Goal: Task Accomplishment & Management: Manage account settings

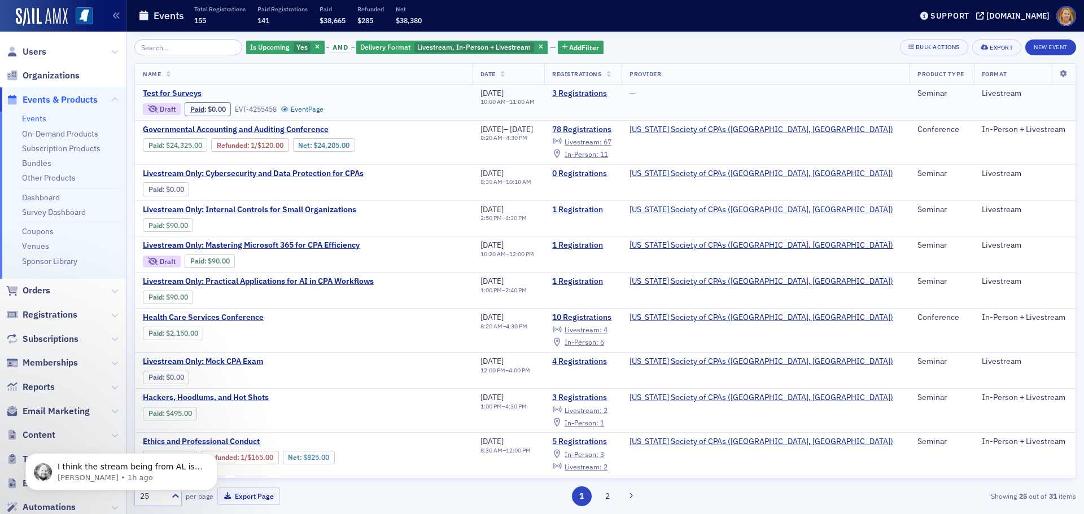
click at [152, 93] on span "Test for Surveys" at bounding box center [238, 94] width 190 height 10
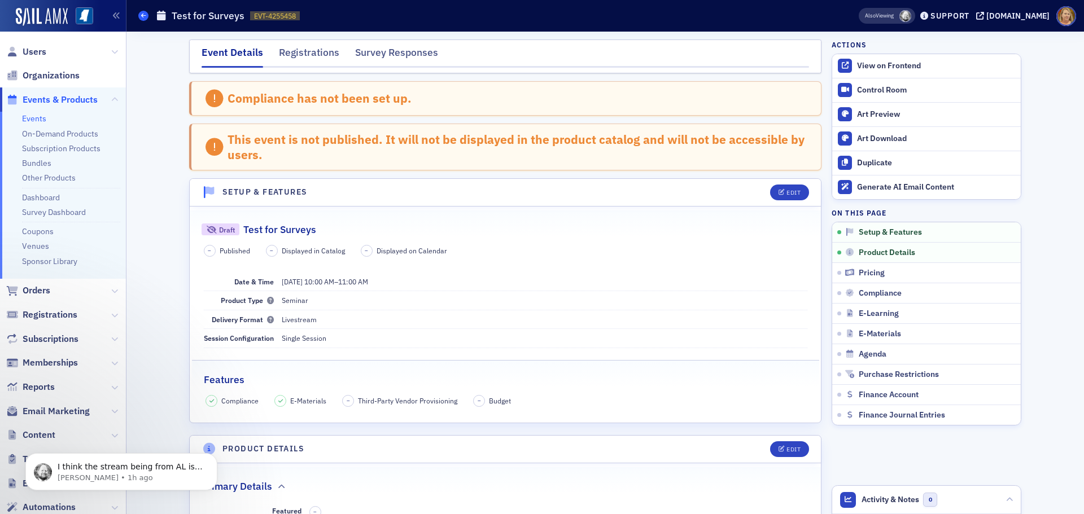
click at [145, 19] on span at bounding box center [143, 16] width 10 height 10
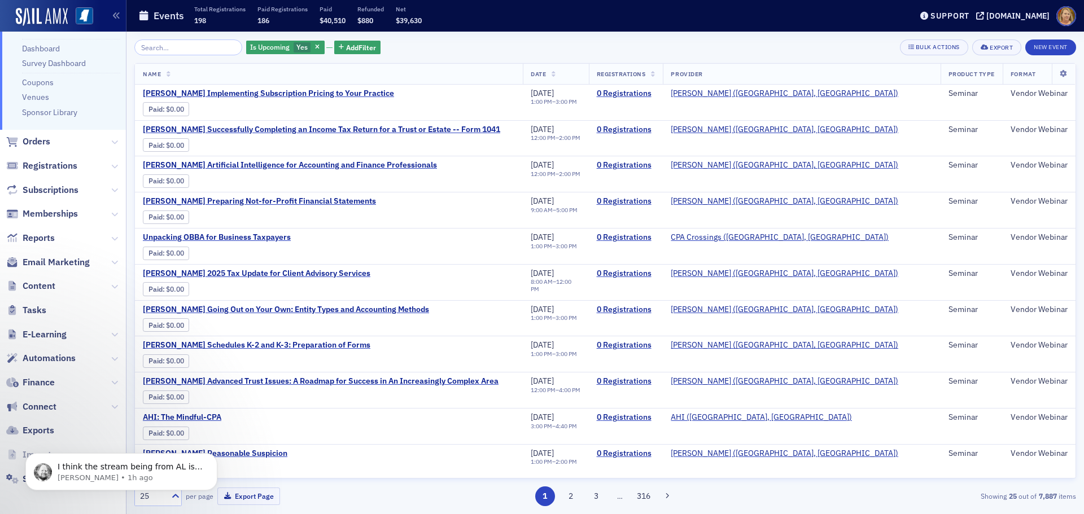
scroll to position [150, 0]
click at [49, 330] on span "E-Learning" at bounding box center [45, 334] width 44 height 12
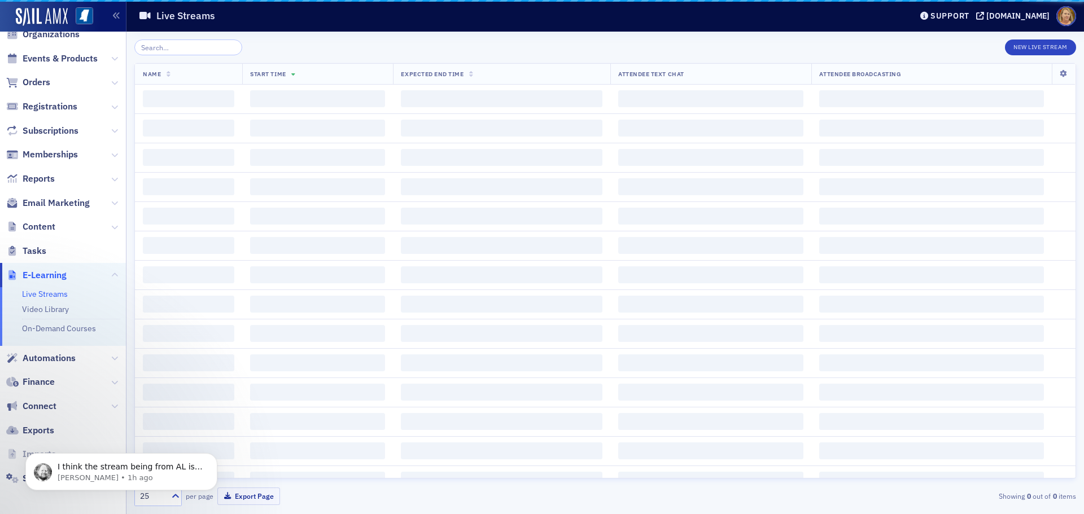
scroll to position [41, 0]
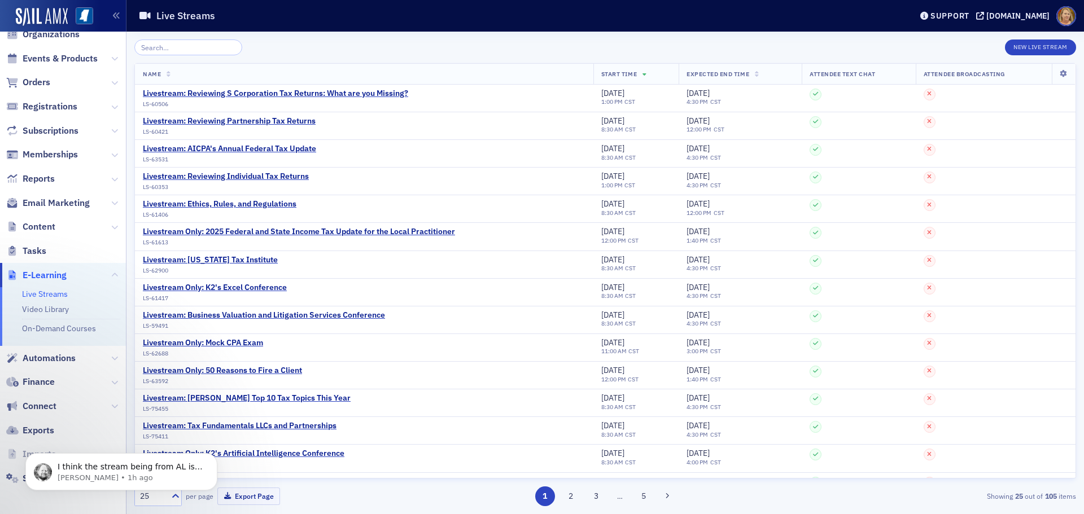
click at [50, 272] on span "E-Learning" at bounding box center [45, 275] width 44 height 12
click at [97, 492] on body "I think the stream being from AL is not working. It says Sept 16 on it. Let me …" at bounding box center [121, 469] width 217 height 70
click at [211, 457] on icon "Dismiss notification" at bounding box center [214, 457] width 6 height 6
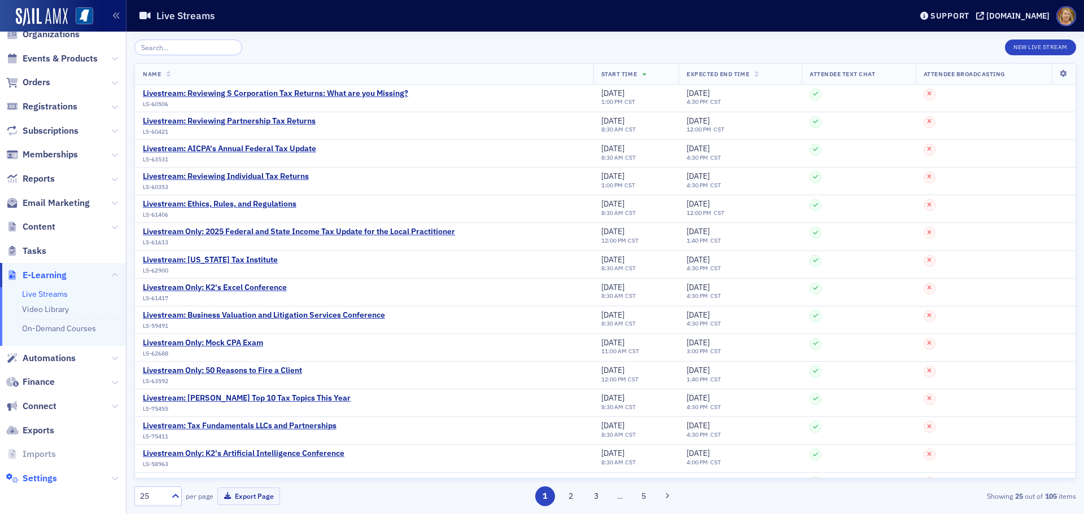
click at [30, 477] on span "Settings" at bounding box center [40, 479] width 34 height 12
select select "US"
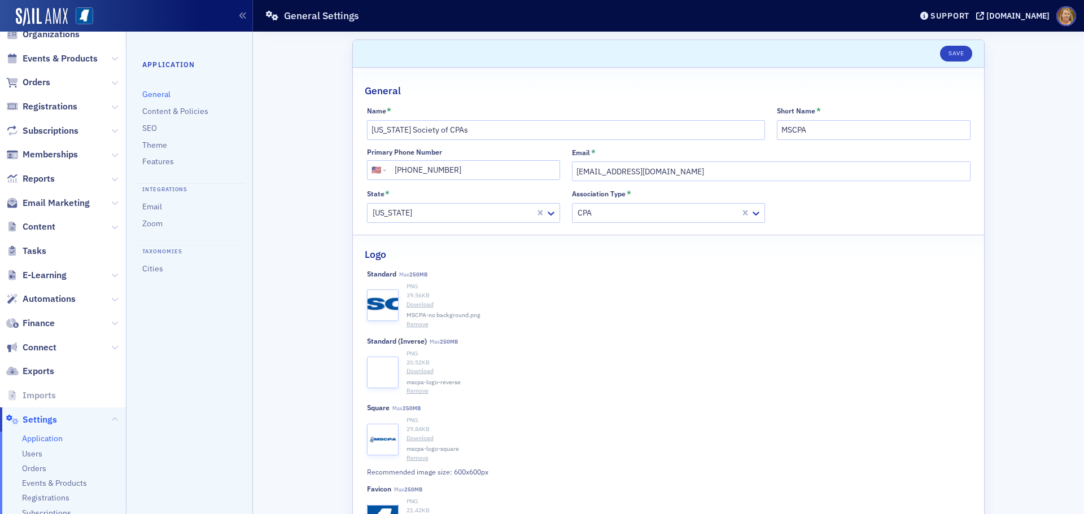
scroll to position [98, 0]
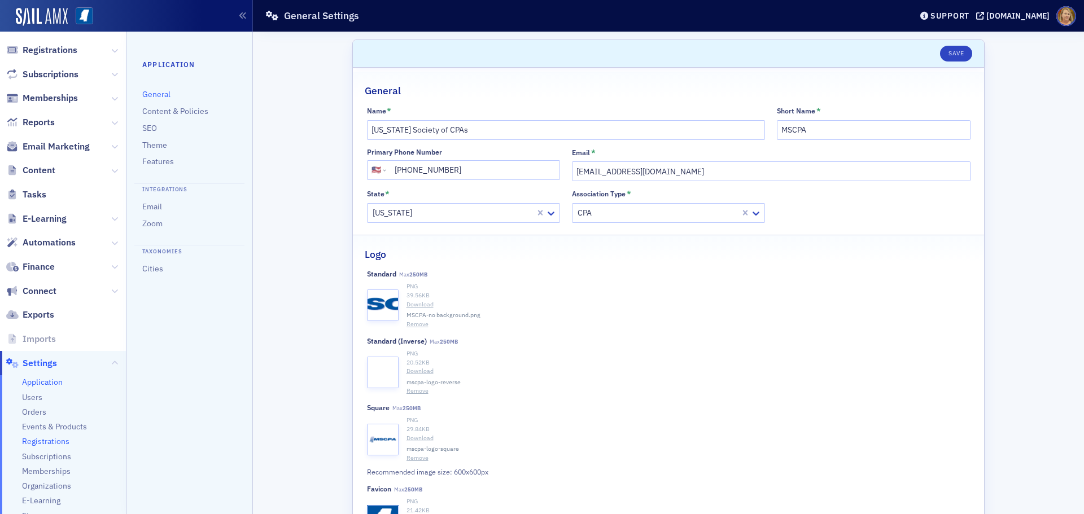
click at [59, 443] on span "Registrations" at bounding box center [45, 442] width 47 height 11
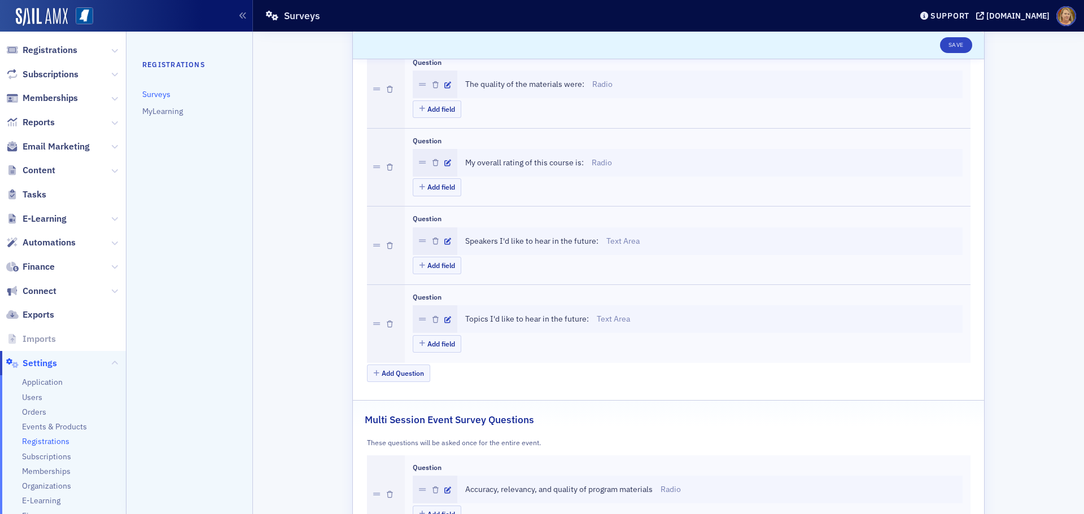
scroll to position [400, 0]
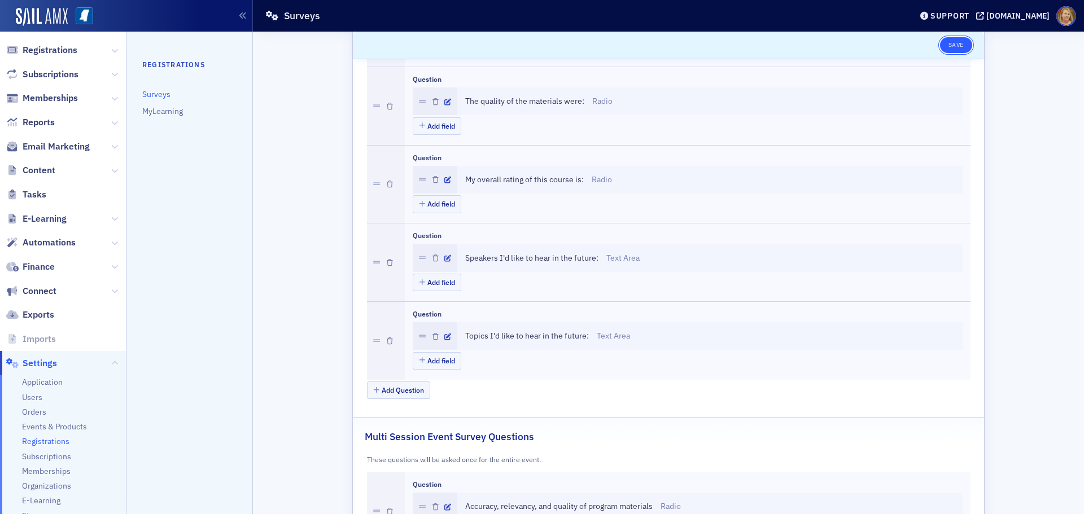
click at [957, 45] on button "Save" at bounding box center [956, 45] width 32 height 16
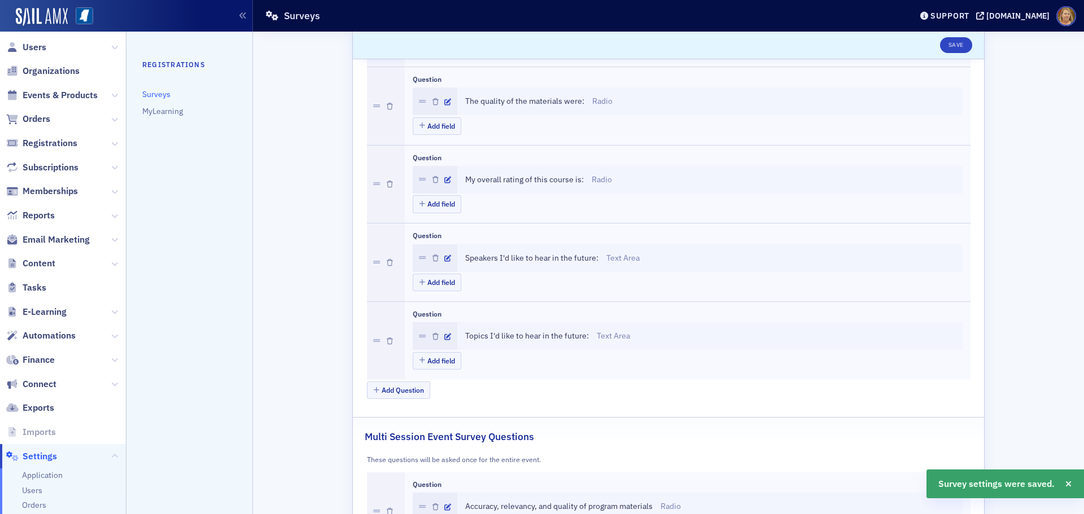
scroll to position [0, 0]
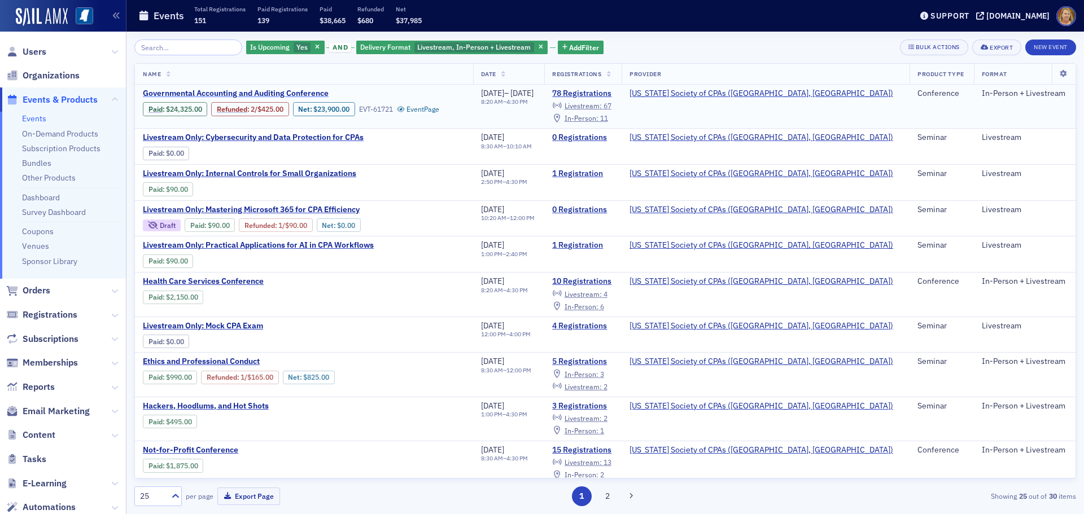
click at [248, 93] on span "Governmental Accounting and Auditing Conference" at bounding box center [238, 94] width 190 height 10
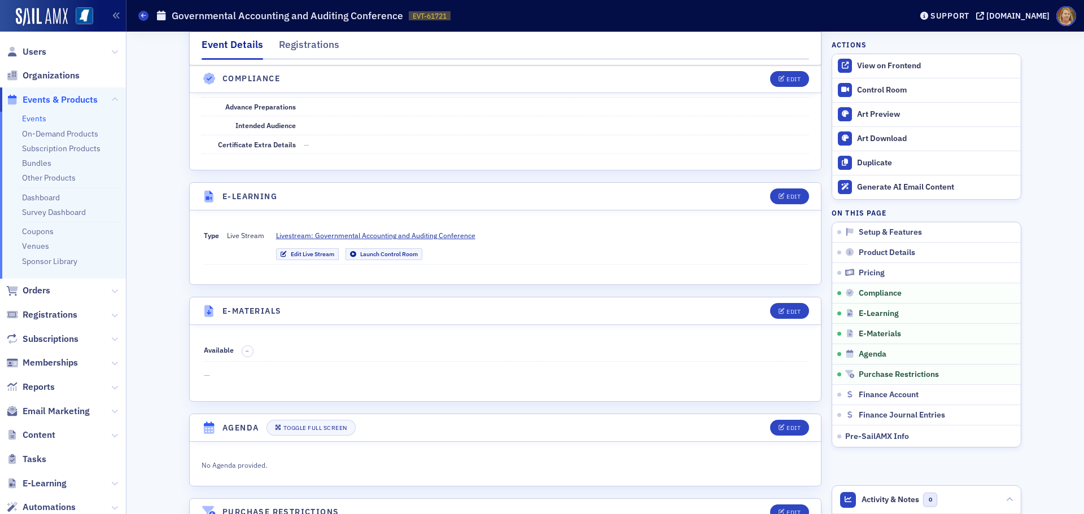
scroll to position [2090, 0]
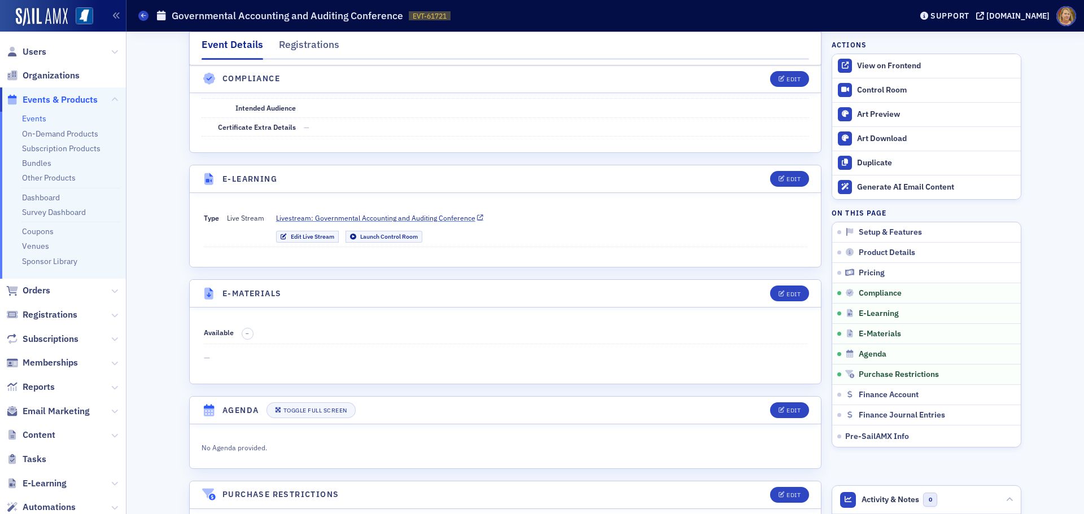
click at [389, 217] on span "Livestream: Governmental Accounting and Auditing Conference" at bounding box center [375, 218] width 199 height 10
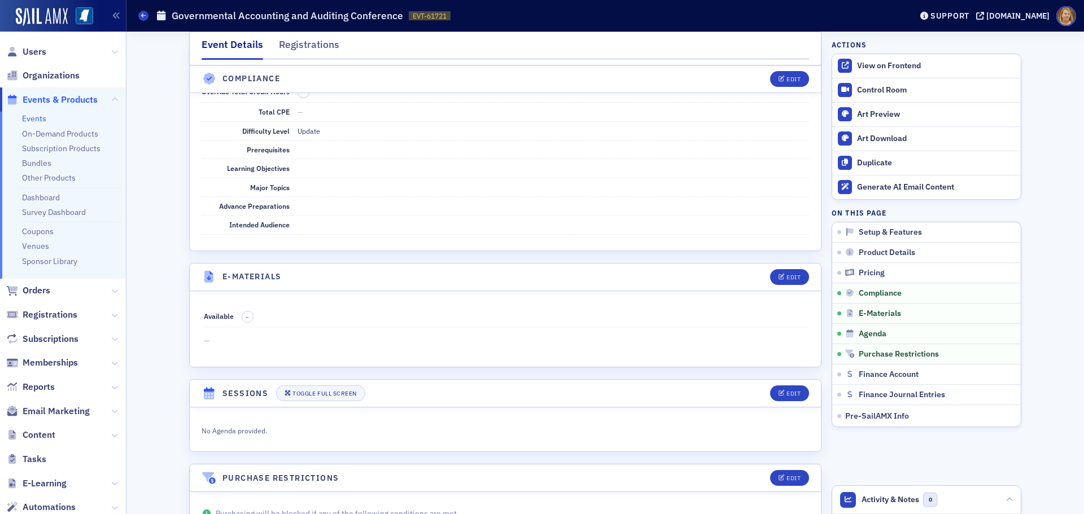
scroll to position [2207, 0]
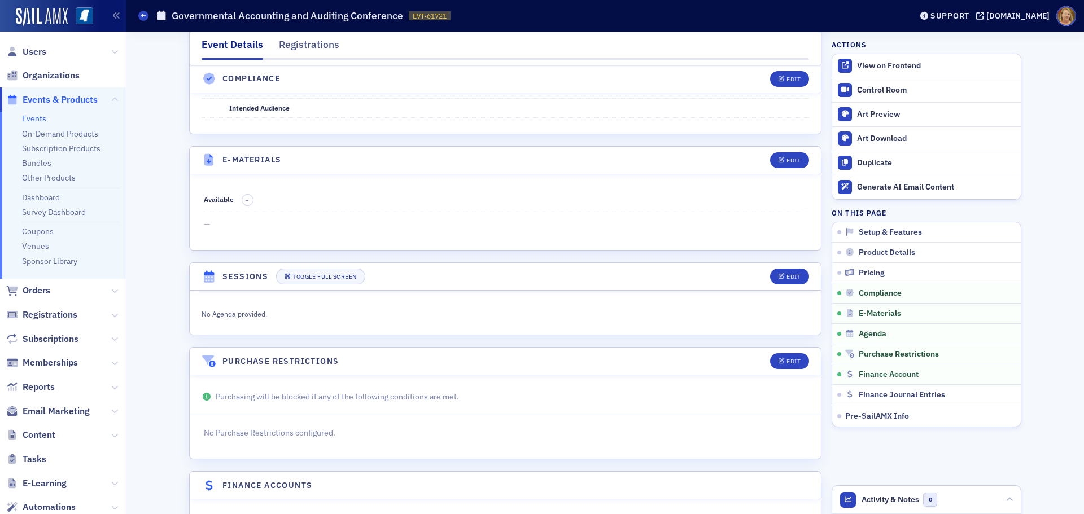
click at [66, 102] on span "Events & Products" at bounding box center [60, 100] width 75 height 12
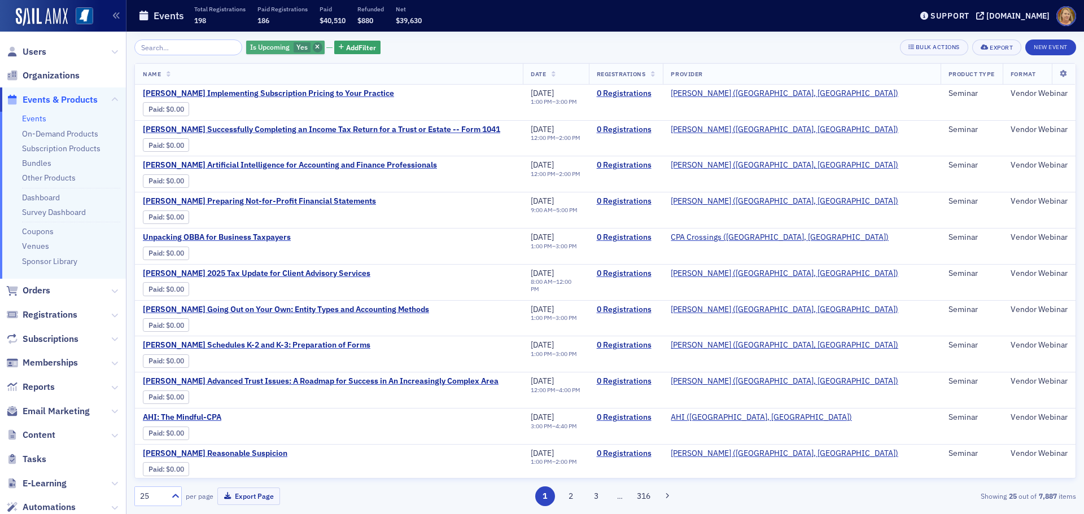
click at [315, 45] on icon "button" at bounding box center [317, 48] width 5 height 6
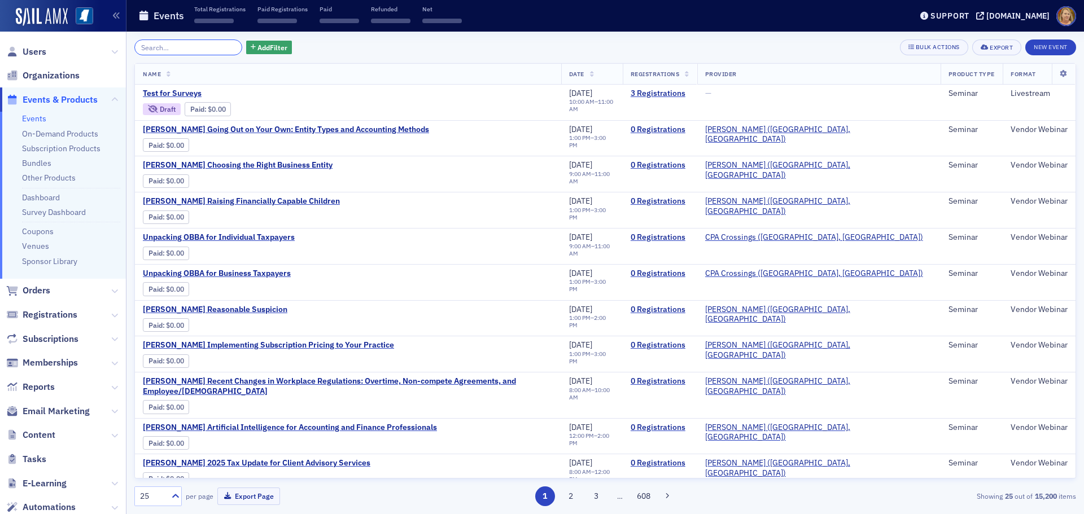
click at [215, 45] on input "search" at bounding box center [188, 48] width 108 height 16
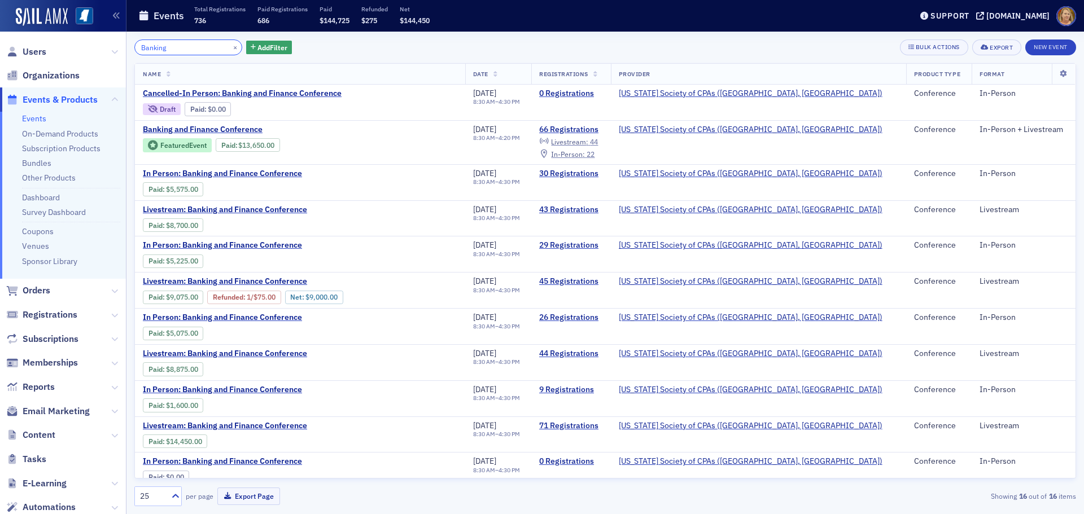
type input "Banking"
click at [230, 44] on button "×" at bounding box center [235, 47] width 10 height 10
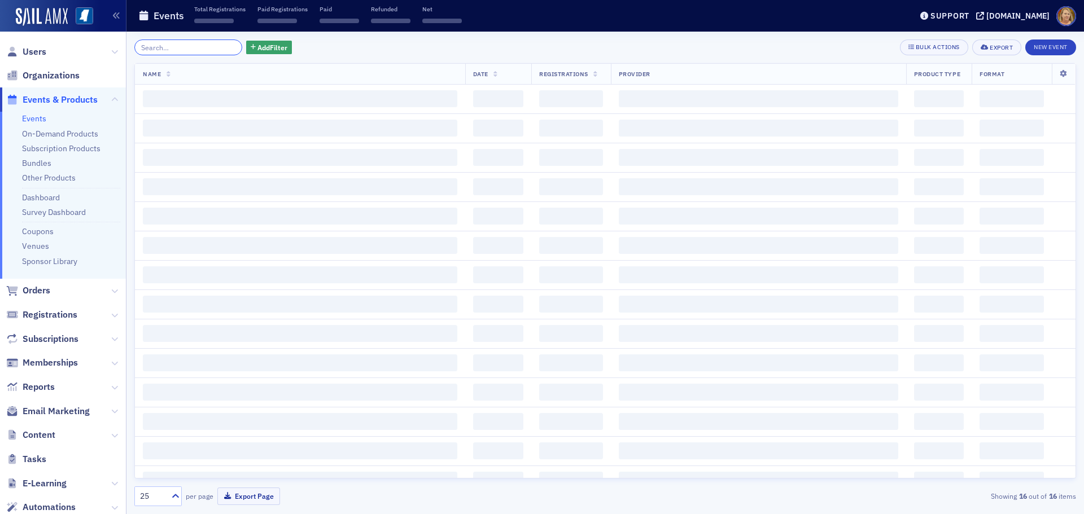
click at [206, 49] on input "search" at bounding box center [188, 48] width 108 height 16
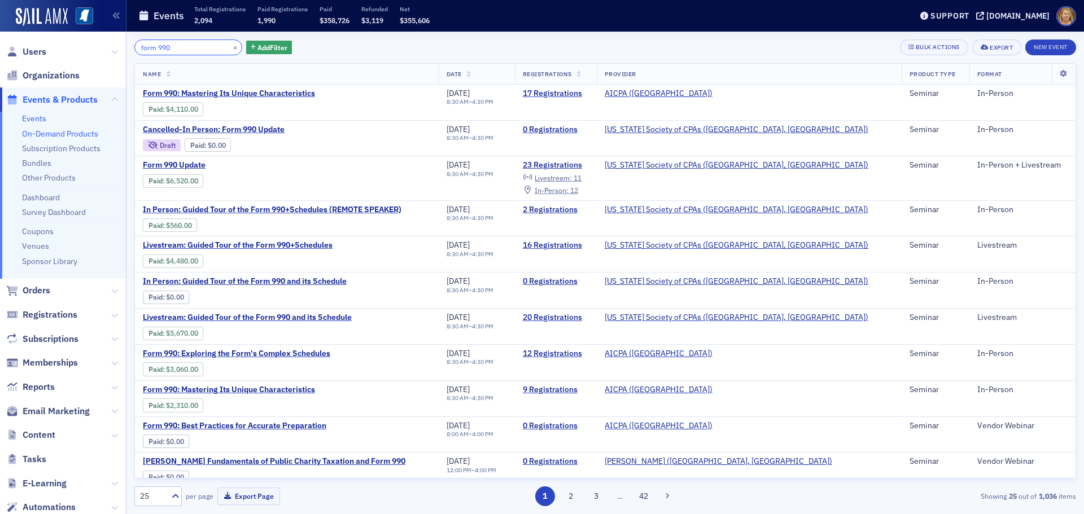
type input "form 990"
click at [967, 17] on div "Support" at bounding box center [950, 16] width 39 height 10
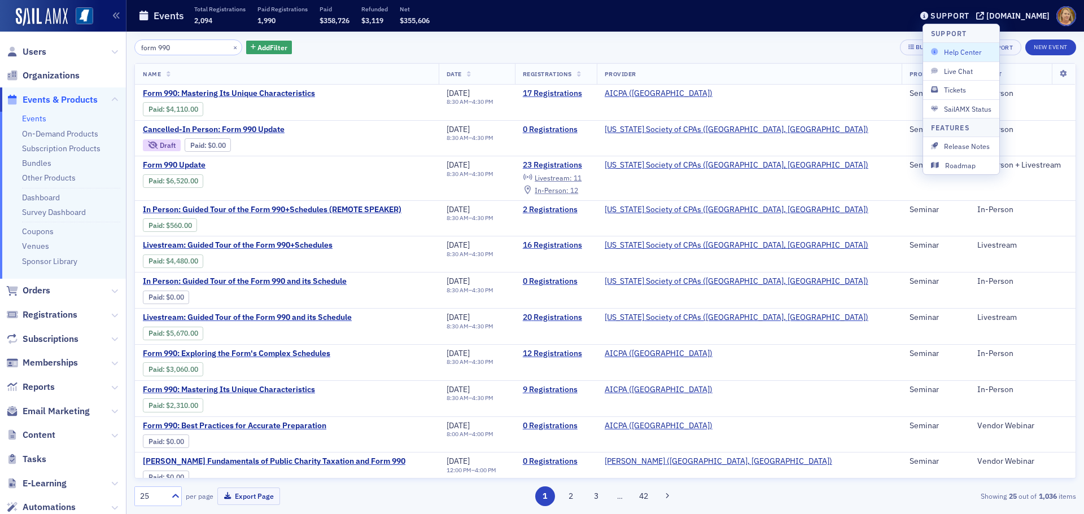
click at [961, 53] on span "Help Center" at bounding box center [961, 52] width 60 height 10
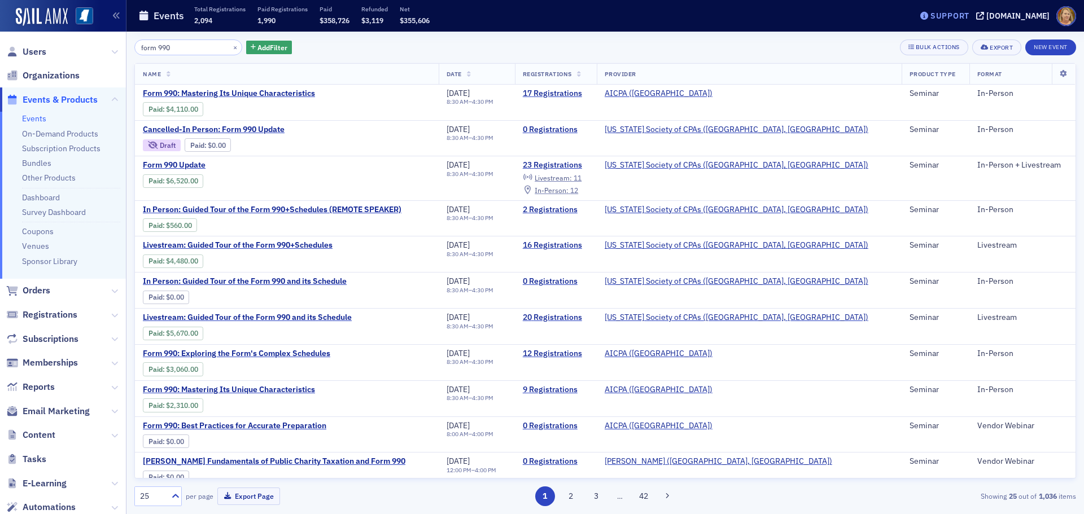
click at [964, 10] on div "Support" at bounding box center [944, 16] width 53 height 16
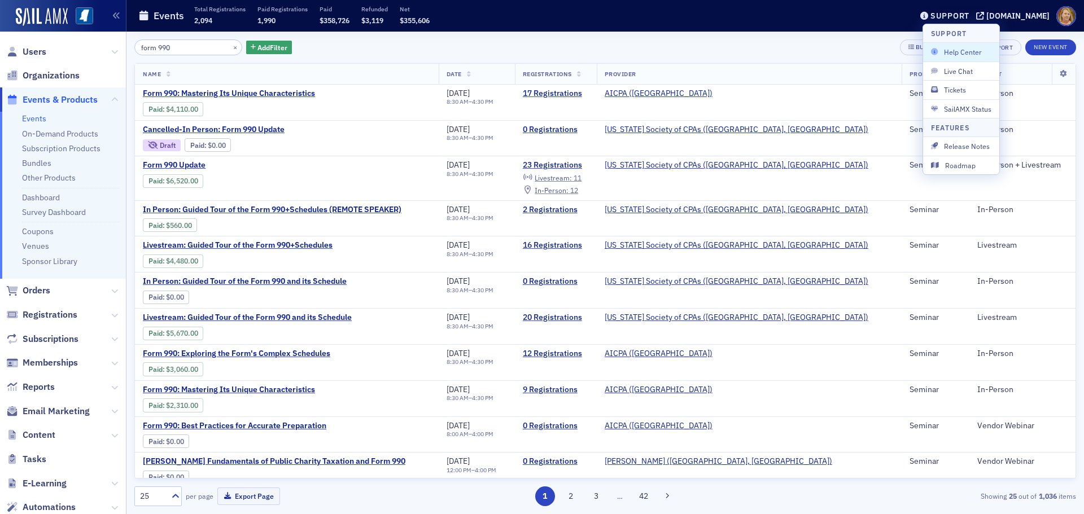
click at [947, 53] on span "Help Center" at bounding box center [961, 52] width 60 height 10
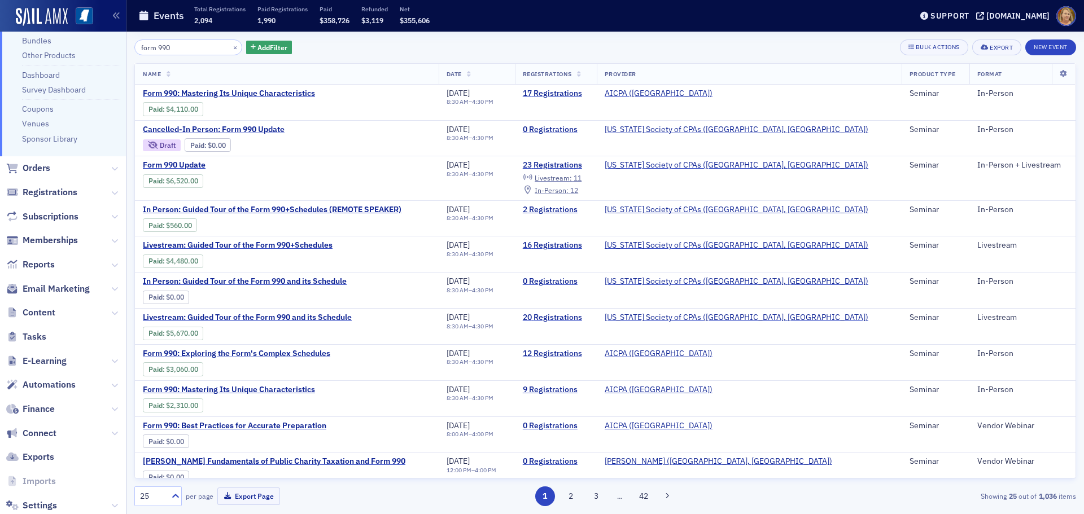
scroll to position [150, 0]
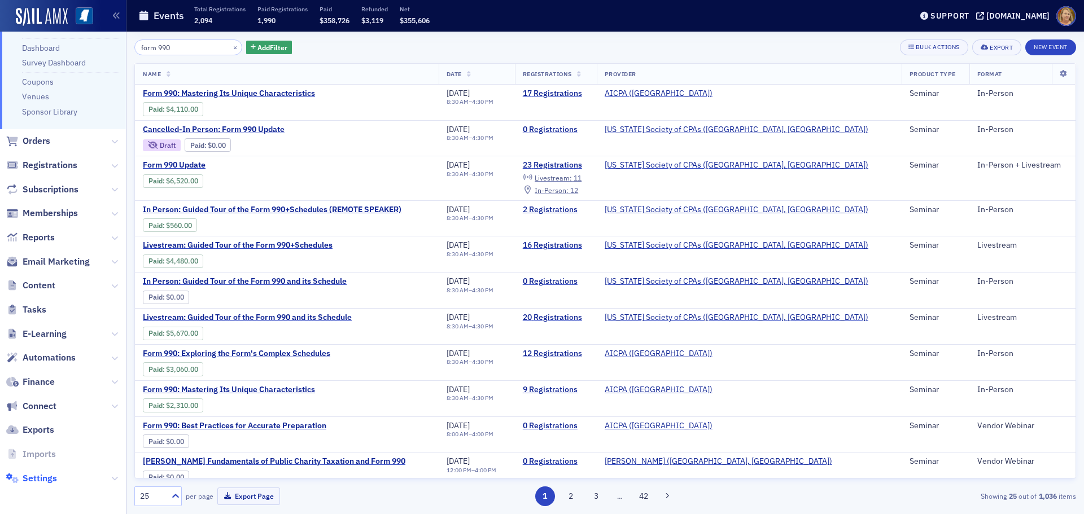
click at [51, 479] on span "Settings" at bounding box center [40, 479] width 34 height 12
select select "US"
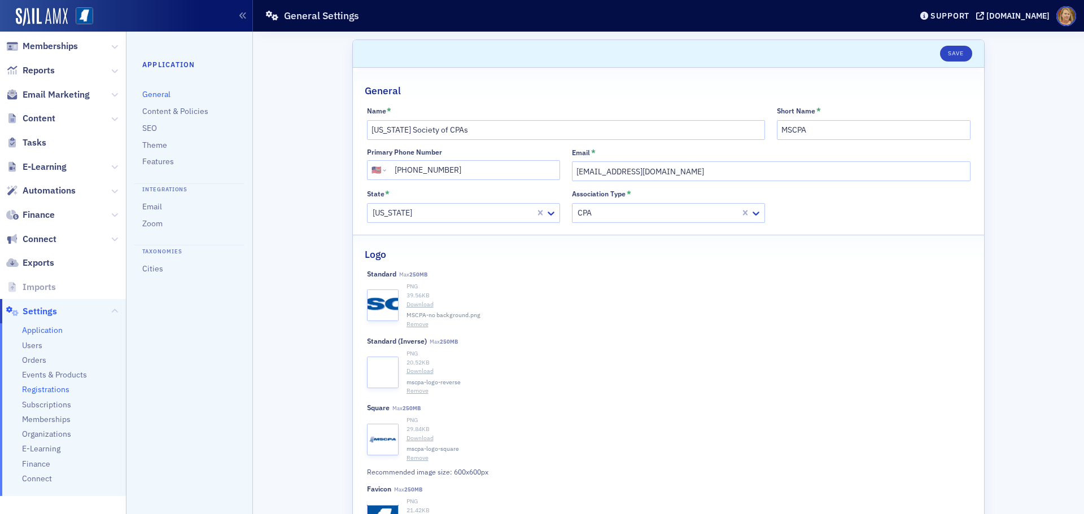
click at [56, 389] on span "Registrations" at bounding box center [45, 390] width 47 height 11
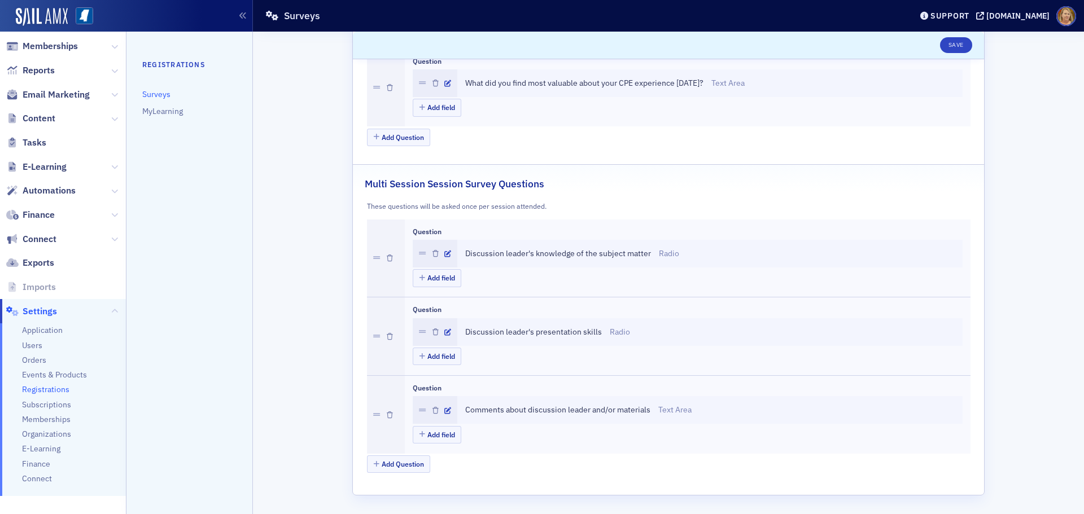
scroll to position [1530, 0]
click at [172, 112] on link "MyLearning" at bounding box center [162, 111] width 41 height 10
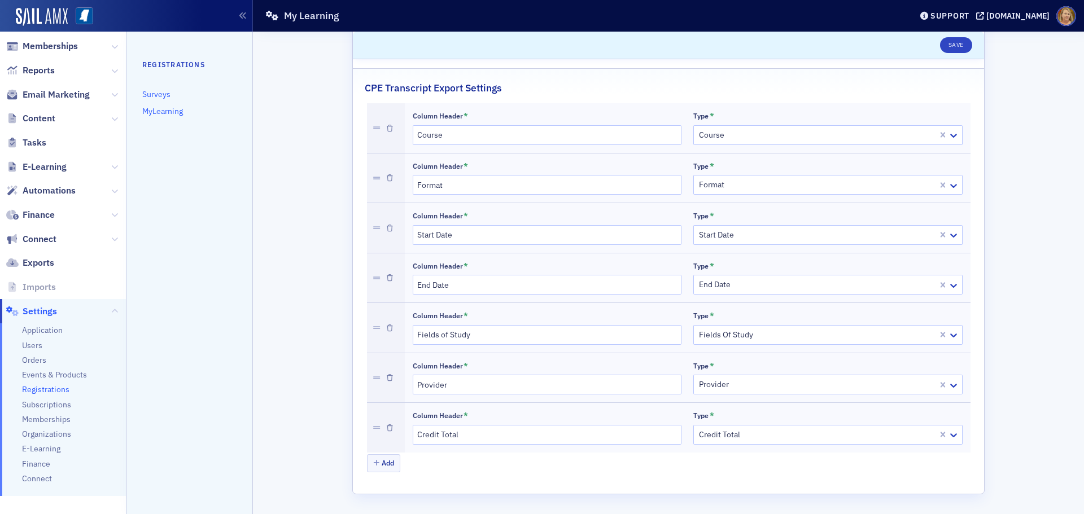
click at [164, 95] on link "Surveys" at bounding box center [156, 94] width 28 height 10
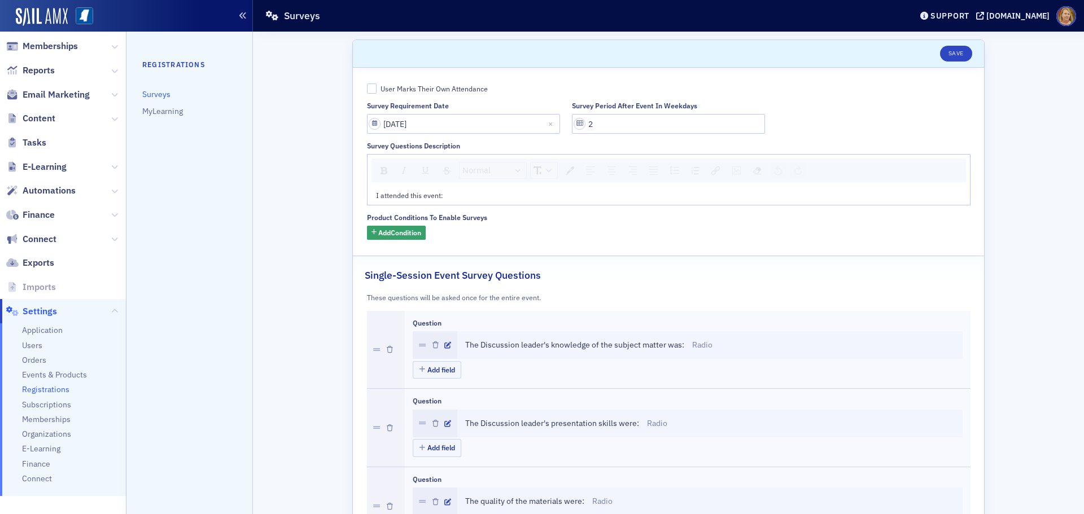
click at [245, 17] on icon "button" at bounding box center [243, 16] width 8 height 8
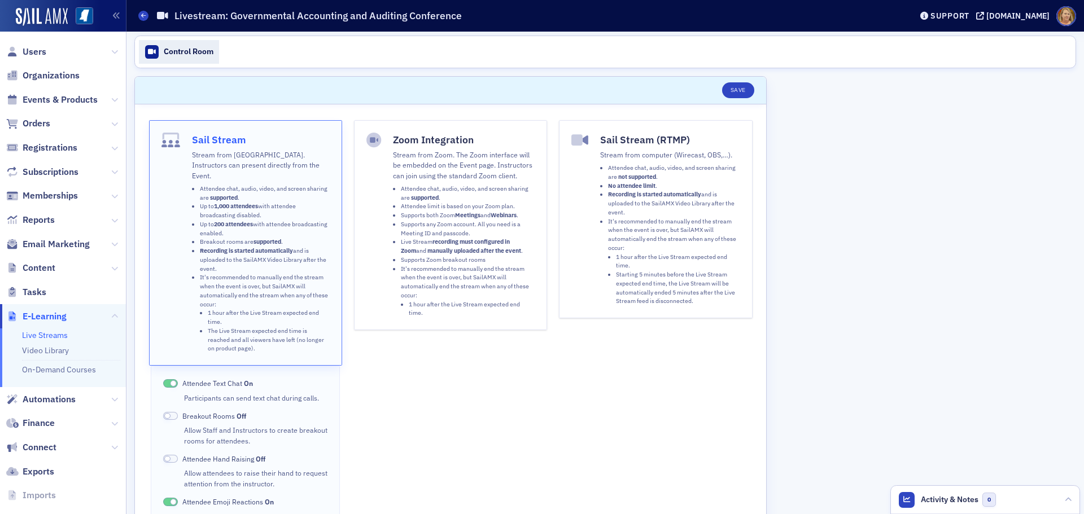
click at [184, 49] on div "Control Room" at bounding box center [189, 52] width 50 height 10
click at [145, 14] on icon at bounding box center [143, 15] width 5 height 5
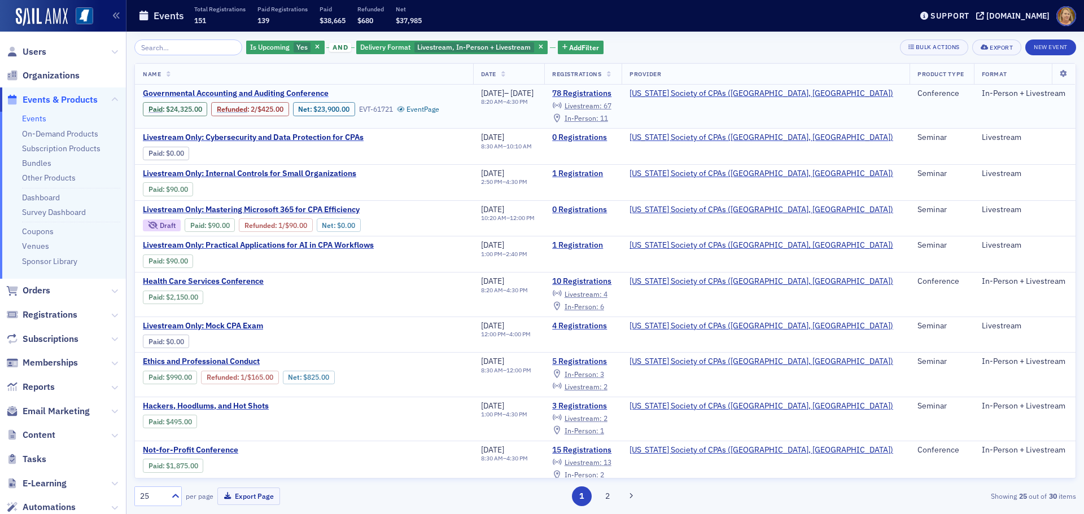
click at [253, 91] on span "Governmental Accounting and Auditing Conference" at bounding box center [238, 94] width 190 height 10
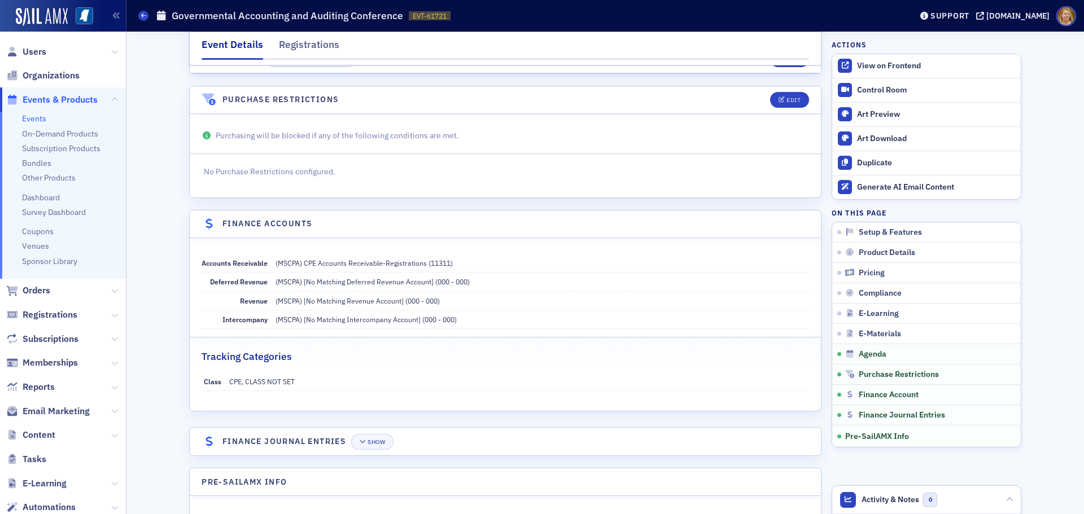
scroll to position [2530, 0]
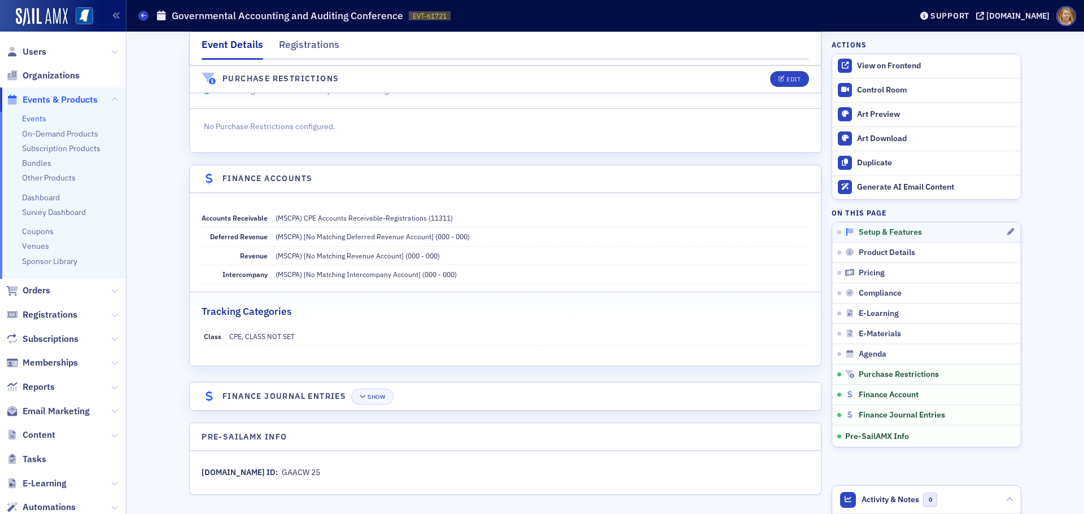
click at [859, 229] on span "Setup & Features" at bounding box center [890, 233] width 63 height 10
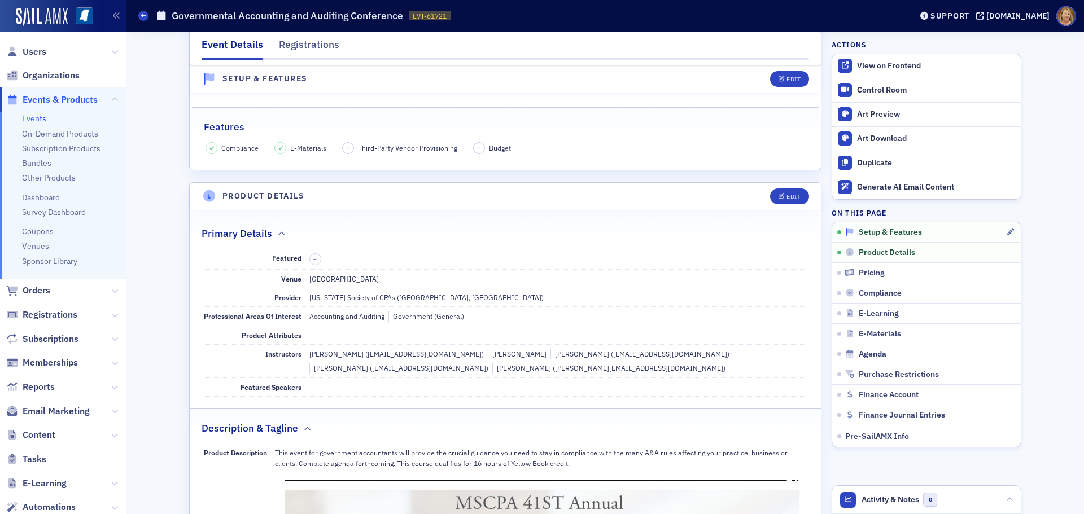
scroll to position [16, 0]
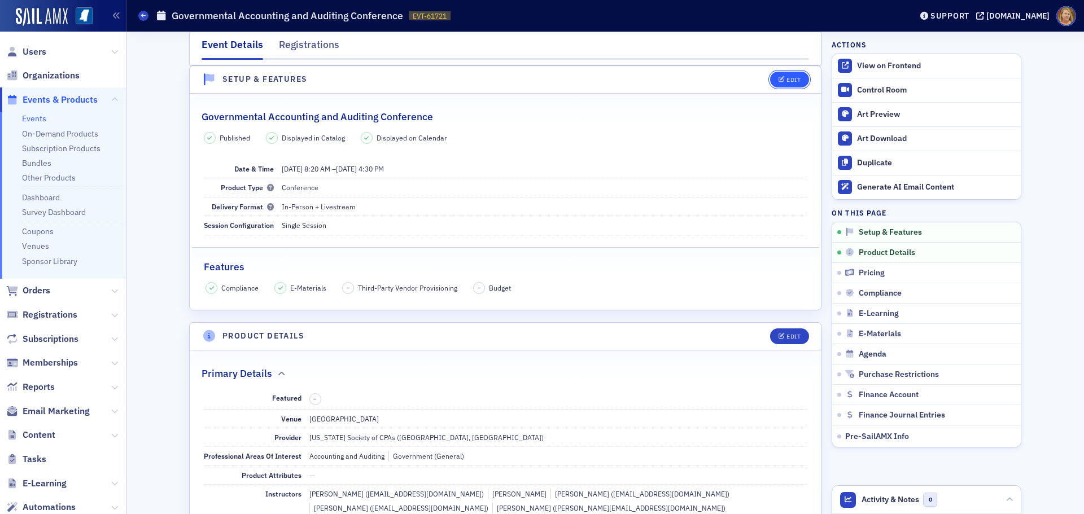
click at [779, 79] on icon "button" at bounding box center [782, 80] width 7 height 6
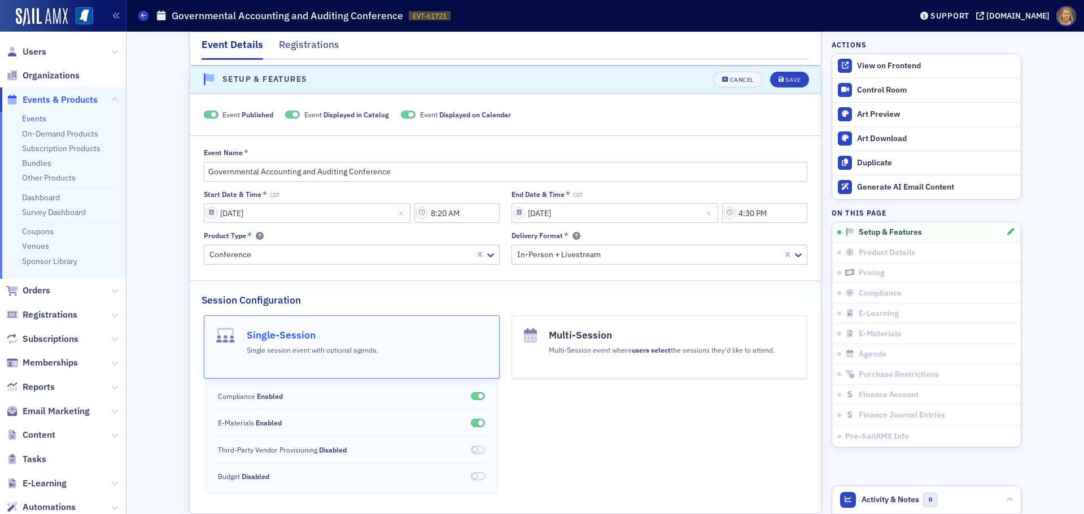
scroll to position [220, 0]
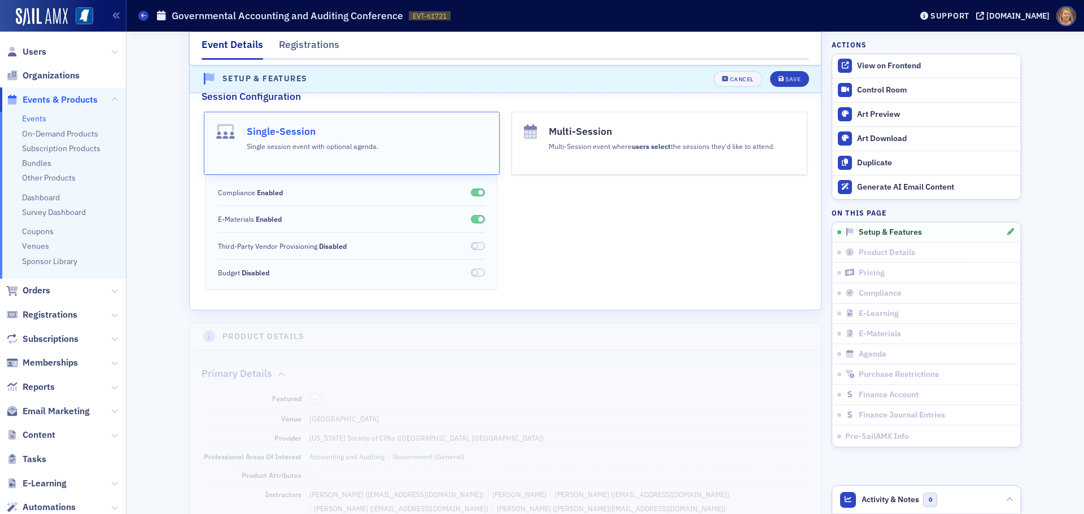
click at [616, 156] on button "Multi-Session Multi-Session event where users select the sessions they'd like t…" at bounding box center [660, 143] width 296 height 63
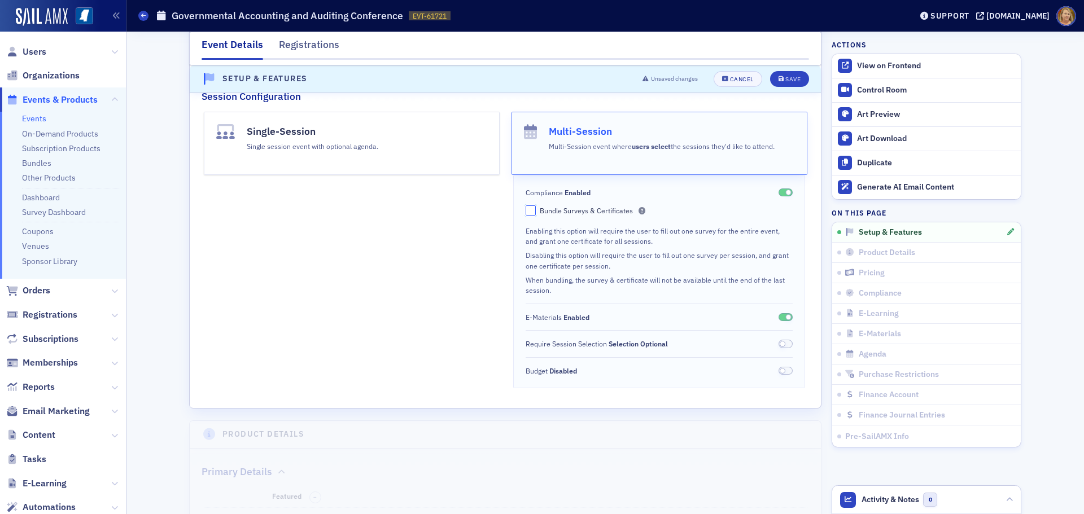
click at [526, 211] on input "Bundle Surveys & Certificates" at bounding box center [531, 211] width 10 height 10
checkbox input "true"
click at [781, 75] on button "Save" at bounding box center [789, 79] width 39 height 16
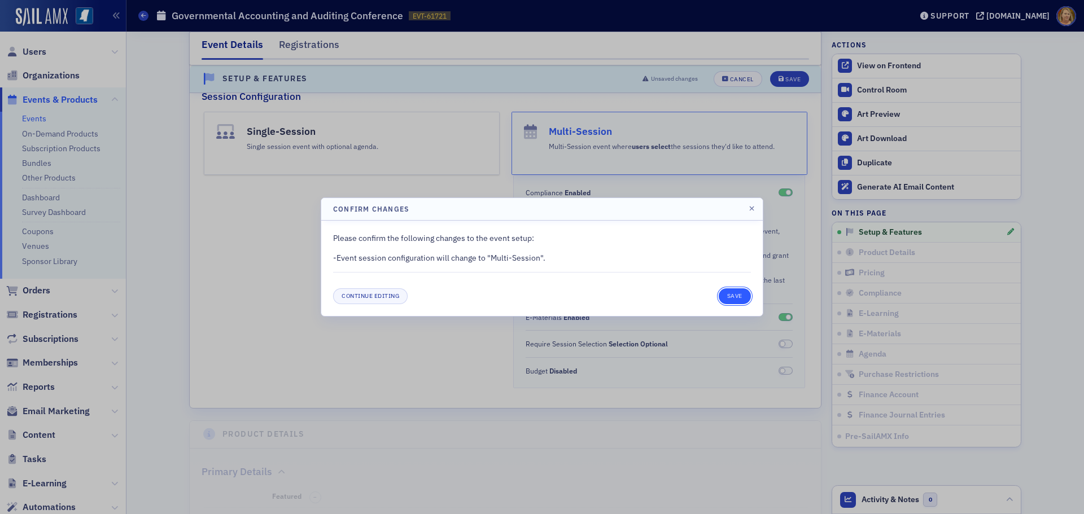
click at [734, 299] on button "Save" at bounding box center [735, 297] width 32 height 16
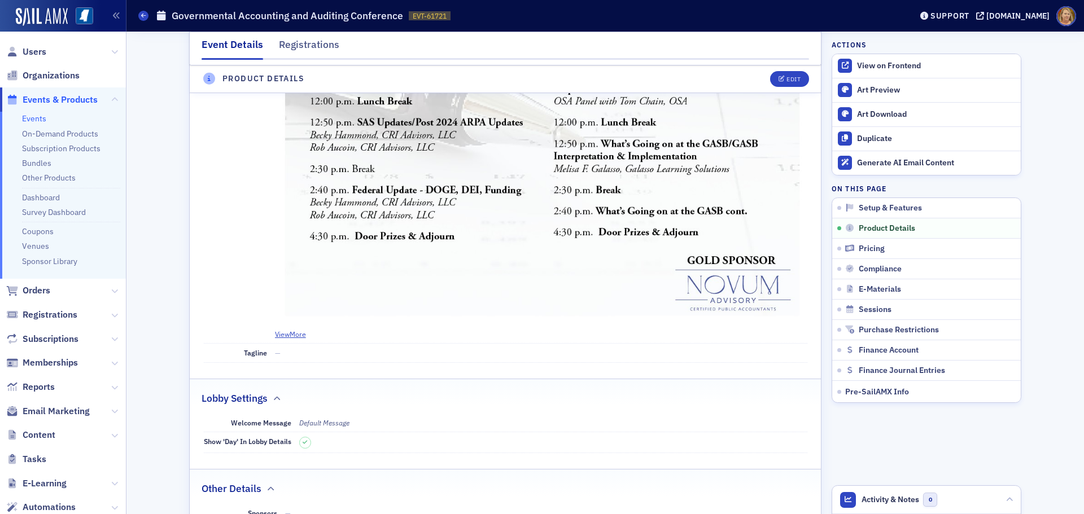
scroll to position [976, 0]
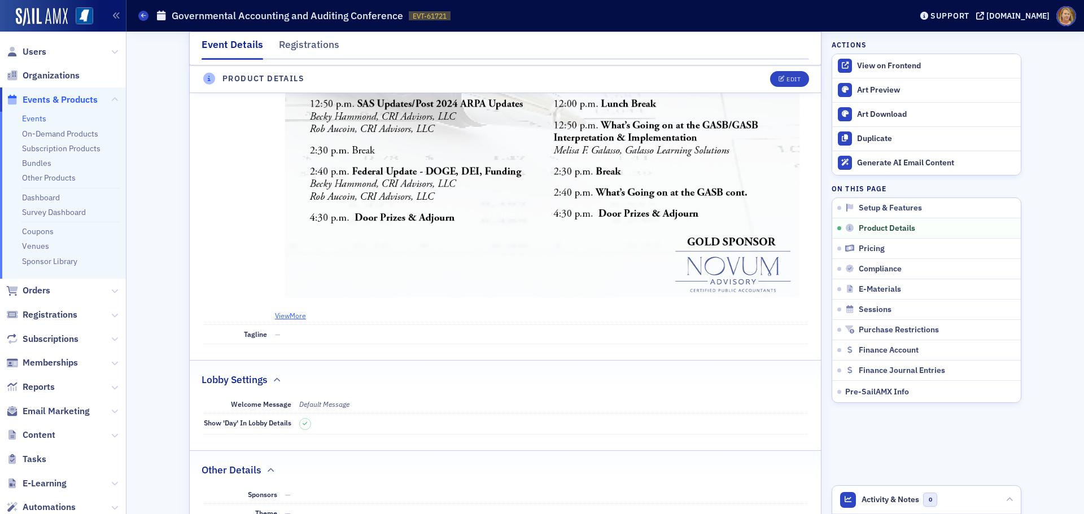
click at [284, 317] on button "View More" at bounding box center [290, 316] width 31 height 10
click at [284, 317] on button "View Less" at bounding box center [289, 316] width 29 height 10
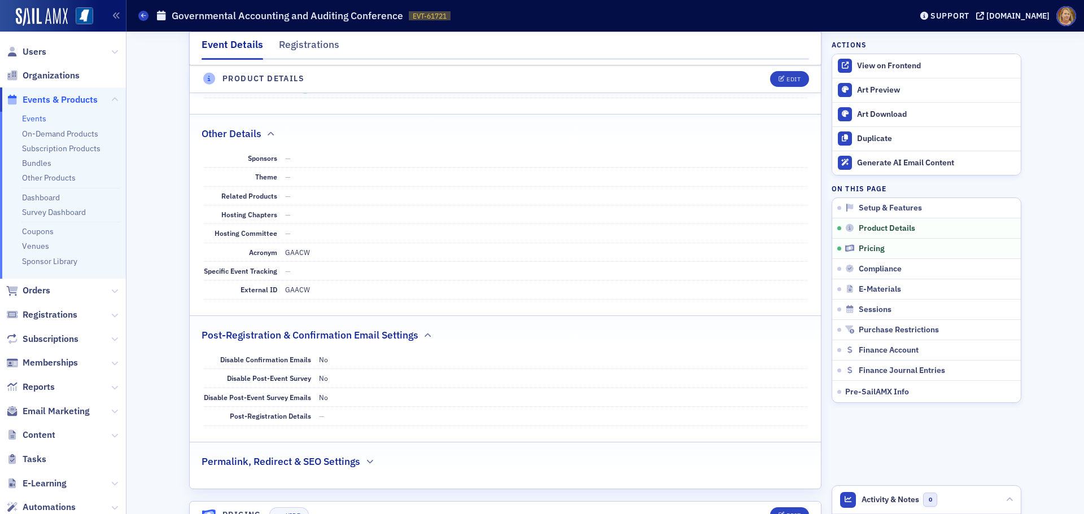
scroll to position [1315, 0]
click at [783, 75] on button "Edit" at bounding box center [789, 79] width 39 height 16
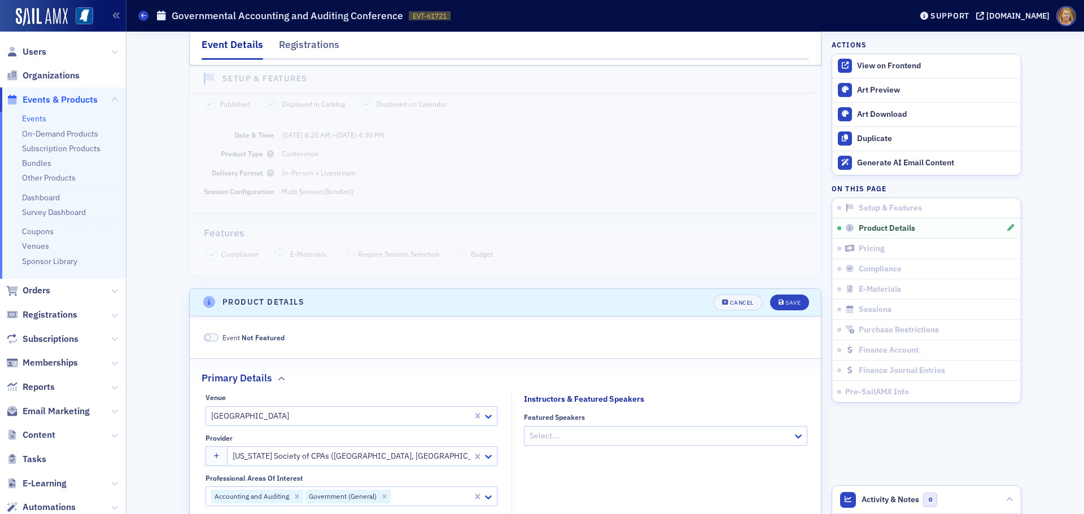
scroll to position [0, 0]
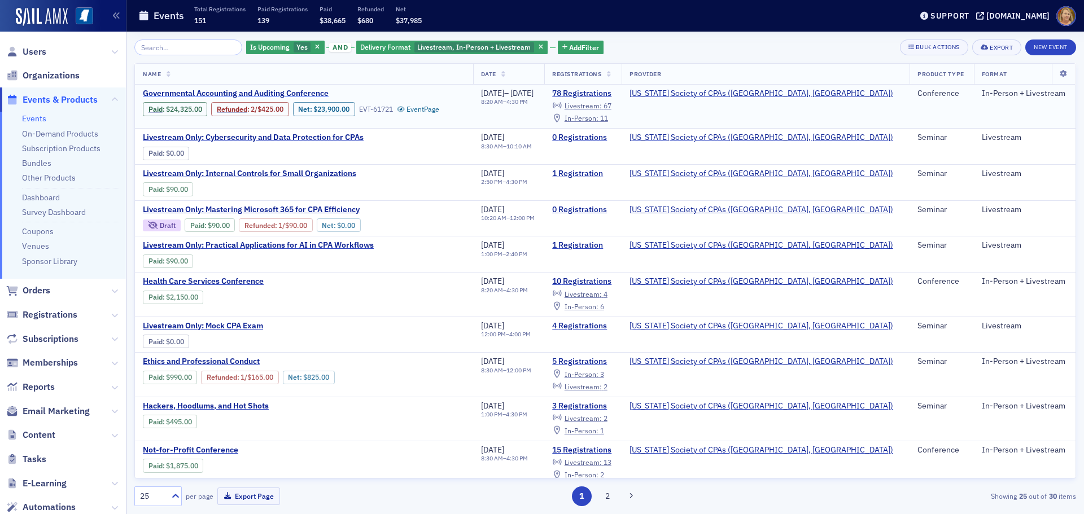
click at [270, 93] on span "Governmental Accounting and Auditing Conference" at bounding box center [238, 94] width 190 height 10
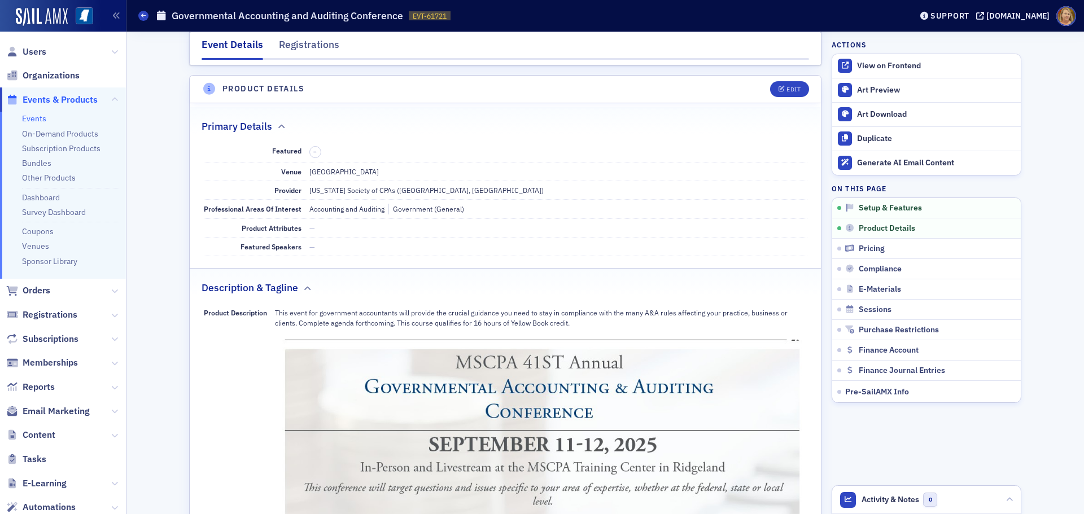
scroll to position [282, 0]
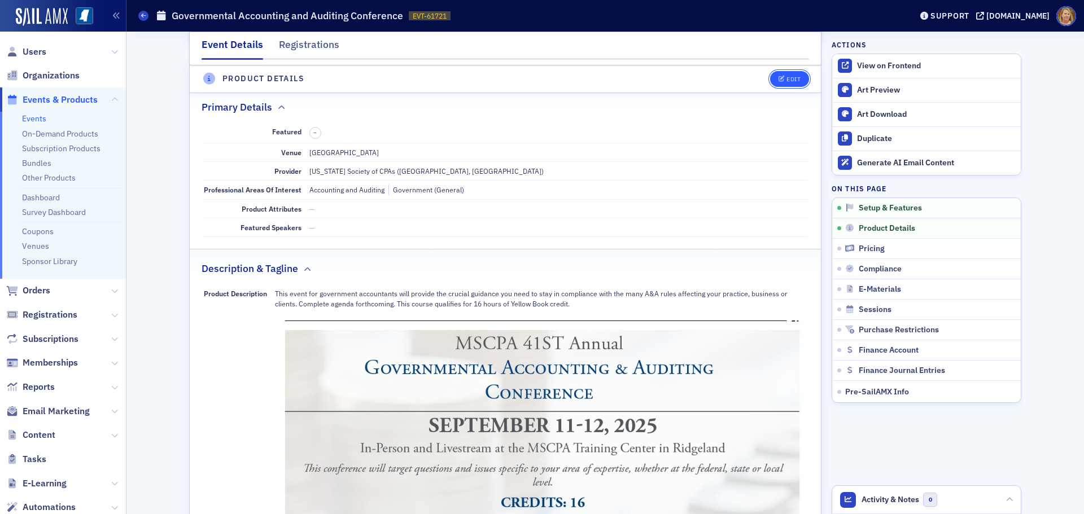
click at [787, 80] on div "Edit" at bounding box center [794, 79] width 14 height 6
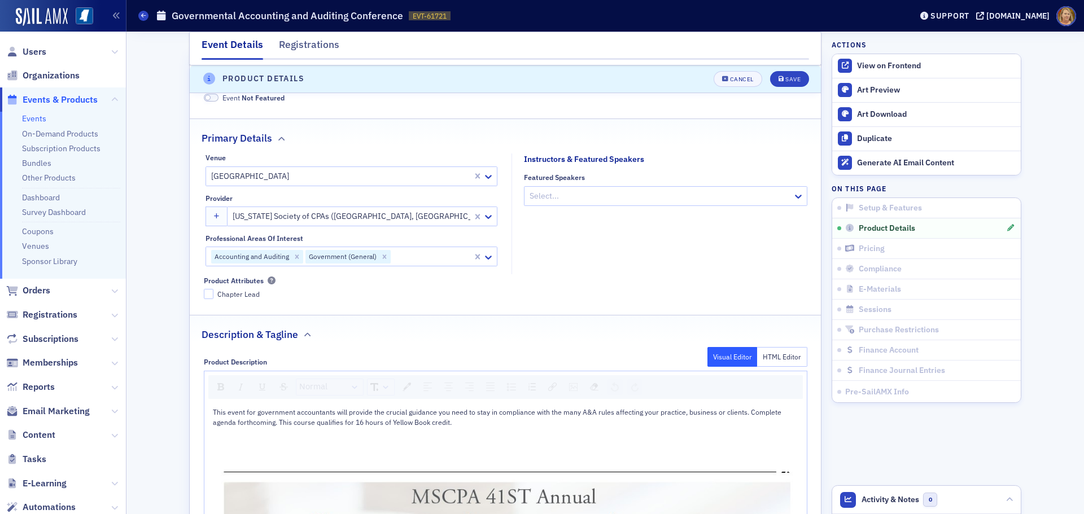
scroll to position [273, 0]
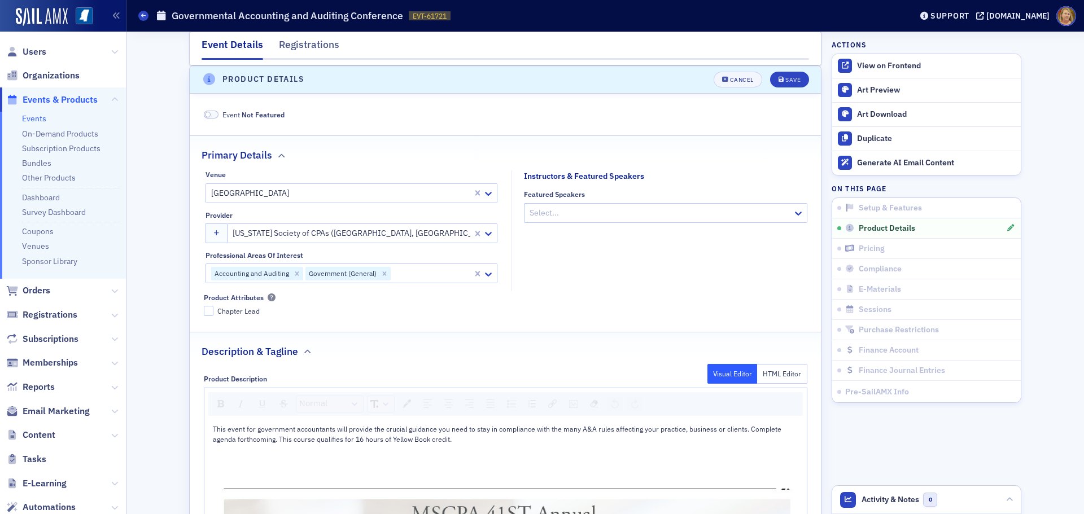
click at [455, 272] on div at bounding box center [432, 274] width 80 height 14
click at [483, 273] on icon at bounding box center [488, 274] width 11 height 11
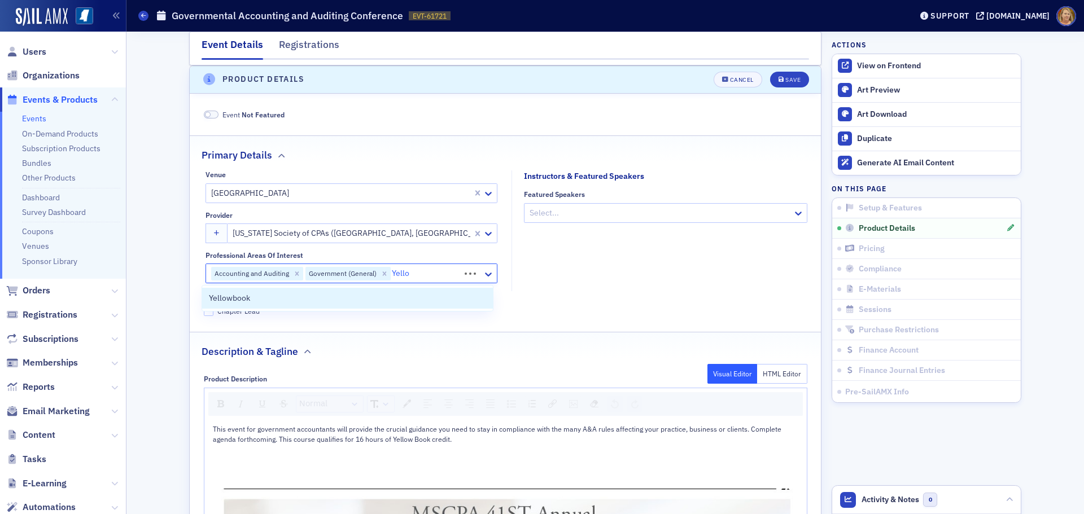
type input "Yellow"
click at [269, 303] on div "Yellowbook" at bounding box center [347, 299] width 277 height 12
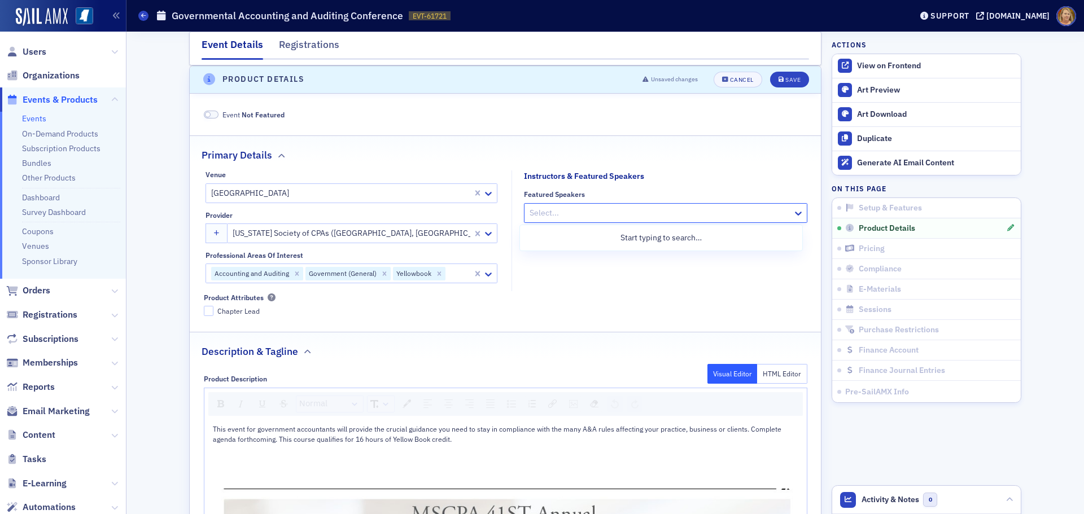
click at [540, 219] on div at bounding box center [660, 213] width 263 height 14
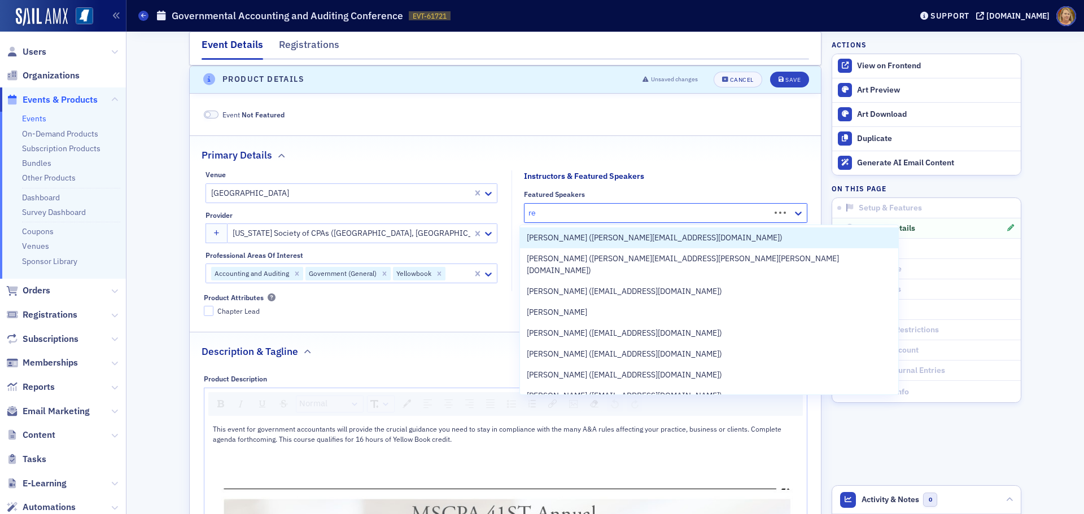
type input "r"
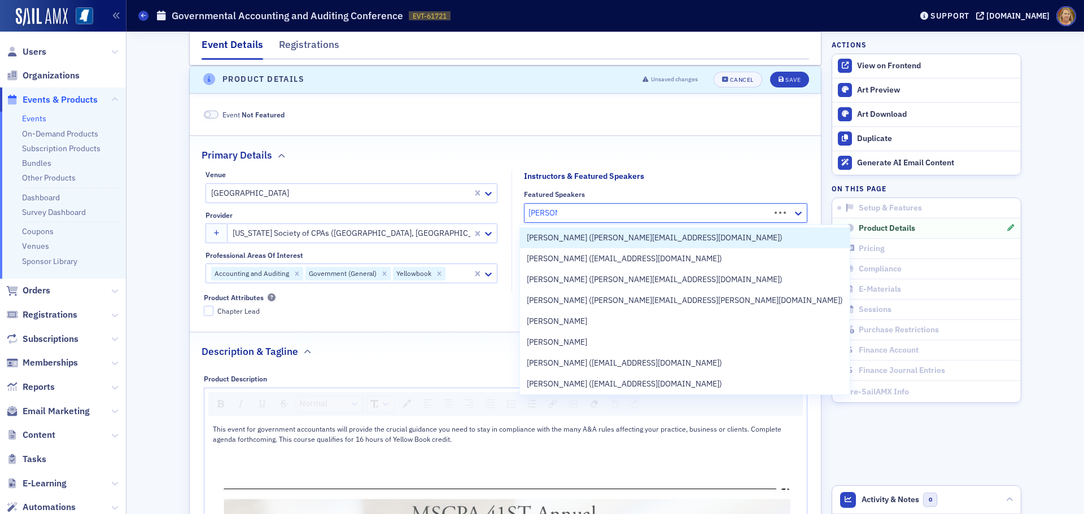
type input "[PERSON_NAME]"
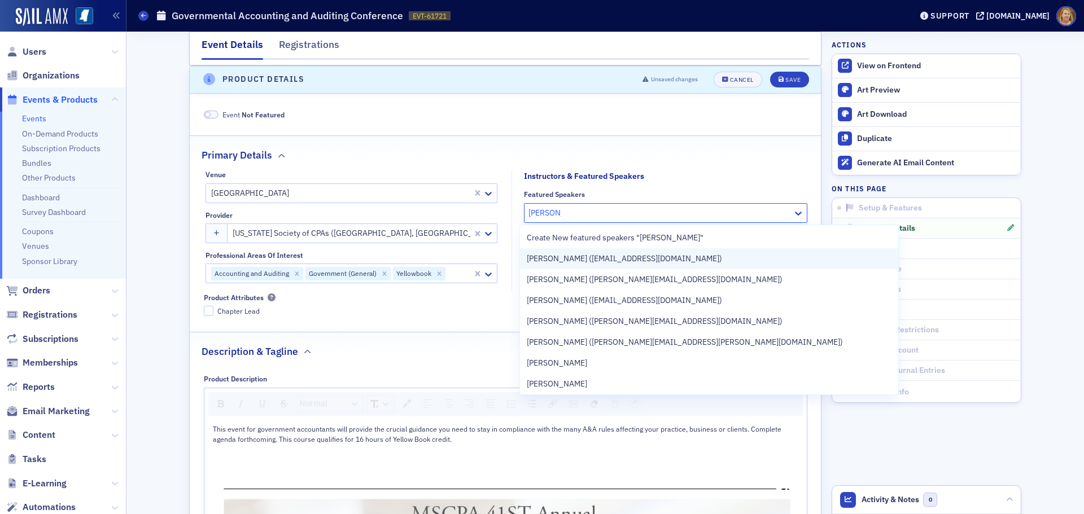
click at [556, 254] on span "[PERSON_NAME] ([EMAIL_ADDRESS][DOMAIN_NAME])" at bounding box center [624, 259] width 195 height 12
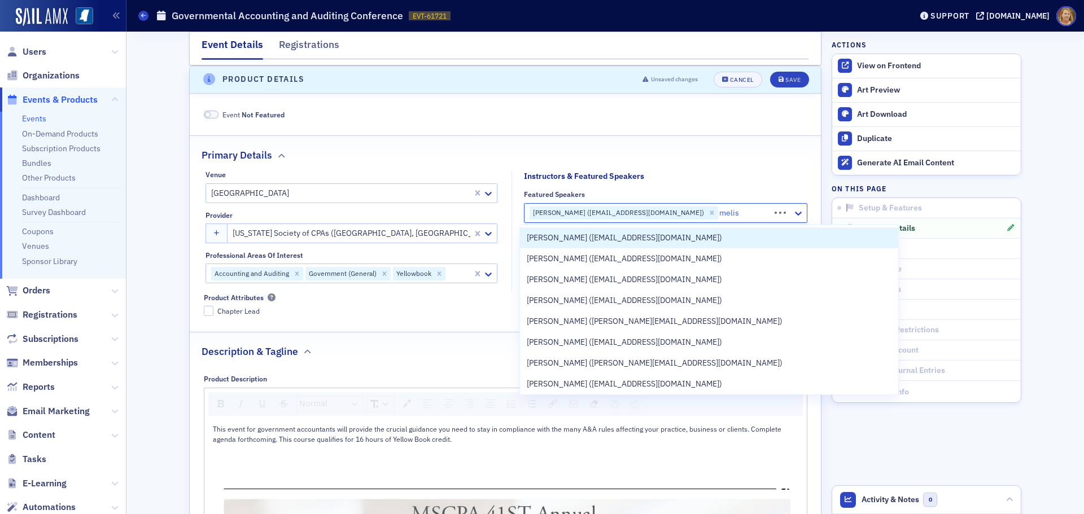
type input "[PERSON_NAME]"
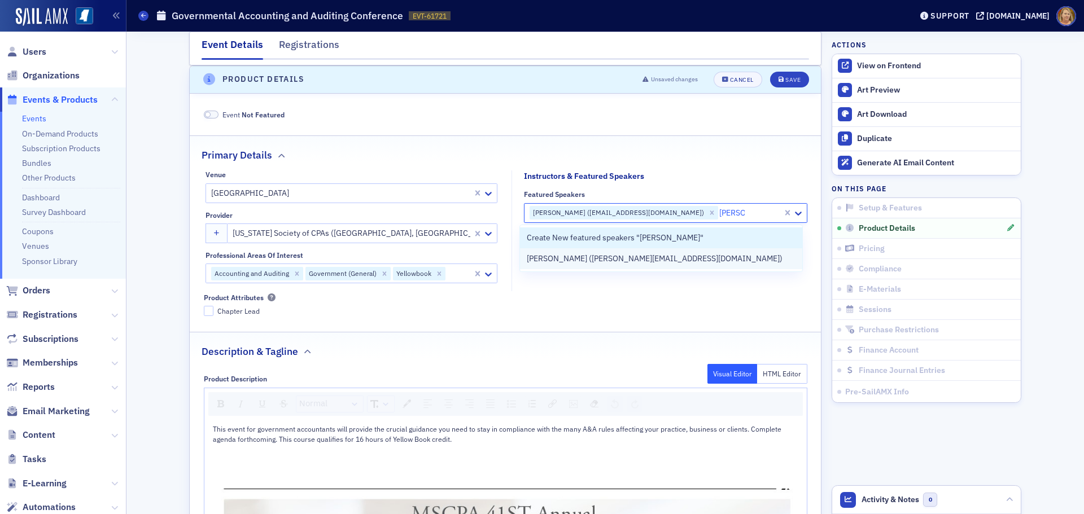
click at [557, 255] on span "[PERSON_NAME] ([PERSON_NAME][EMAIL_ADDRESS][DOMAIN_NAME])" at bounding box center [655, 259] width 256 height 12
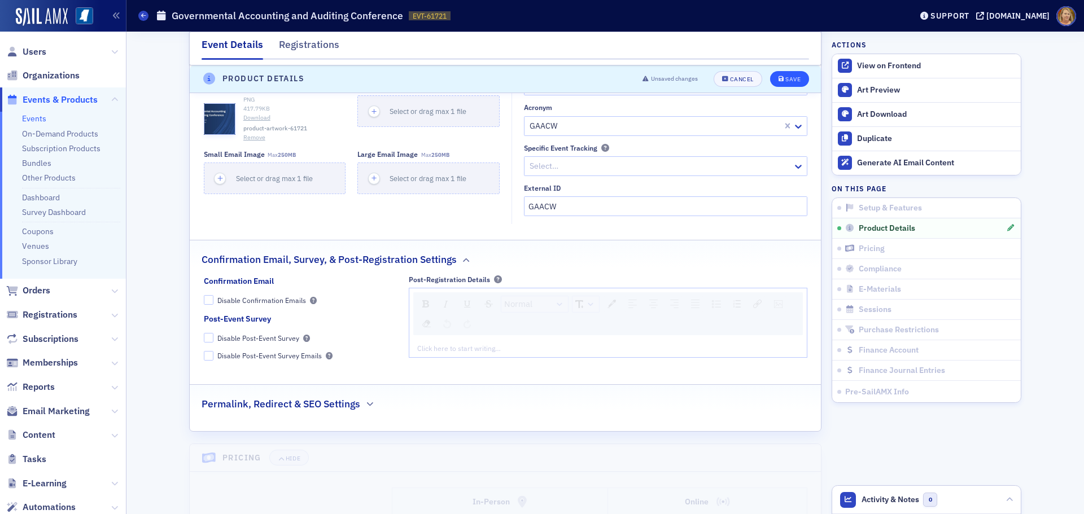
scroll to position [1741, 0]
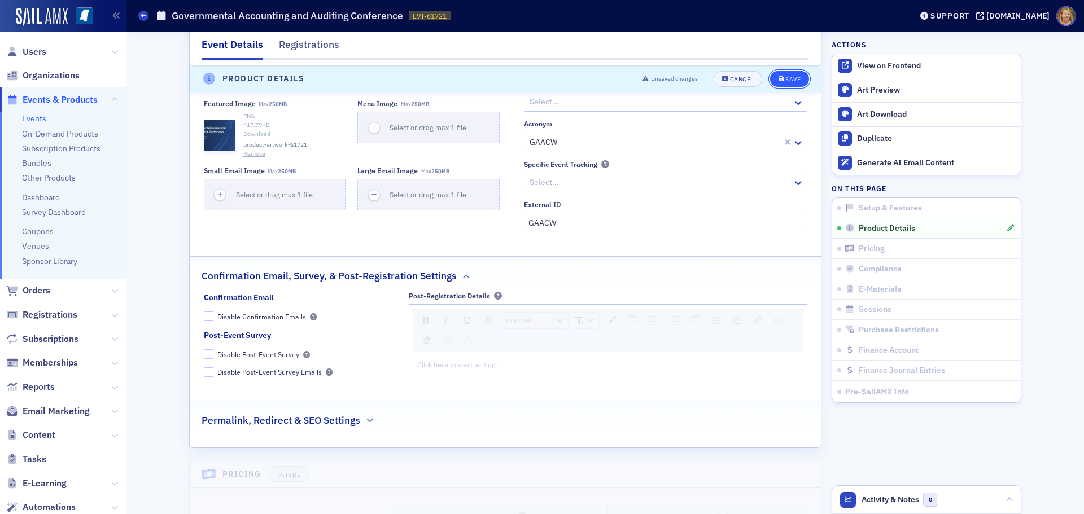
click at [786, 75] on button "Save" at bounding box center [789, 79] width 39 height 16
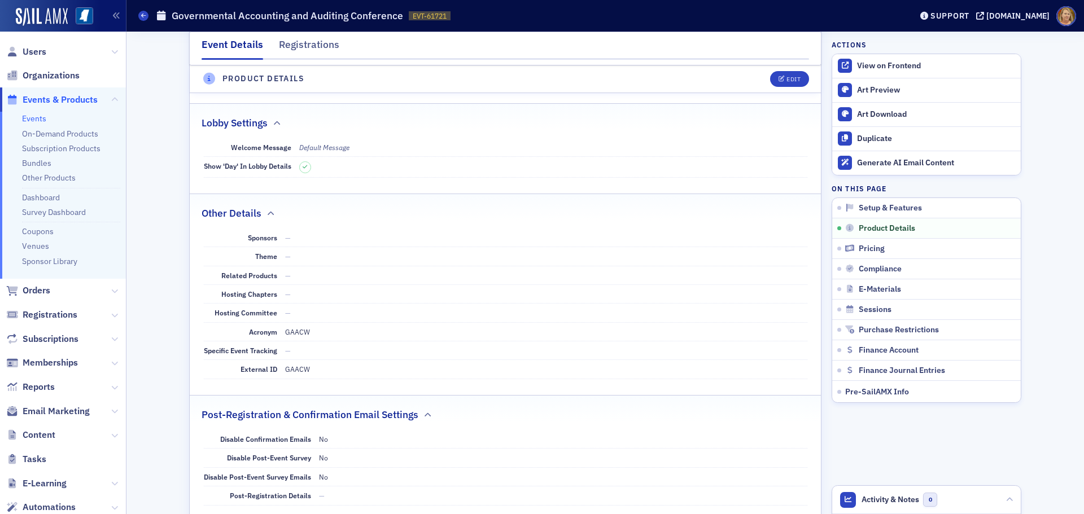
scroll to position [1289, 0]
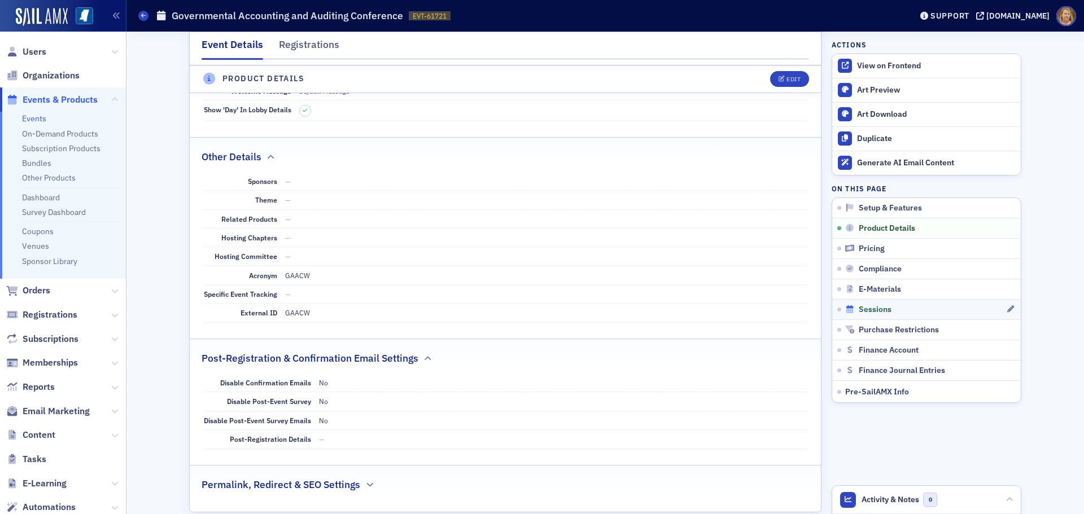
click at [884, 312] on span "Sessions" at bounding box center [875, 310] width 33 height 10
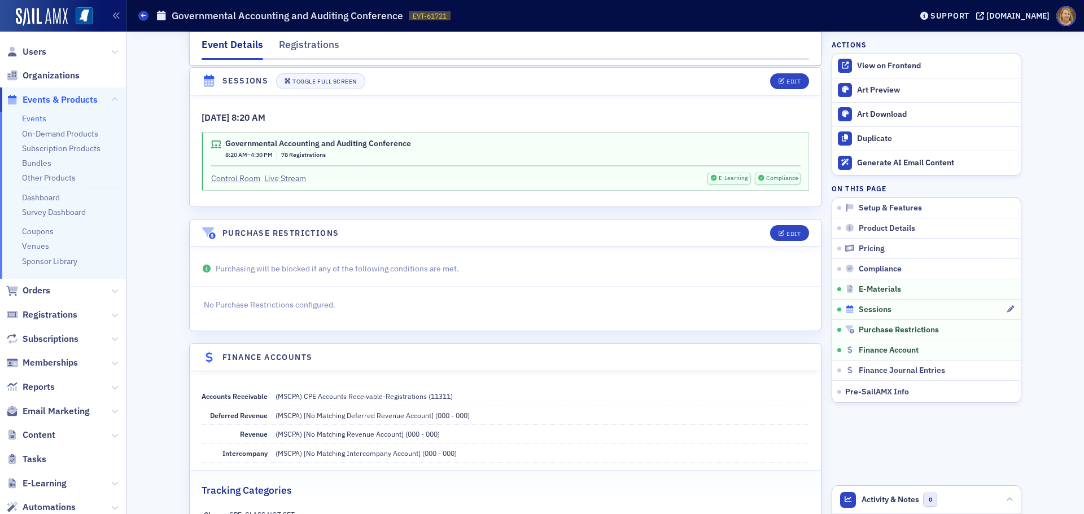
scroll to position [2361, 0]
click at [791, 77] on div "Edit" at bounding box center [794, 80] width 14 height 6
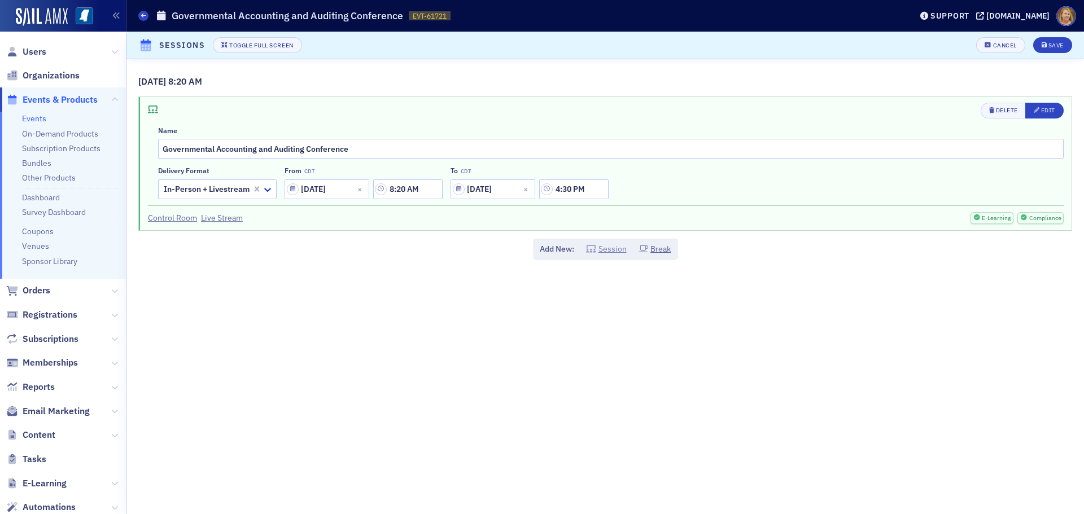
click at [614, 248] on button "Session" at bounding box center [606, 249] width 41 height 12
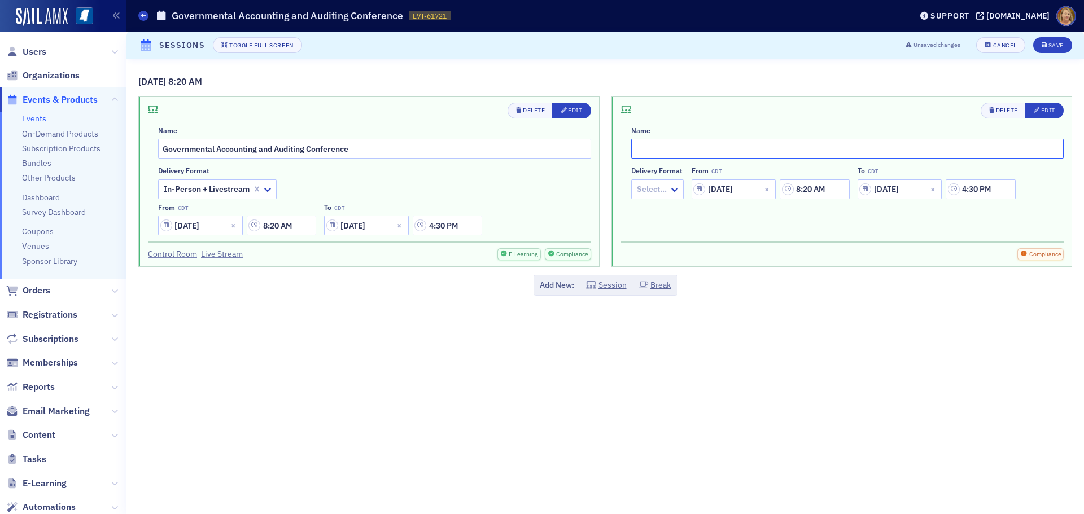
click at [651, 149] on input "text" at bounding box center [847, 149] width 433 height 20
click at [695, 146] on input "text" at bounding box center [847, 149] width 433 height 20
type input "GAGAS Updates"
click at [673, 186] on icon at bounding box center [674, 189] width 11 height 11
click at [673, 258] on span "In-Person + Livestream" at bounding box center [680, 256] width 84 height 12
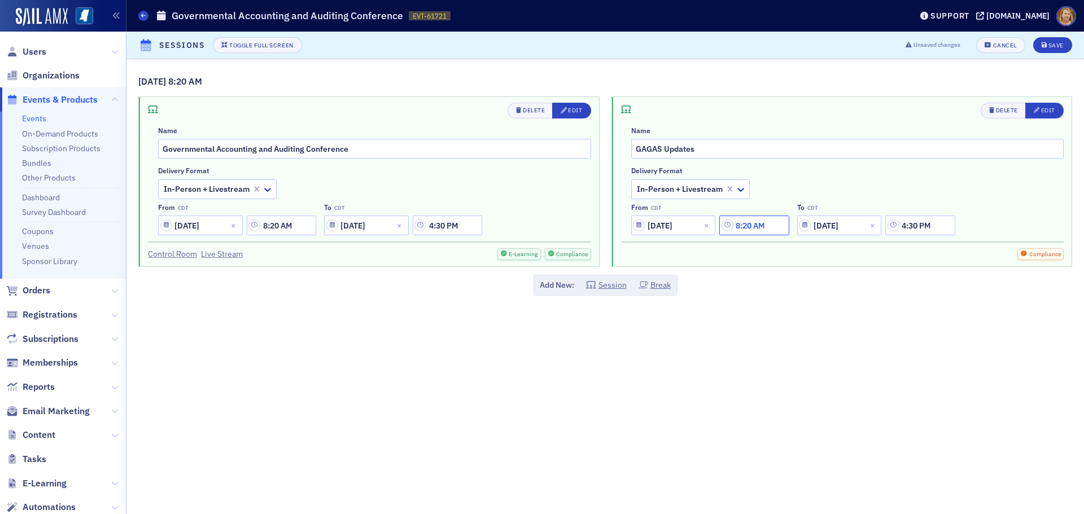
click at [753, 226] on input "8:20 AM" at bounding box center [754, 226] width 69 height 20
type input "8:30 AM"
drag, startPoint x: 923, startPoint y: 224, endPoint x: 908, endPoint y: 228, distance: 15.8
click at [908, 228] on input "4:30 PM" at bounding box center [920, 226] width 69 height 20
type input "10:10 PM"
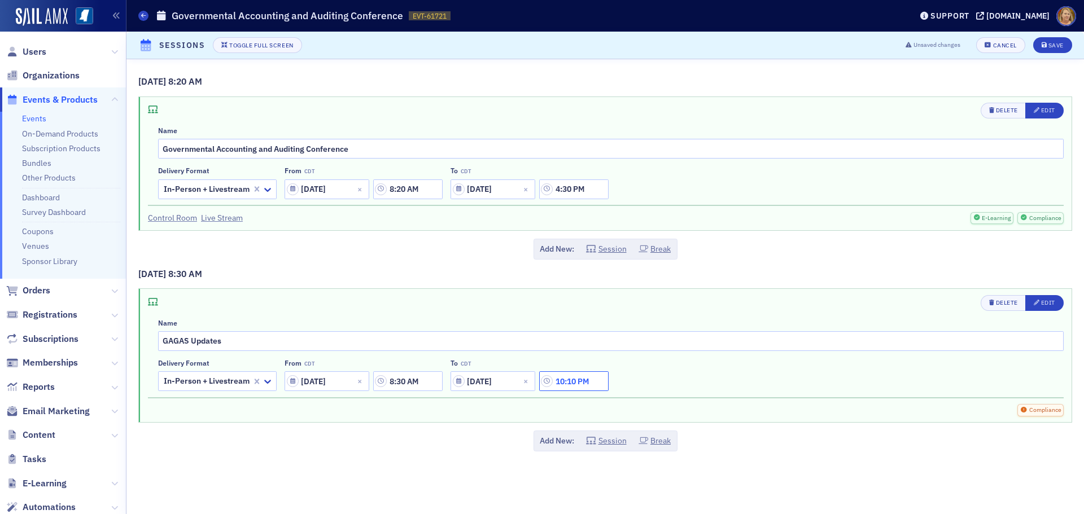
click at [587, 380] on input "10:10 PM" at bounding box center [573, 382] width 69 height 20
click at [503, 380] on button "AM" at bounding box center [506, 382] width 21 height 20
type input "10:10 AM"
click at [657, 373] on div "Delivery format In-Person + Livestream From CDT 09/11/2025 8:30 AM To CDT 09/12…" at bounding box center [611, 375] width 906 height 32
click at [616, 439] on button "Session" at bounding box center [606, 441] width 41 height 12
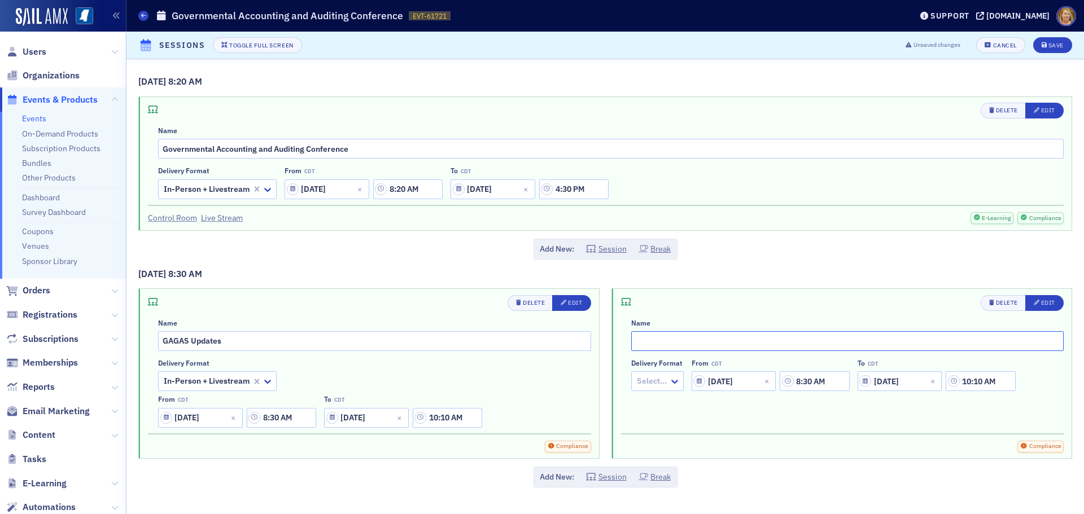
click at [647, 345] on input "text" at bounding box center [847, 342] width 433 height 20
type input "OMB Compliance Supplement Changes"
click at [668, 377] on div "Select…" at bounding box center [650, 381] width 37 height 16
click at [674, 447] on span "In-Person + Livestream" at bounding box center [680, 448] width 84 height 12
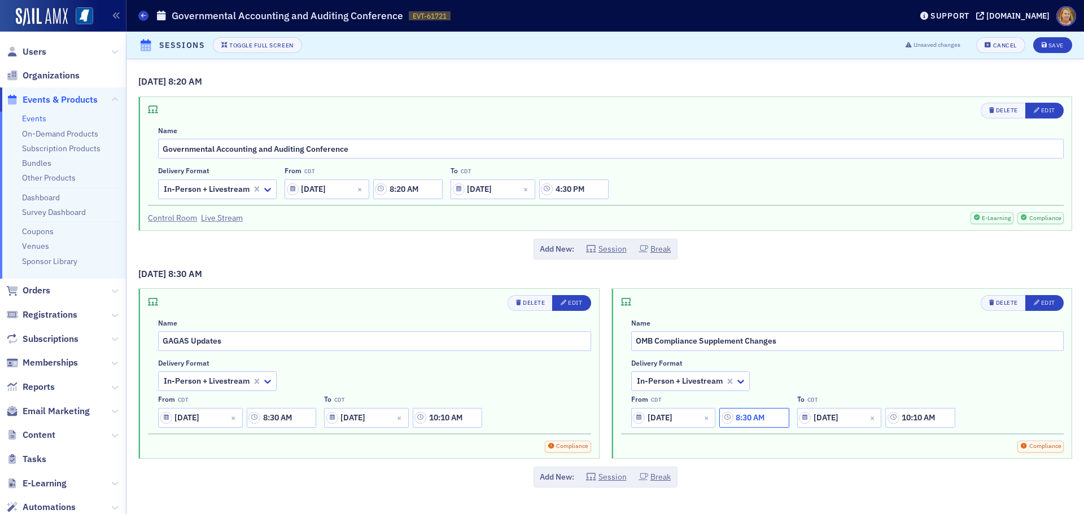
click at [746, 420] on input "8:30 AM" at bounding box center [754, 418] width 69 height 20
drag, startPoint x: 758, startPoint y: 415, endPoint x: 742, endPoint y: 420, distance: 17.0
click at [742, 420] on input "8:30 AM" at bounding box center [754, 418] width 69 height 20
type input "10:20 AM"
click at [363, 418] on div "Delete Edit Name GAGAS Updates Delivery format In-Person + Livestream From CDT …" at bounding box center [369, 373] width 460 height 169
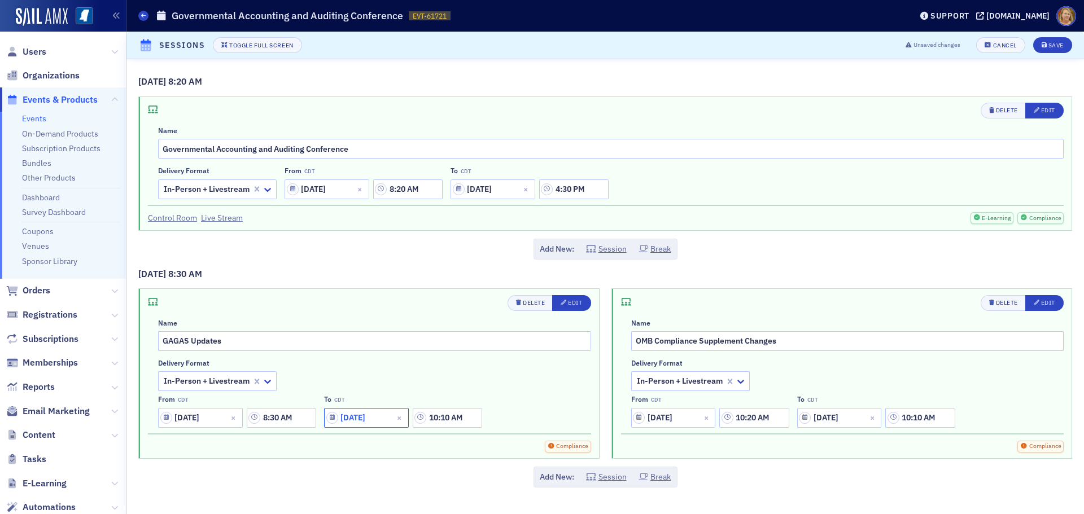
select select "8"
select select "2025"
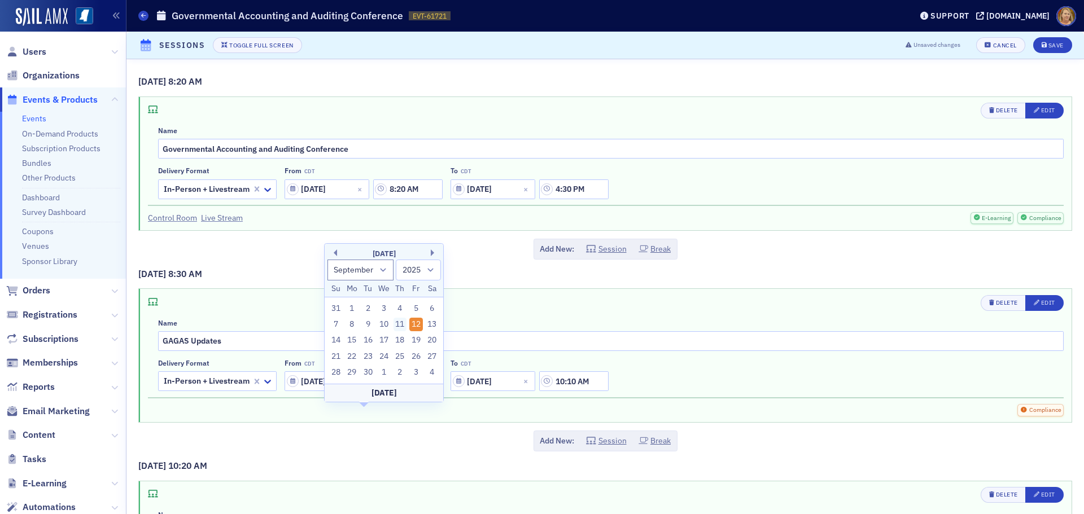
click at [402, 323] on div "11" at bounding box center [401, 325] width 14 height 14
type input "09/11/2025"
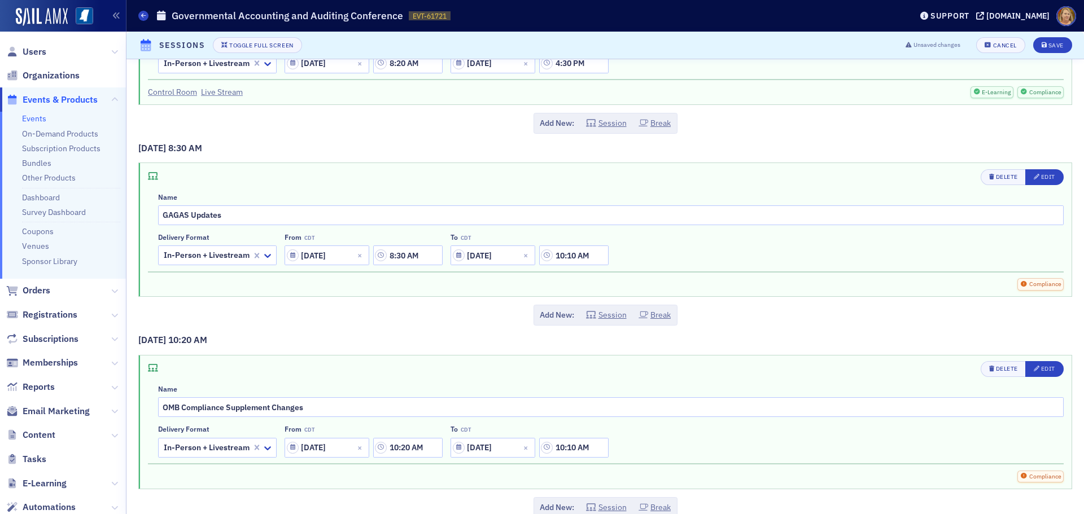
scroll to position [146, 0]
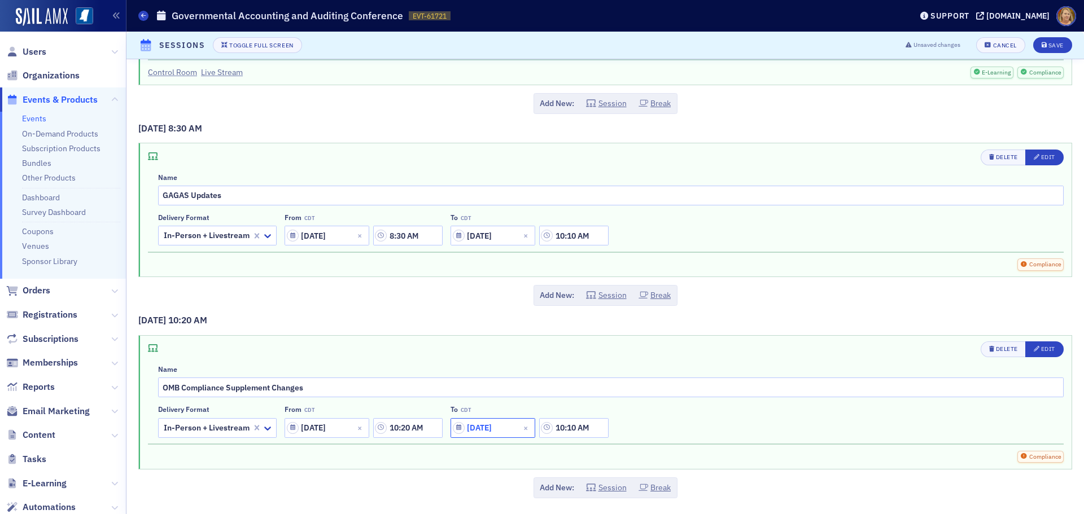
click at [491, 428] on input "09/12/2025" at bounding box center [493, 428] width 85 height 20
select select "8"
select select "2025"
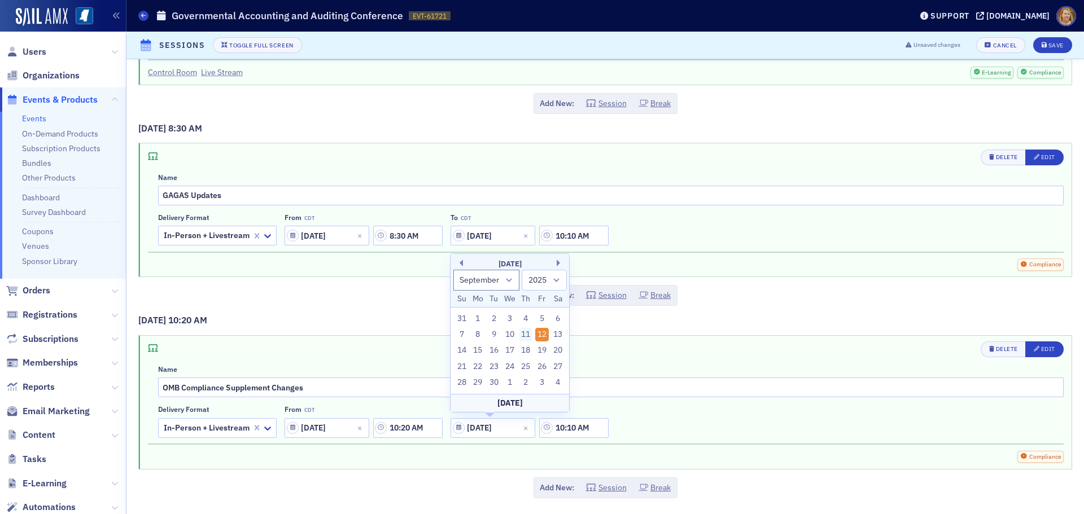
click at [525, 333] on div "11" at bounding box center [527, 335] width 14 height 14
type input "09/11/2025"
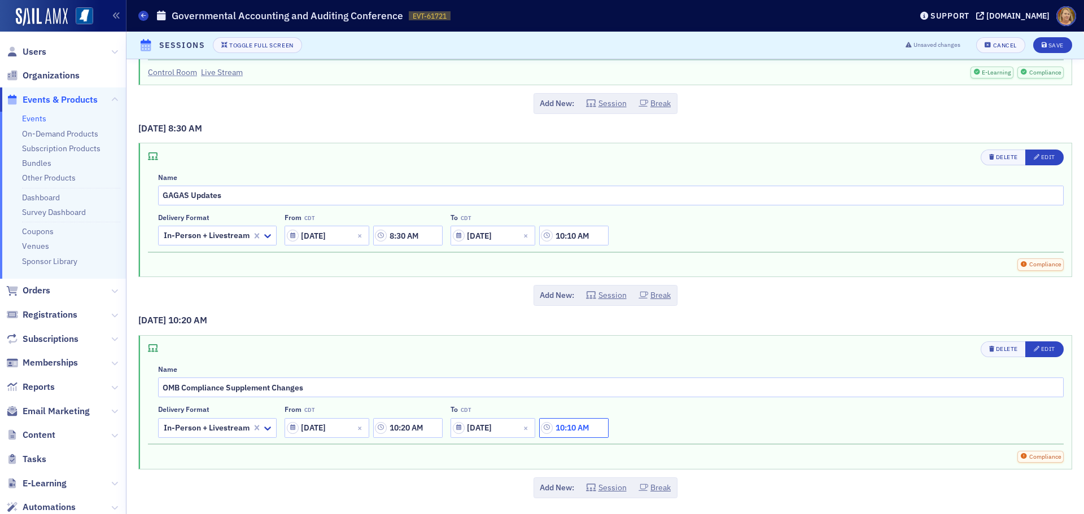
click at [570, 426] on input "10:10 AM" at bounding box center [573, 428] width 69 height 20
click at [574, 428] on input "12:10 AM" at bounding box center [573, 428] width 69 height 20
click at [587, 431] on input "12:00 AM" at bounding box center [573, 428] width 69 height 20
click at [530, 426] on button "PM" at bounding box center [527, 428] width 21 height 20
type input "12:00 PM"
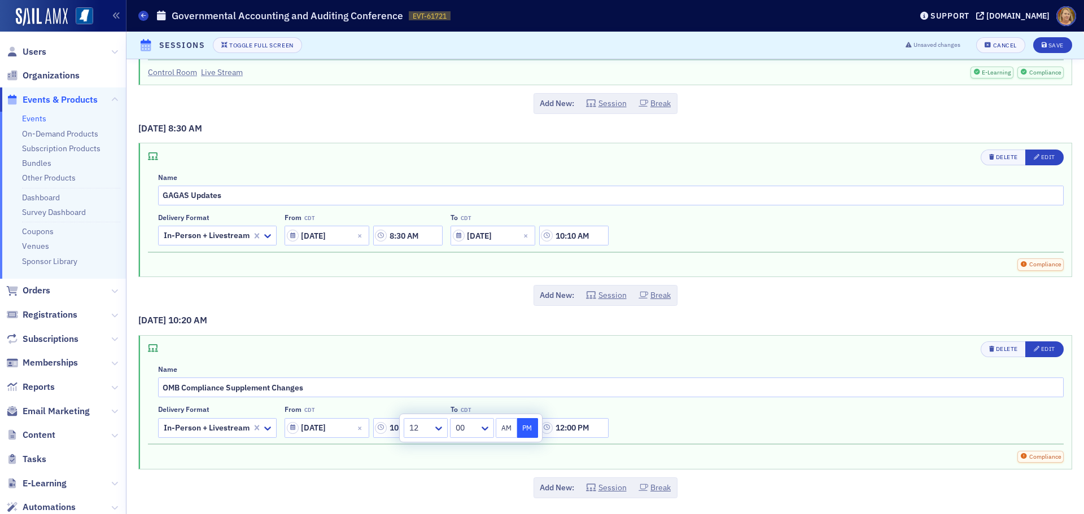
click at [667, 406] on div "Delivery format In-Person + Livestream From CDT 09/11/2025 10:20 AM To CDT 09/1…" at bounding box center [611, 421] width 906 height 32
click at [607, 487] on button "Session" at bounding box center [606, 488] width 41 height 12
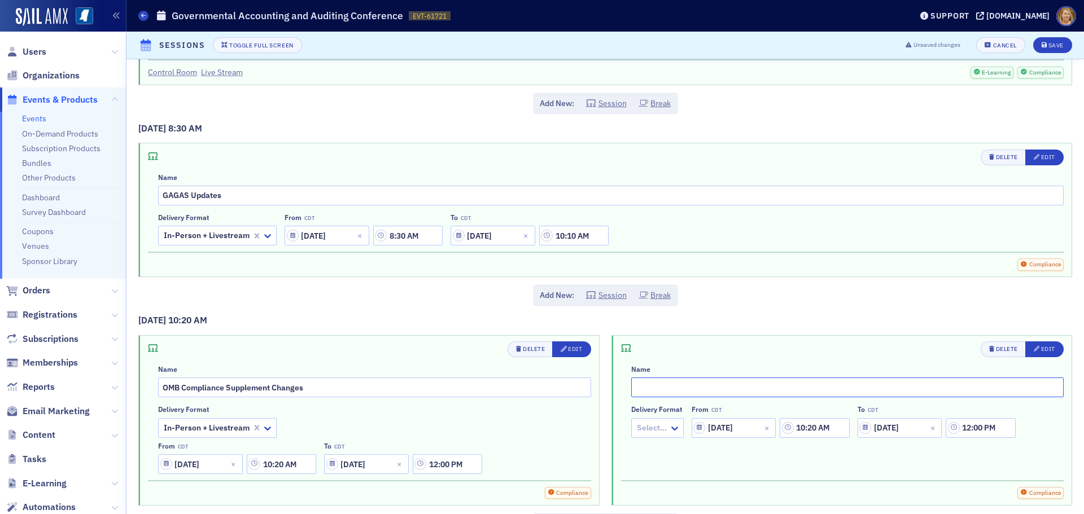
click at [638, 387] on input "text" at bounding box center [847, 388] width 433 height 20
type input "SAS Updates"
click at [659, 434] on div at bounding box center [652, 428] width 32 height 14
click at [655, 379] on span "In-Person + Livestream" at bounding box center [676, 380] width 84 height 12
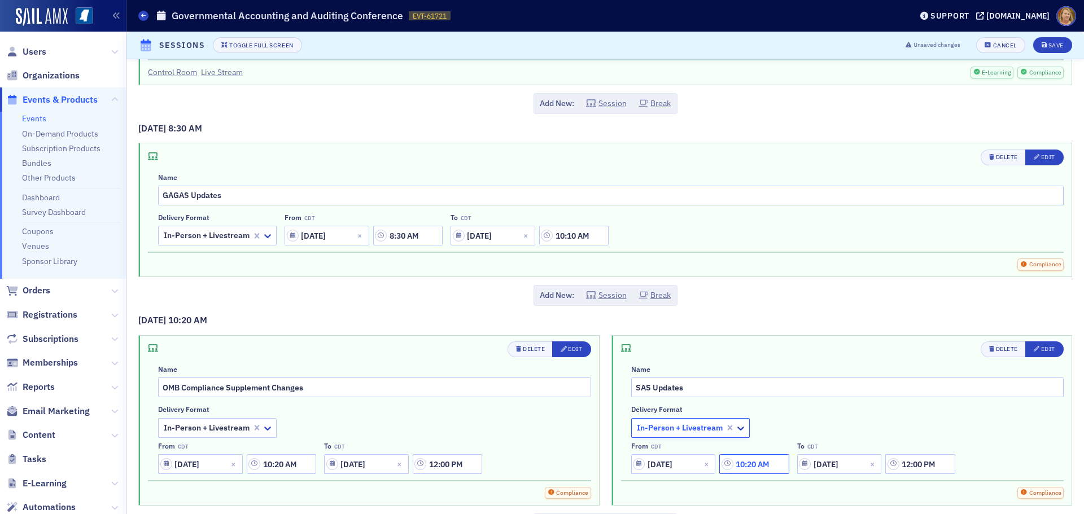
click at [745, 461] on input "10:20 AM" at bounding box center [754, 465] width 69 height 20
type input "12:50 PM"
click at [909, 465] on input "12:00 PM" at bounding box center [920, 465] width 69 height 20
type input "2:30 PM"
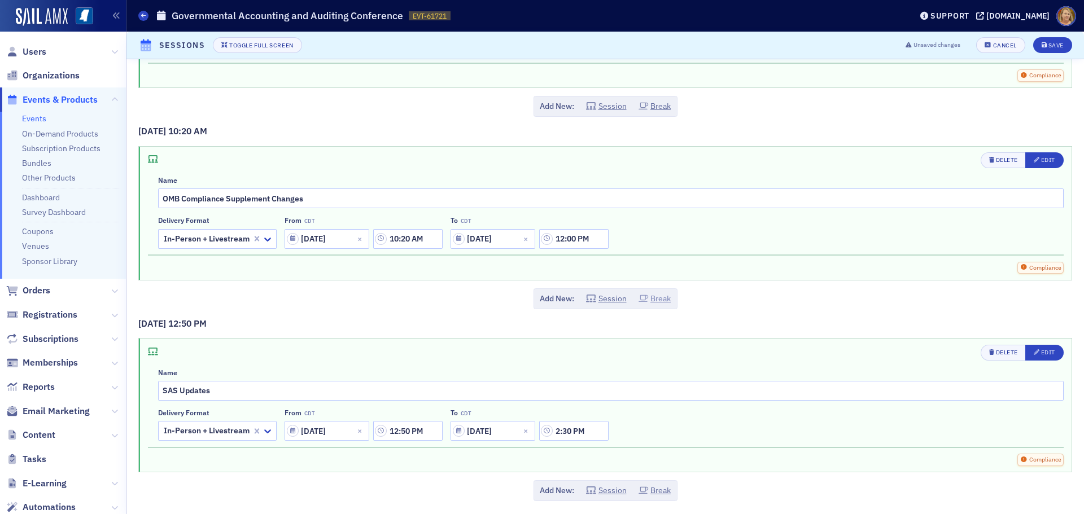
scroll to position [338, 0]
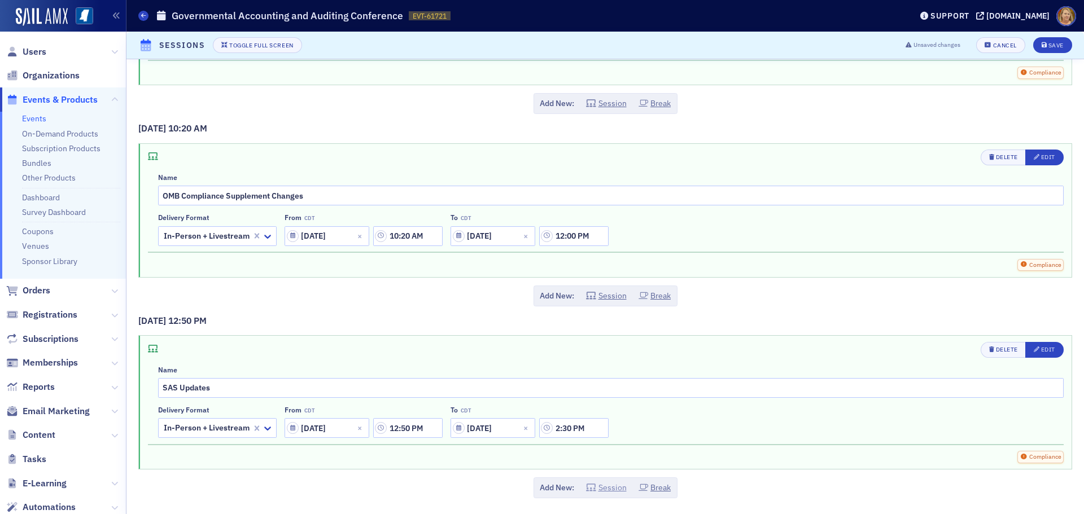
click at [592, 485] on icon "button" at bounding box center [591, 488] width 10 height 8
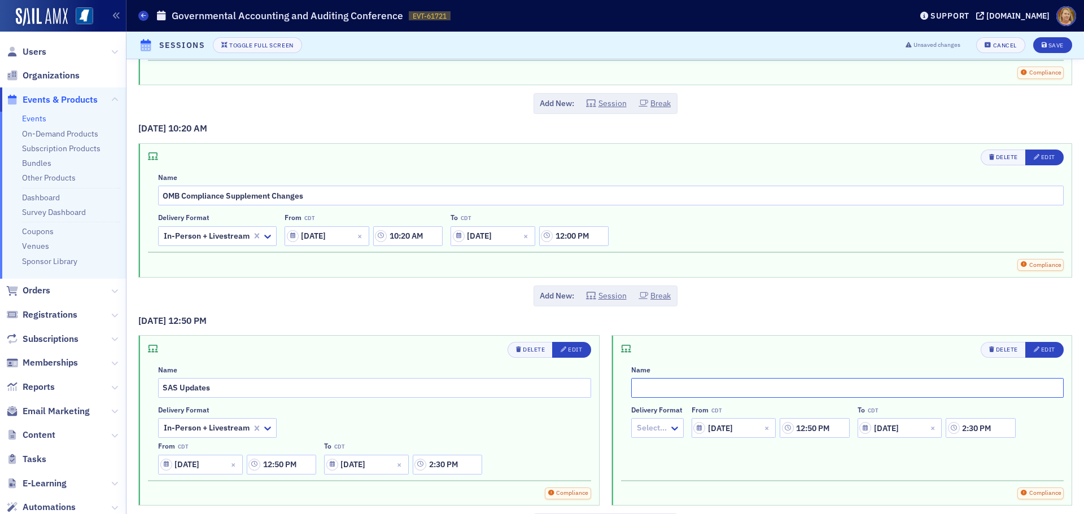
click at [633, 390] on input "text" at bounding box center [847, 388] width 433 height 20
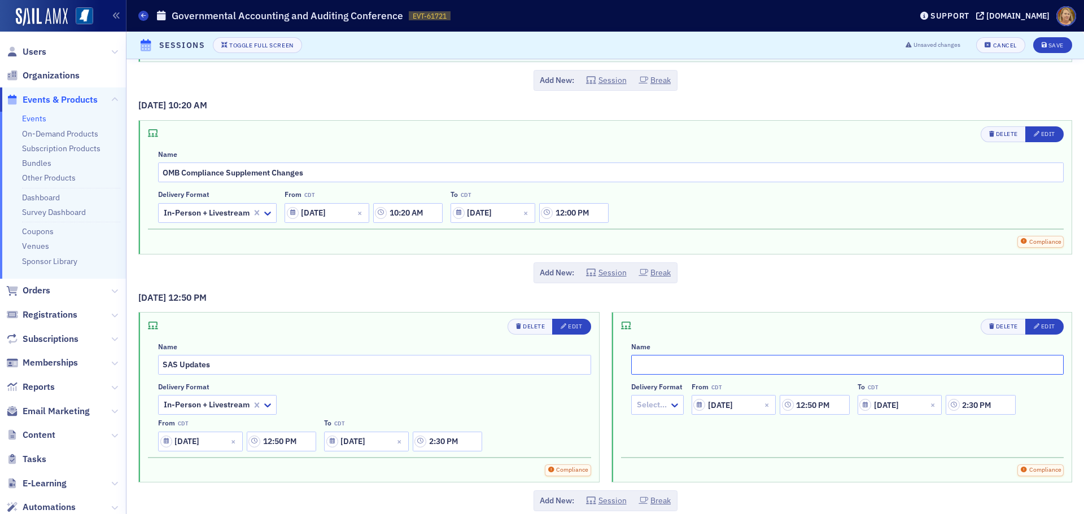
scroll to position [374, 0]
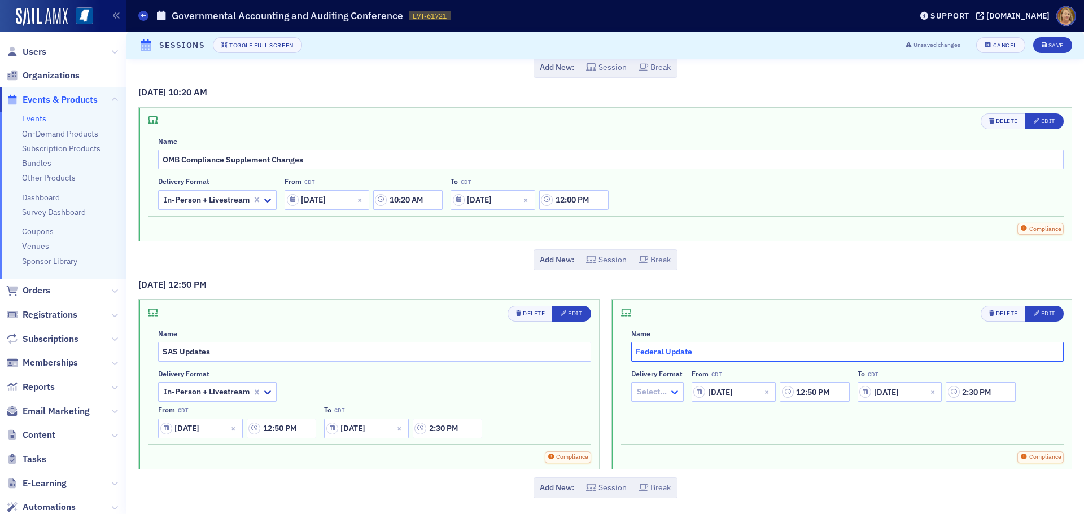
type input "Federal Update"
click at [669, 387] on icon at bounding box center [674, 392] width 11 height 11
click at [682, 460] on span "In-Person + Livestream" at bounding box center [676, 459] width 84 height 12
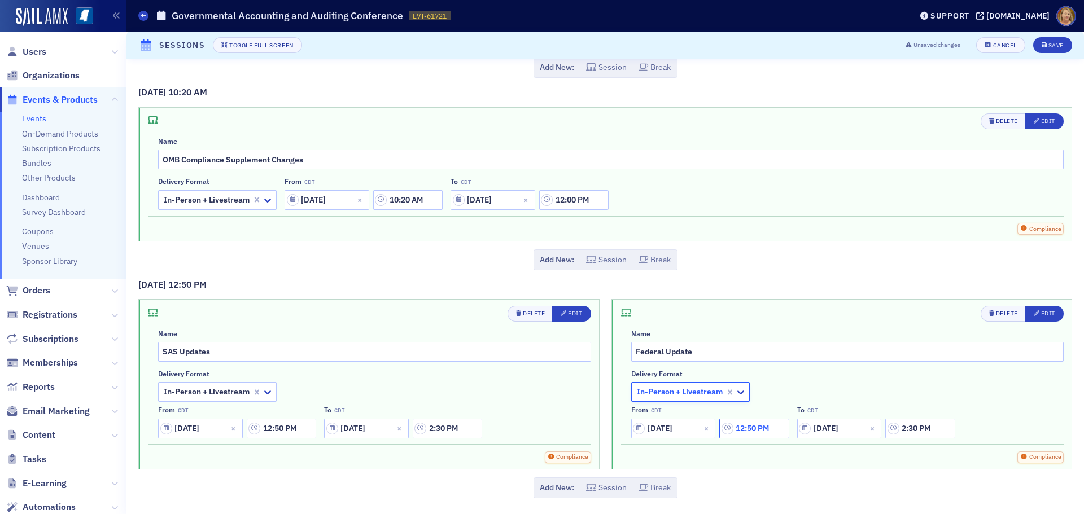
click at [740, 429] on input "12:50 PM" at bounding box center [754, 429] width 69 height 20
click at [747, 427] on input "2:50 PM" at bounding box center [754, 429] width 69 height 20
type input "2:40 PM"
click at [901, 428] on input "2:30 PM" at bounding box center [920, 429] width 69 height 20
click at [905, 427] on input "2:30 PM" at bounding box center [920, 429] width 69 height 20
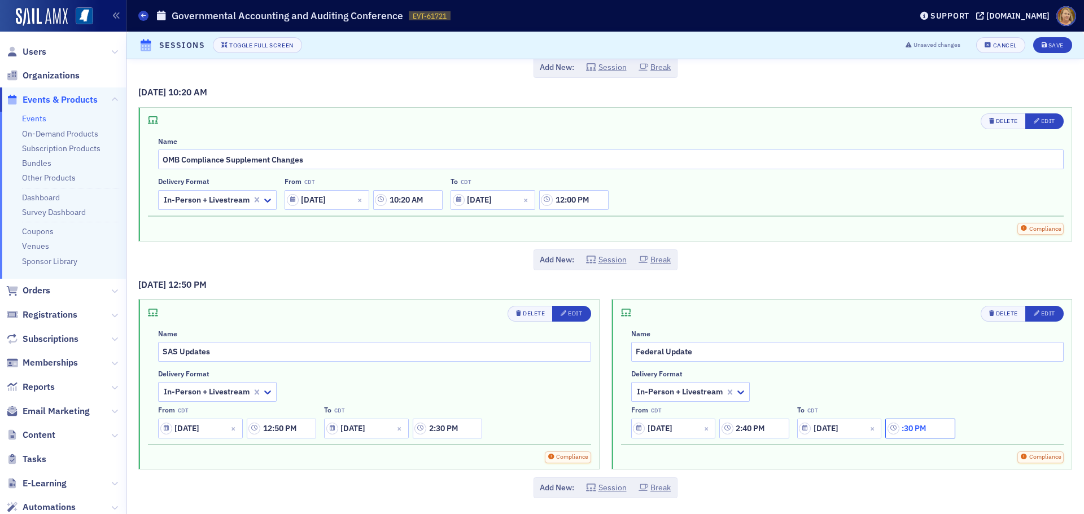
type input "4:30 PM"
click at [938, 423] on input "4:30 PM" at bounding box center [920, 429] width 69 height 20
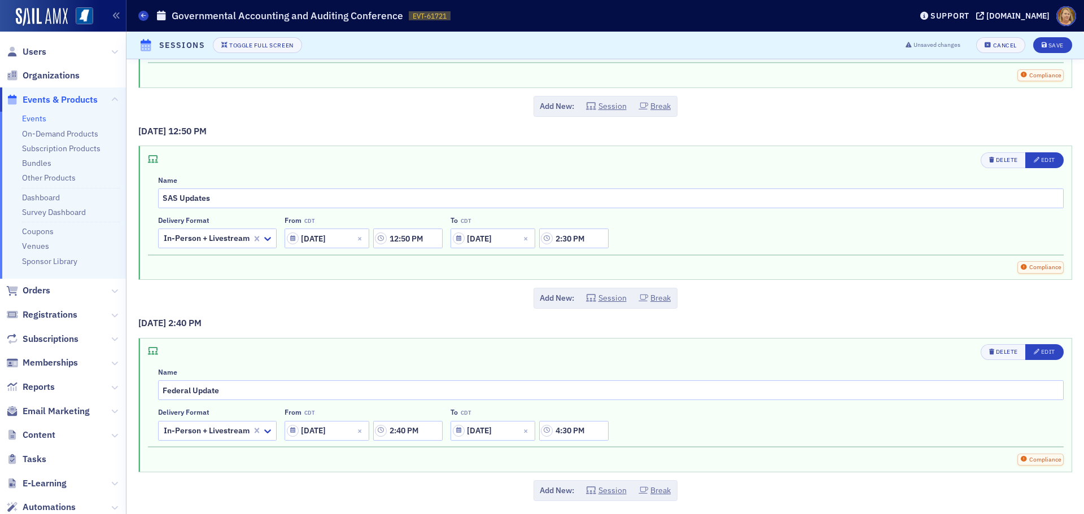
scroll to position [530, 0]
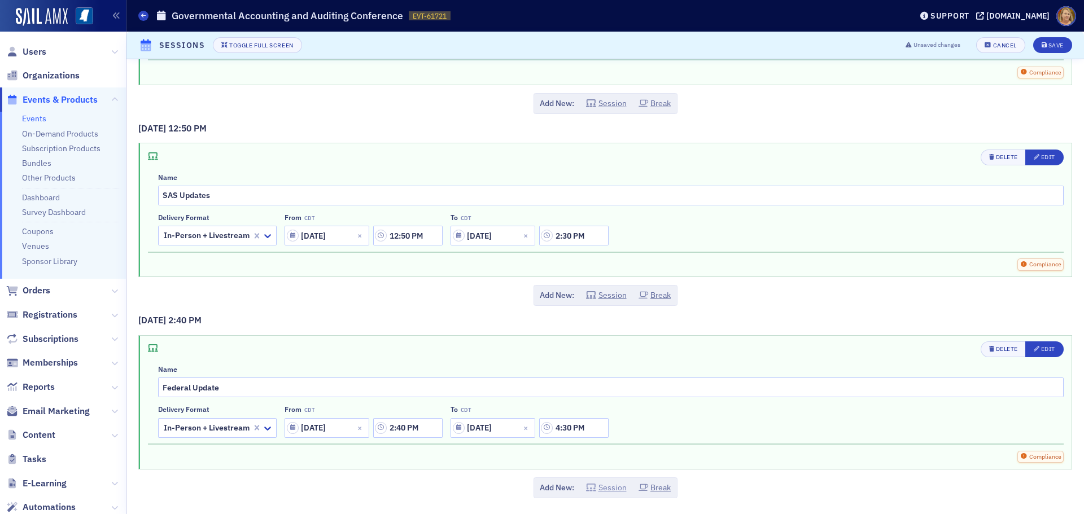
click at [613, 487] on button "Session" at bounding box center [606, 488] width 41 height 12
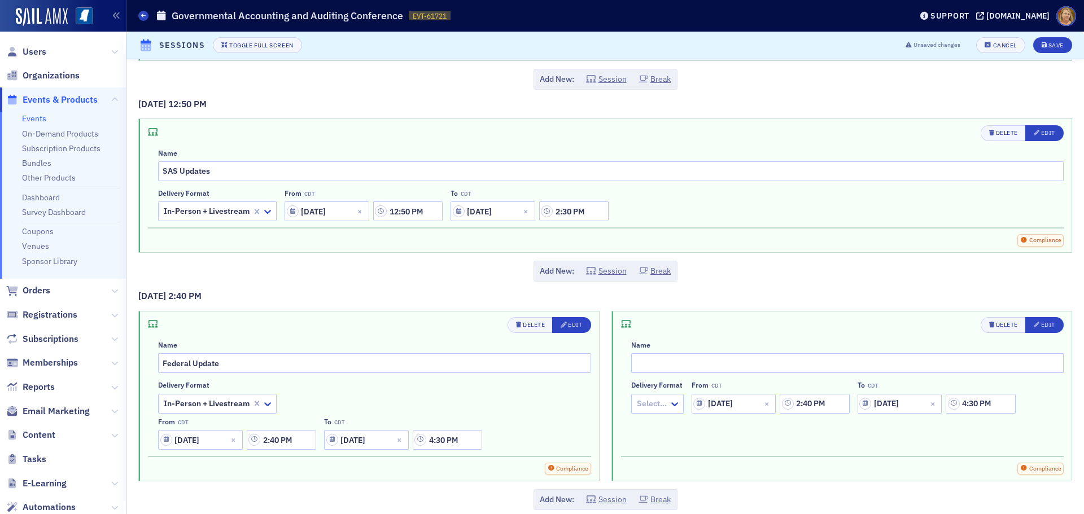
scroll to position [566, 0]
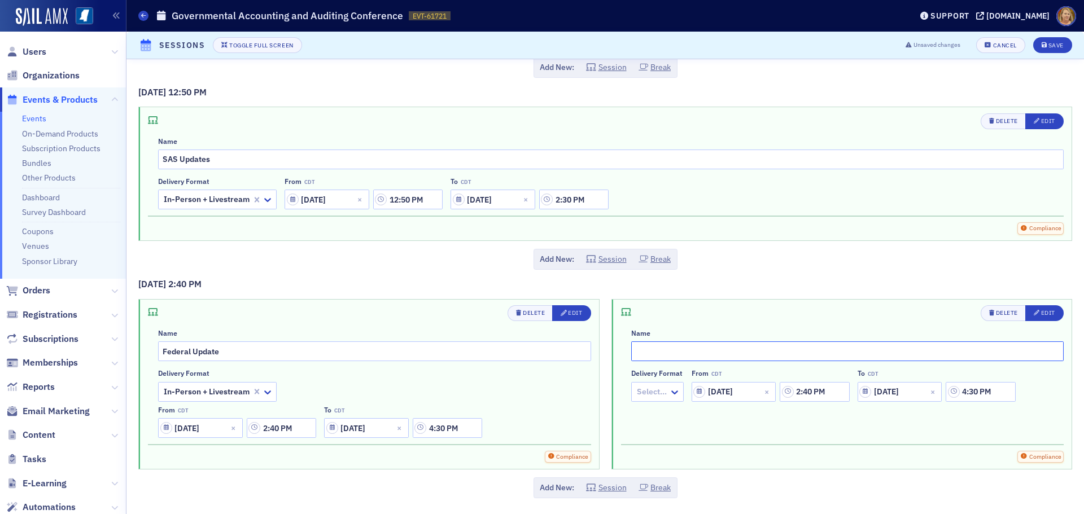
click at [639, 352] on input "text" at bounding box center [847, 352] width 433 height 20
type input "In the Weeds - Audit Issues in County and Municipal Audits"
click at [669, 387] on icon at bounding box center [674, 392] width 11 height 11
click at [677, 461] on span "In-Person + Livestream" at bounding box center [676, 459] width 84 height 12
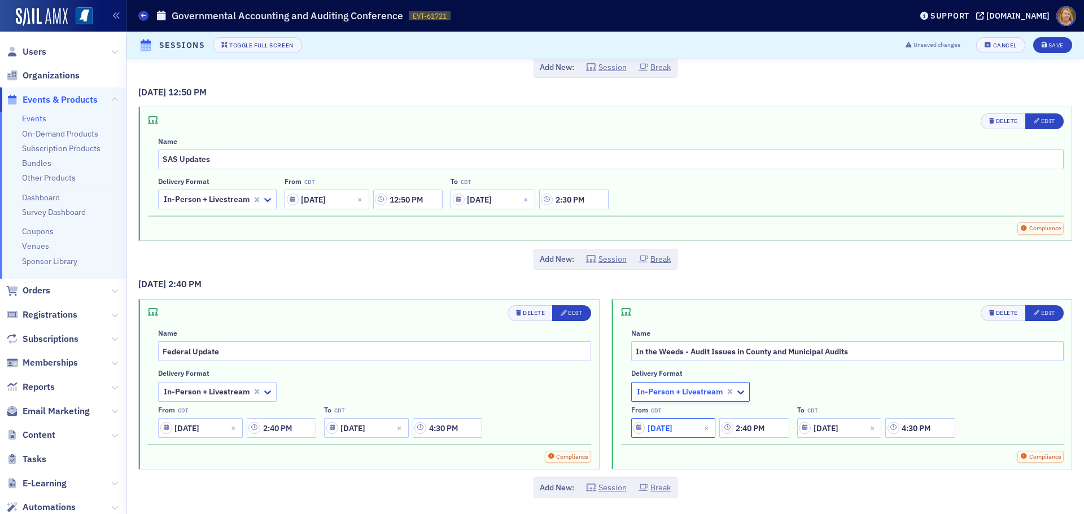
click at [674, 427] on input "09/11/2025" at bounding box center [673, 428] width 85 height 20
select select "8"
select select "2025"
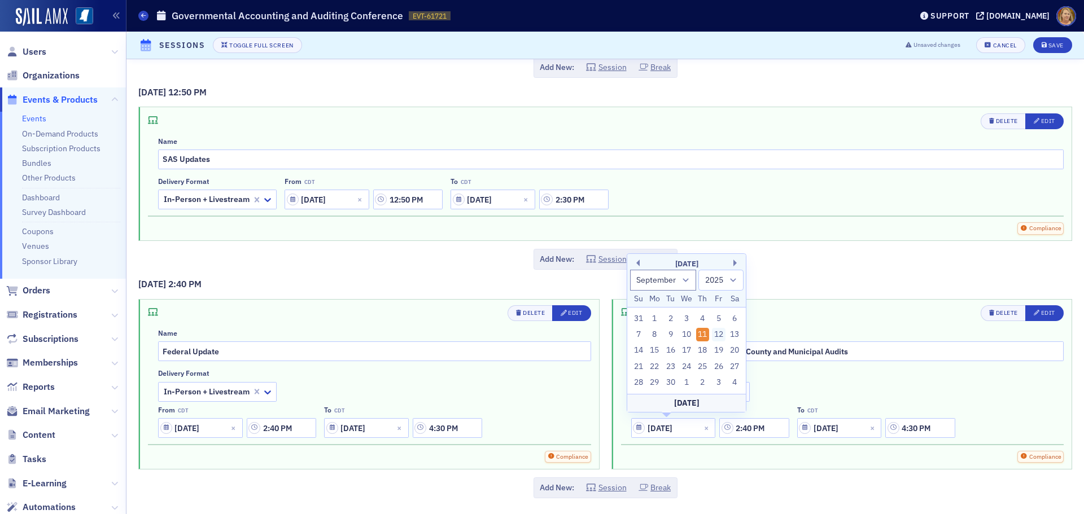
click at [717, 337] on div "12" at bounding box center [719, 335] width 14 height 14
type input "09/12/2025"
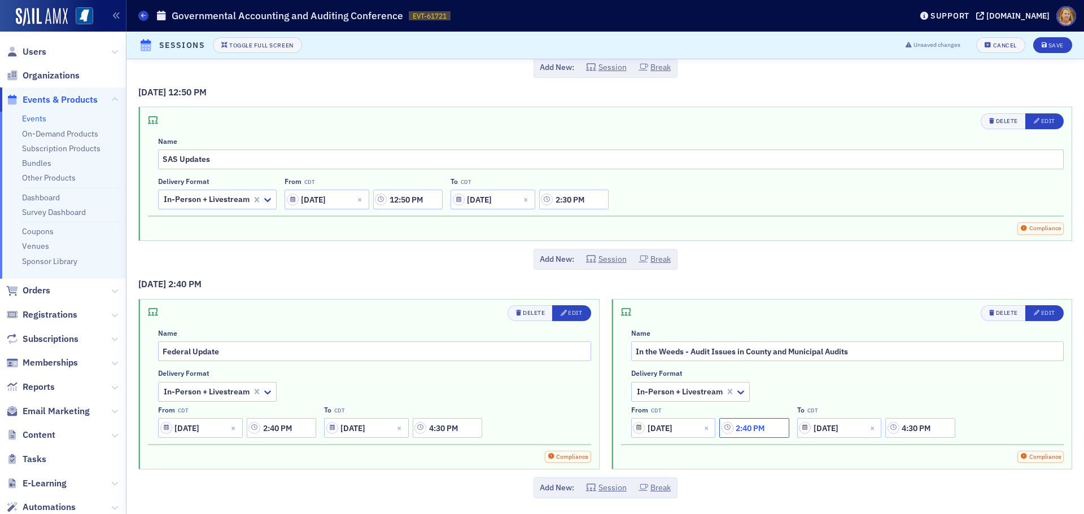
click at [752, 429] on input "2:40 PM" at bounding box center [754, 428] width 69 height 20
click at [740, 429] on input "2:40 PM" at bounding box center [754, 428] width 69 height 20
click at [758, 428] on input "2:40 PM" at bounding box center [754, 428] width 69 height 20
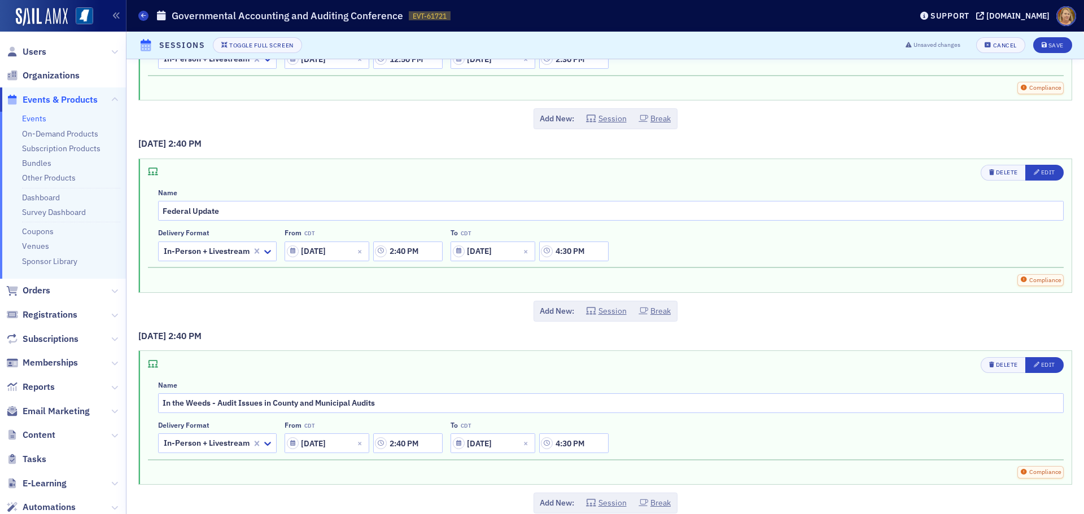
scroll to position [722, 0]
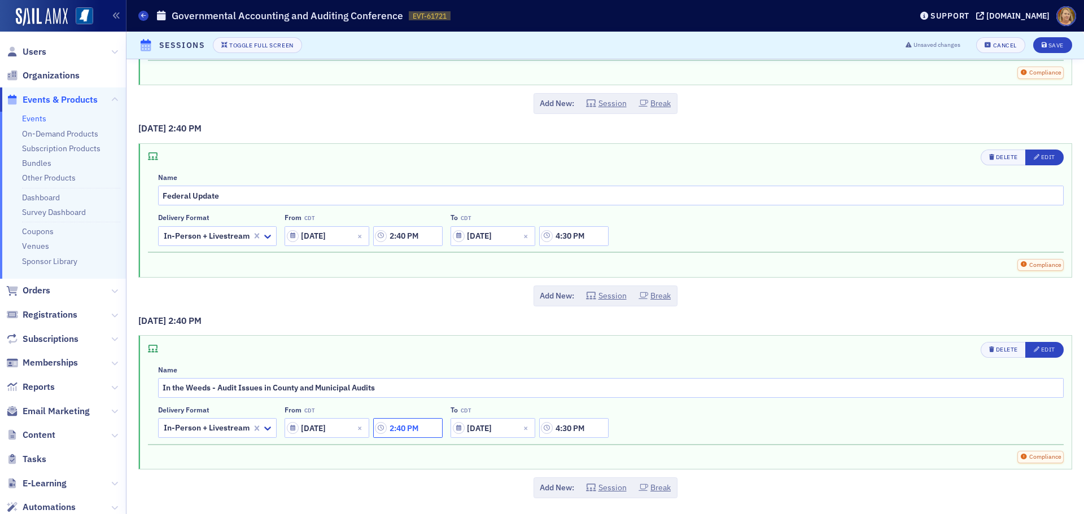
click at [414, 422] on input "2:40 PM" at bounding box center [407, 428] width 69 height 20
click at [477, 426] on icon at bounding box center [479, 428] width 11 height 11
click at [468, 404] on div "8" at bounding box center [467, 403] width 27 height 12
click at [506, 428] on div at bounding box center [508, 428] width 26 height 14
click at [527, 327] on div "03" at bounding box center [513, 319] width 45 height 21
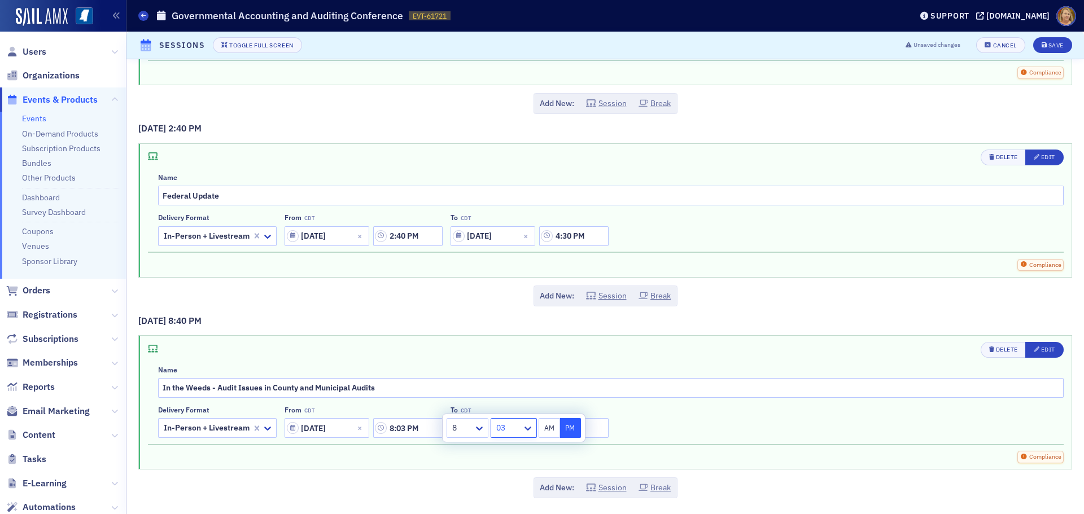
click at [516, 436] on div "03" at bounding box center [506, 428] width 31 height 16
click at [504, 289] on span "30" at bounding box center [502, 285] width 9 height 12
click at [551, 430] on button "AM" at bounding box center [549, 428] width 21 height 20
type input "8:30 AM"
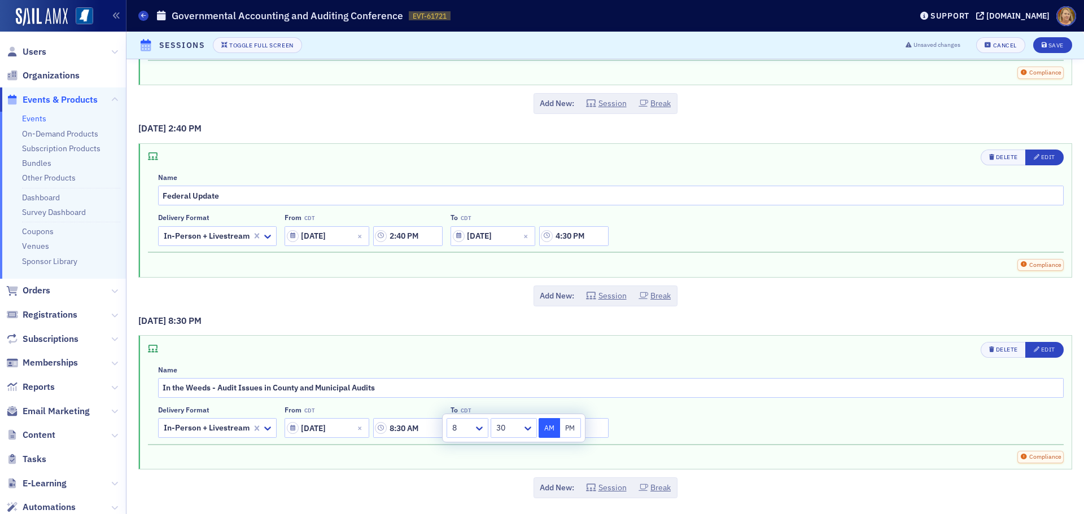
click at [553, 454] on div "Compliance" at bounding box center [606, 457] width 916 height 12
click at [501, 433] on input "09/11/2025" at bounding box center [493, 428] width 85 height 20
select select "8"
select select "2025"
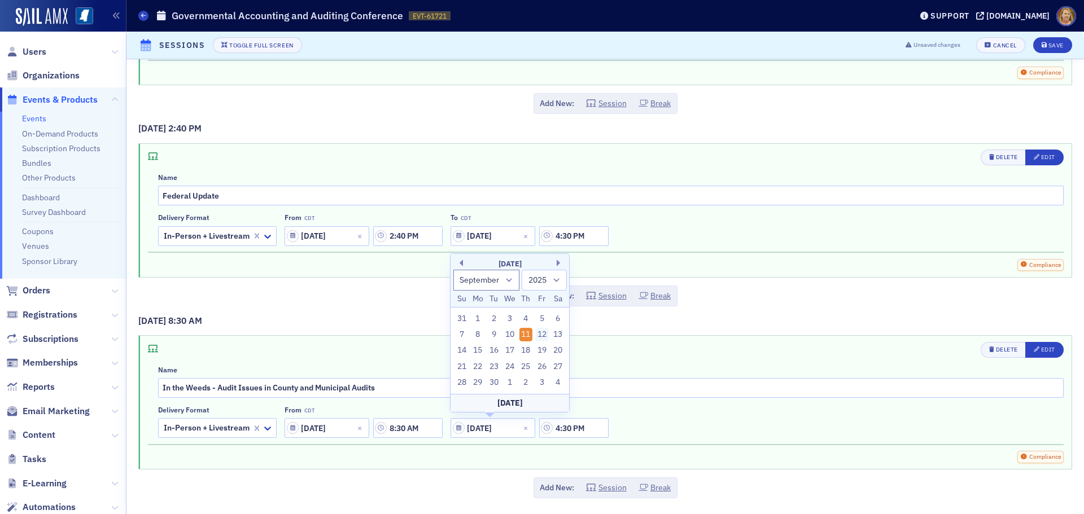
click at [542, 335] on div "12" at bounding box center [542, 335] width 14 height 14
type input "09/12/2025"
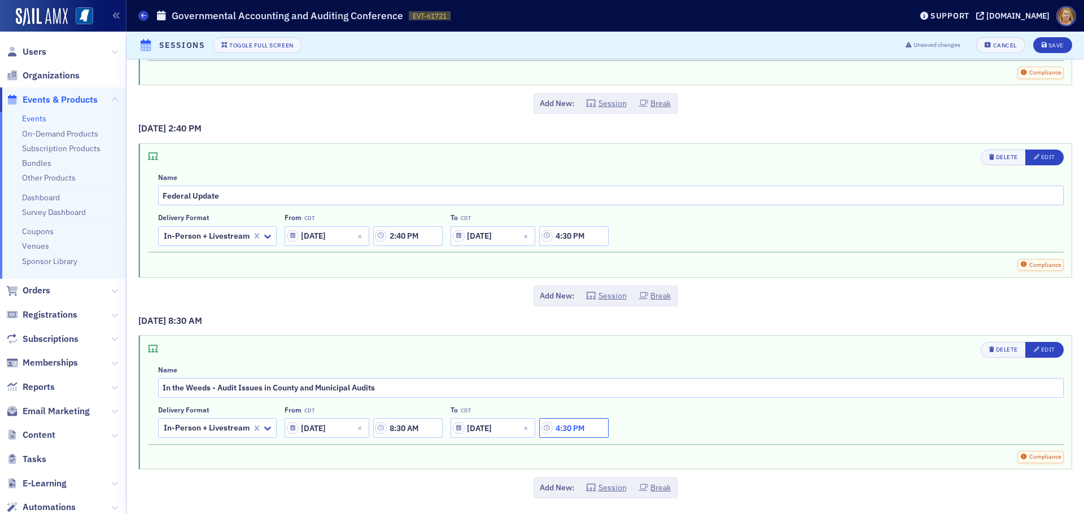
click at [564, 428] on input "4:30 PM" at bounding box center [573, 428] width 69 height 20
click at [427, 426] on div at bounding box center [418, 428] width 21 height 14
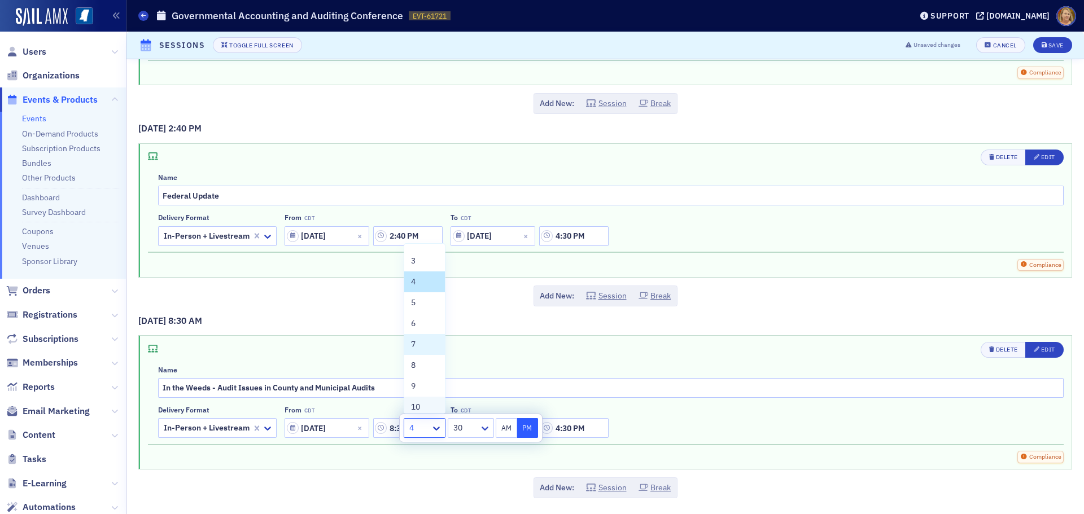
scroll to position [56, 0]
click at [421, 388] on div "10" at bounding box center [424, 388] width 27 height 12
click at [473, 424] on div at bounding box center [467, 428] width 24 height 14
click at [461, 297] on span "10" at bounding box center [461, 296] width 9 height 12
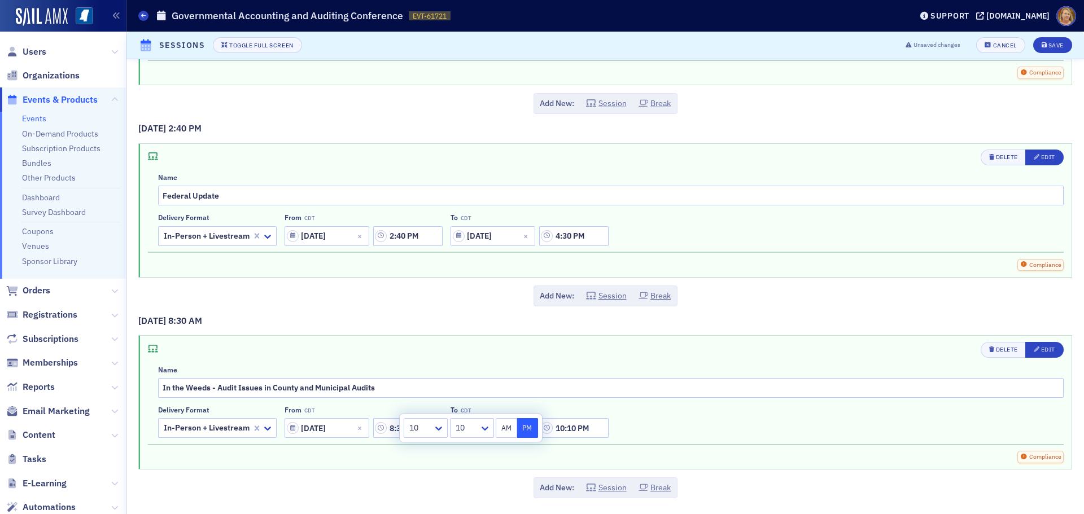
click at [506, 431] on button "AM" at bounding box center [506, 428] width 21 height 20
type input "10:10 AM"
click at [507, 471] on div "9/12/2025 8:30 AM Delete Edit Name In the Weeds - Audit Issues in County and Mu…" at bounding box center [605, 407] width 934 height 185
click at [599, 488] on button "Session" at bounding box center [606, 488] width 41 height 12
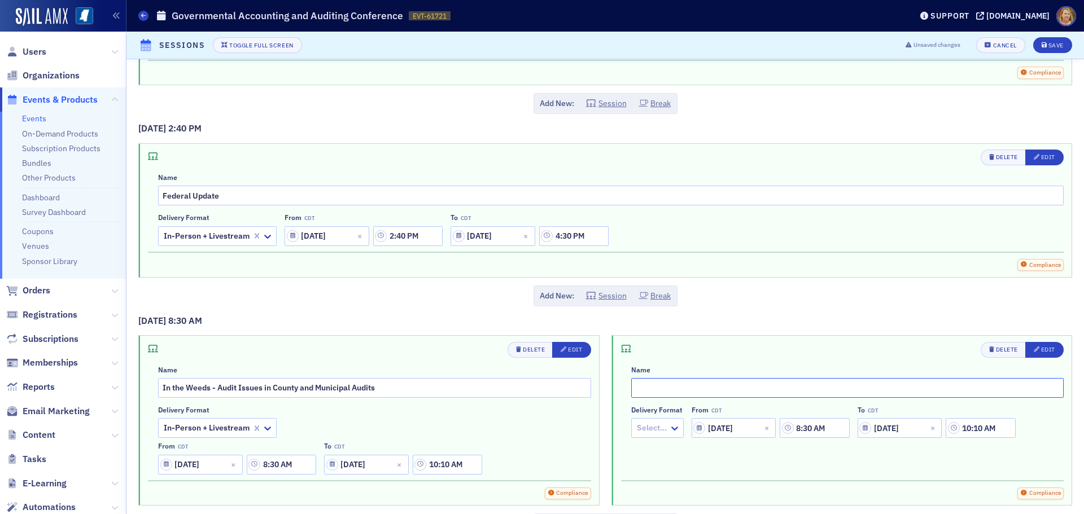
click at [638, 386] on input "text" at bounding box center [847, 388] width 433 height 20
click at [733, 390] on input "Technical Updates;Audit Cocerns;" at bounding box center [847, 388] width 433 height 20
click at [701, 391] on input "Technical Updates;Audit Concerns;" at bounding box center [847, 388] width 433 height 20
click at [766, 388] on input "Technical Updates; Audit Concerns;" at bounding box center [847, 388] width 433 height 20
type input "Technical Updates; Audit Concerns;"
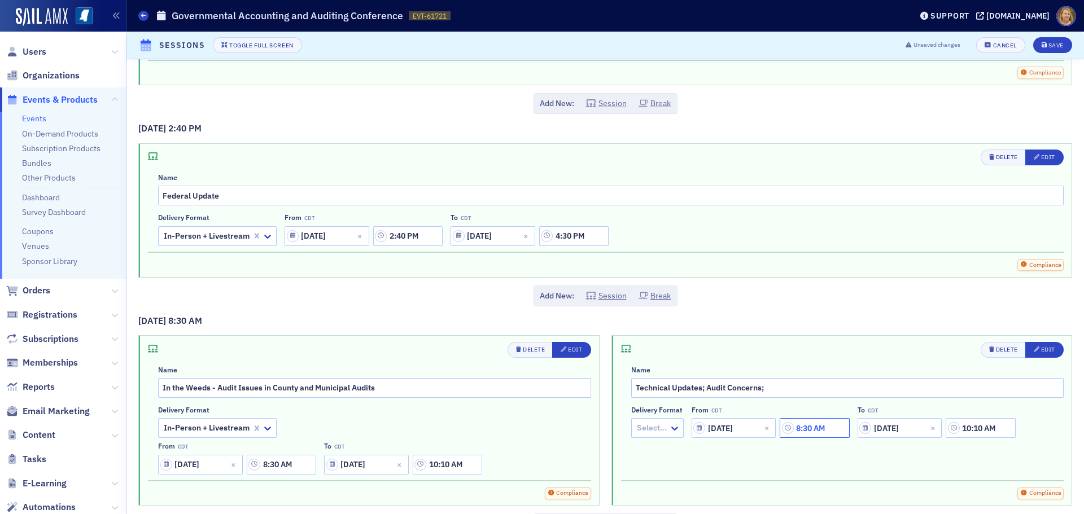
click at [810, 429] on input "8:30 AM" at bounding box center [814, 428] width 69 height 20
click at [670, 429] on icon at bounding box center [673, 428] width 11 height 11
click at [661, 387] on div "10" at bounding box center [661, 388] width 27 height 12
type input "10:30 AM"
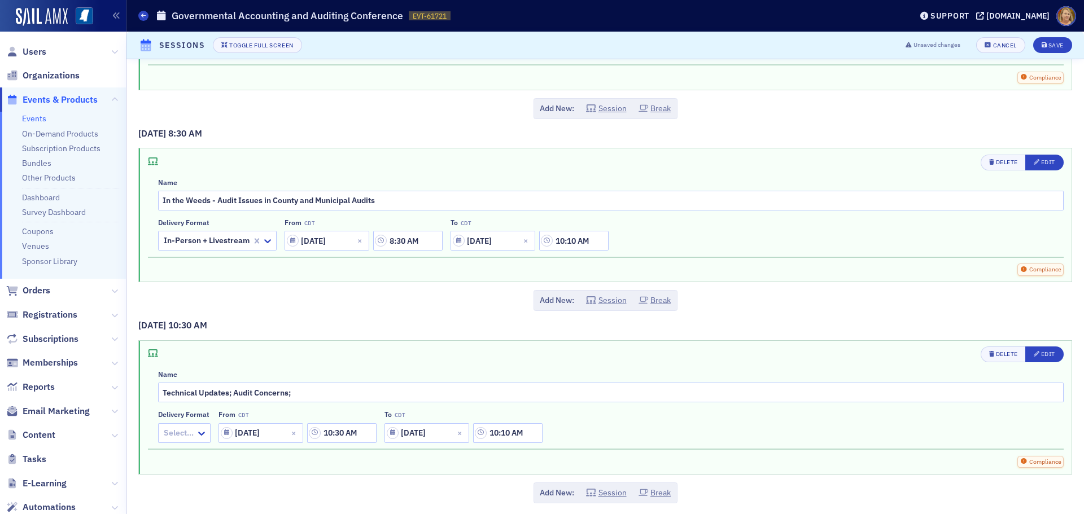
scroll to position [915, 0]
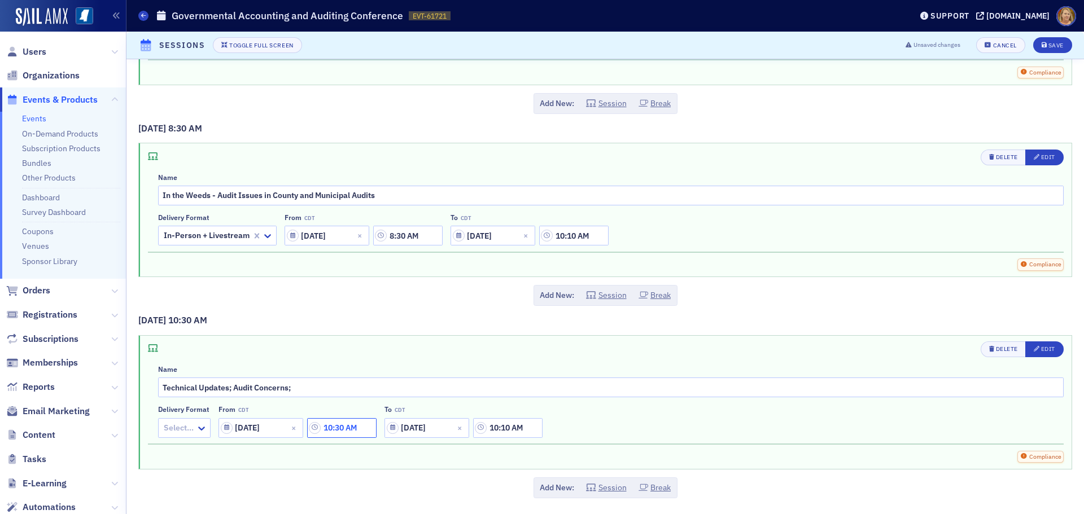
click at [356, 421] on input "10:30 AM" at bounding box center [341, 428] width 69 height 20
click at [461, 429] on icon at bounding box center [461, 428] width 11 height 11
click at [443, 390] on span "20" at bounding box center [438, 392] width 9 height 12
type input "10:20 AM"
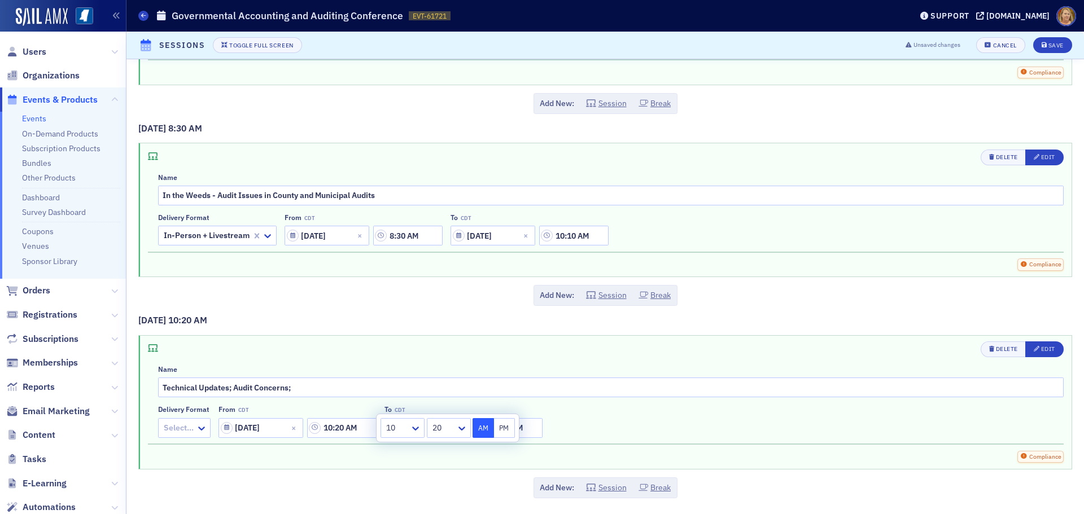
click at [483, 426] on button "AM" at bounding box center [483, 428] width 21 height 20
click at [485, 453] on div "Compliance" at bounding box center [606, 457] width 916 height 12
click at [498, 428] on input "10:10 AM" at bounding box center [507, 428] width 69 height 20
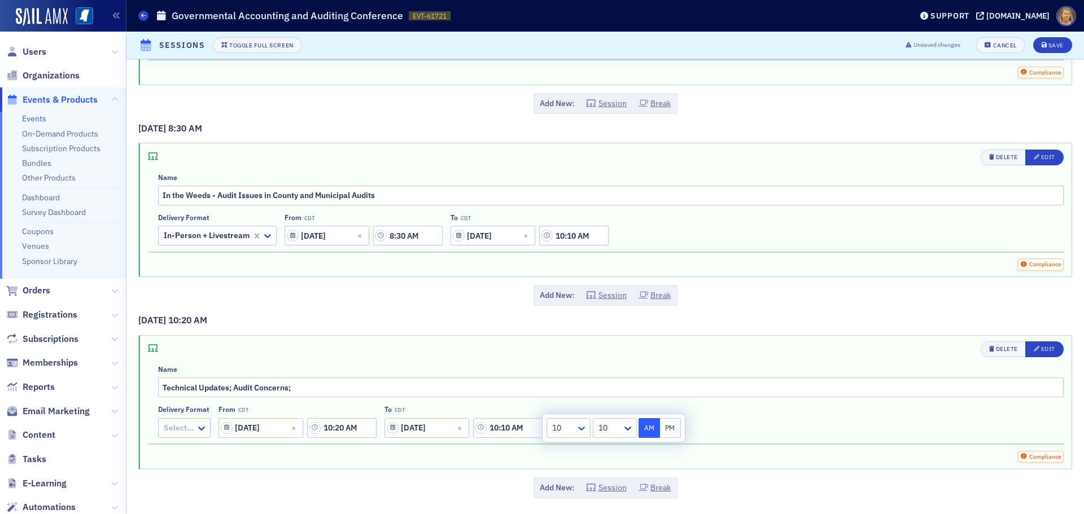
click at [580, 429] on icon at bounding box center [581, 429] width 7 height 4
click at [560, 402] on span "12" at bounding box center [558, 401] width 9 height 12
click at [621, 434] on div "10" at bounding box center [608, 428] width 29 height 16
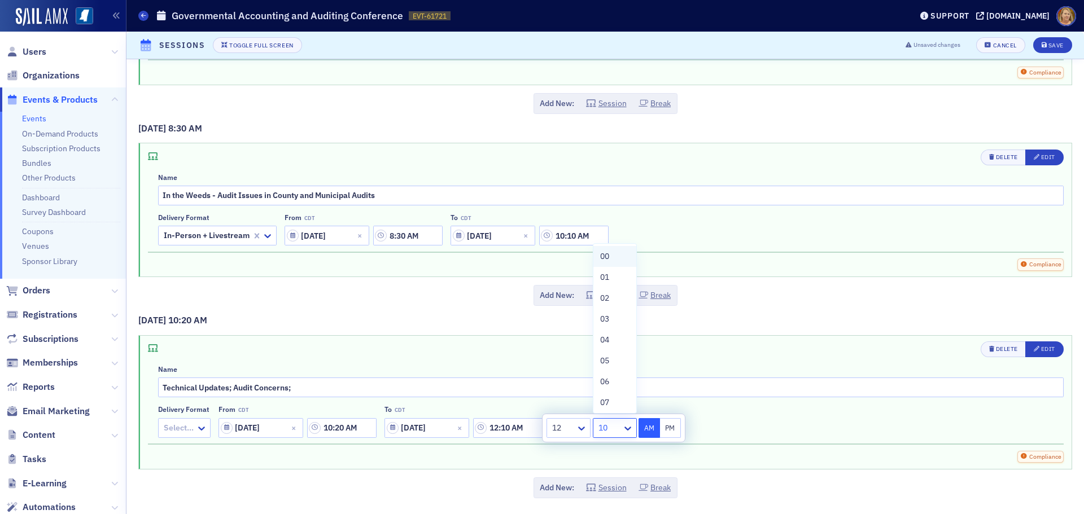
click at [608, 257] on span "00" at bounding box center [604, 257] width 9 height 12
click at [666, 423] on button "PM" at bounding box center [670, 428] width 21 height 20
type input "12:00 PM"
click at [666, 429] on button "PM" at bounding box center [670, 428] width 21 height 20
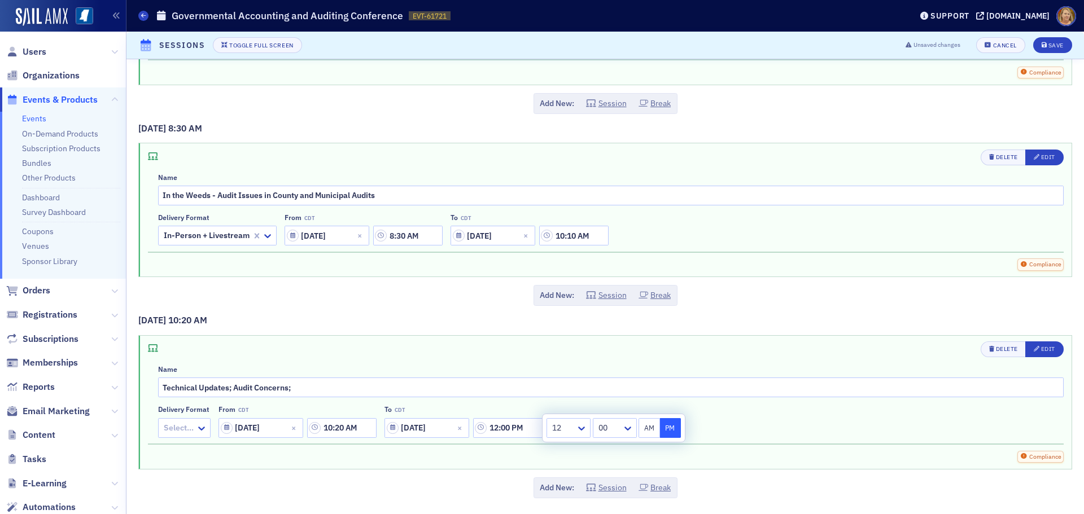
click at [538, 459] on div "Compliance" at bounding box center [606, 457] width 916 height 12
click at [205, 425] on icon at bounding box center [201, 428] width 11 height 11
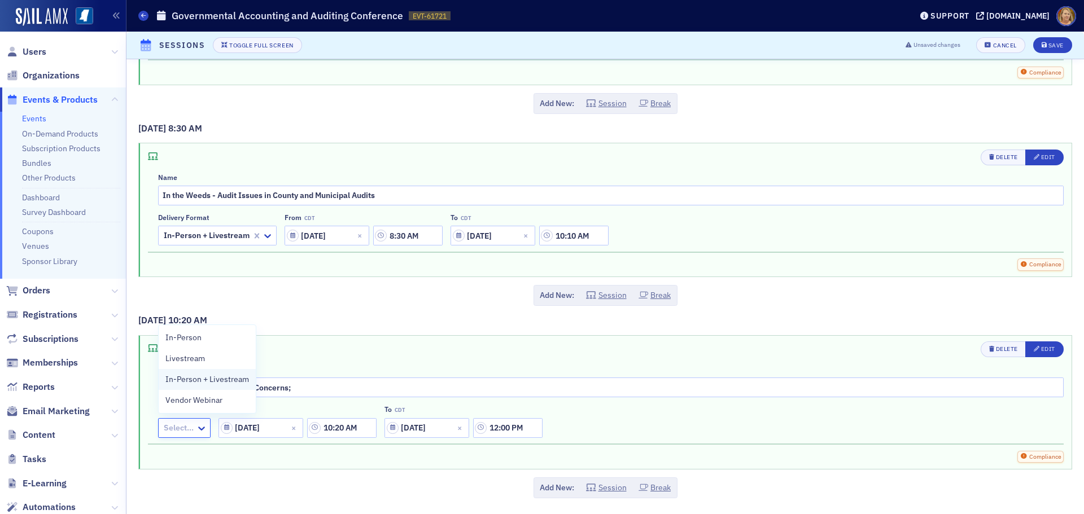
click at [210, 374] on span "In-Person + Livestream" at bounding box center [207, 380] width 84 height 12
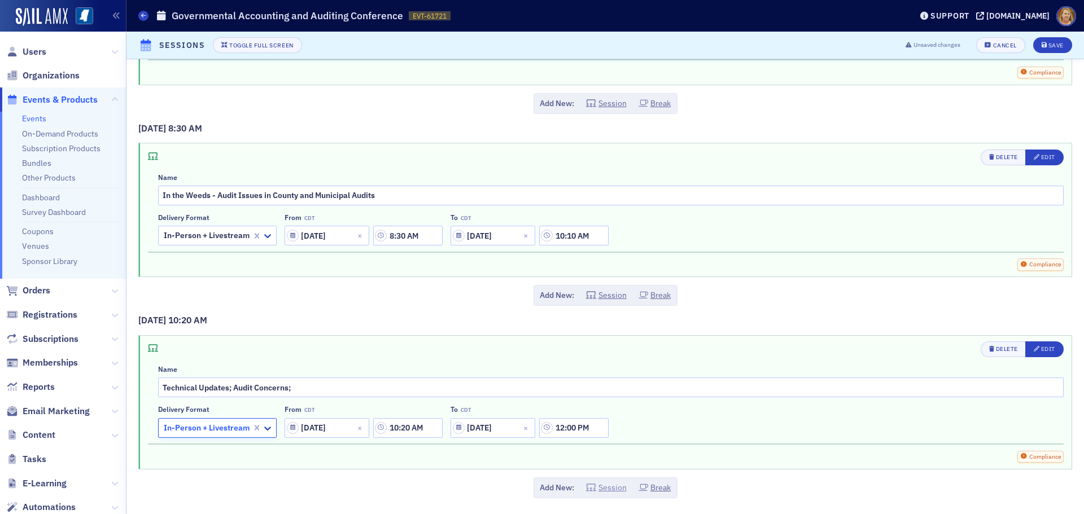
click at [596, 488] on button "Session" at bounding box center [606, 488] width 41 height 12
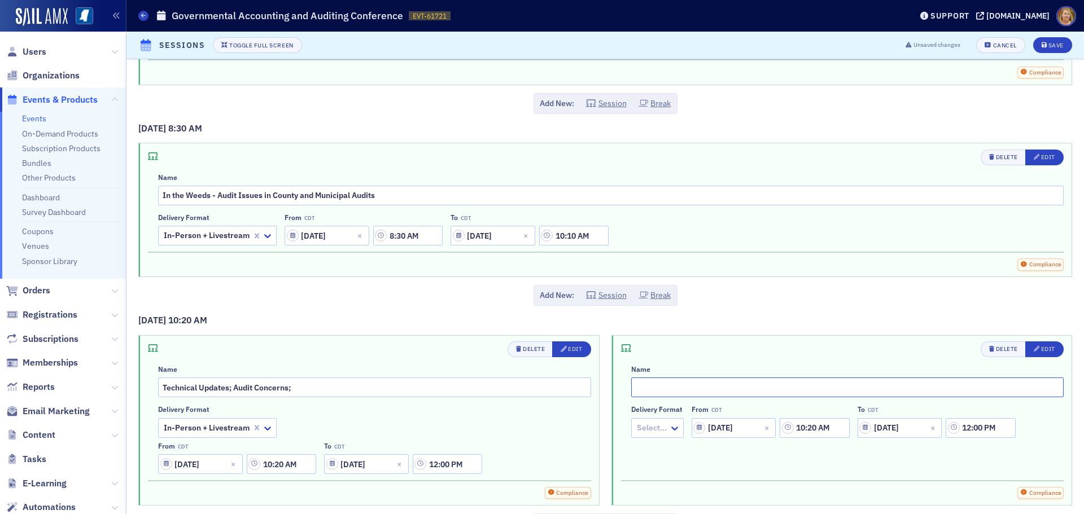
click at [645, 391] on input "text" at bounding box center [847, 388] width 433 height 20
click at [673, 391] on input "What's Gooing on at the GASB" at bounding box center [847, 388] width 433 height 20
click at [740, 387] on input "What's Going on at the GASB" at bounding box center [847, 388] width 433 height 20
type input "What's Going on at the GASB"
click at [795, 425] on input "10:20 AM" at bounding box center [814, 428] width 69 height 20
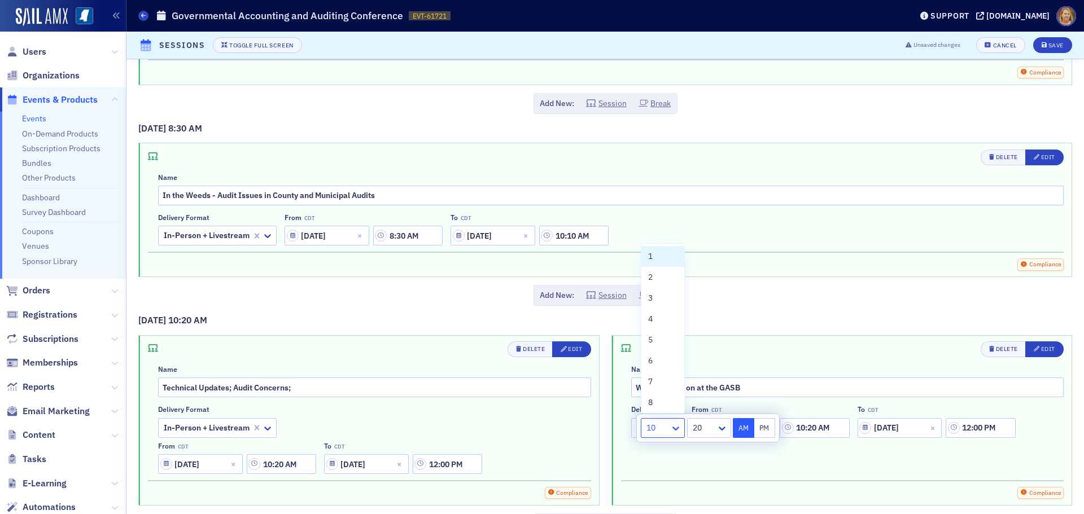
click at [675, 429] on icon at bounding box center [675, 428] width 11 height 11
click at [660, 396] on div "12" at bounding box center [662, 401] width 29 height 12
type input "12:20 AM"
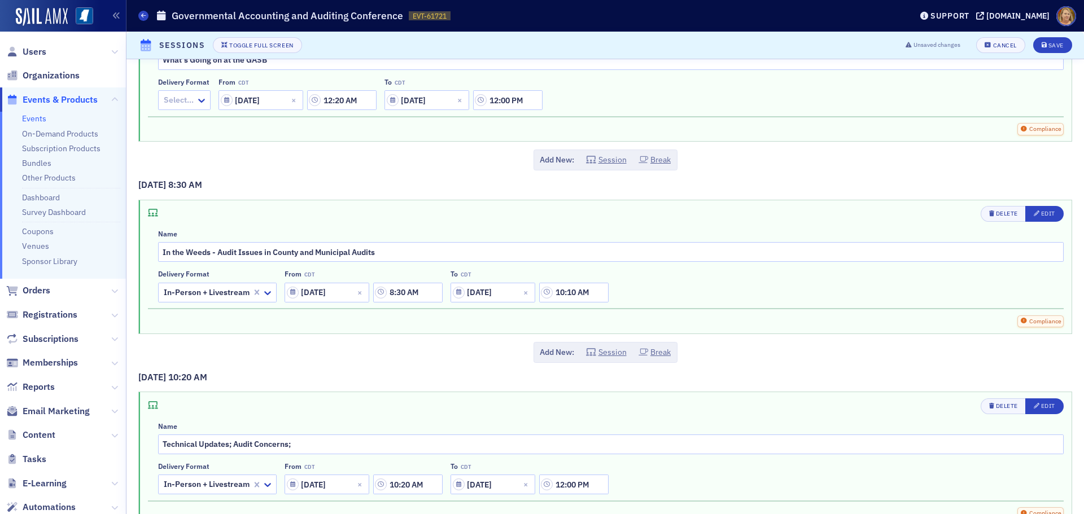
scroll to position [994, 0]
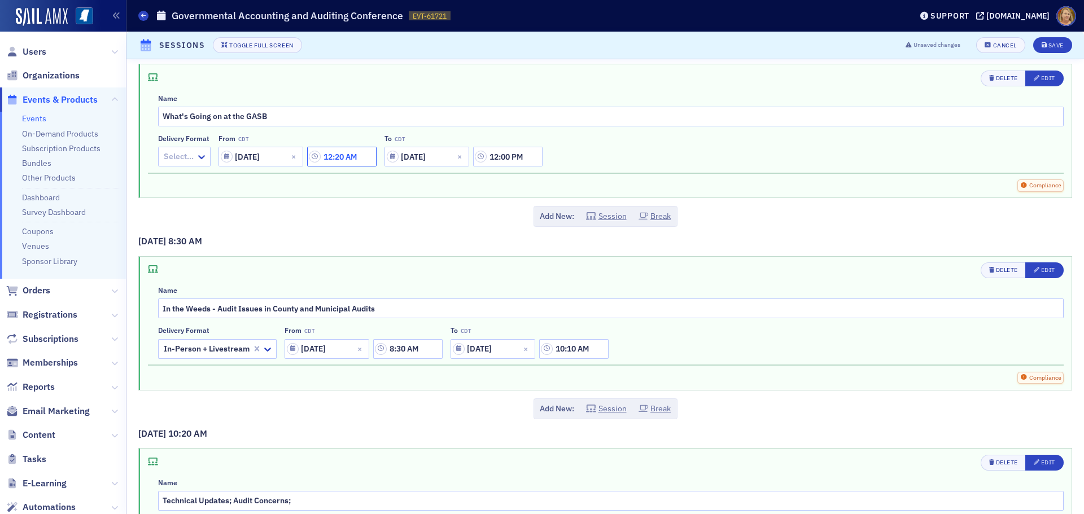
click at [360, 158] on input "12:20 AM" at bounding box center [341, 157] width 69 height 20
click at [499, 156] on button "PM" at bounding box center [504, 157] width 21 height 20
type input "12:20 PM"
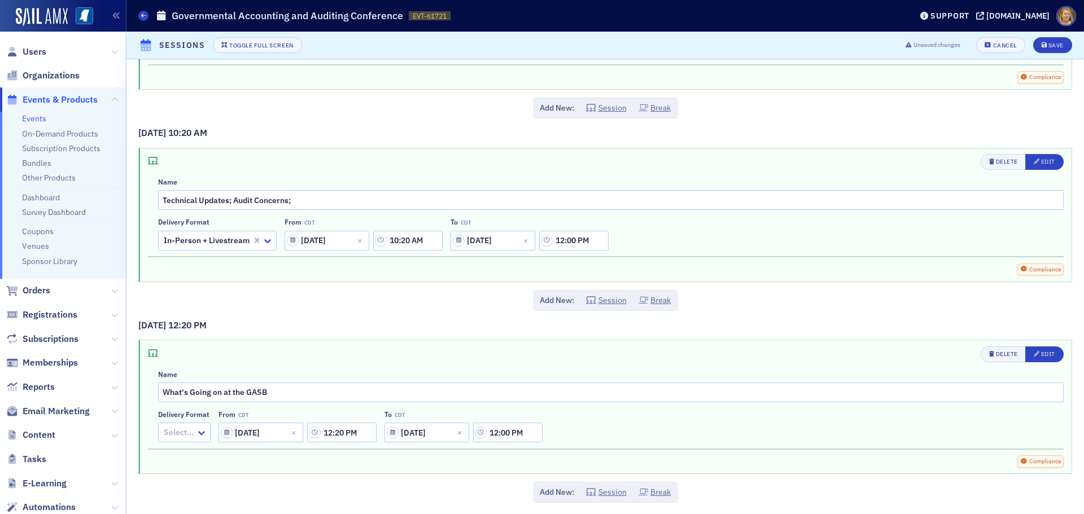
scroll to position [1107, 0]
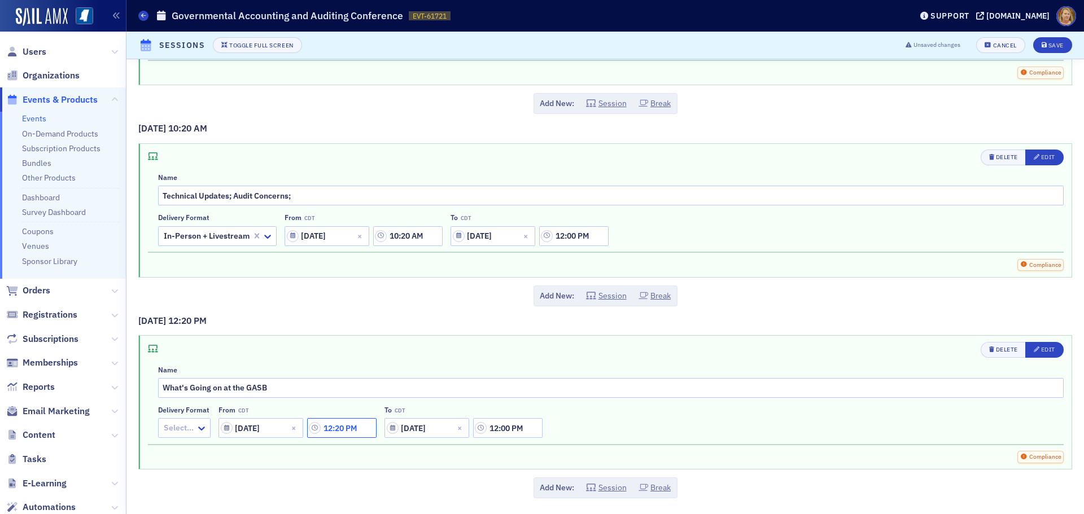
click at [364, 427] on input "12:20 PM" at bounding box center [341, 428] width 69 height 20
click at [464, 429] on icon at bounding box center [462, 429] width 7 height 4
click at [441, 345] on span "50" at bounding box center [438, 341] width 9 height 12
type input "12:50 PM"
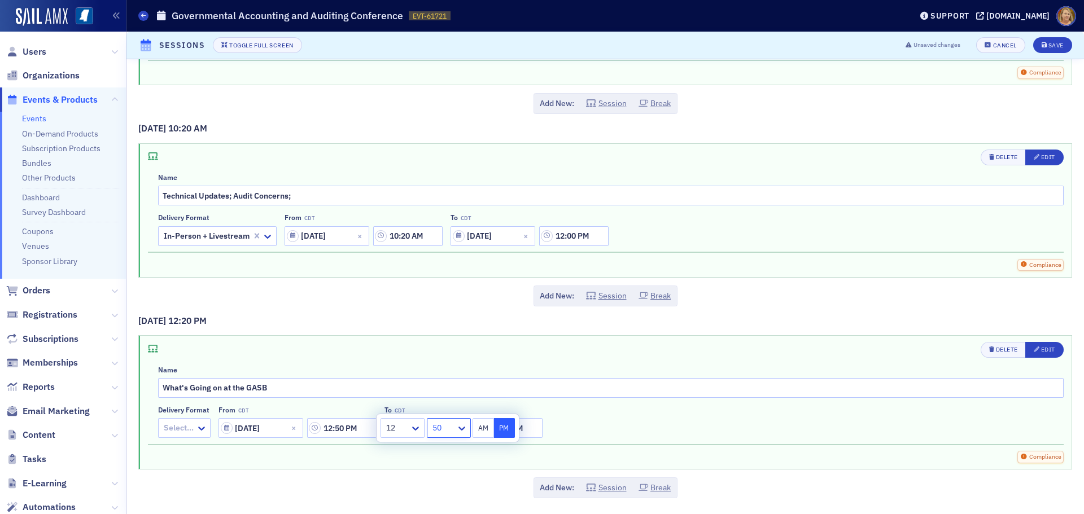
click at [506, 424] on button "PM" at bounding box center [504, 428] width 21 height 20
click at [500, 446] on div "Compliance" at bounding box center [606, 453] width 916 height 19
click at [500, 430] on input "12:00 PM" at bounding box center [507, 428] width 69 height 20
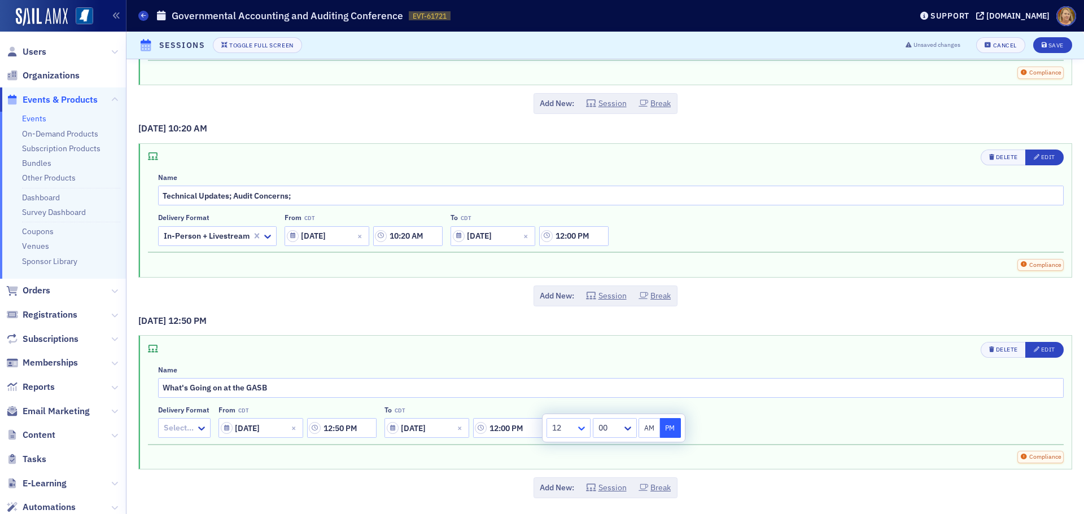
click at [583, 429] on icon at bounding box center [581, 429] width 7 height 4
click at [565, 315] on div "4" at bounding box center [568, 319] width 29 height 12
click at [605, 428] on div at bounding box center [608, 428] width 26 height 14
click at [613, 374] on div "30" at bounding box center [614, 375] width 32 height 12
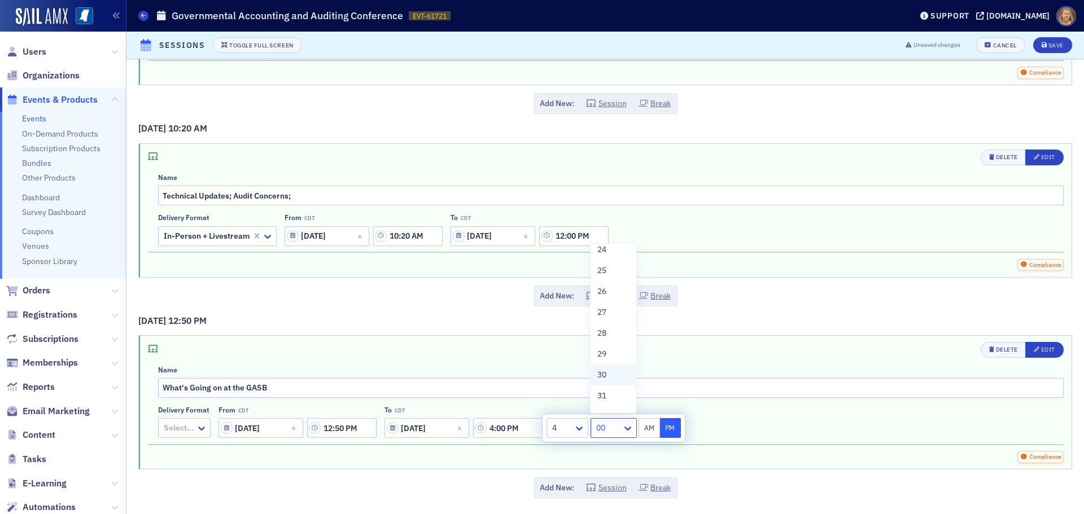
type input "4:30 PM"
click at [667, 424] on button "PM" at bounding box center [670, 428] width 21 height 20
click at [498, 451] on div "Compliance" at bounding box center [606, 453] width 916 height 19
click at [202, 430] on icon at bounding box center [201, 430] width 7 height 4
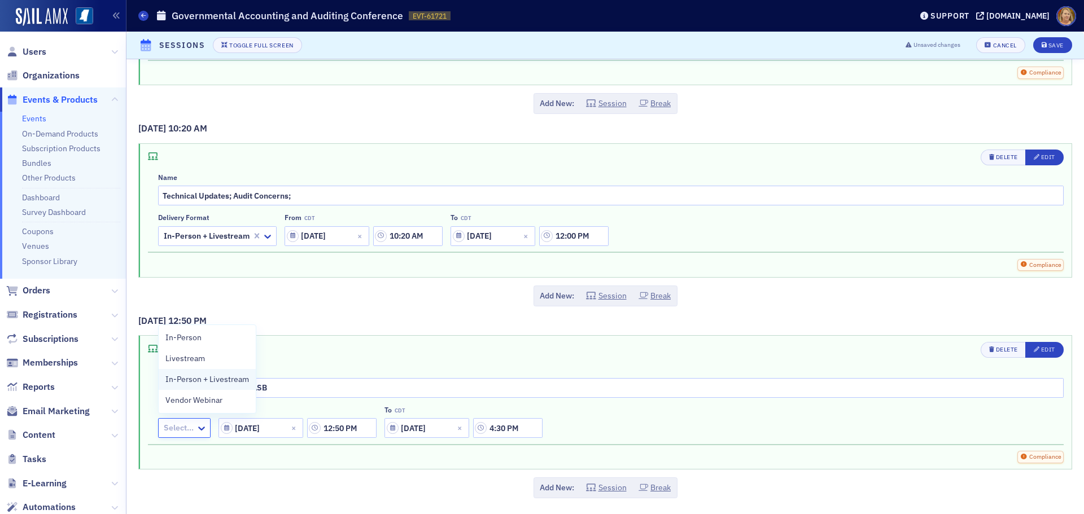
click at [223, 380] on span "In-Person + Livestream" at bounding box center [207, 380] width 84 height 12
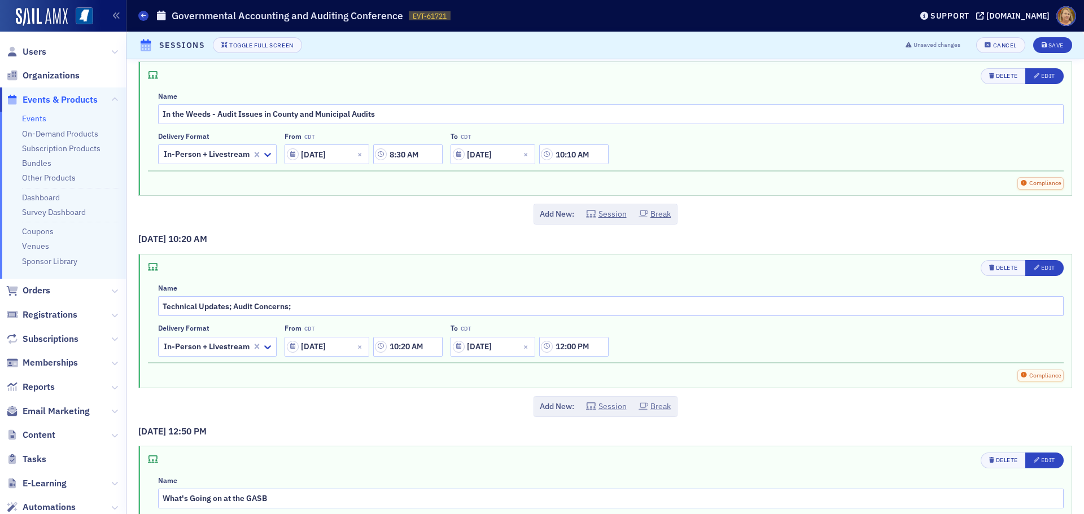
scroll to position [1017, 0]
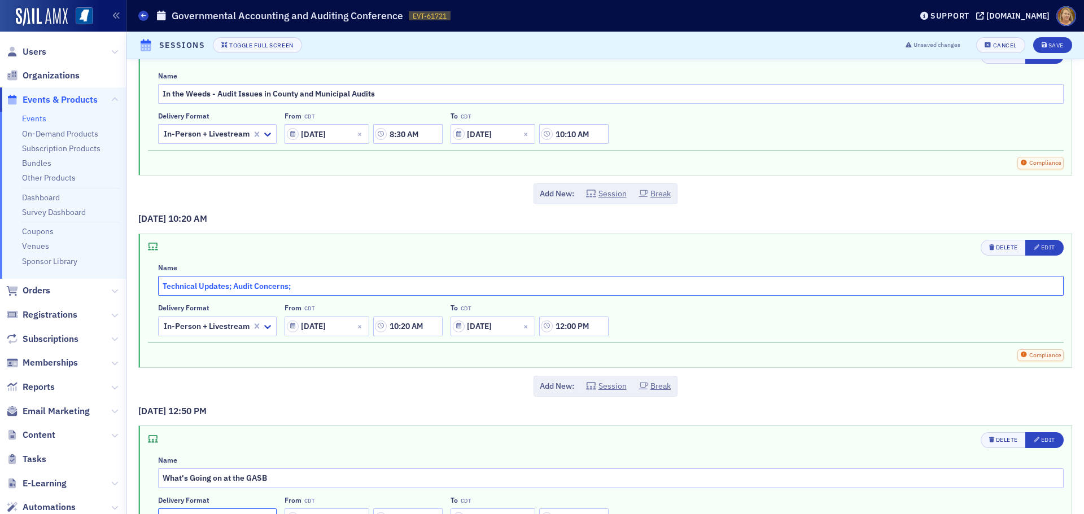
click at [295, 288] on input "Technical Updates; Audit Concerns;" at bounding box center [611, 286] width 906 height 20
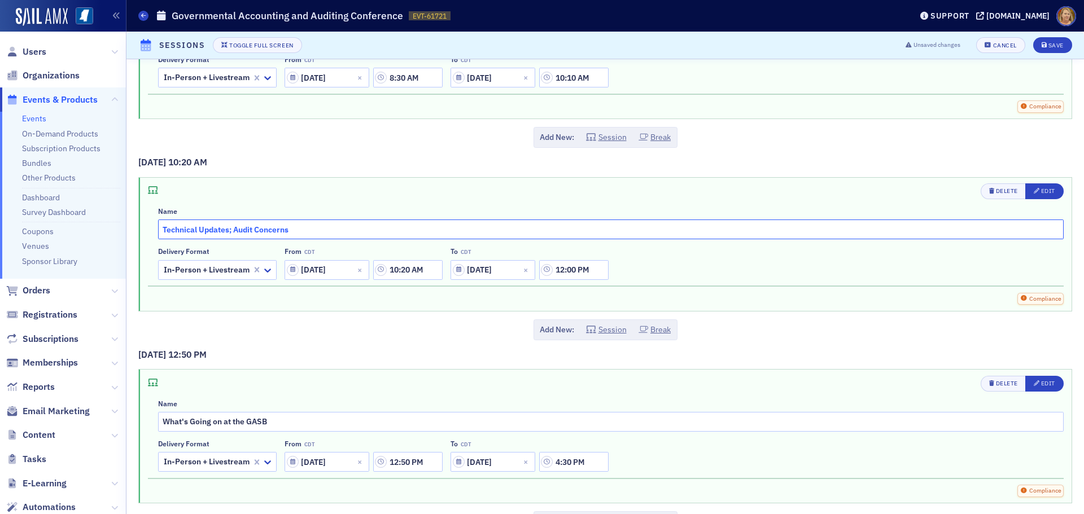
scroll to position [1107, 0]
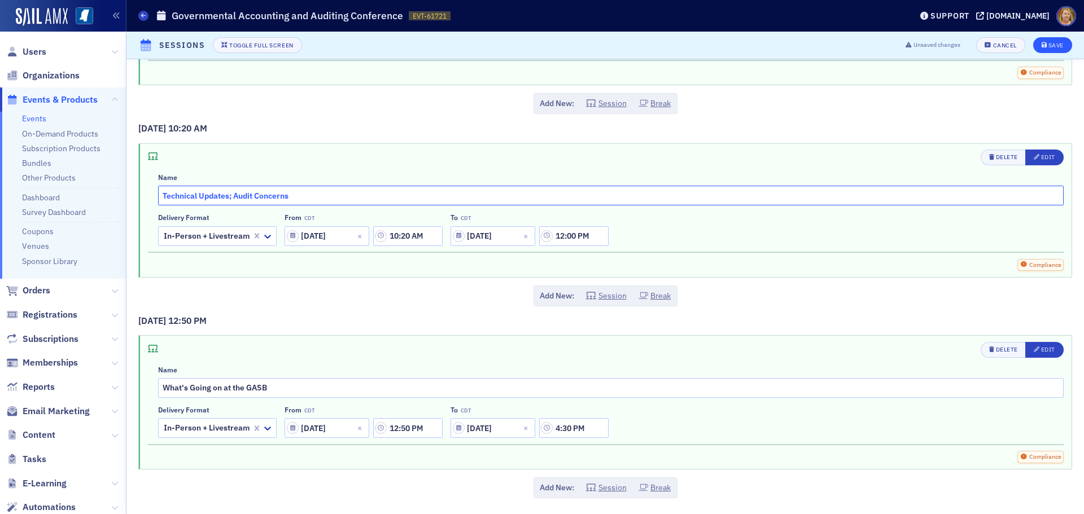
type input "Technical Updates; Audit Concerns"
click at [1049, 44] on div "Save" at bounding box center [1056, 45] width 15 height 6
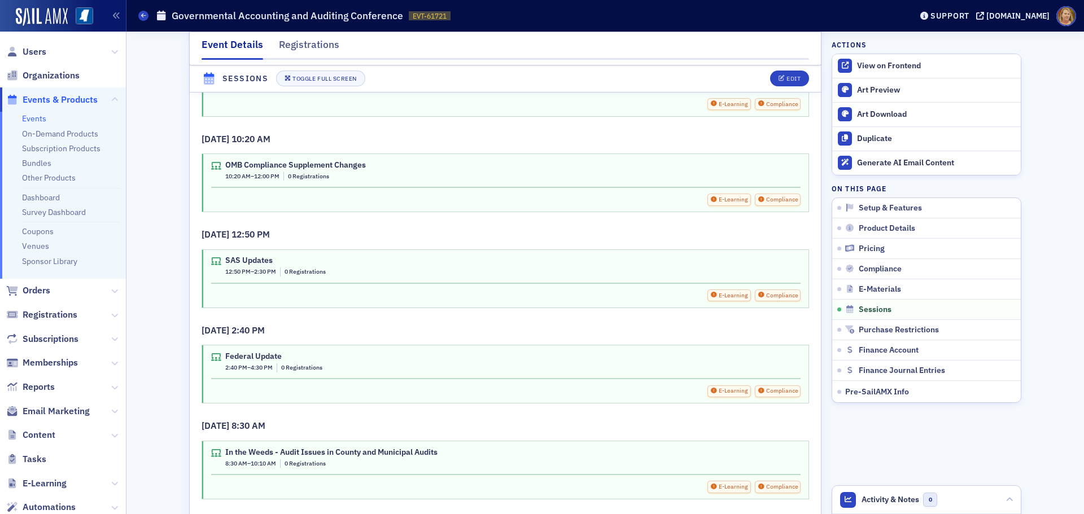
scroll to position [2629, 0]
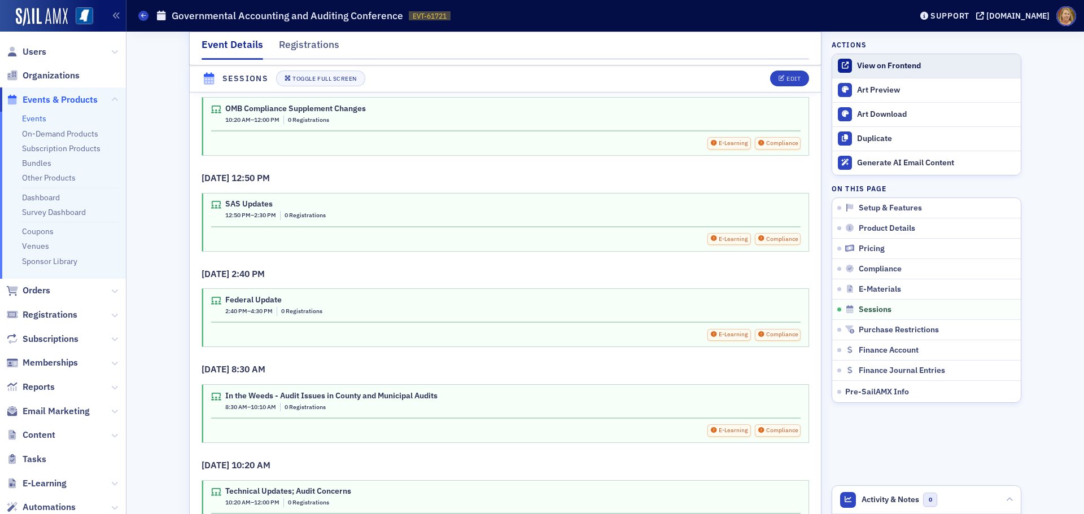
click at [857, 68] on div "View on Frontend" at bounding box center [936, 66] width 158 height 10
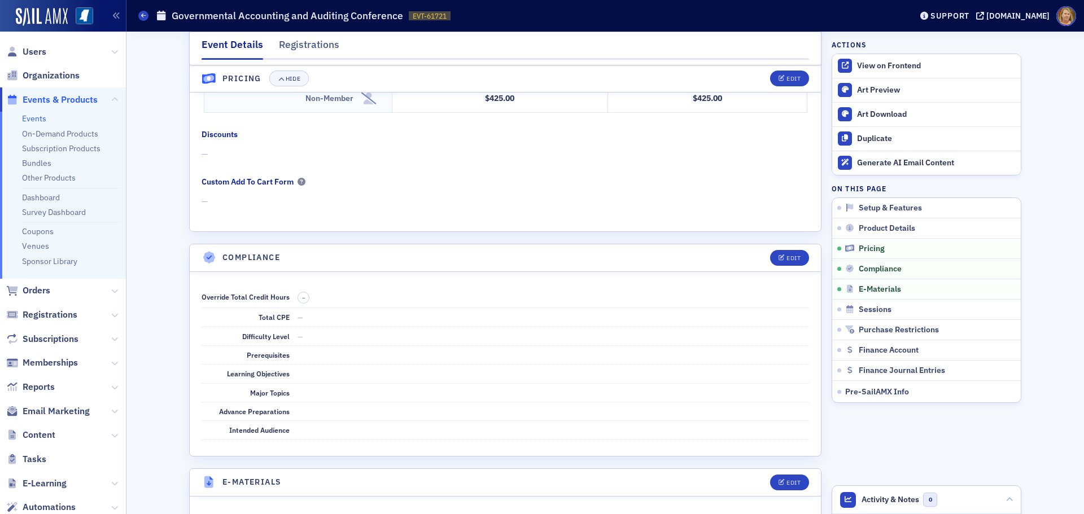
scroll to position [1895, 0]
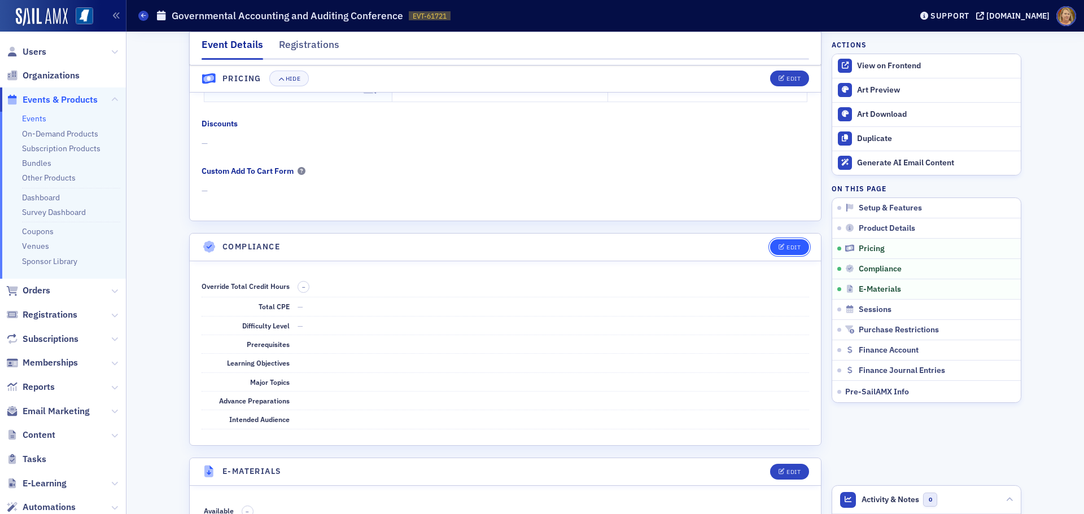
click at [779, 249] on icon "button" at bounding box center [782, 248] width 7 height 6
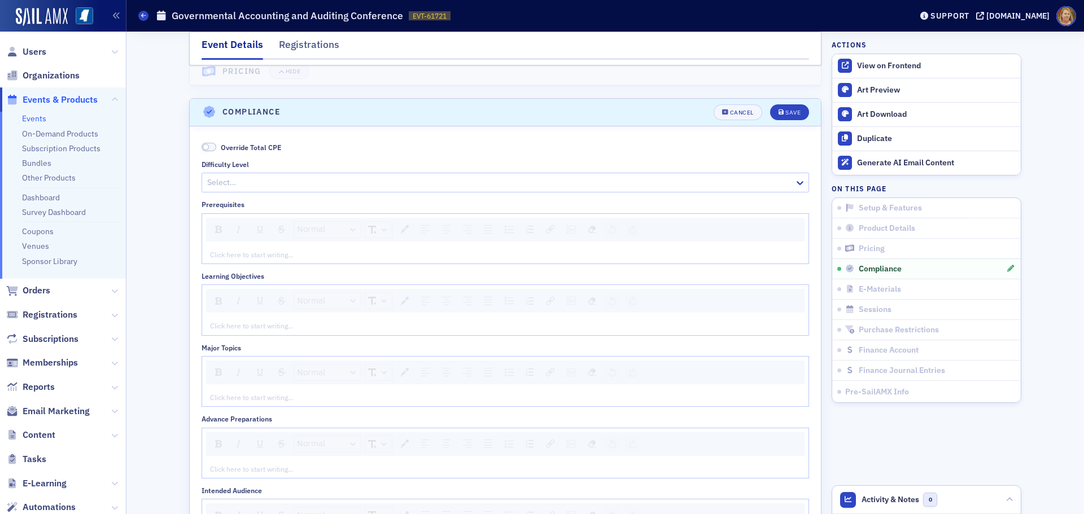
scroll to position [2061, 0]
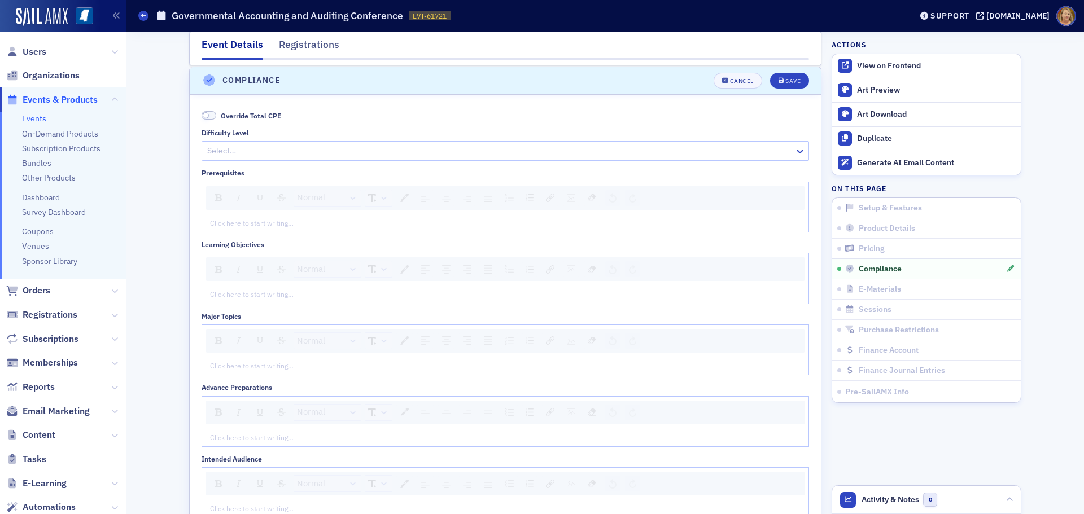
click at [209, 115] on span at bounding box center [209, 115] width 15 height 8
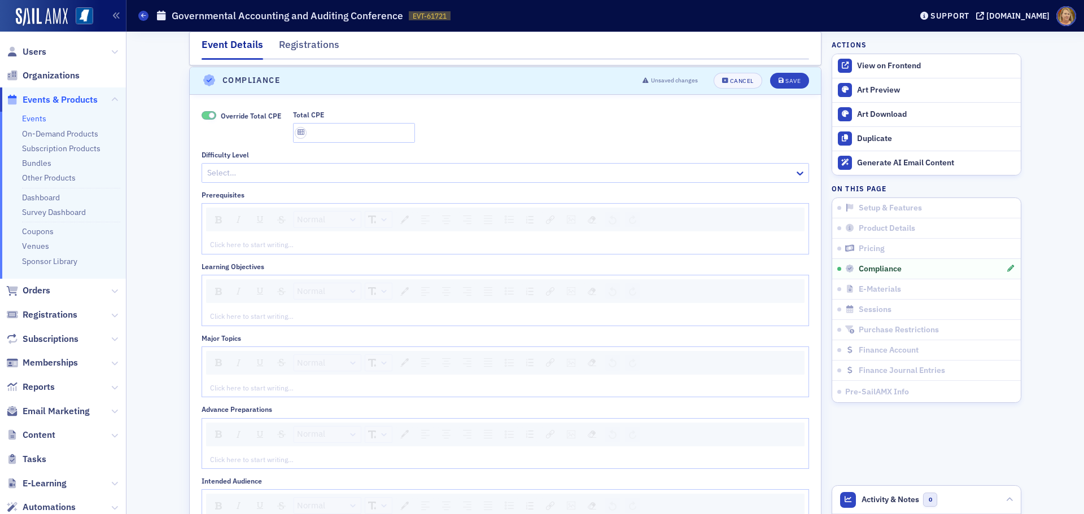
click at [202, 115] on span at bounding box center [209, 115] width 15 height 8
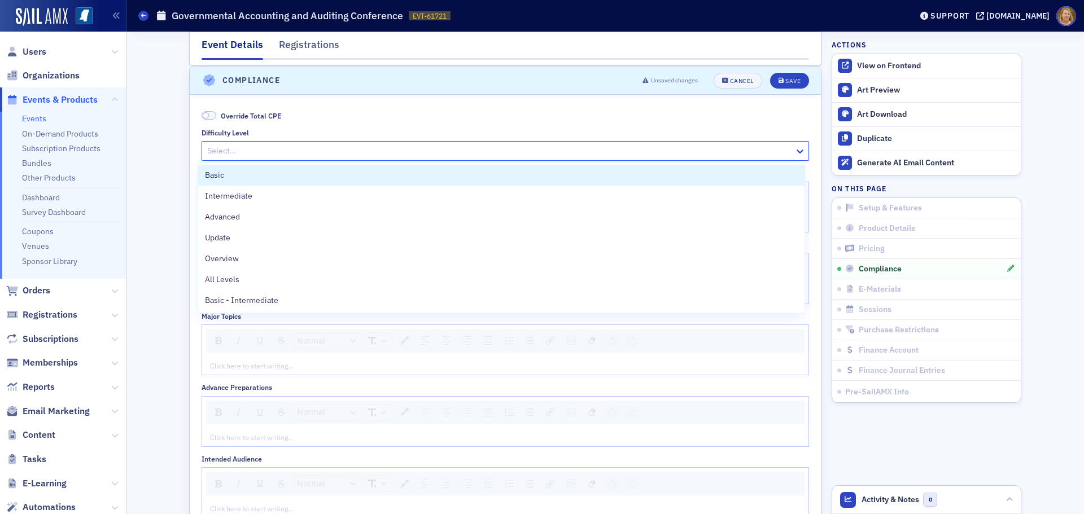
click at [220, 150] on div at bounding box center [499, 151] width 587 height 14
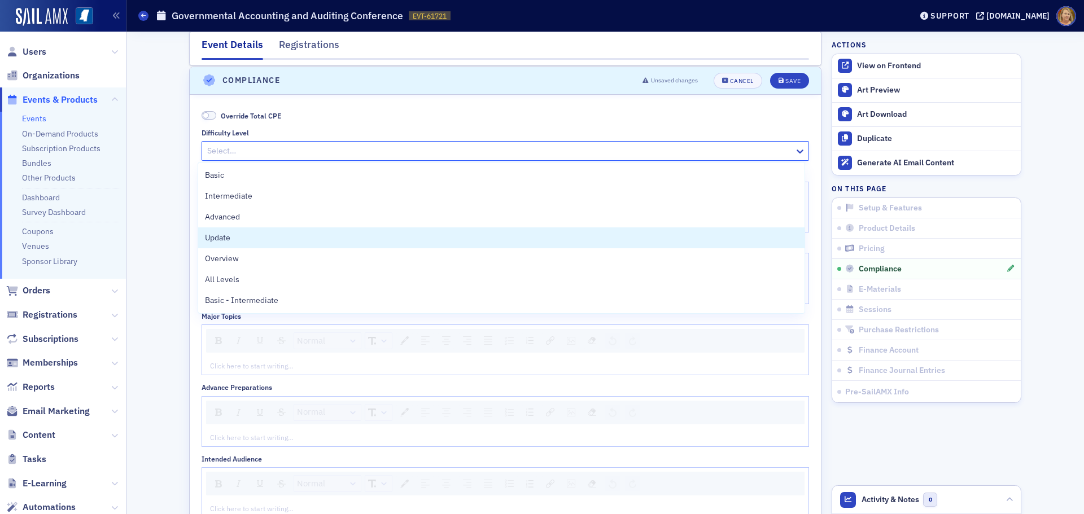
click at [225, 237] on span "Update" at bounding box center [217, 238] width 25 height 12
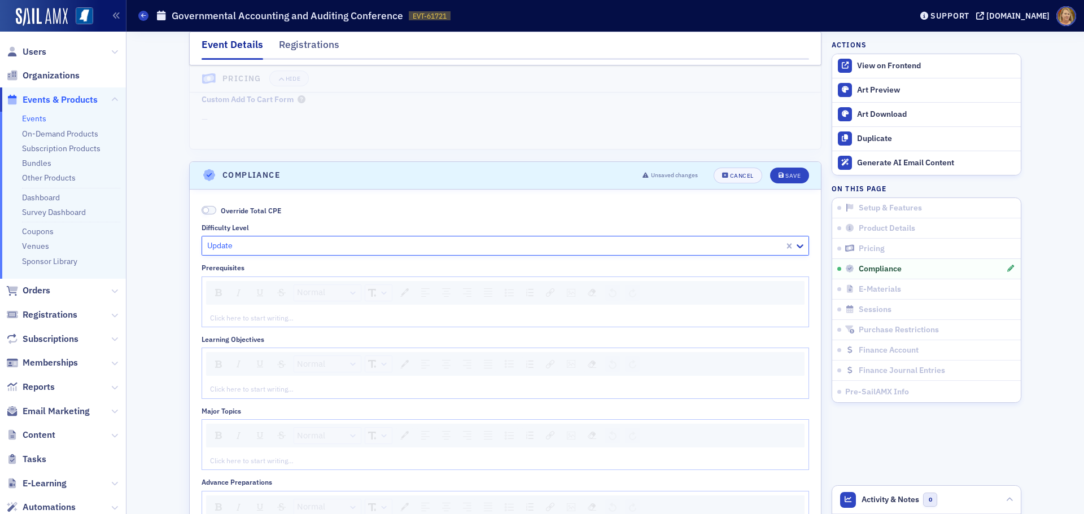
scroll to position [1948, 0]
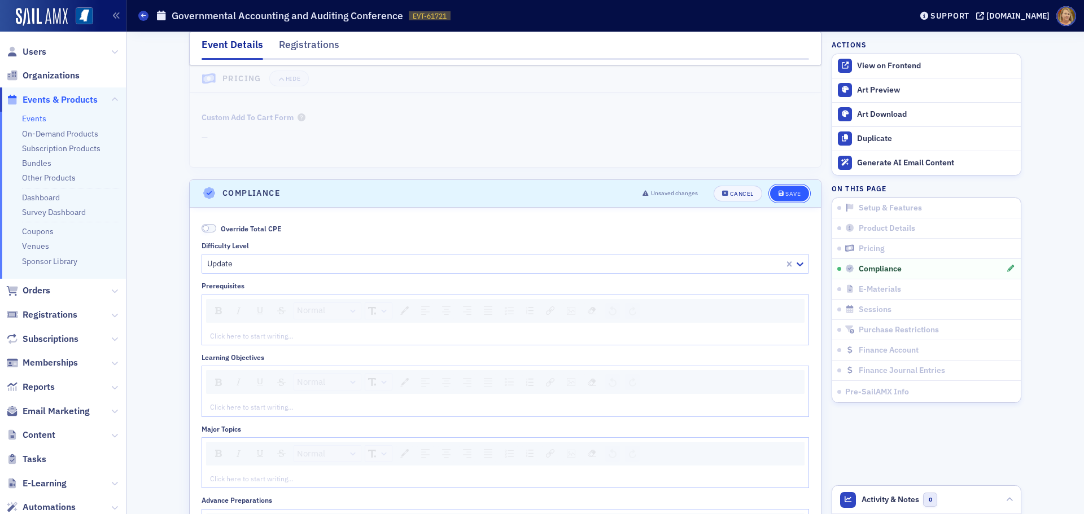
click at [789, 194] on div "Save" at bounding box center [793, 194] width 15 height 6
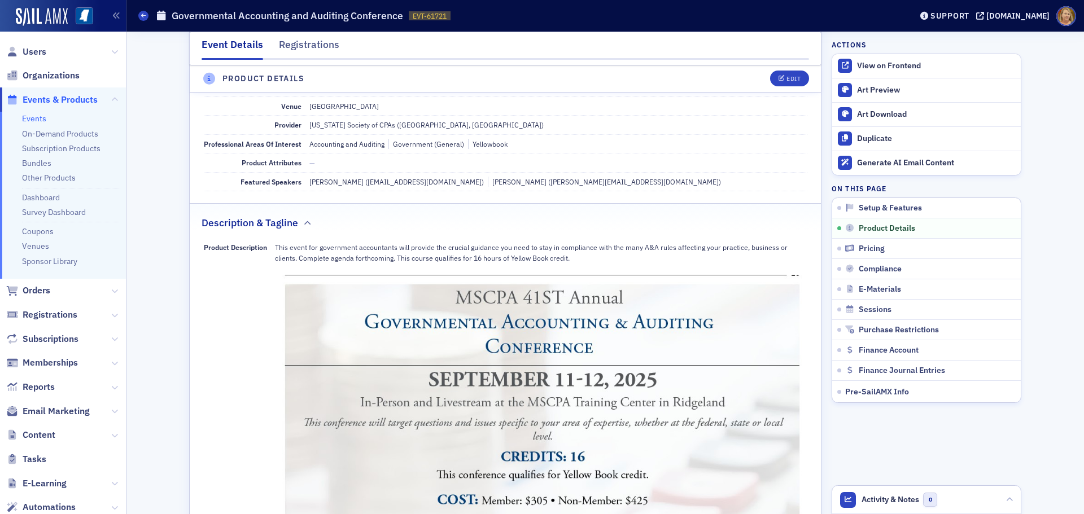
scroll to position [367, 0]
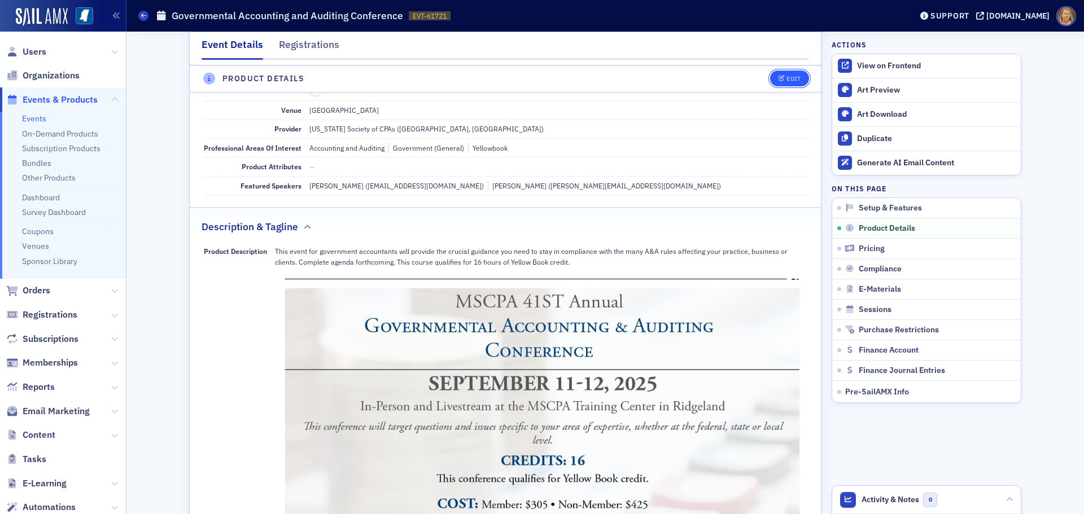
click at [781, 80] on span "Edit" at bounding box center [790, 79] width 22 height 6
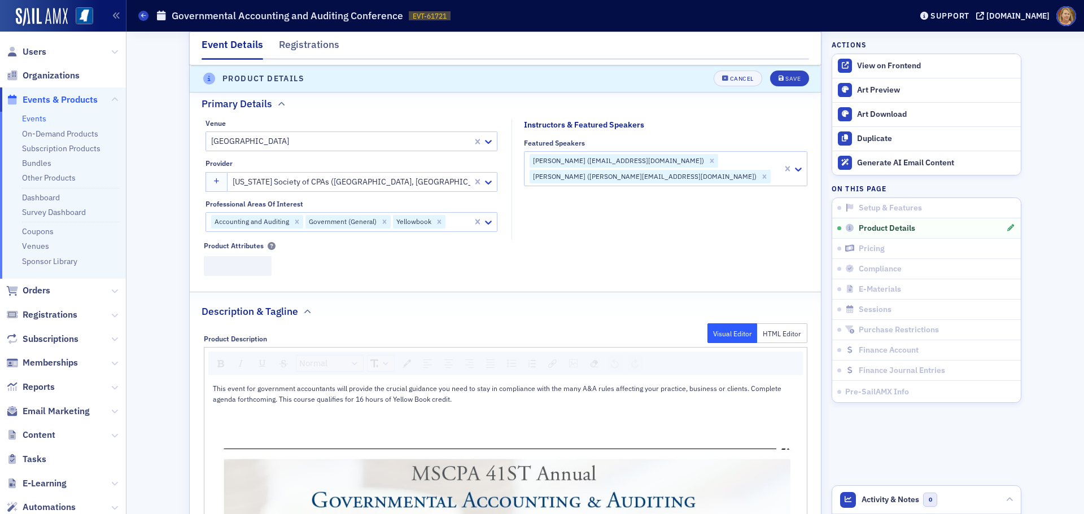
scroll to position [315, 0]
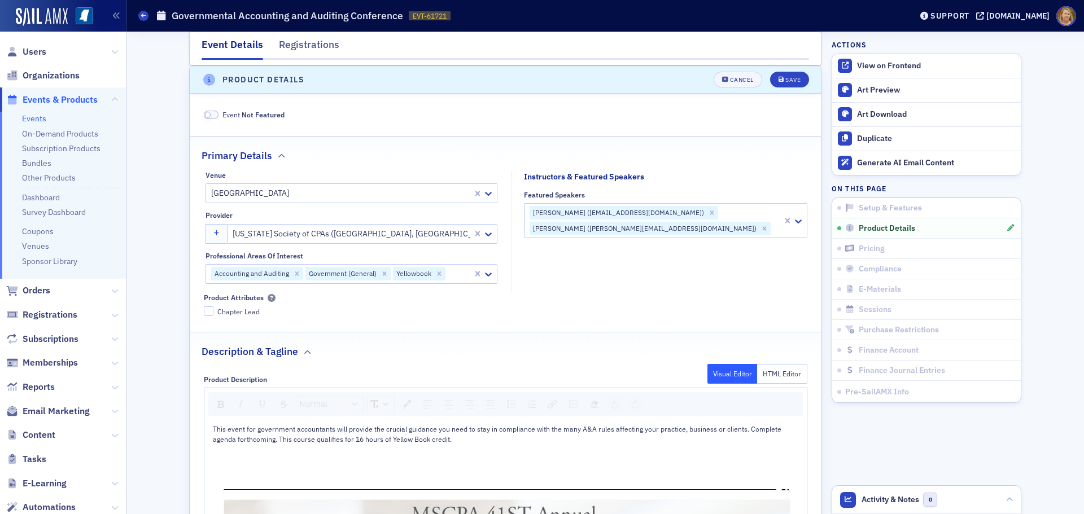
click at [772, 232] on div at bounding box center [777, 228] width 10 height 14
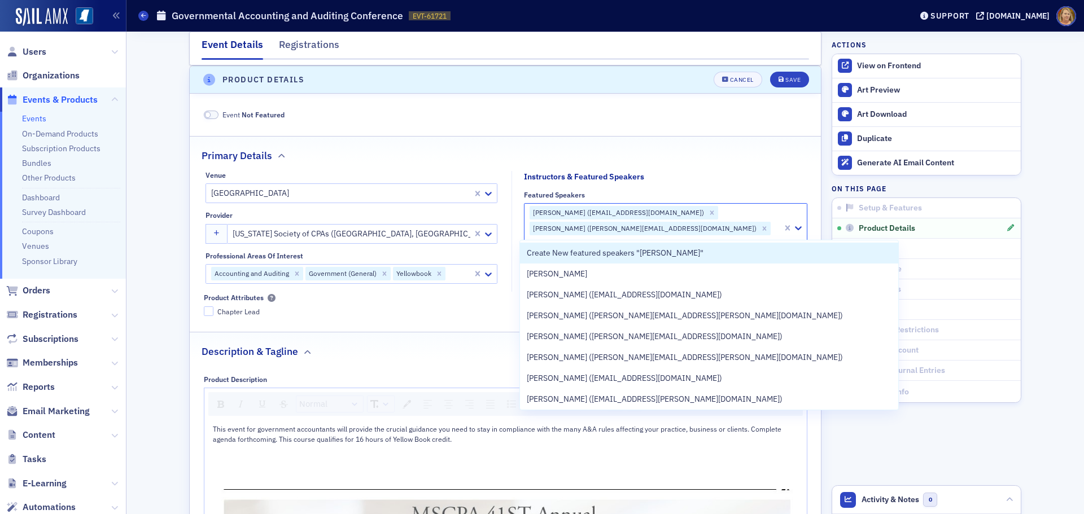
type input "Rob Aucoin"
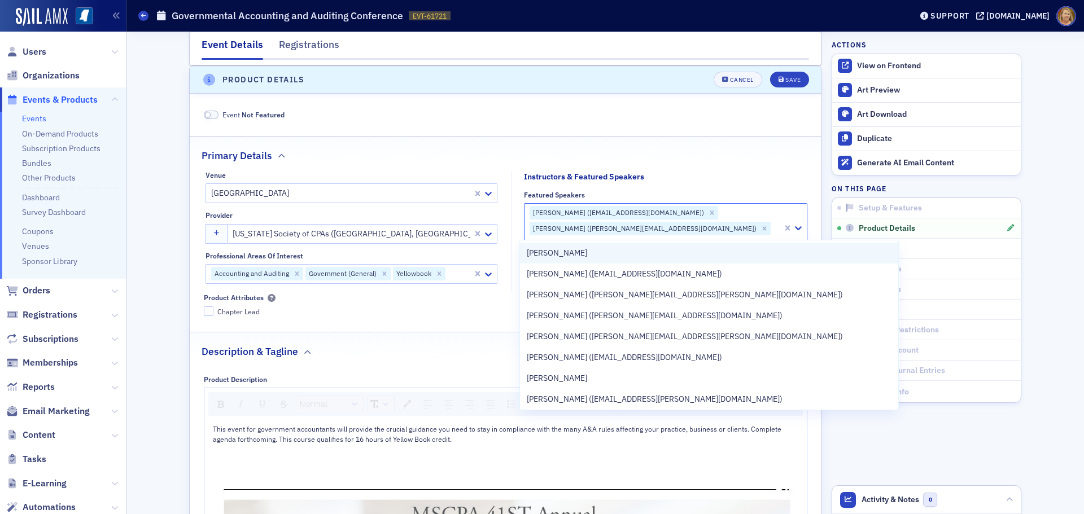
click at [555, 254] on span "Rob Aucoin" at bounding box center [557, 253] width 60 height 12
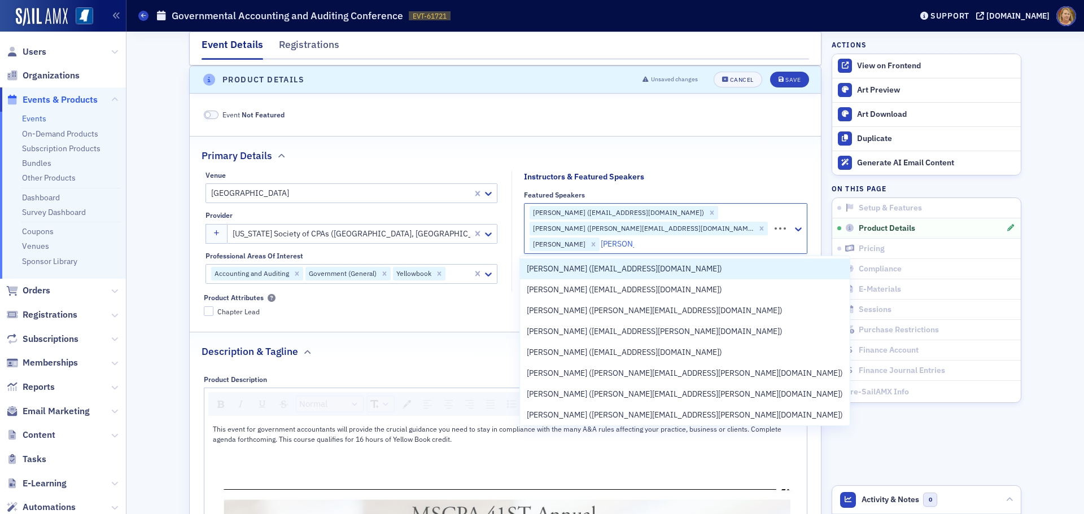
type input "Stephanie"
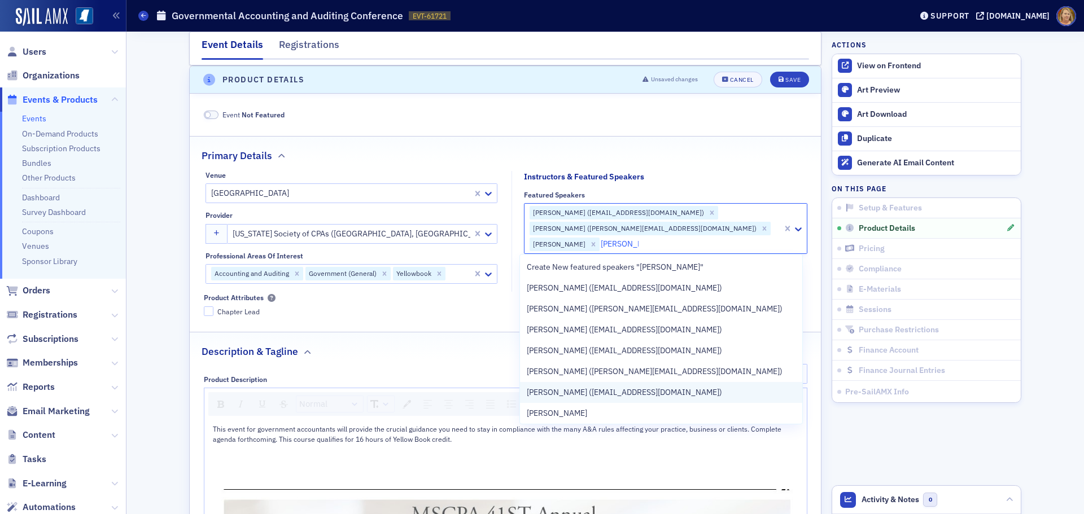
click at [586, 391] on span "Stephanie Palmertree (spalmertree@gmail.com)" at bounding box center [624, 393] width 195 height 12
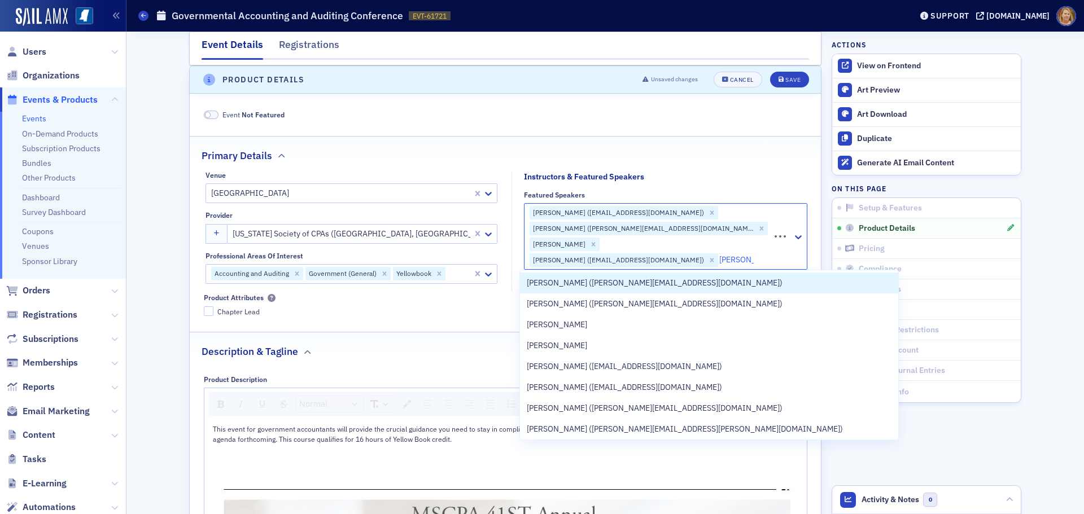
type input "Tom Chain"
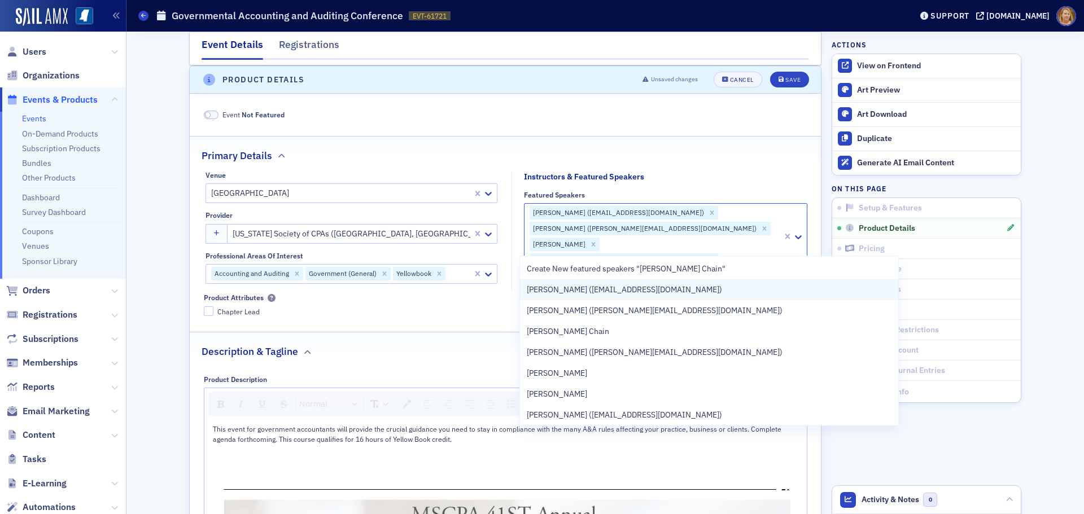
click at [589, 290] on span "Tom Chain (tchain@osa.ms.gov)" at bounding box center [624, 290] width 195 height 12
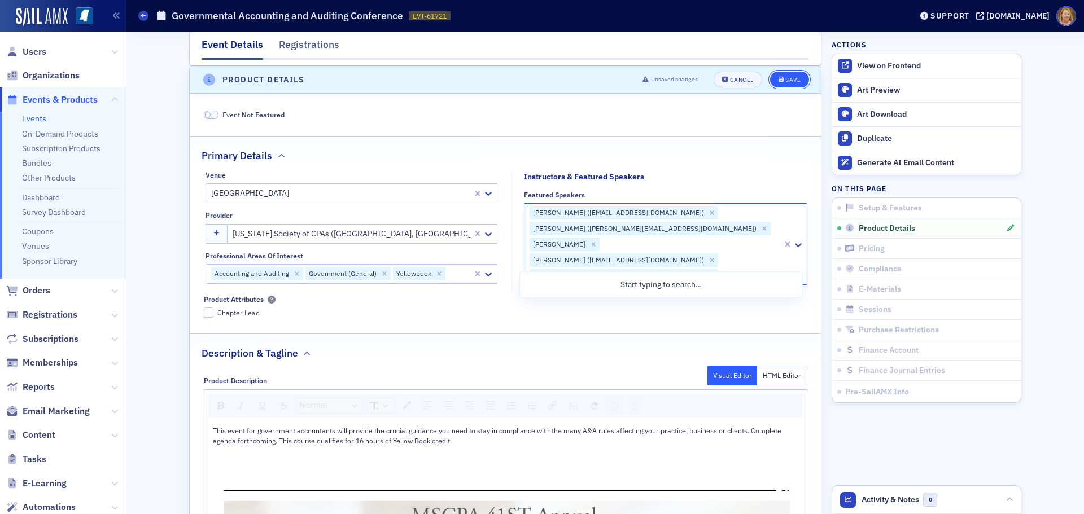
click at [790, 77] on div "Save" at bounding box center [793, 80] width 15 height 6
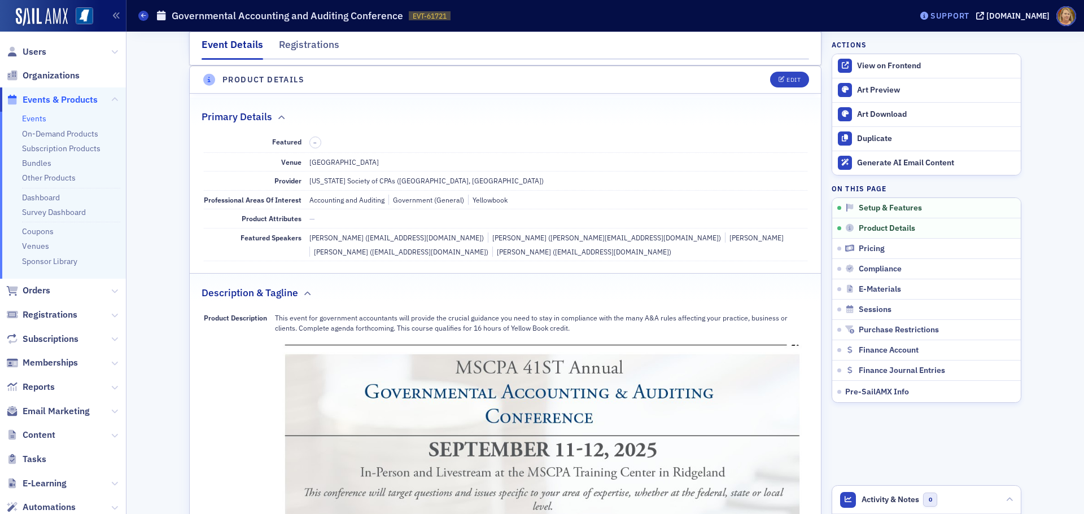
click at [948, 9] on div "Support" at bounding box center [944, 16] width 53 height 16
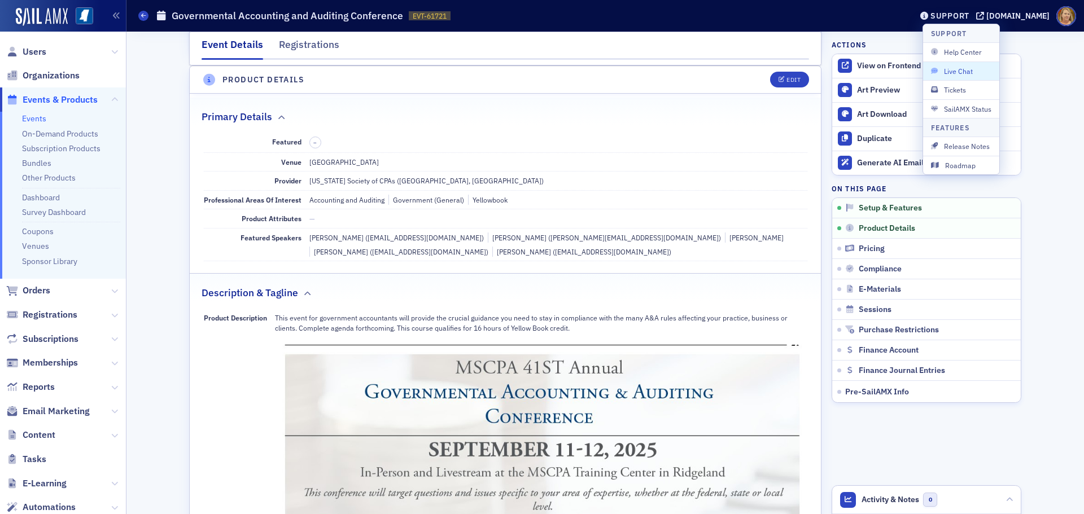
click at [959, 67] on span "Live Chat" at bounding box center [961, 71] width 60 height 10
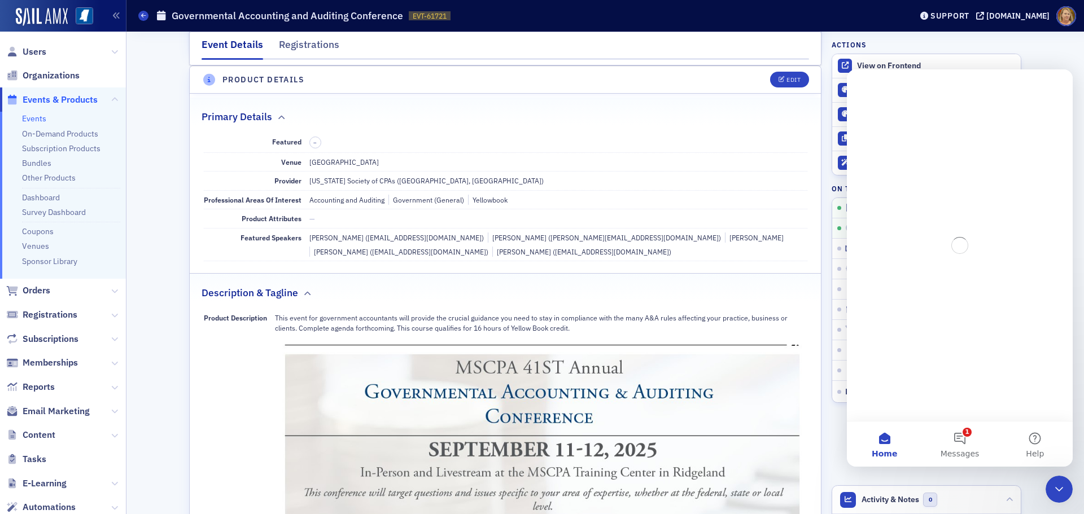
scroll to position [0, 0]
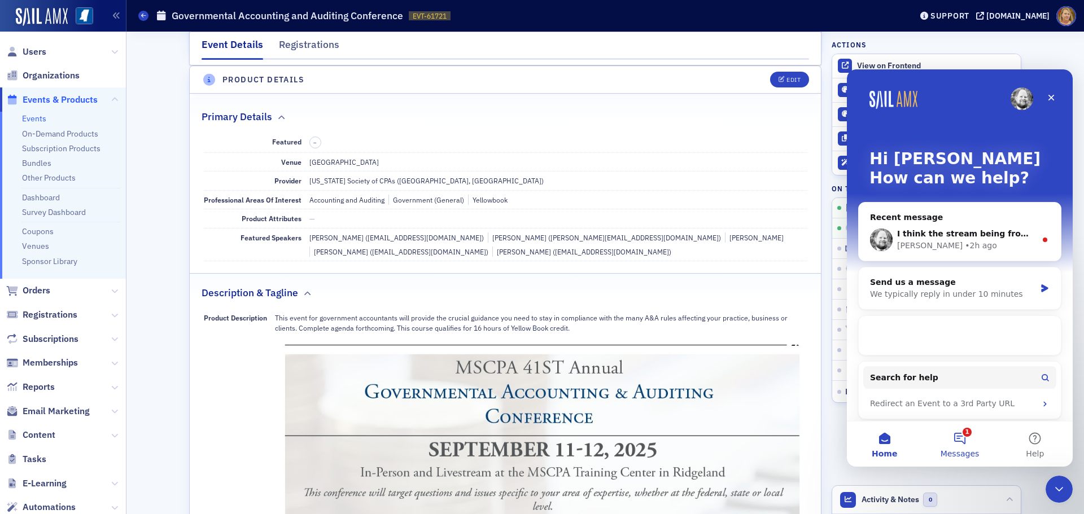
click at [967, 439] on button "1 Messages" at bounding box center [959, 444] width 75 height 45
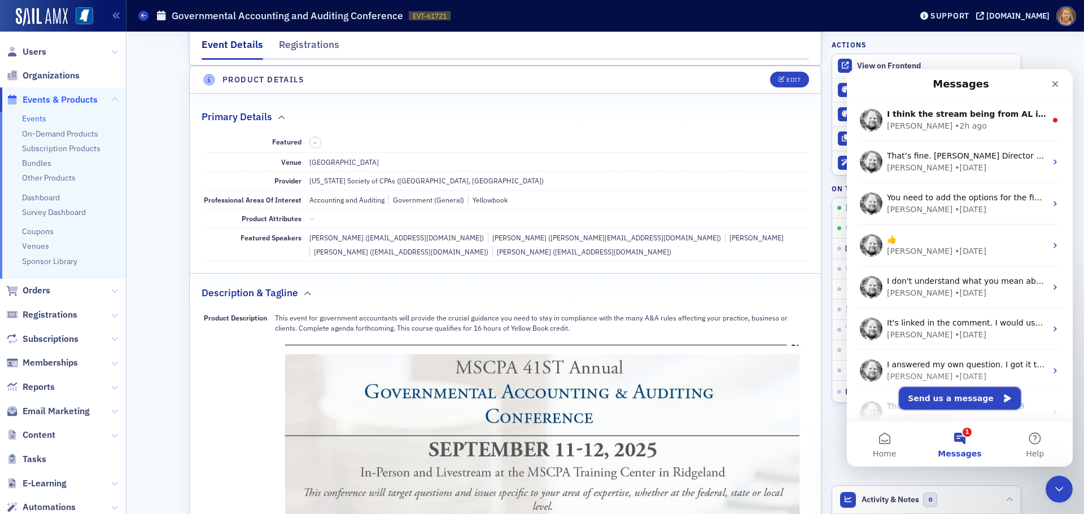
click at [948, 402] on button "Send us a message" at bounding box center [960, 398] width 122 height 23
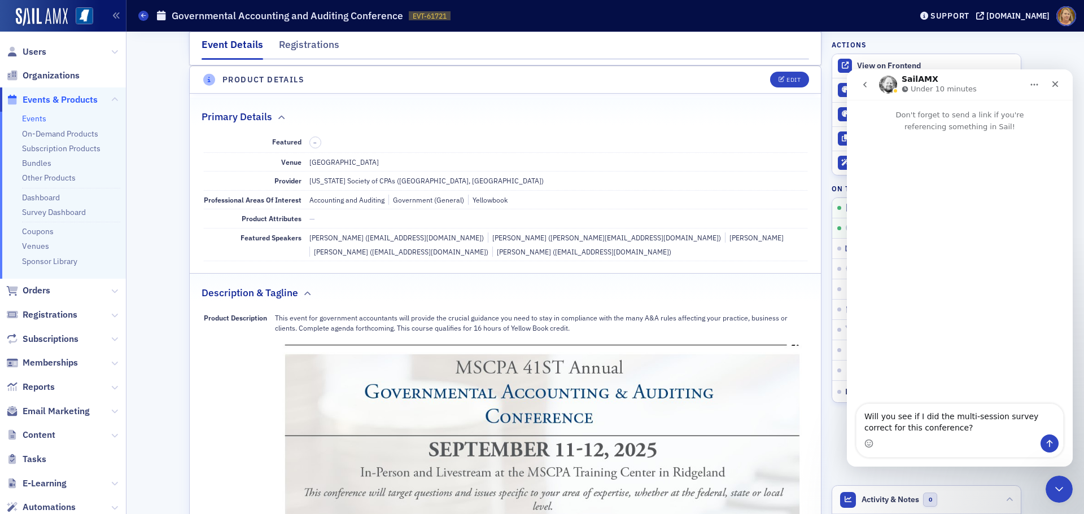
type textarea "Will you see if I did the multi-session survey correct for this conference? htt…"
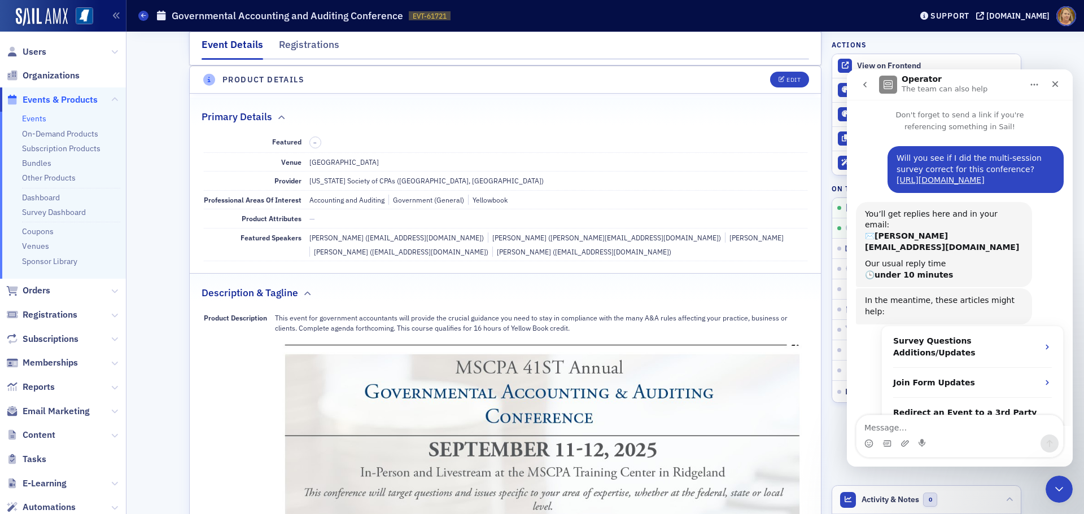
scroll to position [19, 0]
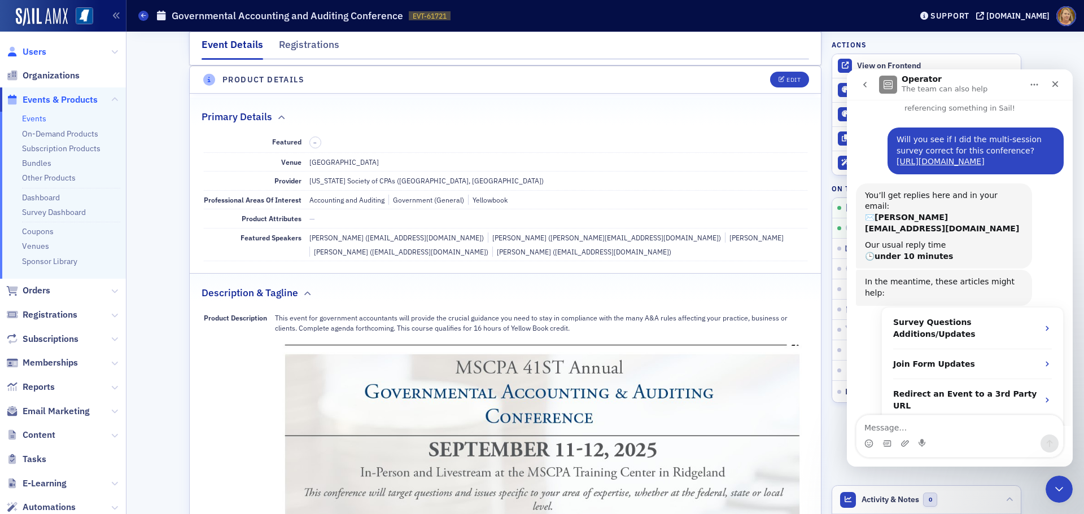
click at [40, 50] on span "Users" at bounding box center [35, 52] width 24 height 12
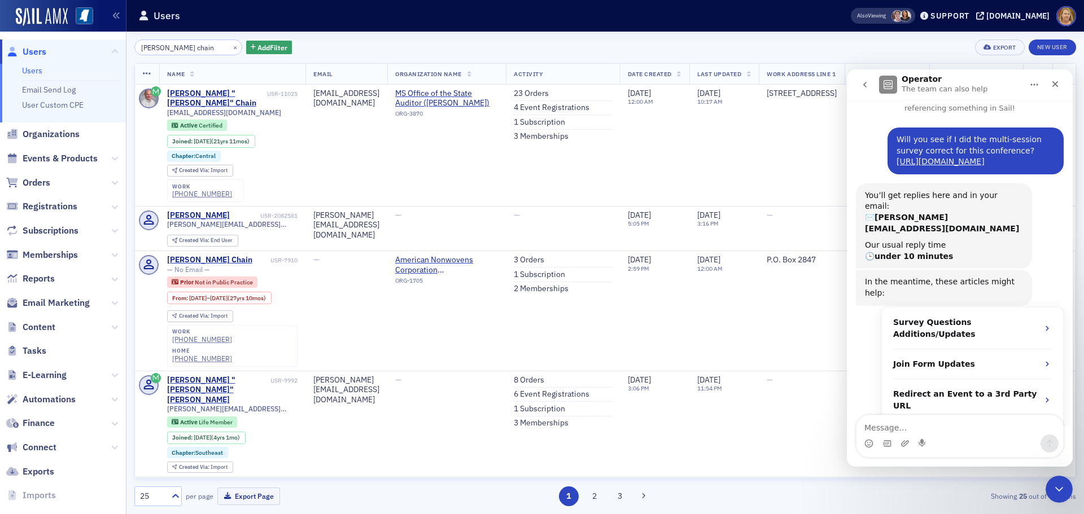
type input "tom chain"
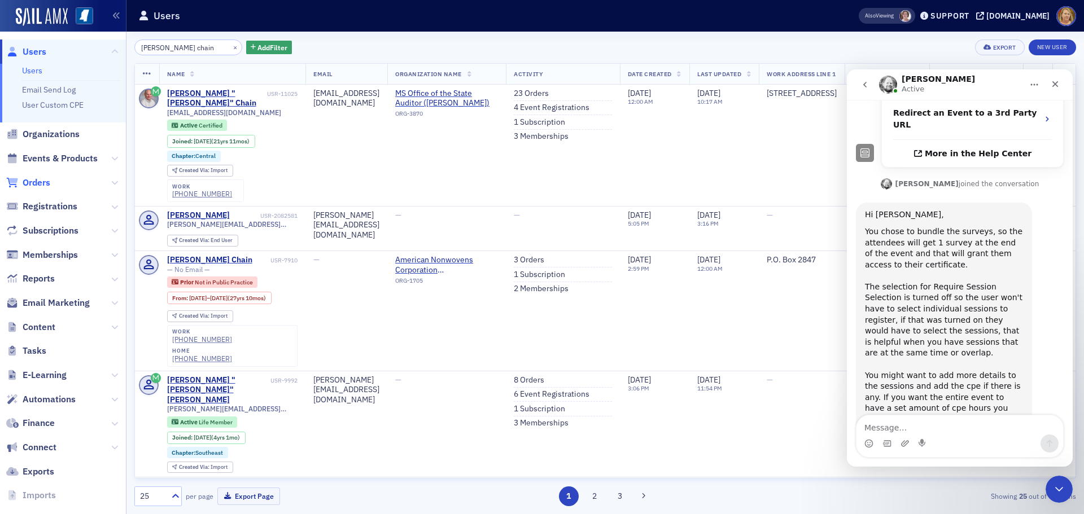
scroll to position [294, 0]
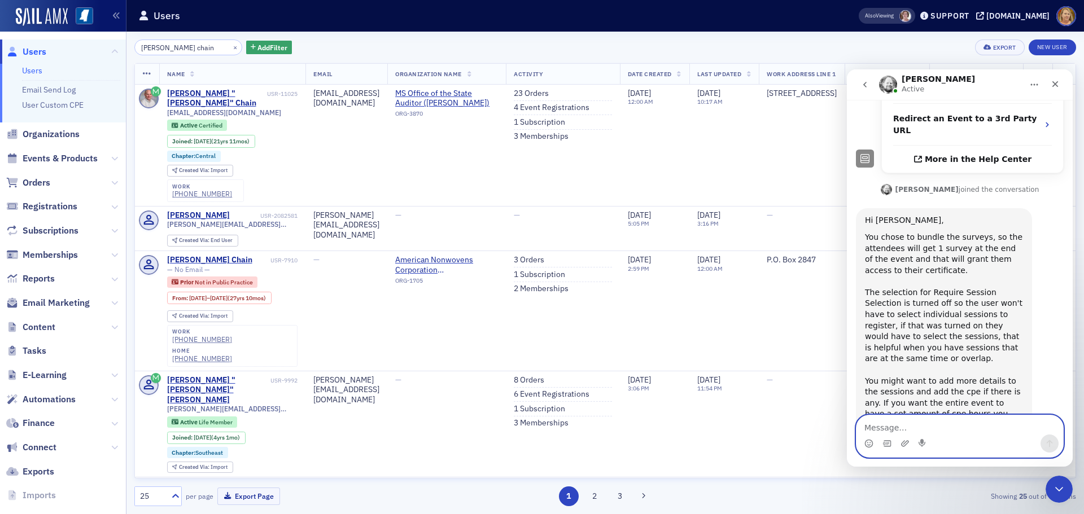
click at [926, 424] on textarea "Message…" at bounding box center [960, 425] width 207 height 19
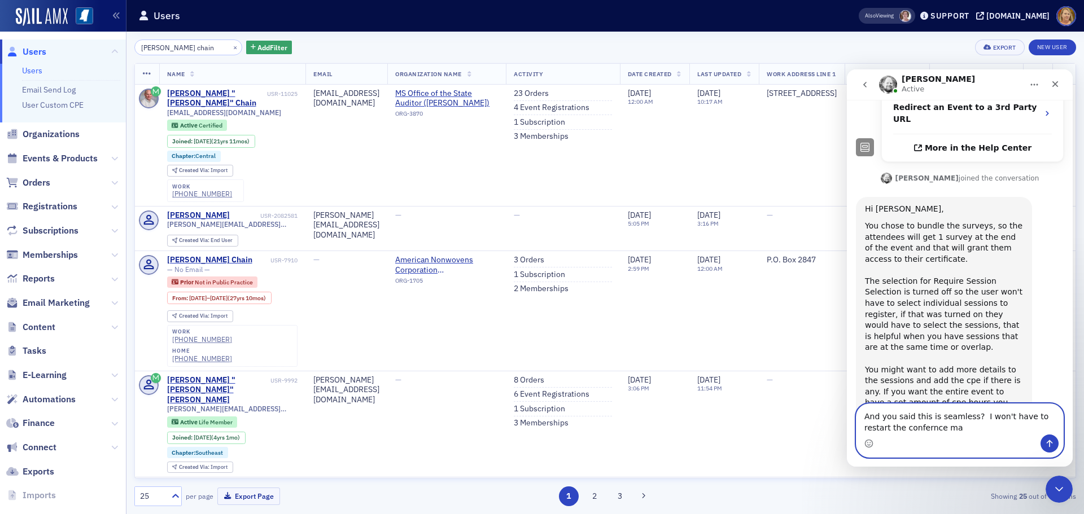
click at [900, 425] on textarea "And you said this is seamless? I won't have to restart the confernce ma" at bounding box center [960, 419] width 207 height 30
click at [932, 430] on textarea "And you said this is seamless? I won't have to restart the conference ma" at bounding box center [960, 419] width 207 height 30
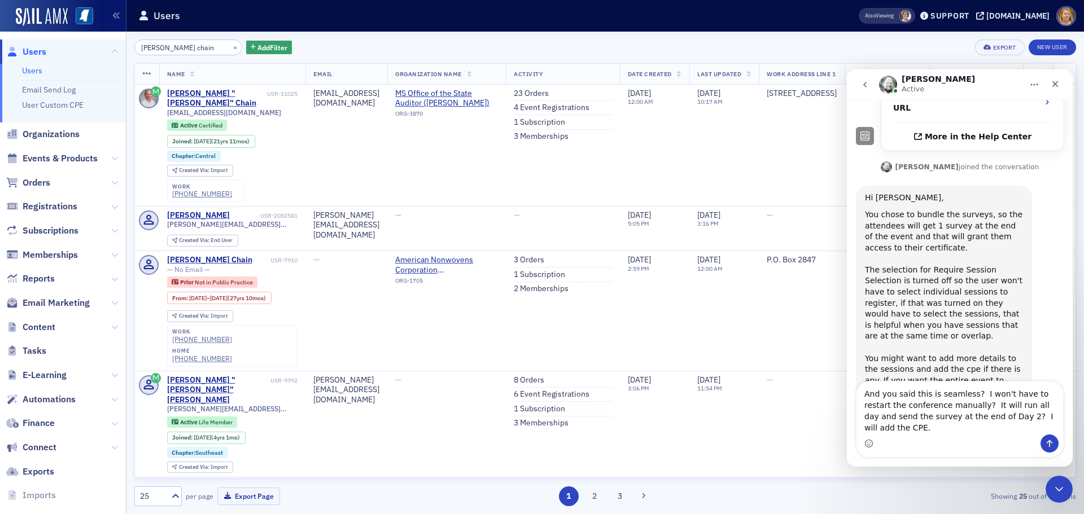
click at [947, 439] on div "Intercom messenger" at bounding box center [960, 444] width 207 height 18
click at [1050, 424] on textarea "And you said this is seamless? I won't have to restart the conference manually?…" at bounding box center [960, 408] width 207 height 53
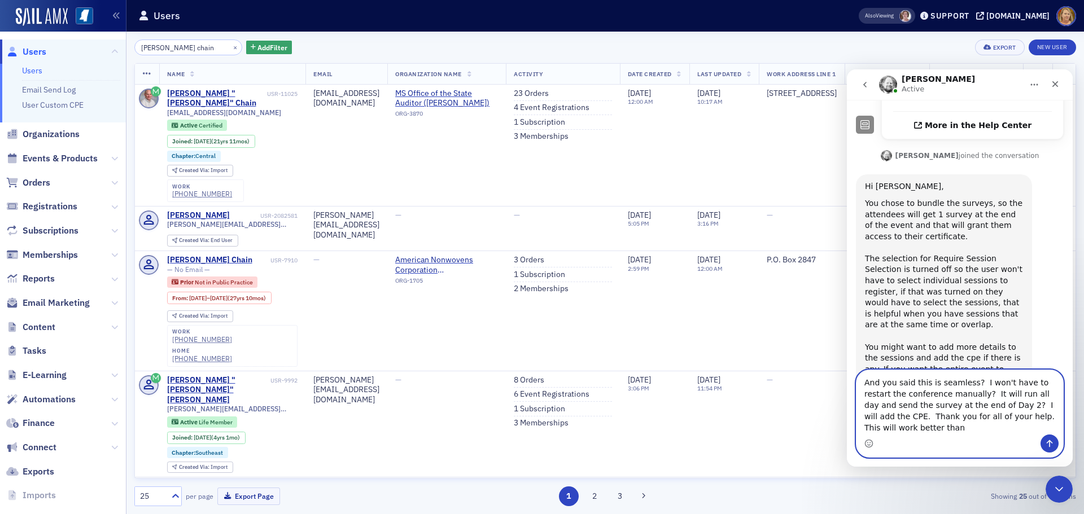
scroll to position [339, 0]
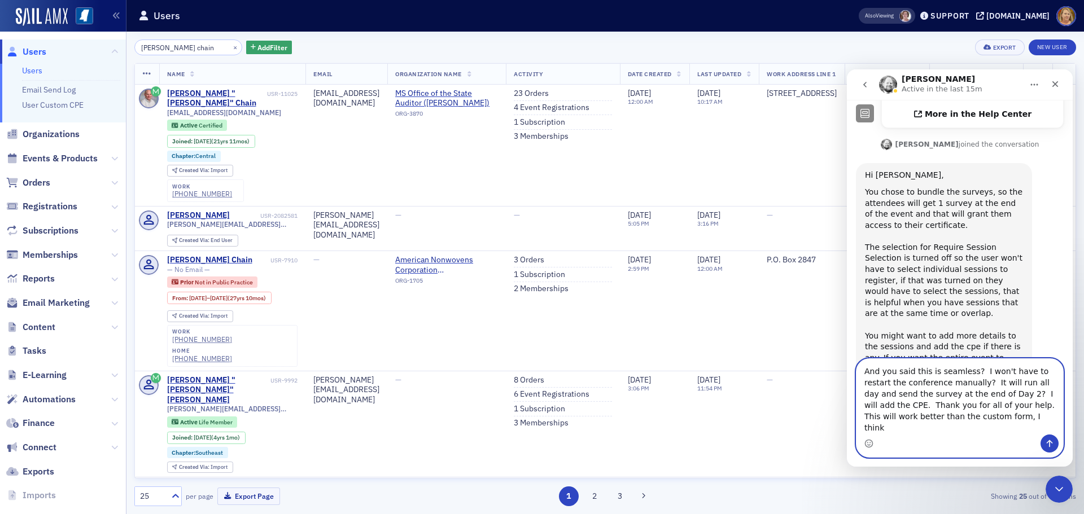
type textarea "And you said this is seamless? I won't have to restart the conference manually?…"
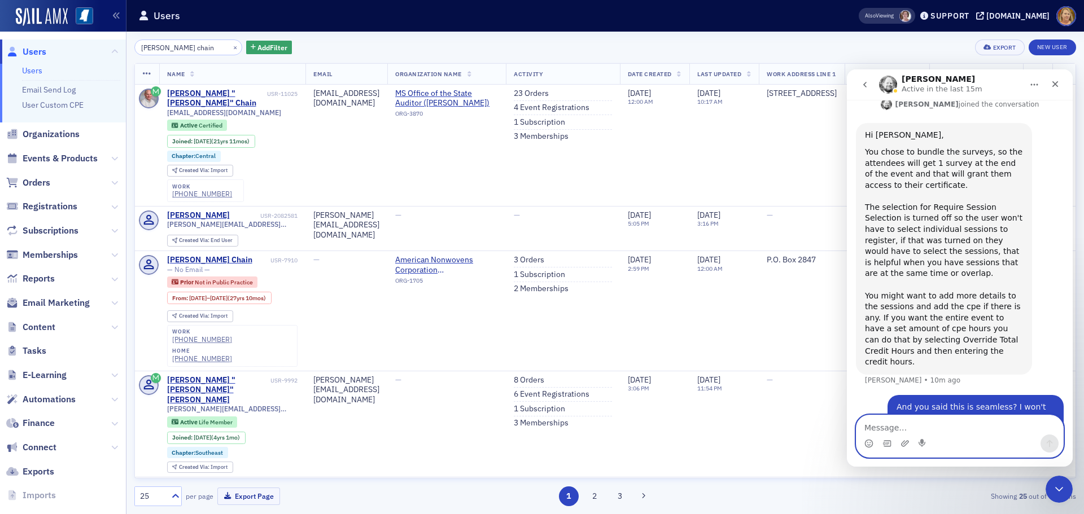
scroll to position [383, 0]
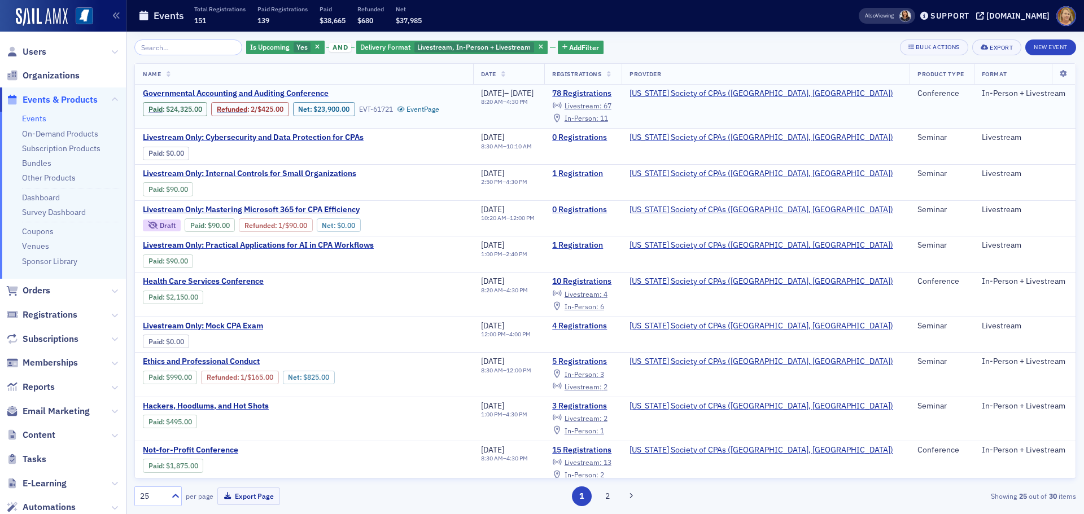
click at [246, 95] on span "Governmental Accounting and Auditing Conference" at bounding box center [238, 94] width 190 height 10
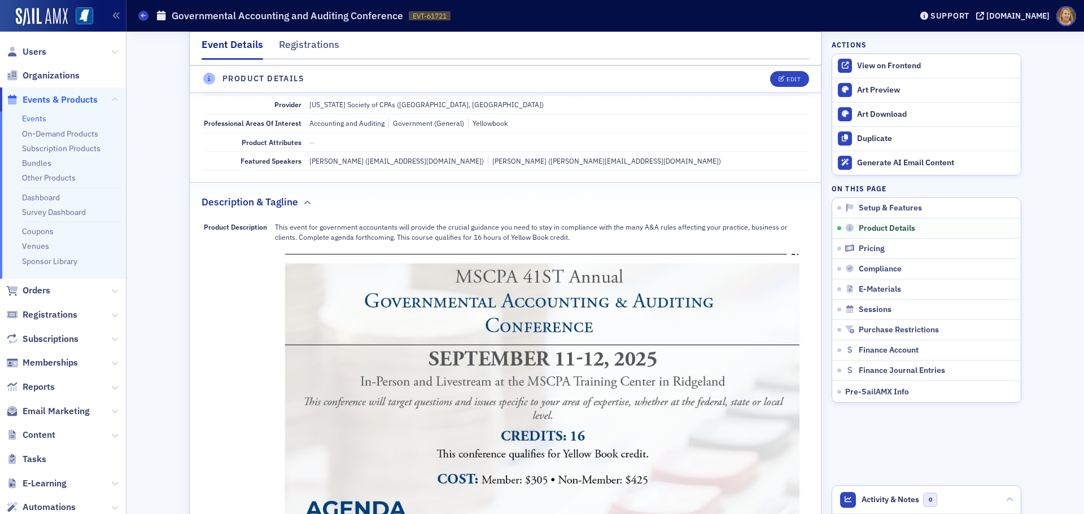
scroll to position [508, 0]
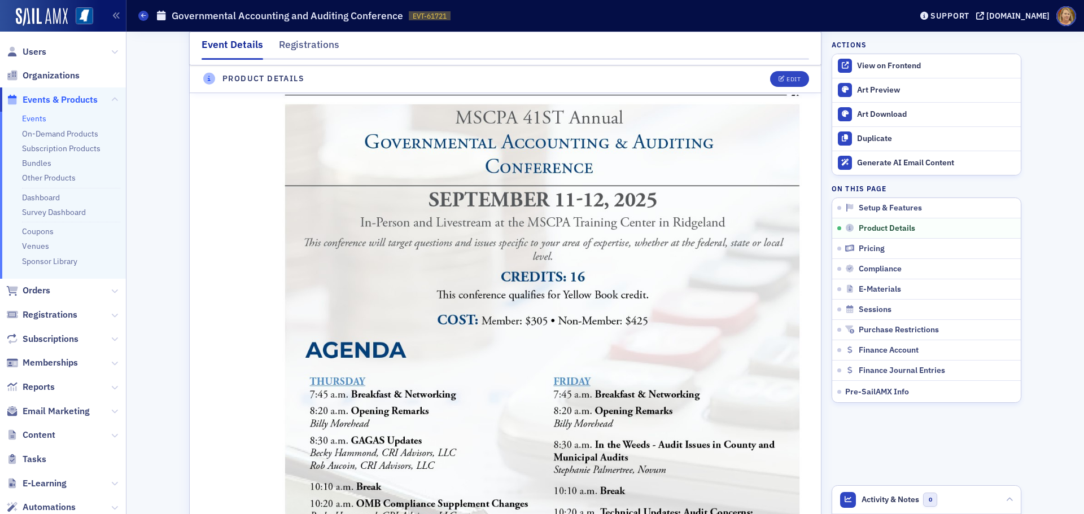
click at [454, 284] on img at bounding box center [541, 430] width 533 height 671
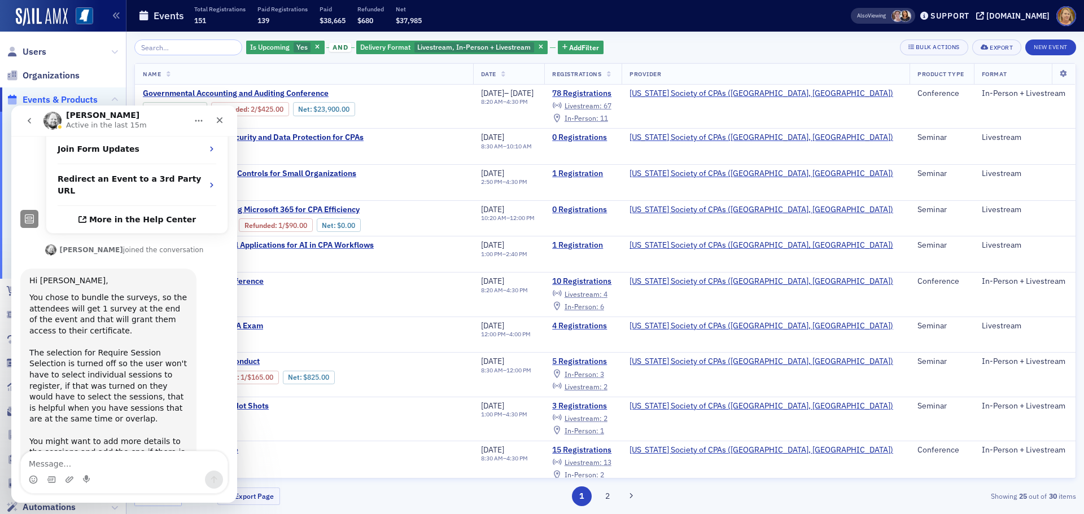
scroll to position [383, 0]
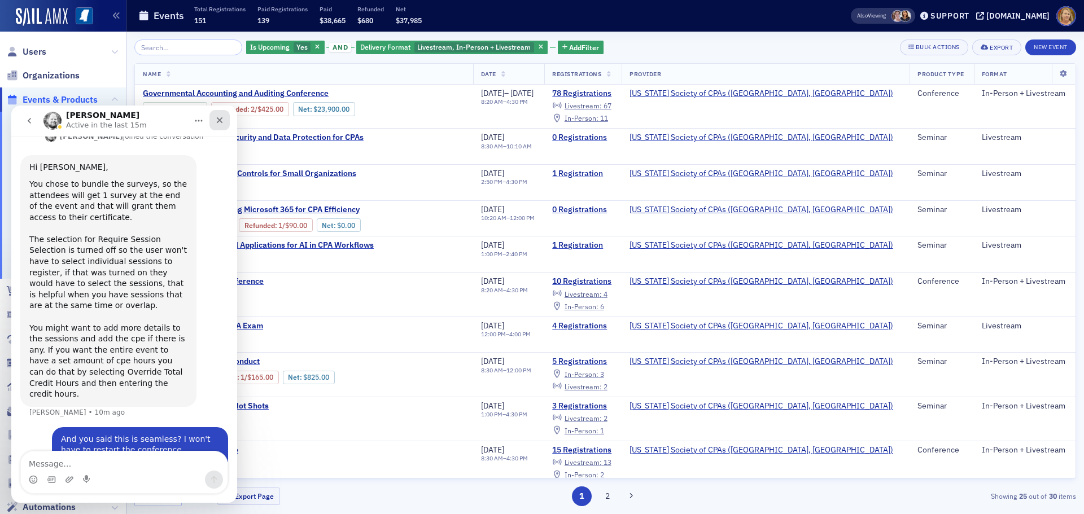
click at [216, 116] on icon "Close" at bounding box center [219, 120] width 9 height 9
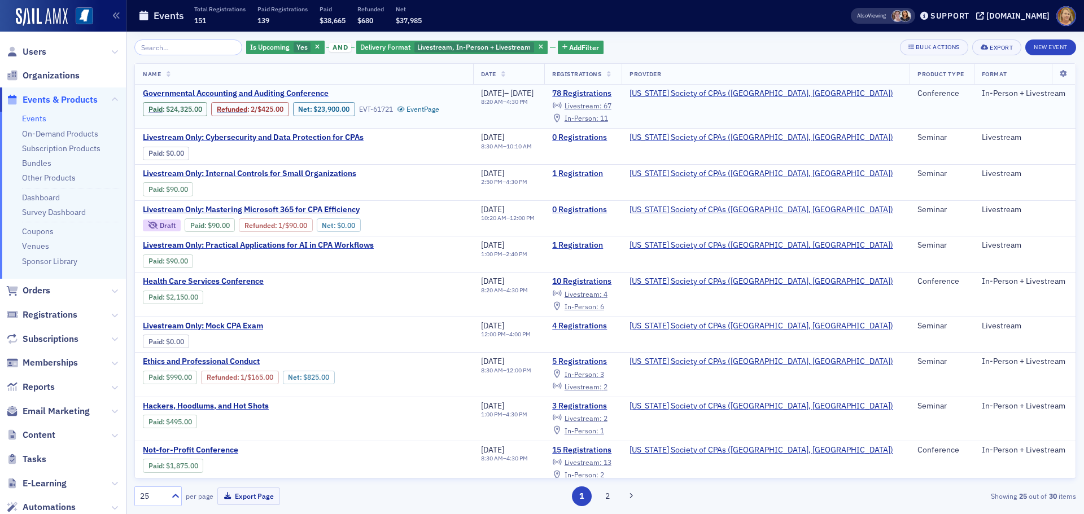
click at [278, 94] on span "Governmental Accounting and Auditing Conference" at bounding box center [238, 94] width 190 height 10
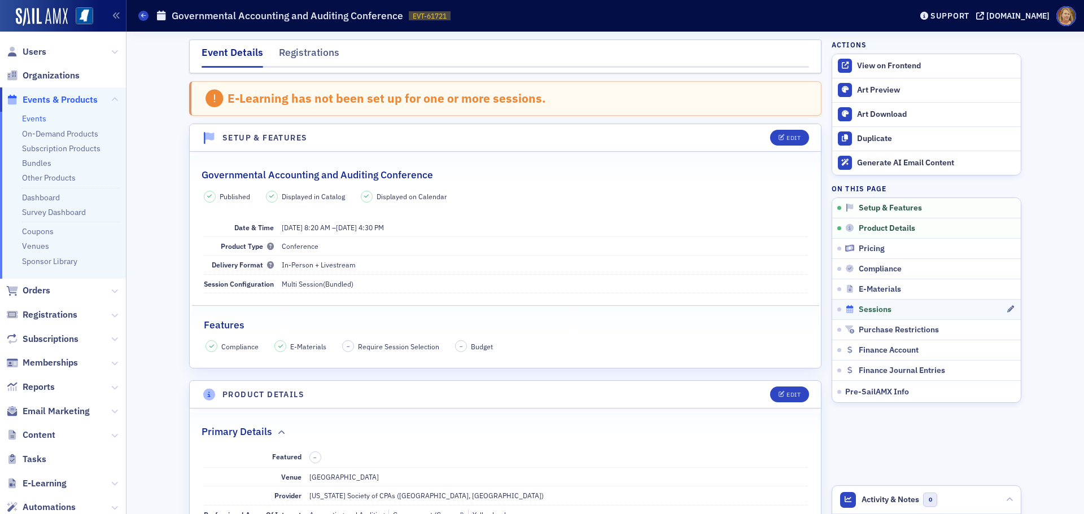
click at [862, 309] on span "Sessions" at bounding box center [875, 310] width 33 height 10
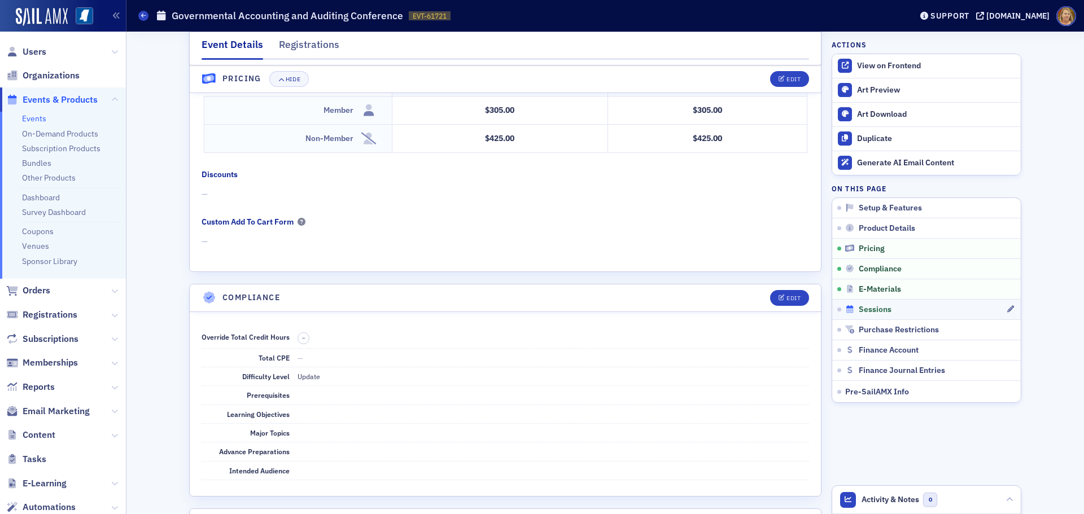
scroll to position [2418, 0]
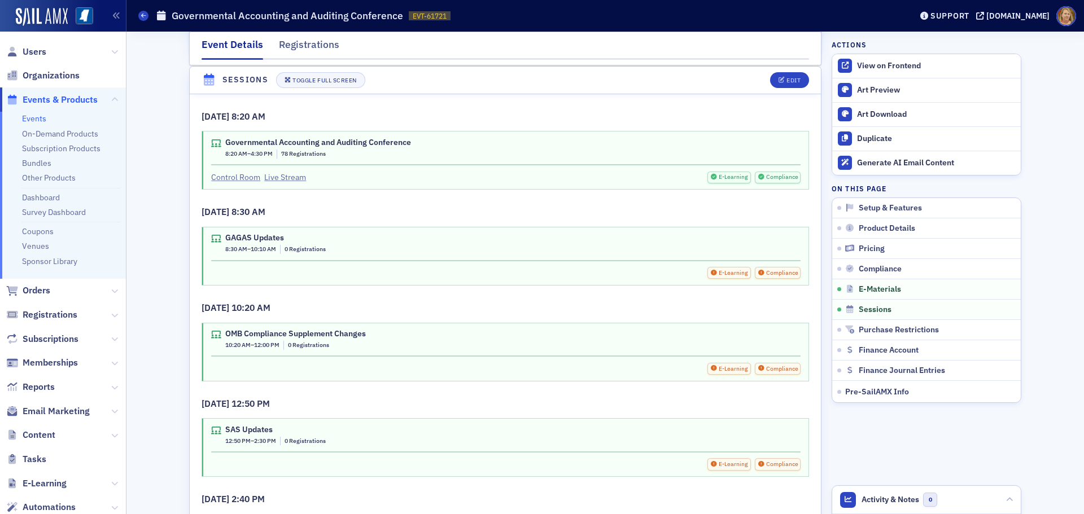
click at [775, 275] on span "Compliance" at bounding box center [781, 273] width 33 height 9
click at [213, 238] on icon at bounding box center [216, 239] width 10 height 8
click at [949, 16] on div "Support" at bounding box center [950, 16] width 39 height 10
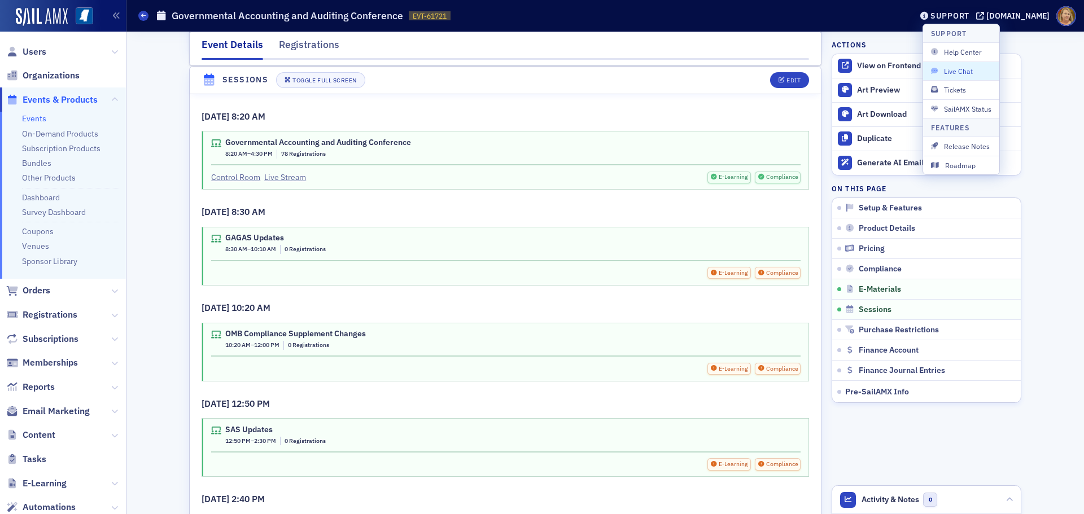
click at [947, 71] on span "Live Chat" at bounding box center [961, 71] width 60 height 10
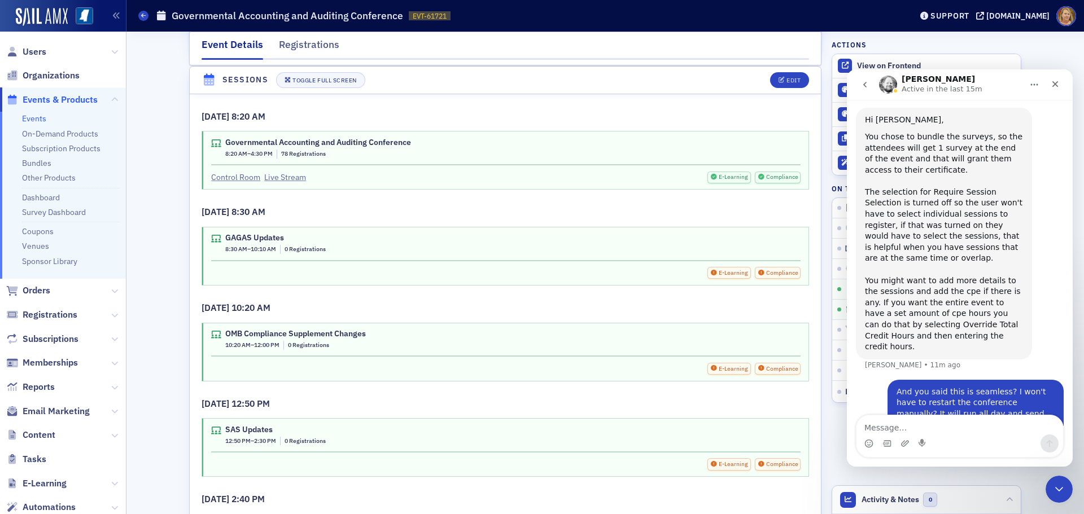
scroll to position [427, 0]
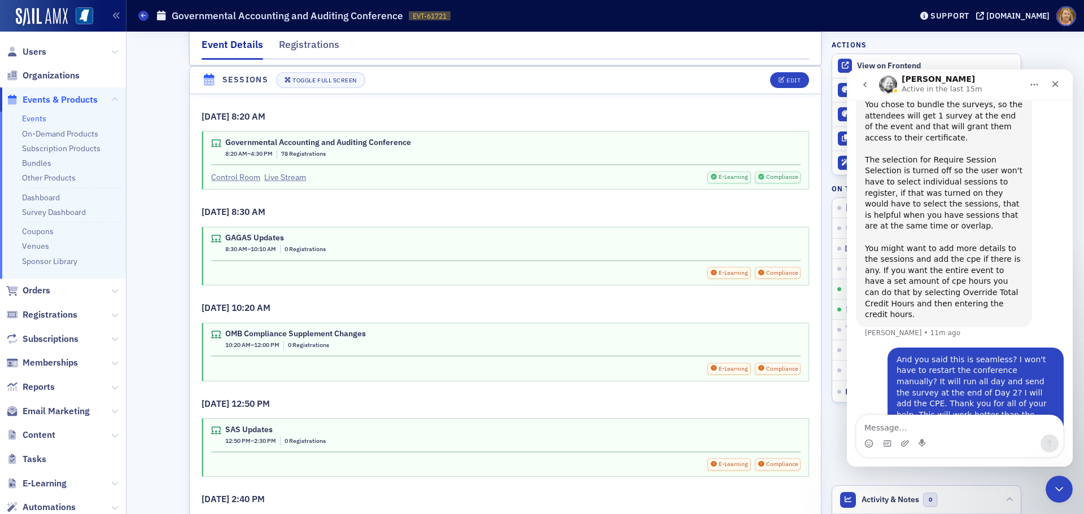
click at [901, 426] on textarea "Message…" at bounding box center [960, 425] width 207 height 19
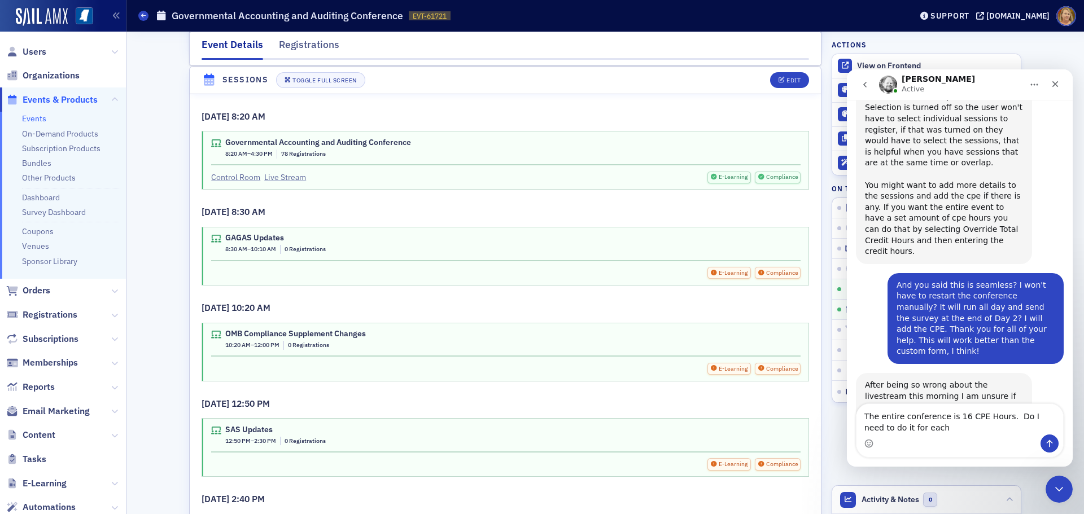
scroll to position [494, 0]
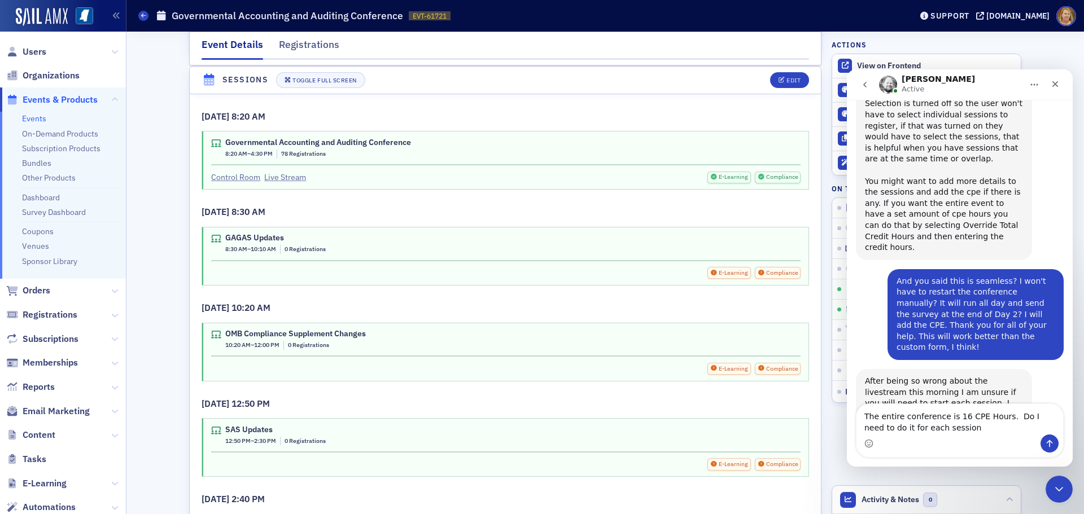
type textarea "The entire conference is 16 CPE Hours. Do I need to do it for each session?"
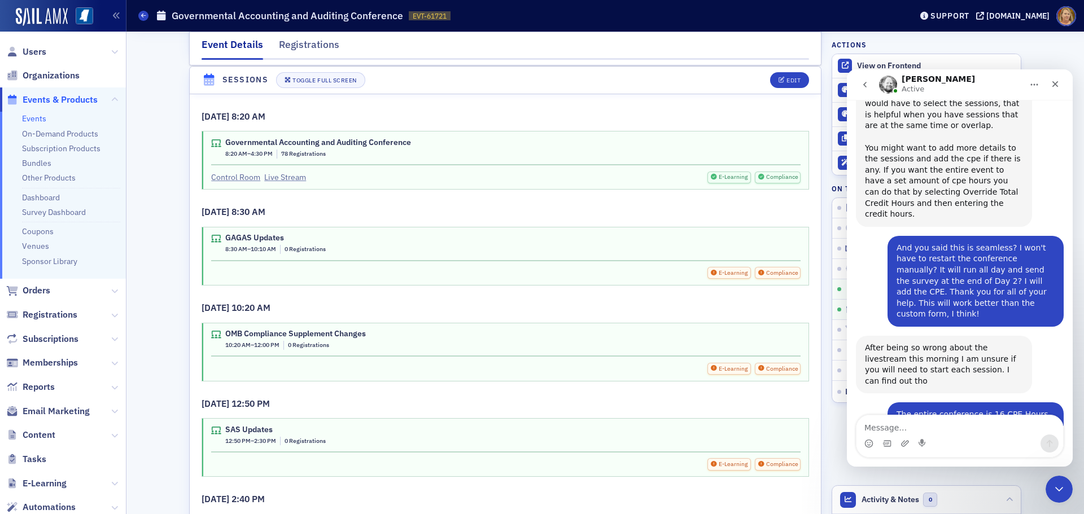
scroll to position [561, 0]
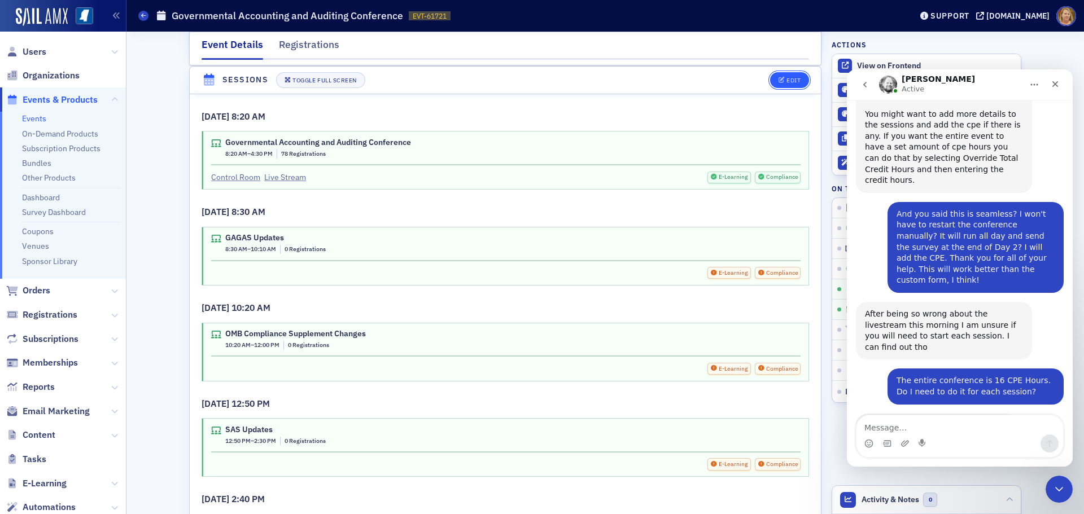
click at [787, 77] on div "Edit" at bounding box center [794, 80] width 14 height 6
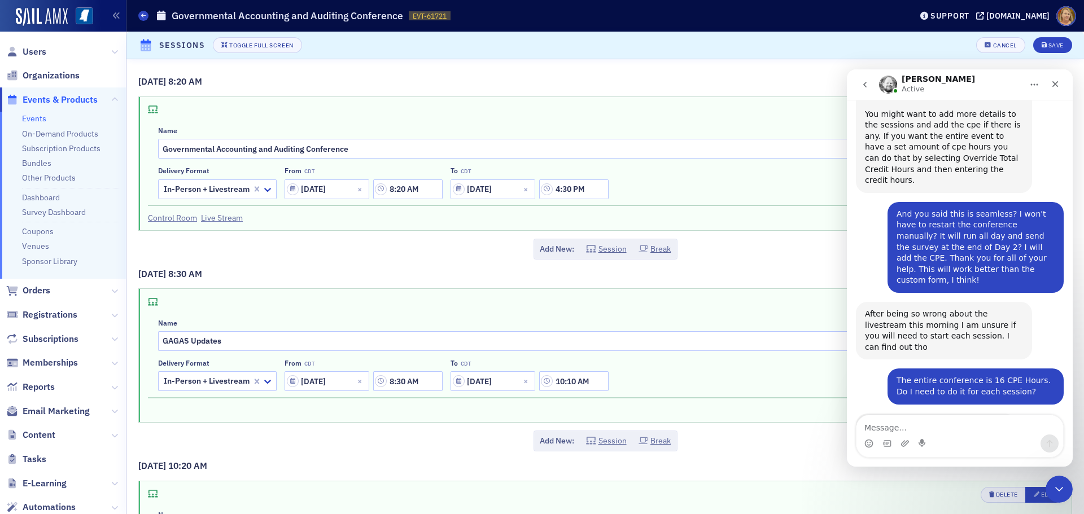
scroll to position [56, 0]
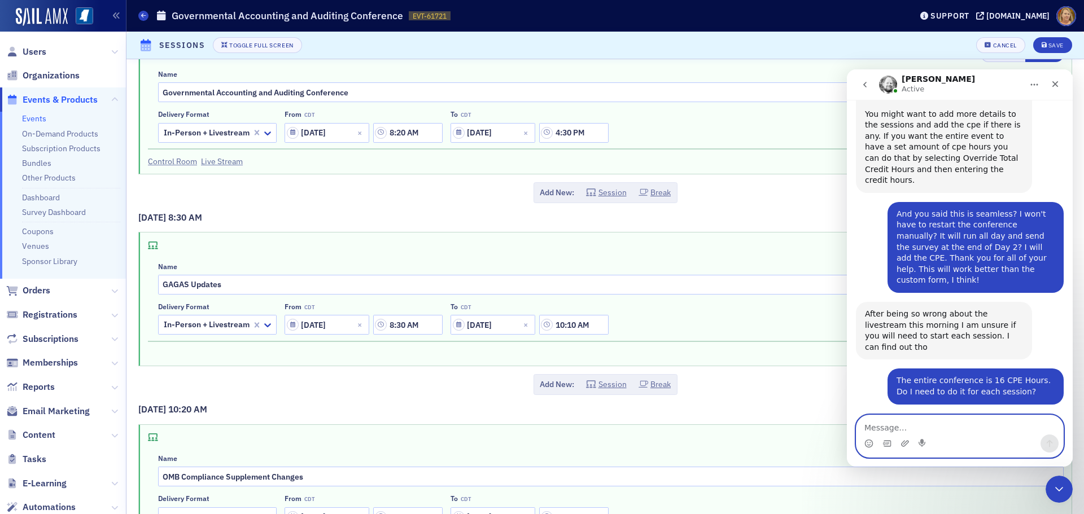
click at [870, 422] on textarea "Message…" at bounding box center [960, 425] width 207 height 19
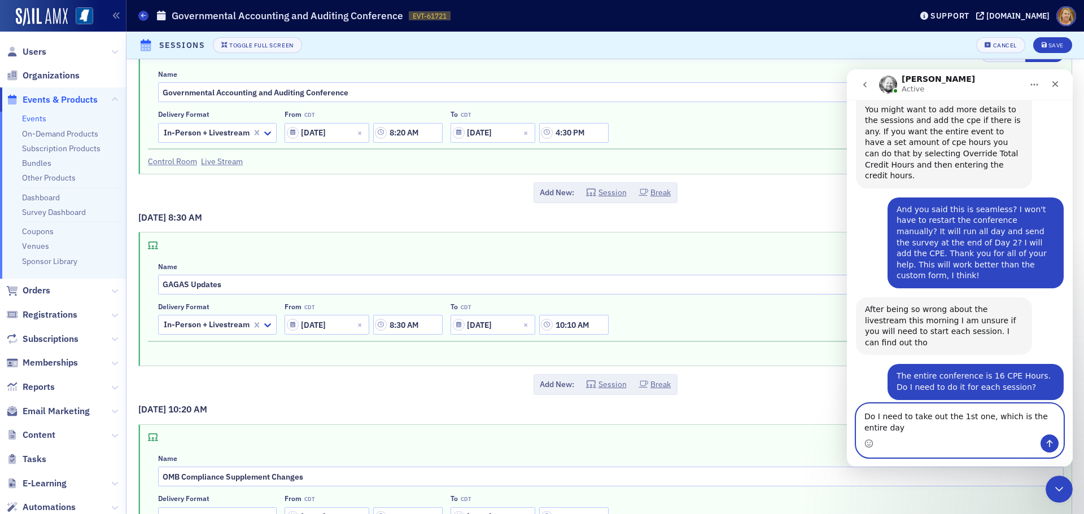
type textarea "Do I need to take out the 1st one, which is the entire day?"
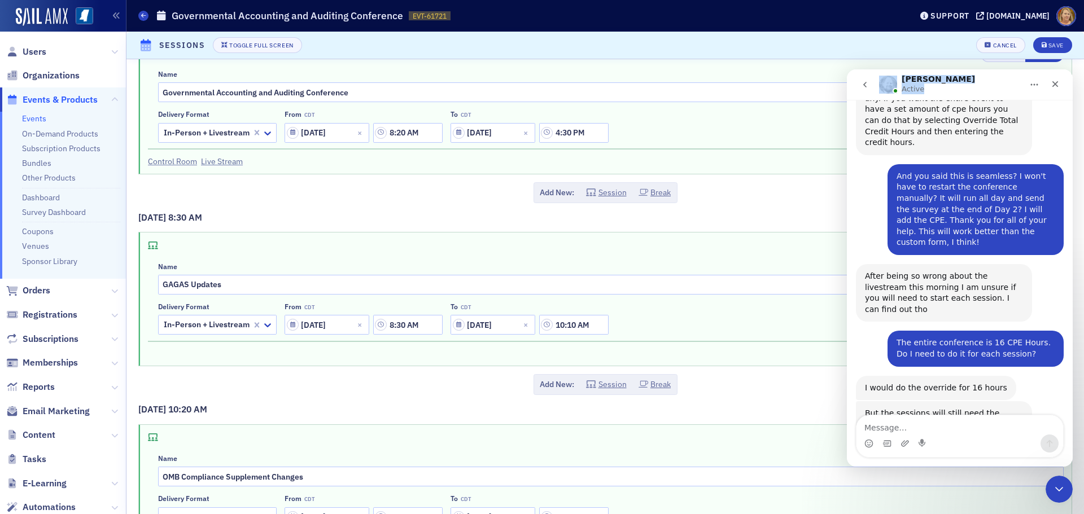
drag, startPoint x: 945, startPoint y: 86, endPoint x: 879, endPoint y: 94, distance: 66.5
click at [864, 95] on div "Aidan Active" at bounding box center [959, 84] width 211 height 21
click at [986, 93] on div "Aidan Active" at bounding box center [950, 85] width 143 height 20
click at [1053, 84] on icon "Close" at bounding box center [1055, 84] width 9 height 9
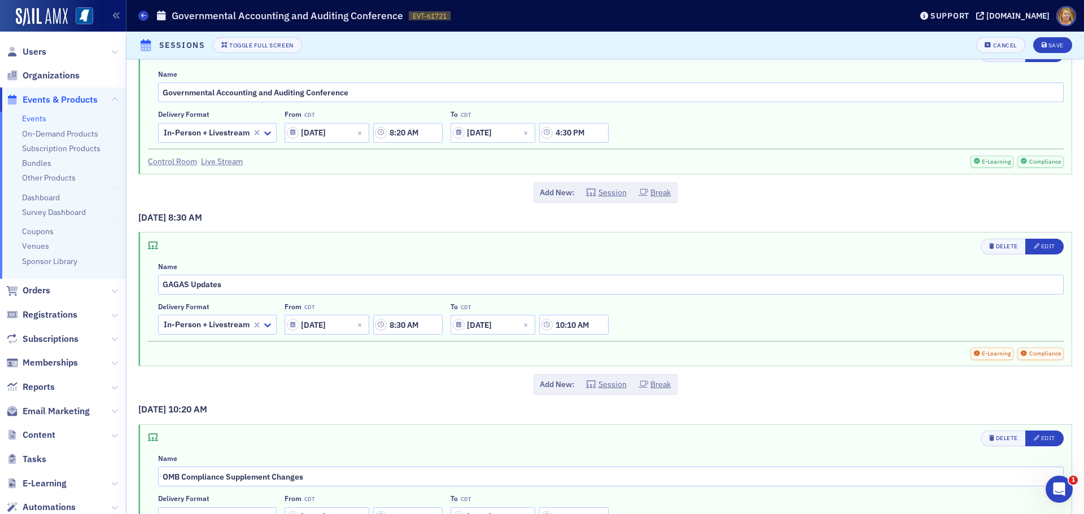
click at [1028, 353] on span "Compliance" at bounding box center [1044, 354] width 33 height 9
click at [1045, 242] on button "Edit" at bounding box center [1045, 247] width 38 height 16
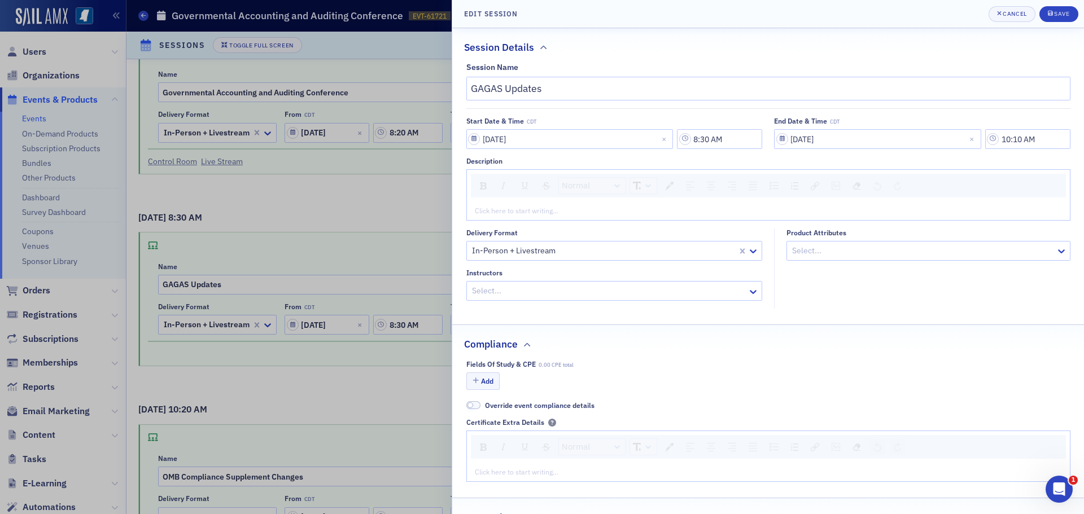
click at [476, 405] on span at bounding box center [473, 406] width 15 height 8
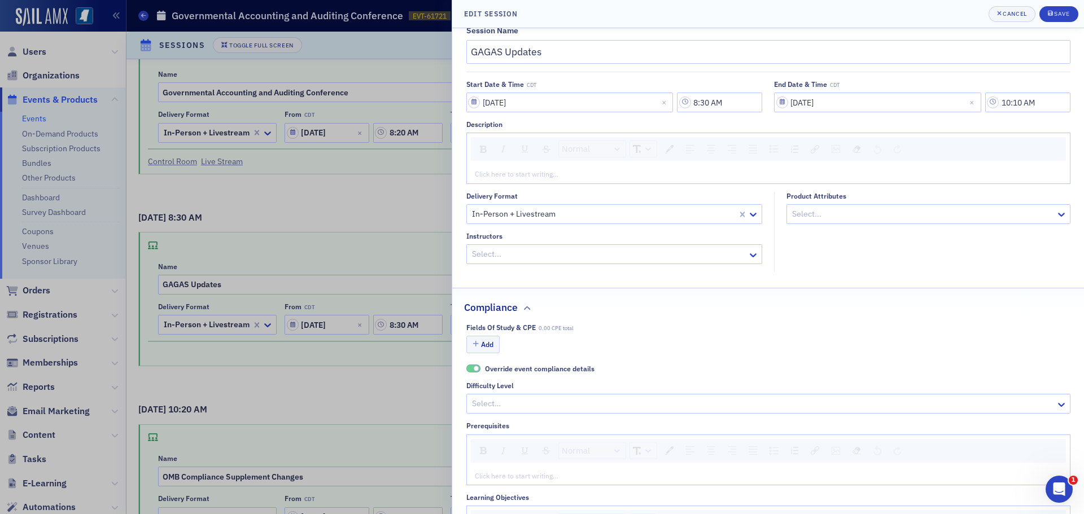
scroll to position [56, 0]
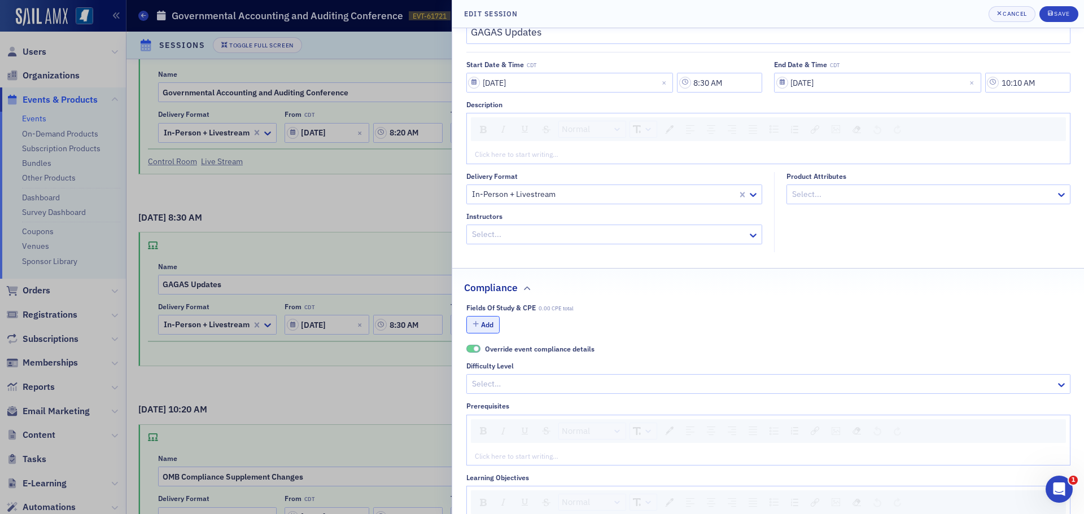
click at [489, 326] on button "Add" at bounding box center [483, 325] width 34 height 18
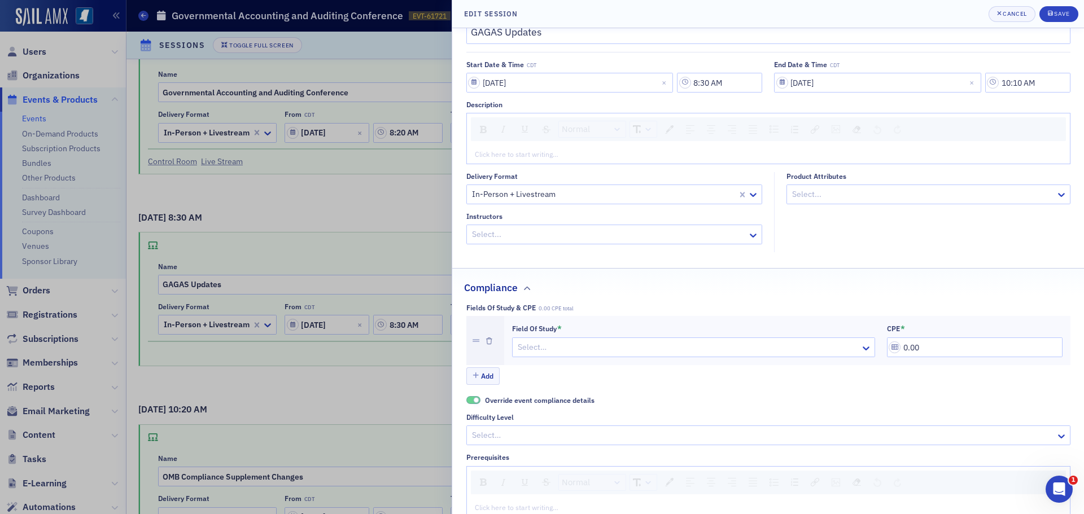
click at [704, 345] on div at bounding box center [688, 348] width 343 height 14
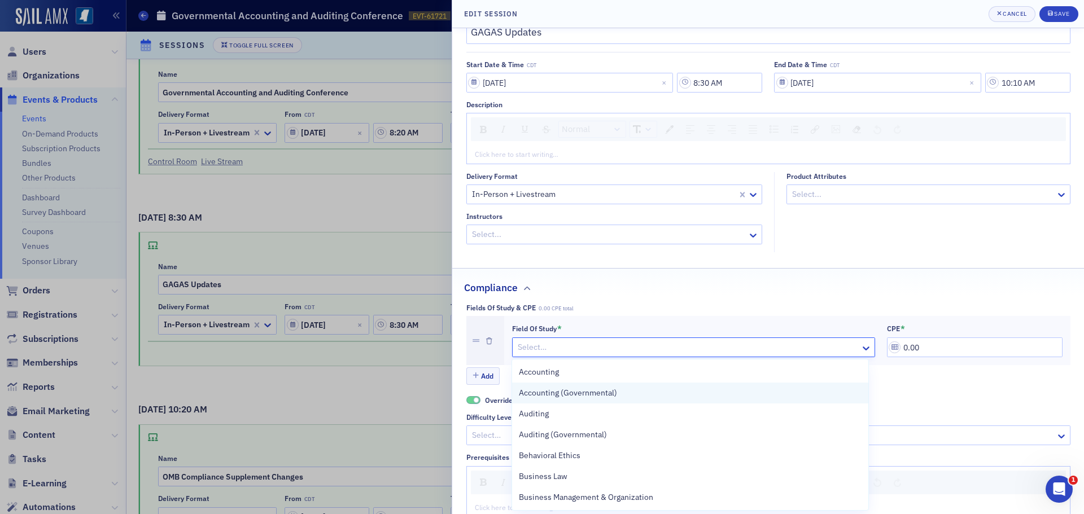
click at [623, 391] on div "Accounting (Governmental)" at bounding box center [690, 393] width 343 height 12
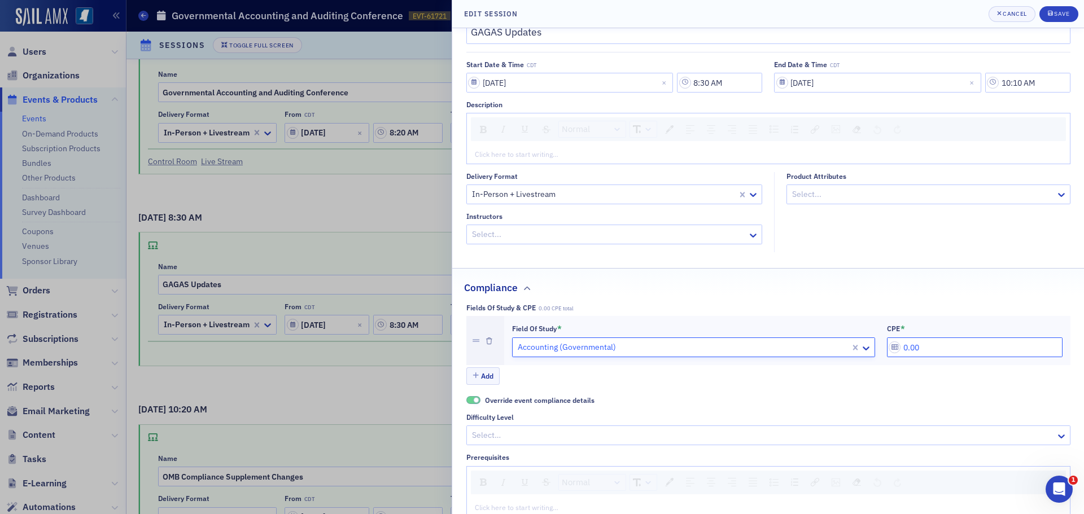
click at [899, 348] on input "0.00" at bounding box center [975, 348] width 176 height 20
drag, startPoint x: 914, startPoint y: 347, endPoint x: 894, endPoint y: 348, distance: 19.8
click at [894, 348] on input "0.00" at bounding box center [975, 348] width 176 height 20
type input "2.00"
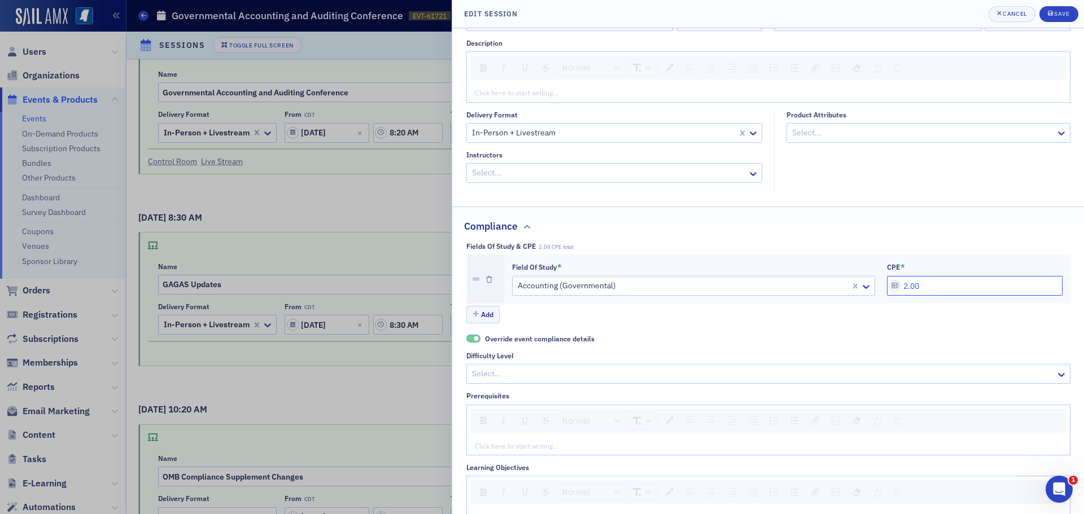
scroll to position [169, 0]
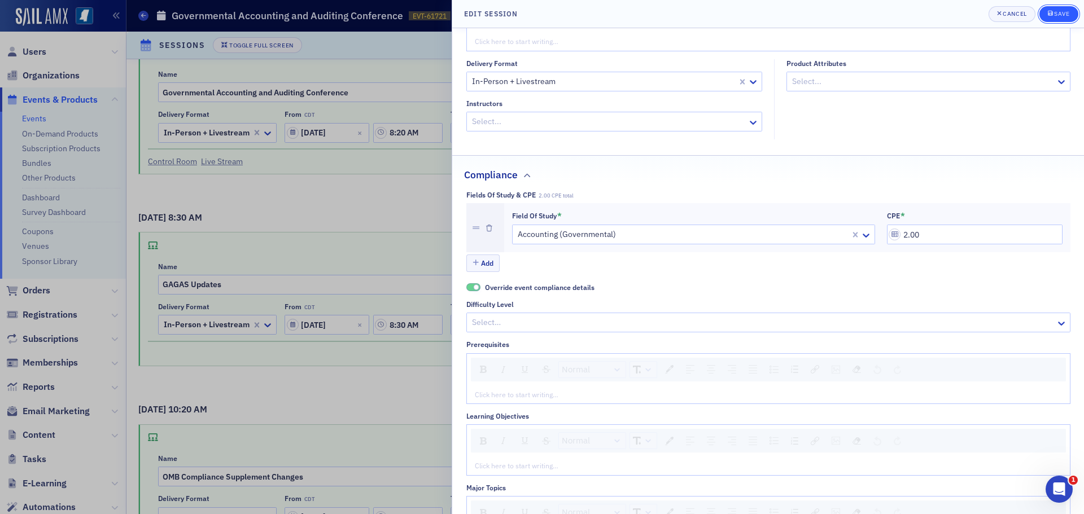
click at [1062, 16] on div "Save" at bounding box center [1061, 14] width 15 height 6
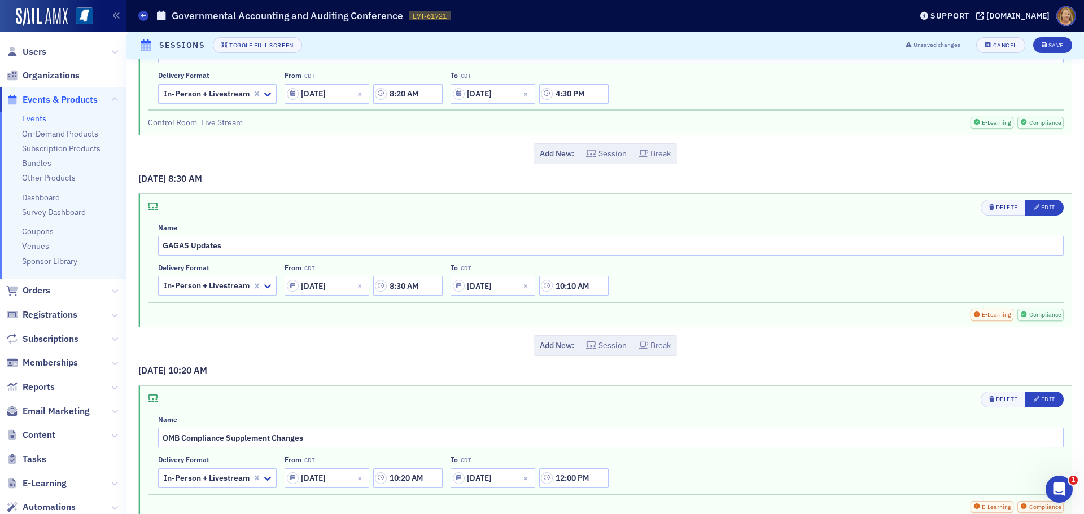
scroll to position [113, 0]
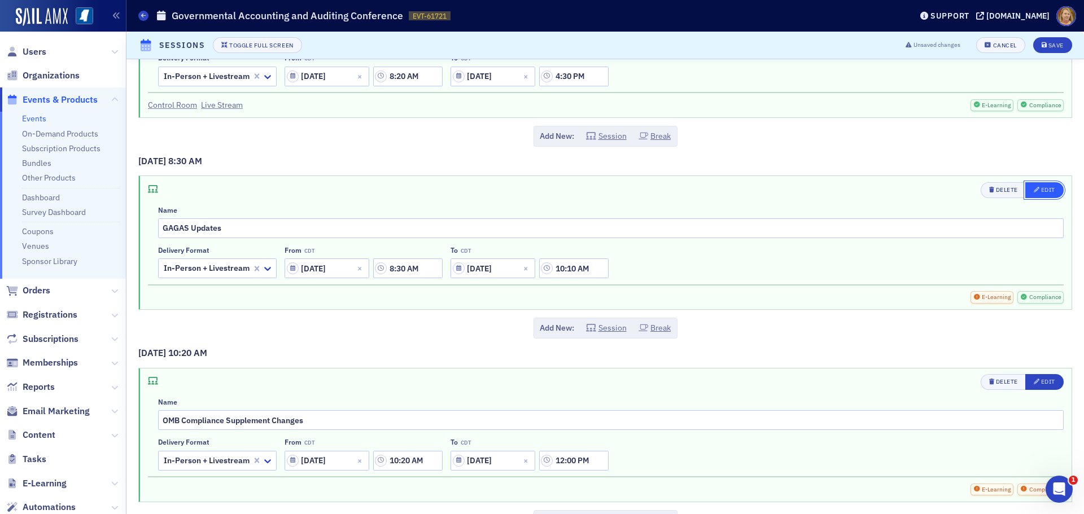
click at [1034, 188] on icon "button" at bounding box center [1037, 190] width 6 height 6
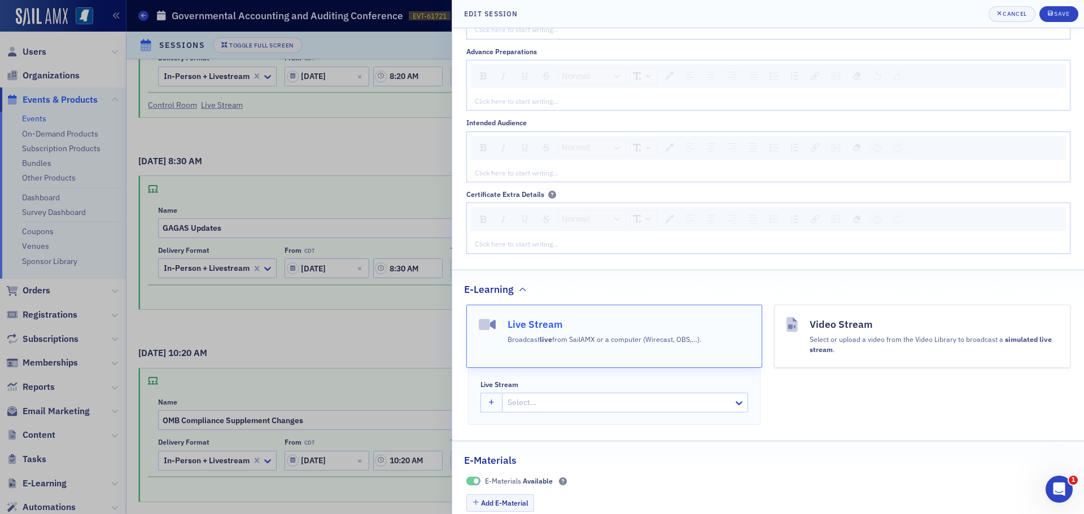
scroll to position [734, 0]
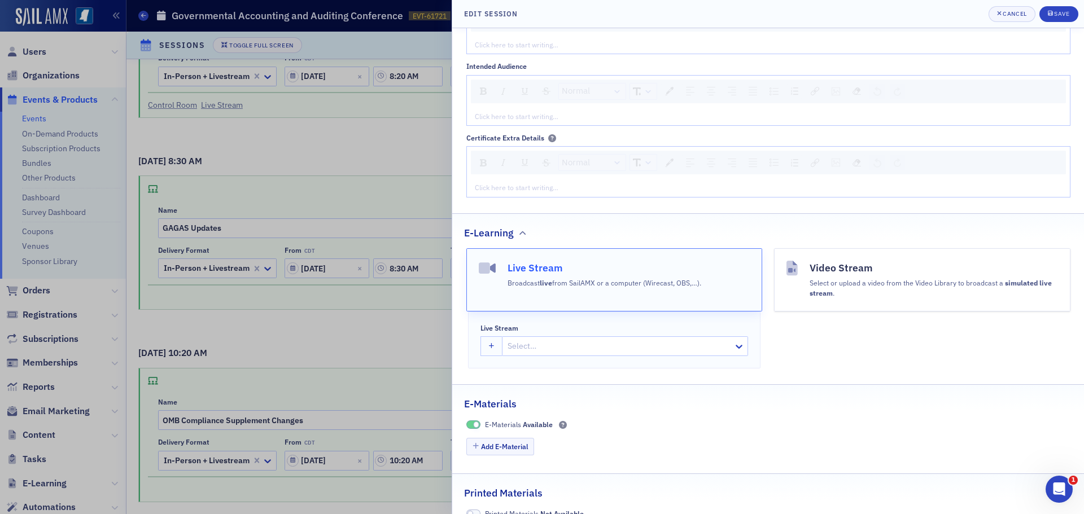
click at [692, 276] on div "Broadcast live from SailAMX or a computer (Wirecast, OBS,…)." at bounding box center [605, 282] width 194 height 12
click at [494, 345] on icon "button" at bounding box center [492, 347] width 6 height 6
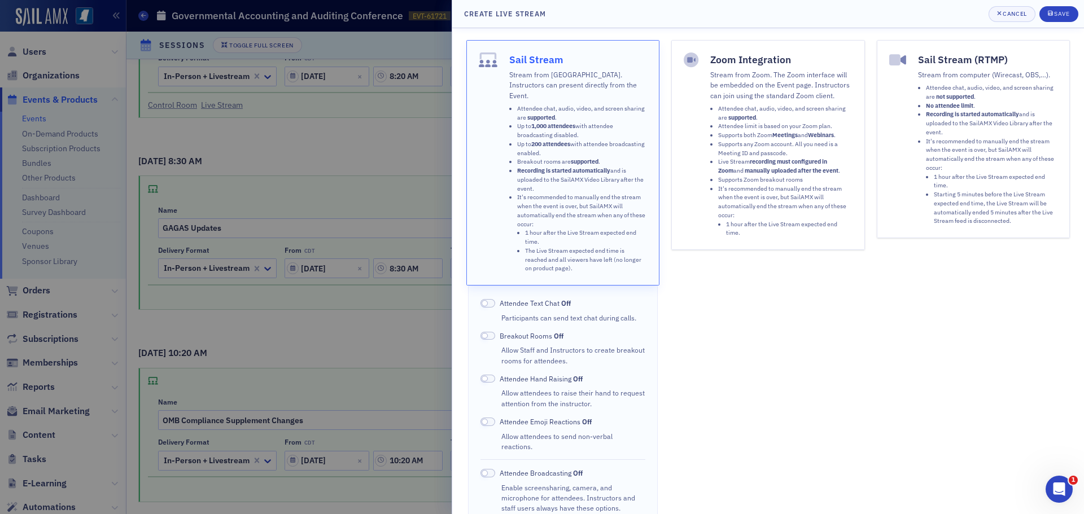
click at [492, 299] on span at bounding box center [488, 303] width 15 height 8
click at [492, 418] on span at bounding box center [488, 422] width 15 height 8
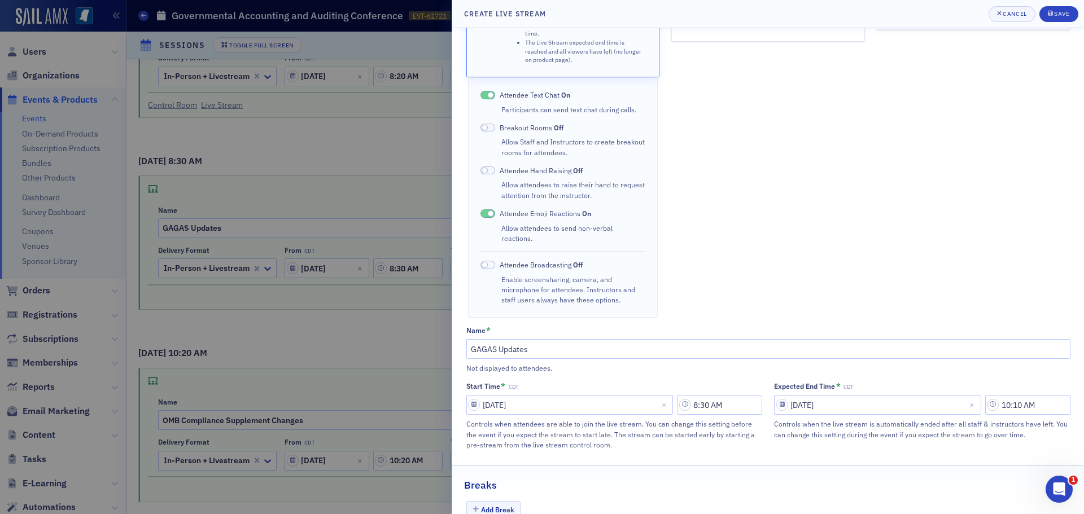
scroll to position [226, 0]
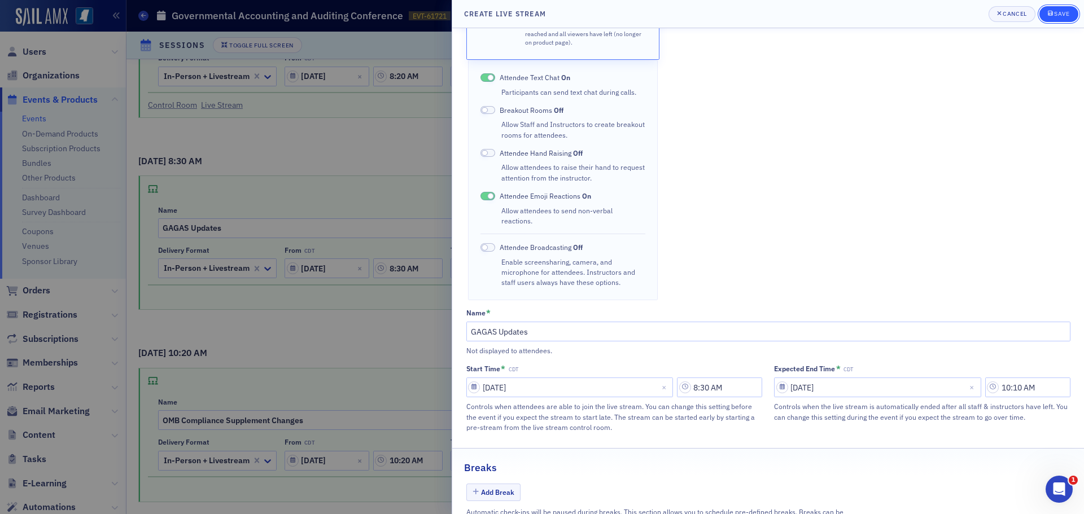
click at [1052, 16] on div "submit" at bounding box center [1051, 14] width 7 height 9
click at [1049, 14] on icon "submit" at bounding box center [1050, 13] width 5 height 6
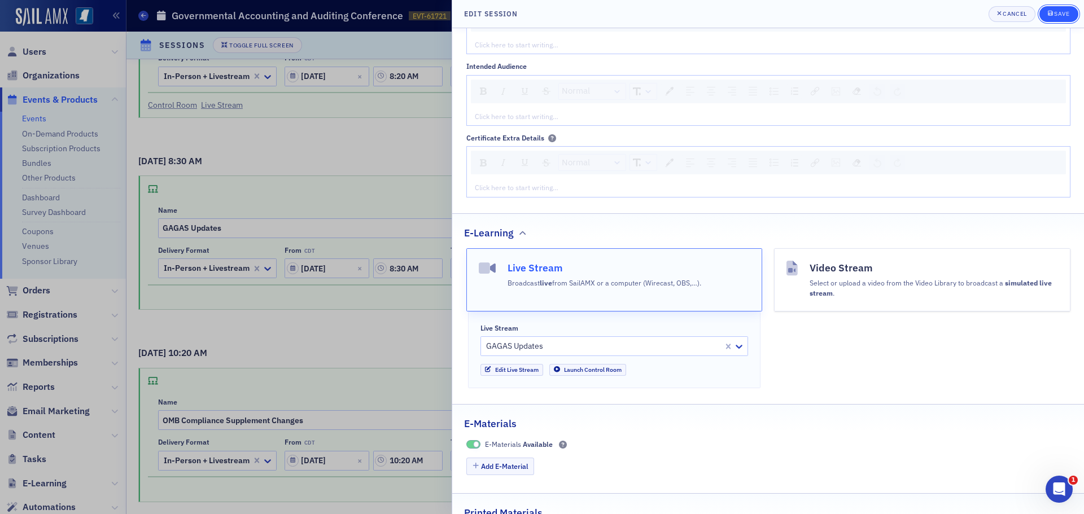
click at [1059, 13] on div "Save" at bounding box center [1061, 14] width 15 height 6
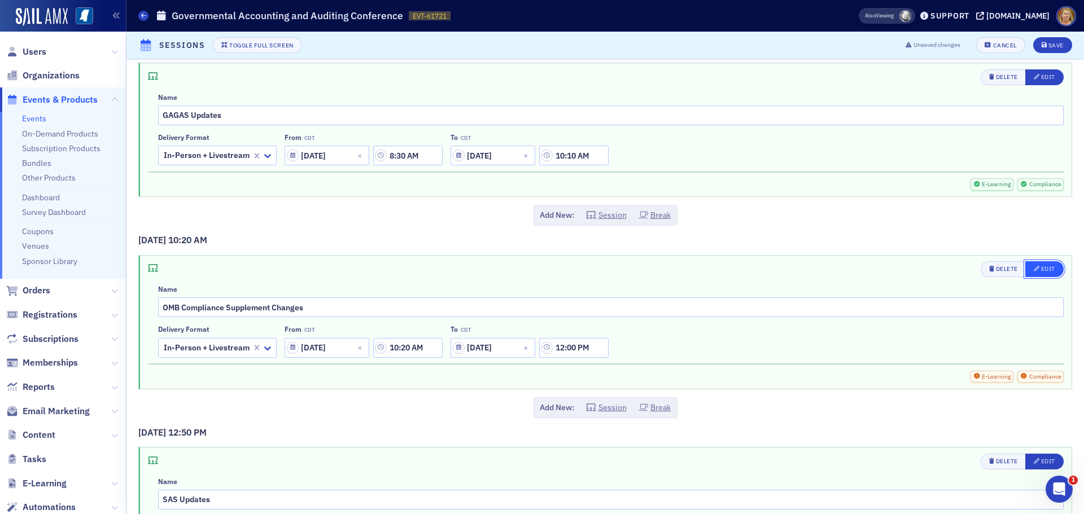
click at [1034, 267] on icon "button" at bounding box center [1037, 269] width 6 height 6
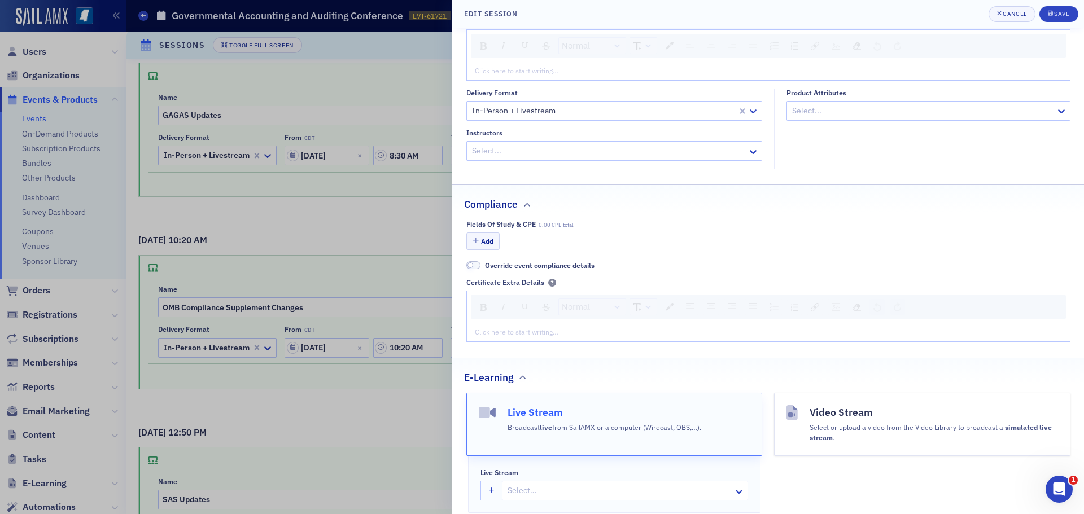
scroll to position [169, 0]
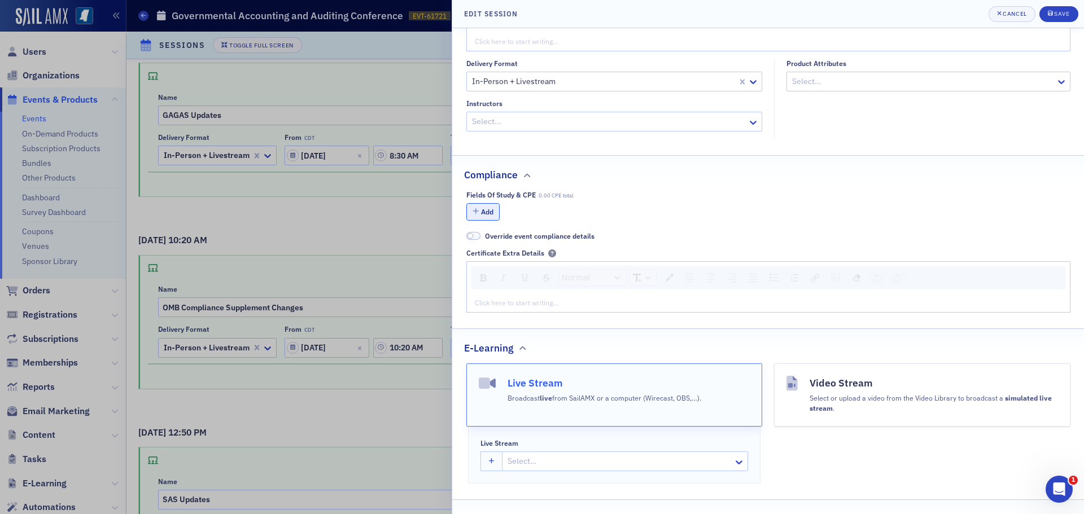
click at [487, 210] on button "Add" at bounding box center [483, 212] width 34 height 18
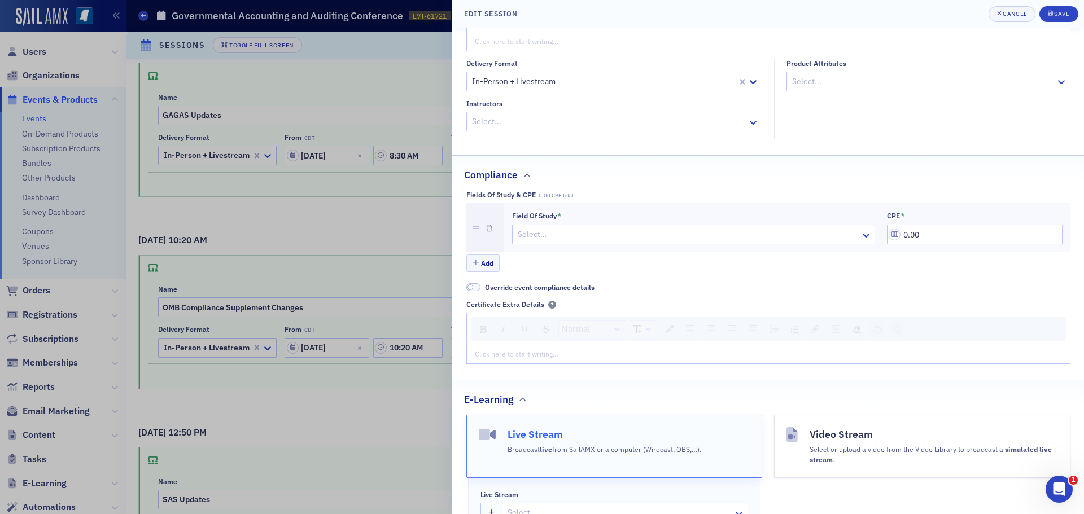
click at [476, 290] on span at bounding box center [473, 288] width 15 height 8
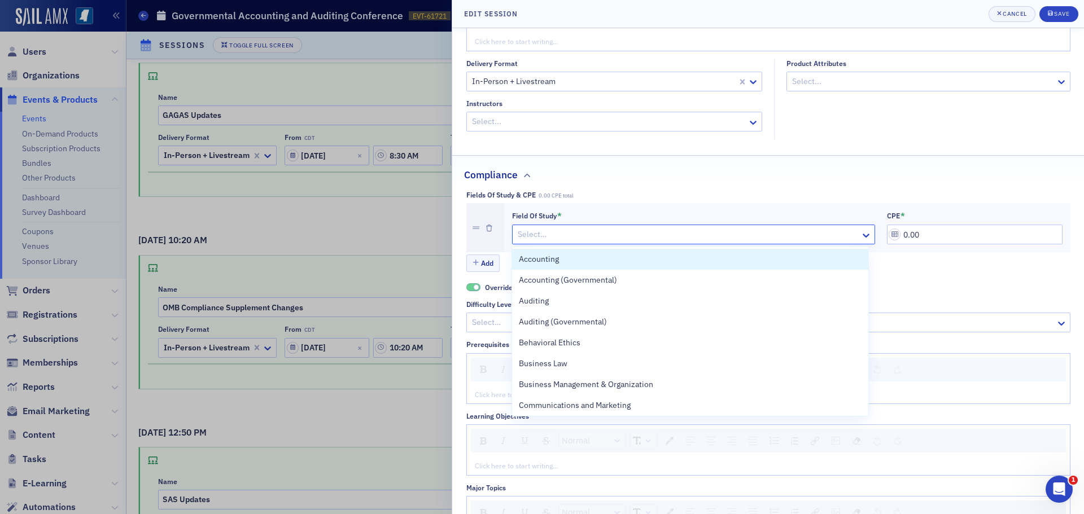
click at [521, 238] on div at bounding box center [688, 235] width 343 height 14
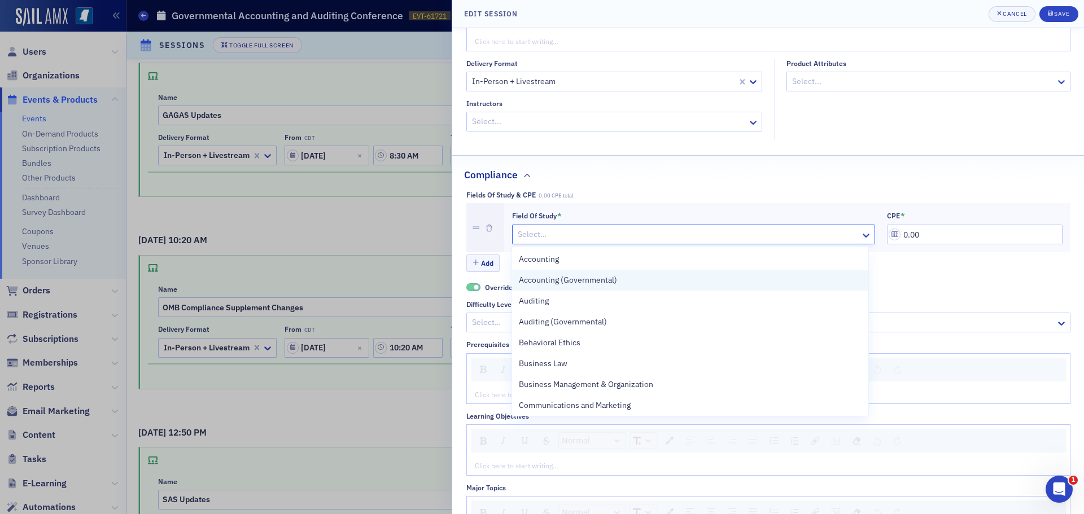
click at [535, 278] on span "Accounting (Governmental)" at bounding box center [568, 280] width 98 height 12
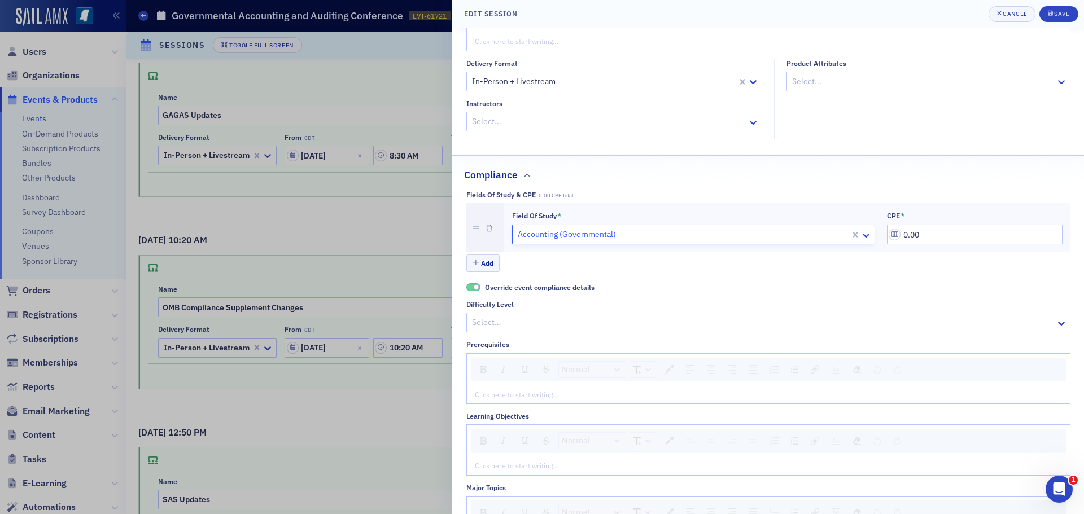
scroll to position [643, 0]
drag, startPoint x: 897, startPoint y: 233, endPoint x: 922, endPoint y: 236, distance: 25.5
click at [922, 236] on input "0.00" at bounding box center [975, 235] width 176 height 20
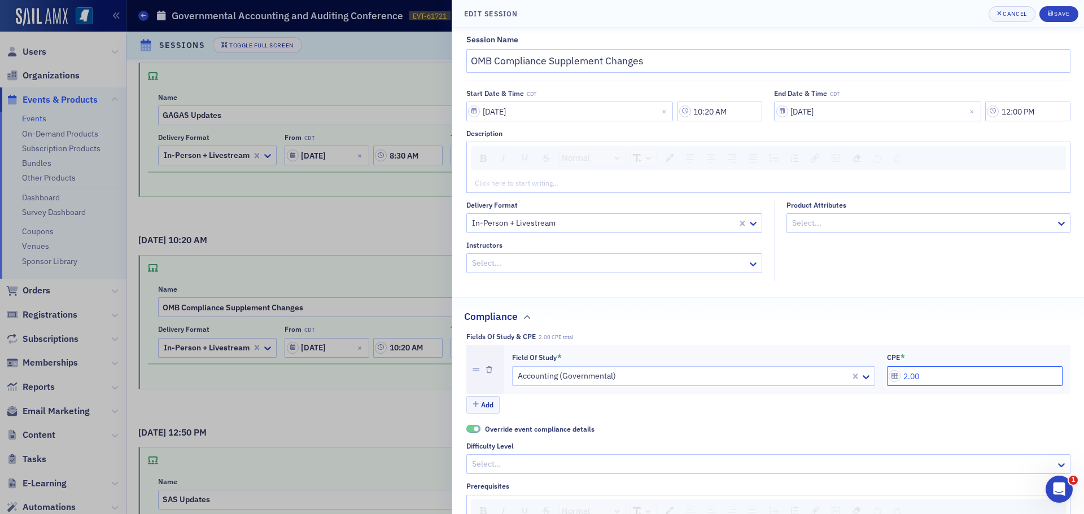
scroll to position [0, 0]
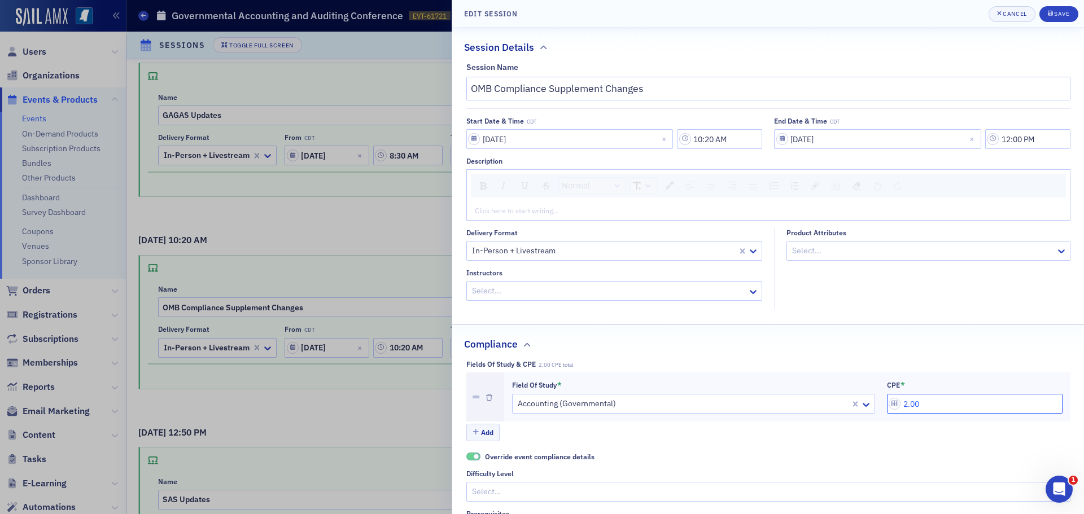
type input "2.00"
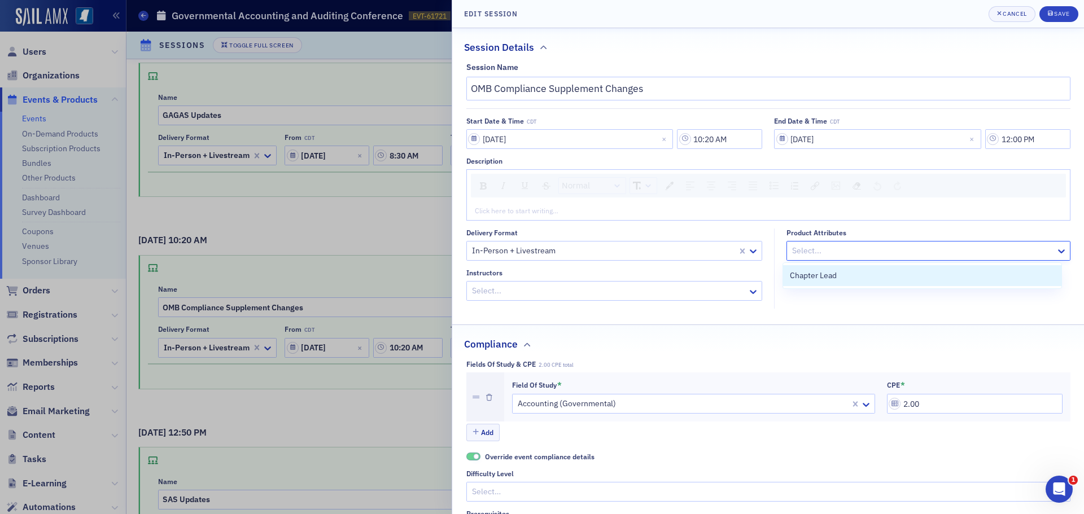
click at [860, 252] on div at bounding box center [923, 251] width 264 height 14
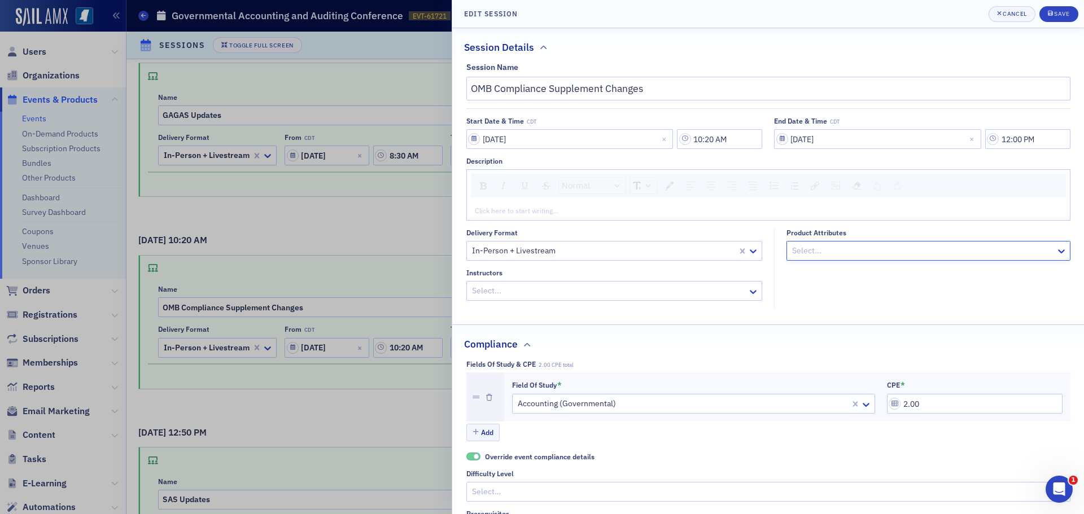
click at [860, 251] on div at bounding box center [923, 251] width 264 height 14
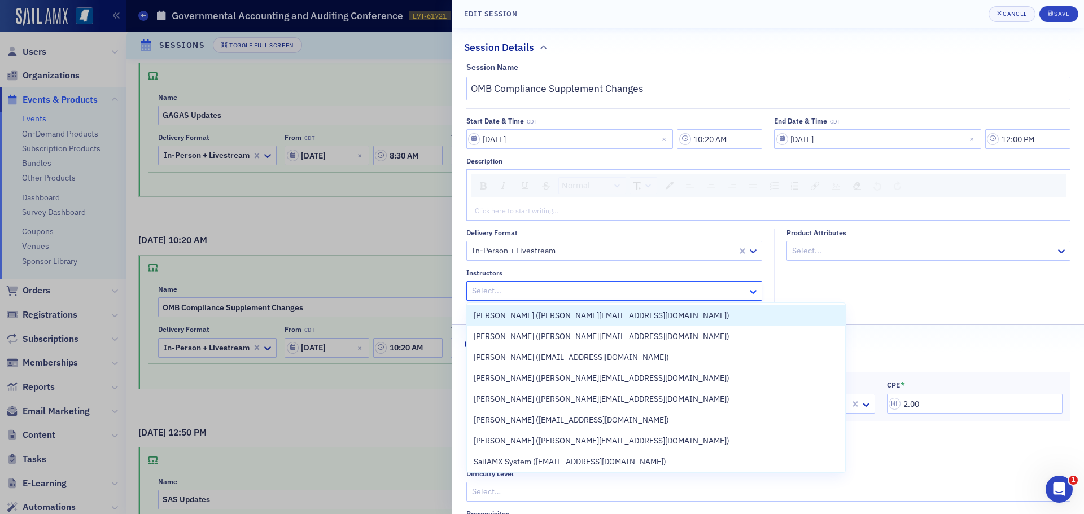
click at [750, 293] on icon at bounding box center [753, 292] width 7 height 4
type input "Becky Hamm"
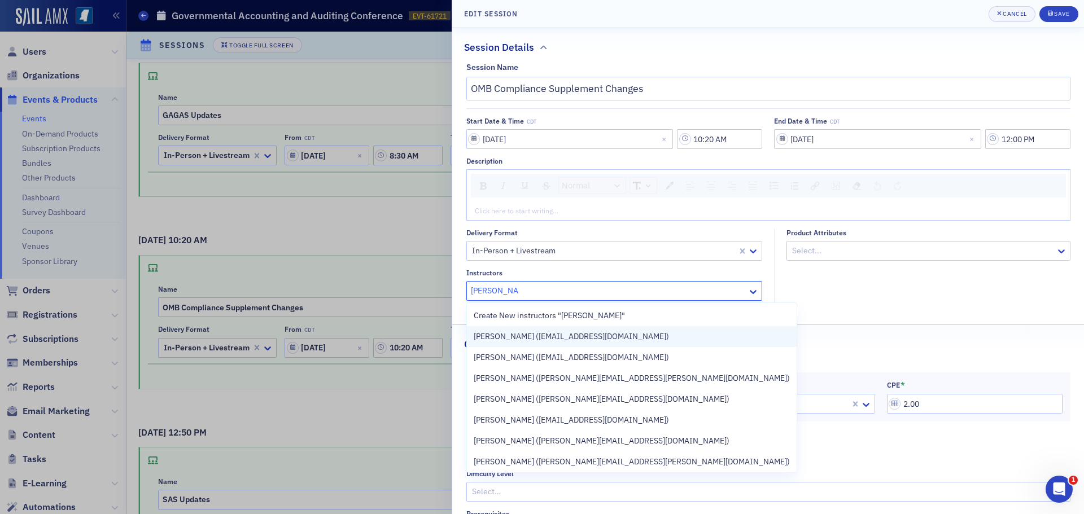
click at [627, 334] on span "Becky Hammond (bhammond@cricpa.com)" at bounding box center [571, 337] width 195 height 12
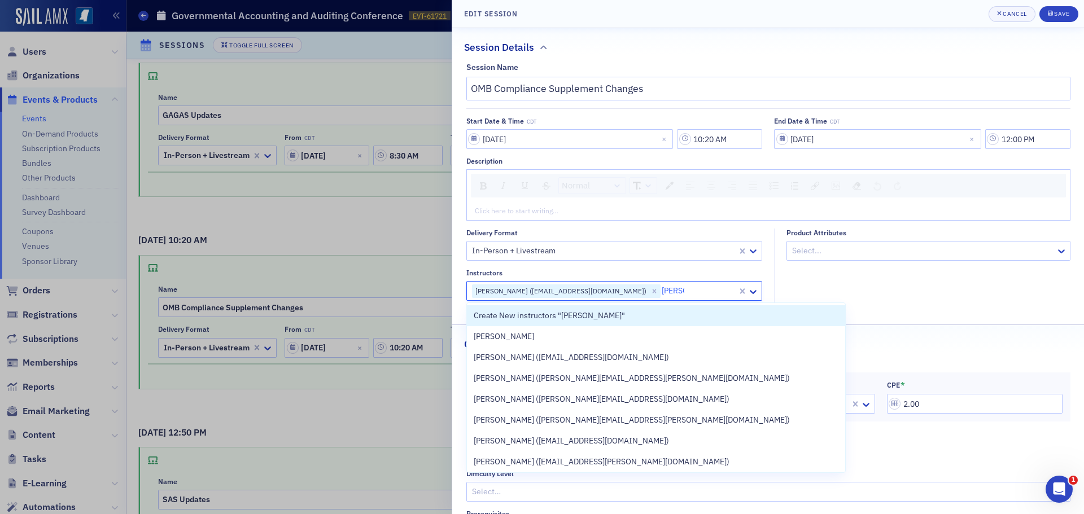
type input "Rob Au"
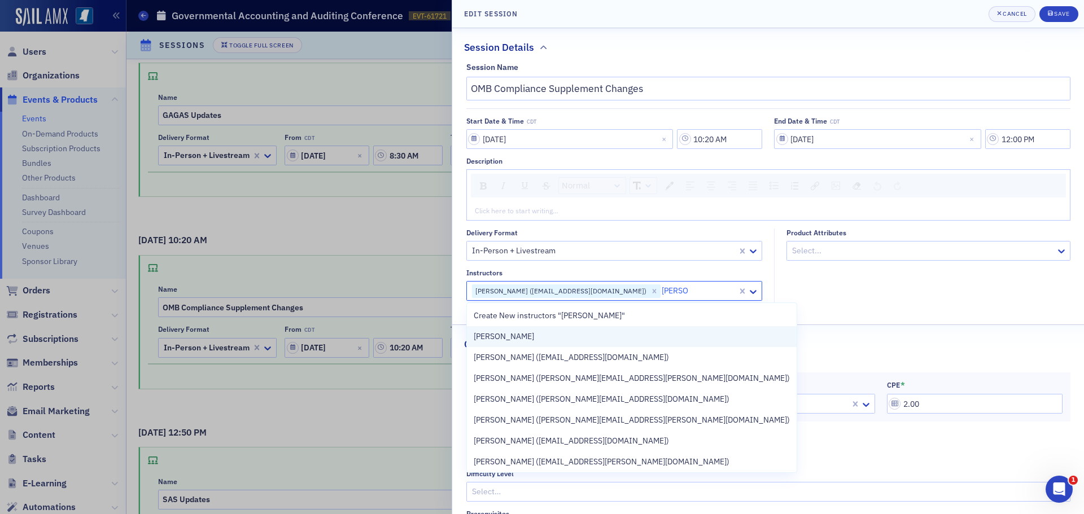
click at [608, 335] on div "Rob Aucoin" at bounding box center [632, 337] width 316 height 12
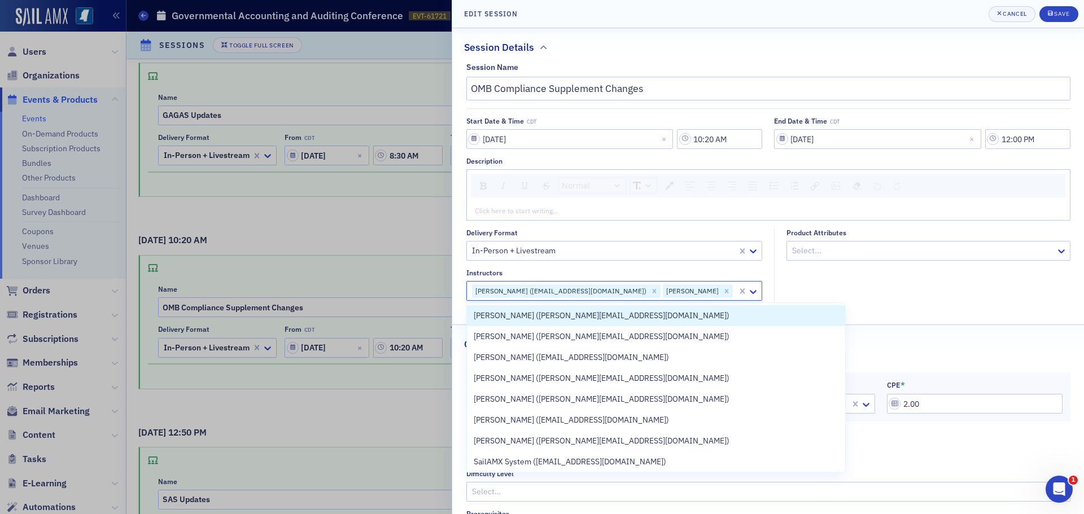
click at [790, 282] on fieldset "Product Attributes Select..." at bounding box center [925, 269] width 302 height 81
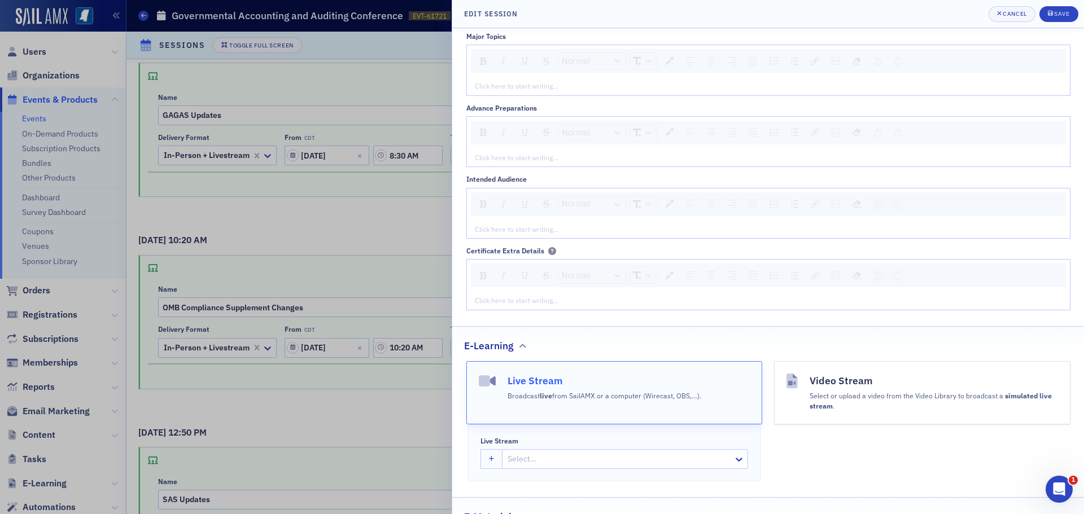
scroll to position [734, 0]
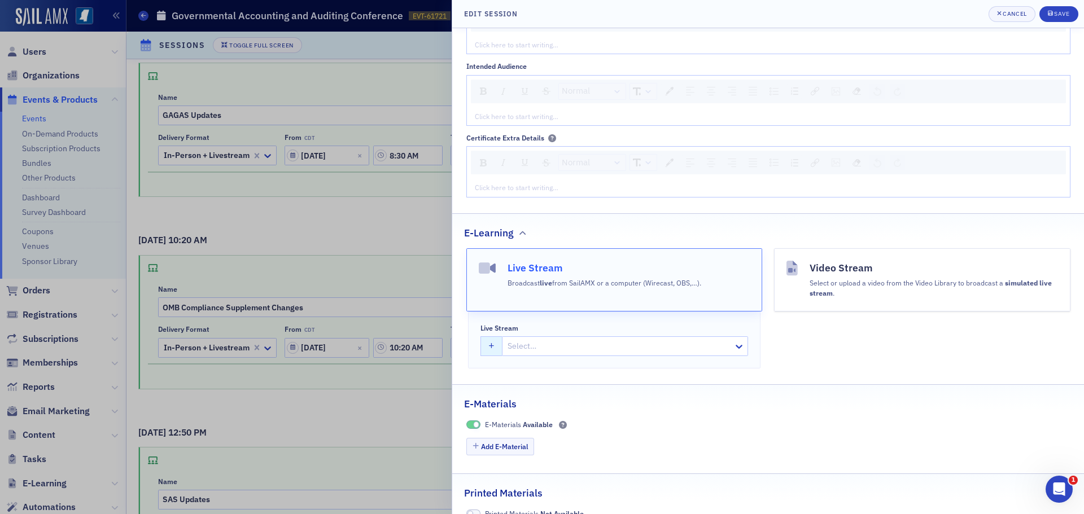
click at [496, 348] on button "button" at bounding box center [492, 347] width 22 height 20
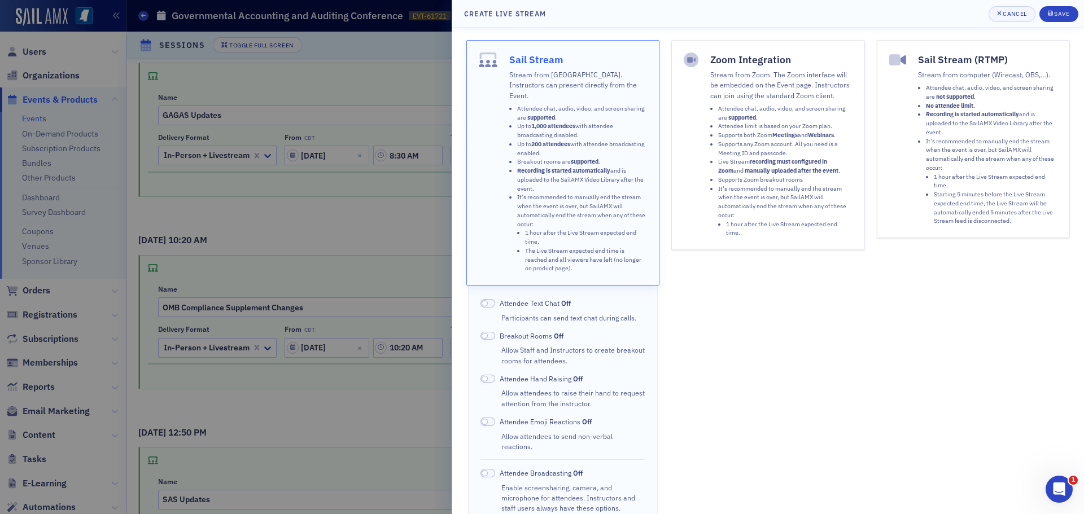
click at [491, 299] on span at bounding box center [488, 303] width 15 height 8
click at [492, 418] on span at bounding box center [488, 422] width 15 height 8
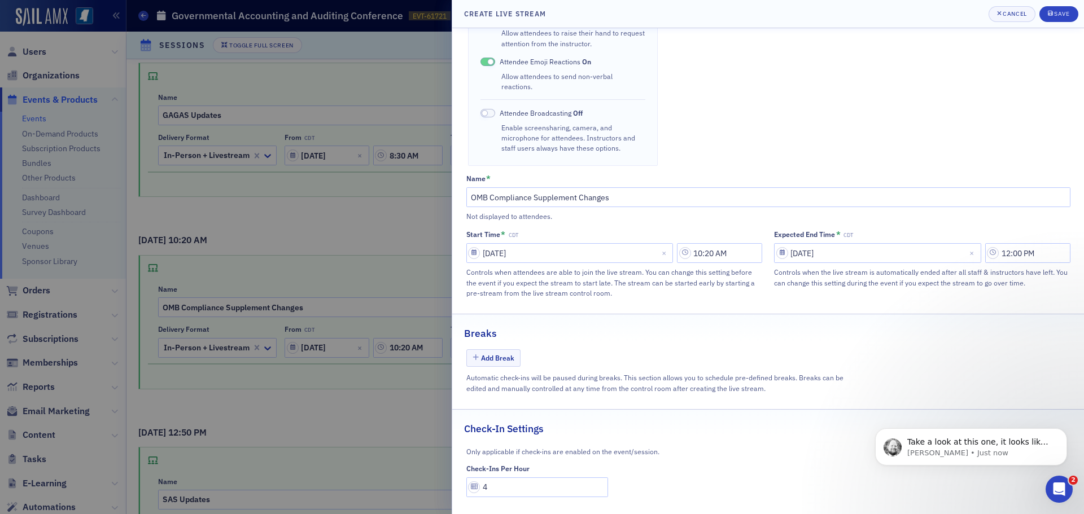
scroll to position [699, 0]
click at [494, 478] on input "4" at bounding box center [537, 488] width 142 height 20
type input "1"
click at [1058, 19] on button "Save" at bounding box center [1059, 14] width 39 height 16
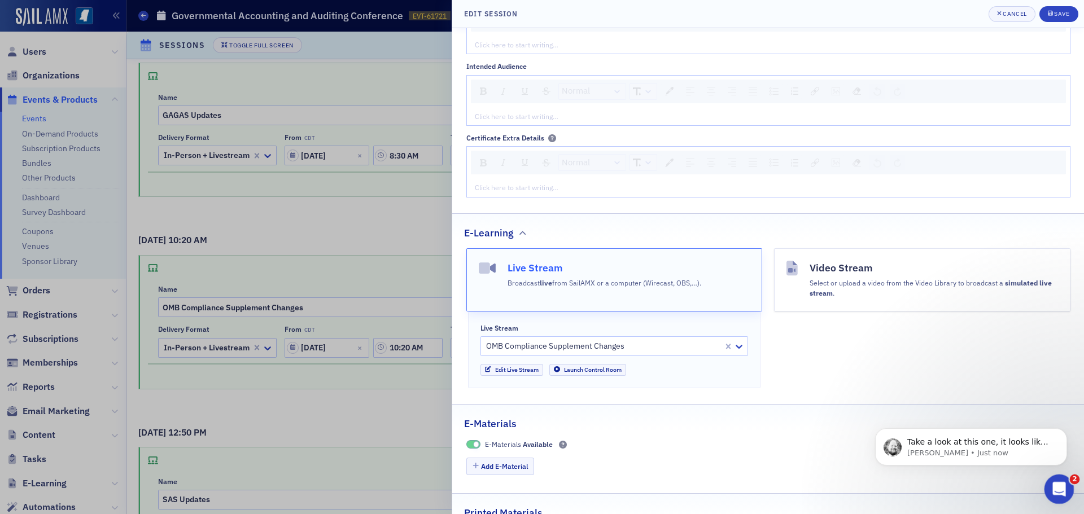
click at [1051, 486] on icon "Open Intercom Messenger" at bounding box center [1058, 488] width 19 height 19
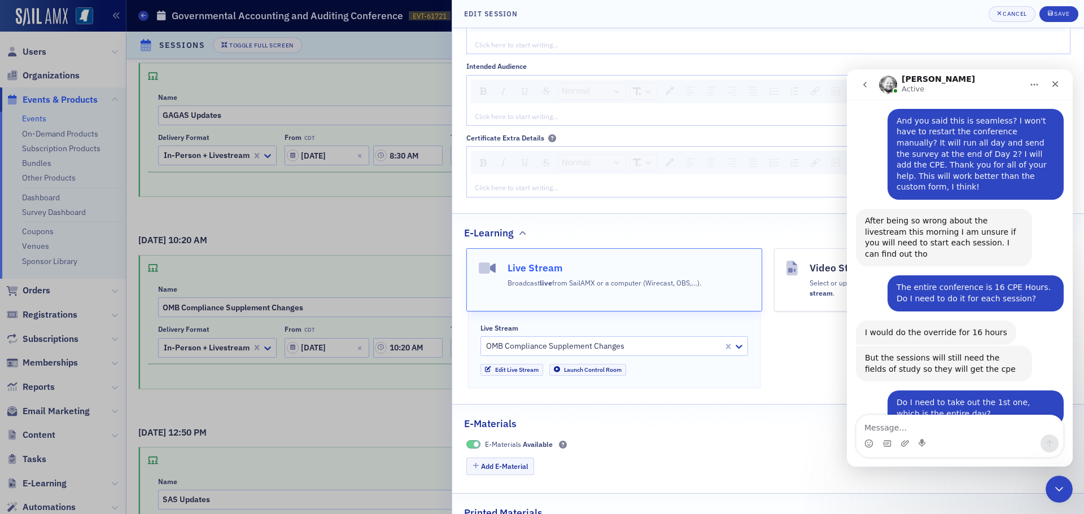
scroll to position [718, 0]
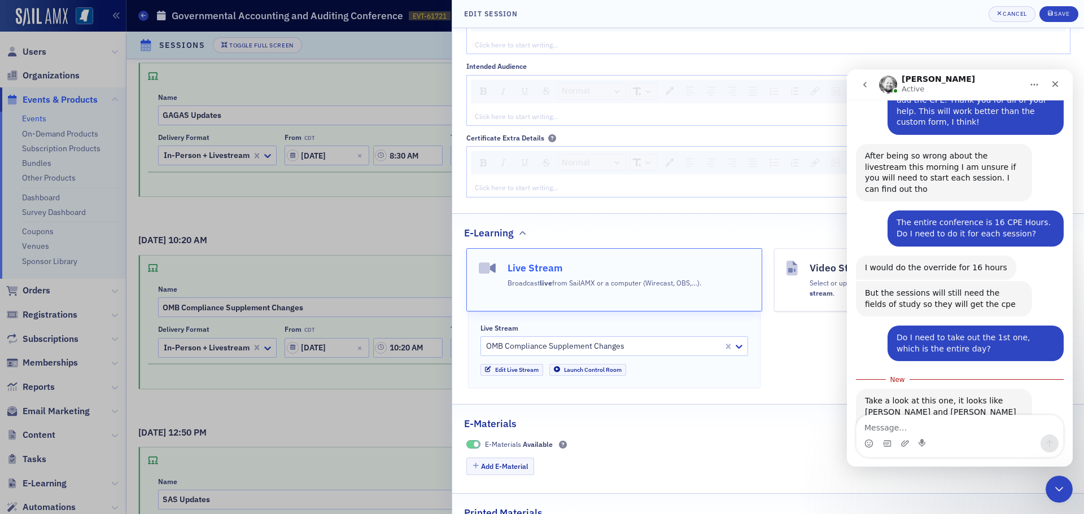
click at [953, 463] on link "https://ms-cpa.org/staff/products/events/1f029efb-3027-6a4c-aebf-62b7ad53e38a/e…" at bounding box center [909, 467] width 88 height 9
click at [1053, 84] on icon "Close" at bounding box center [1055, 84] width 9 height 9
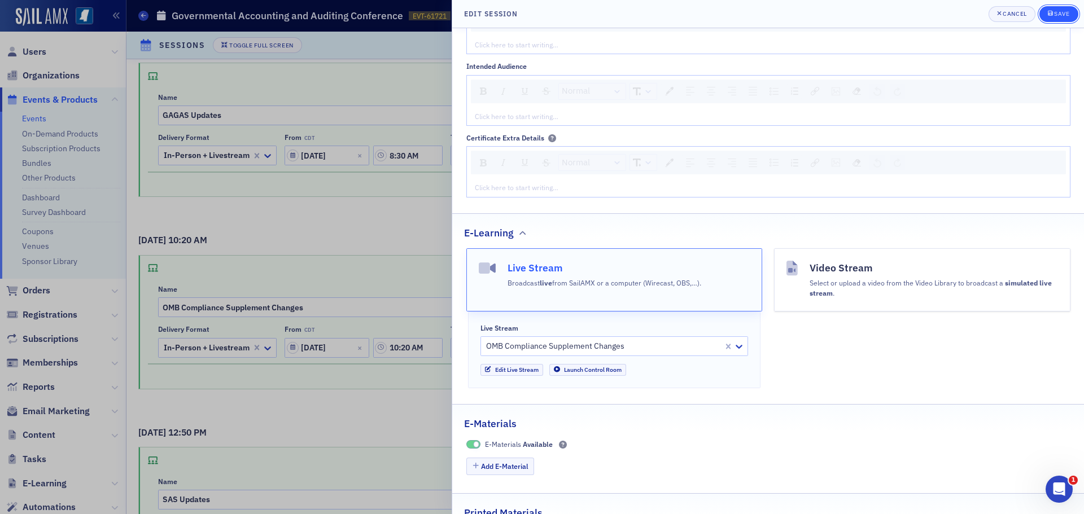
click at [1056, 14] on div "Save" at bounding box center [1061, 14] width 15 height 6
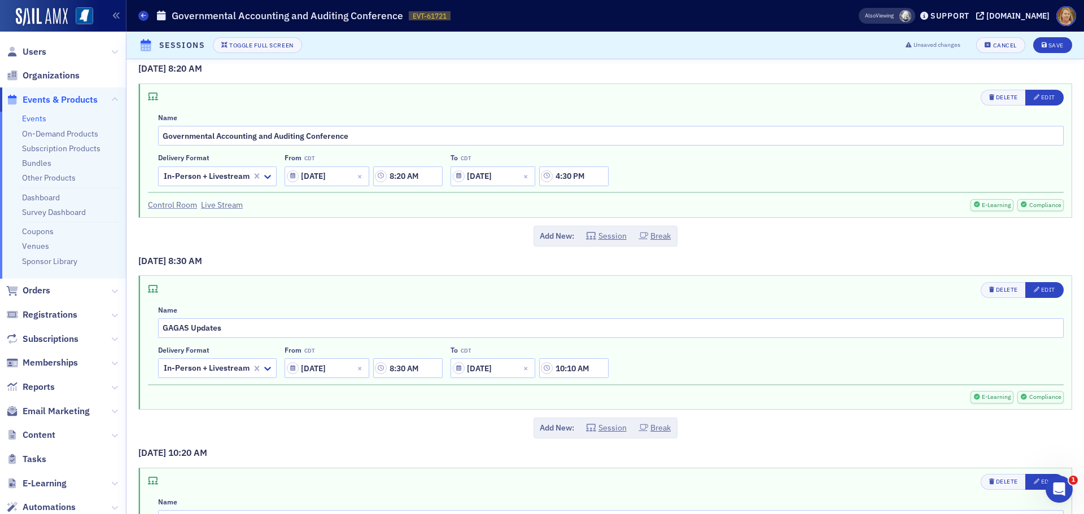
scroll to position [0, 0]
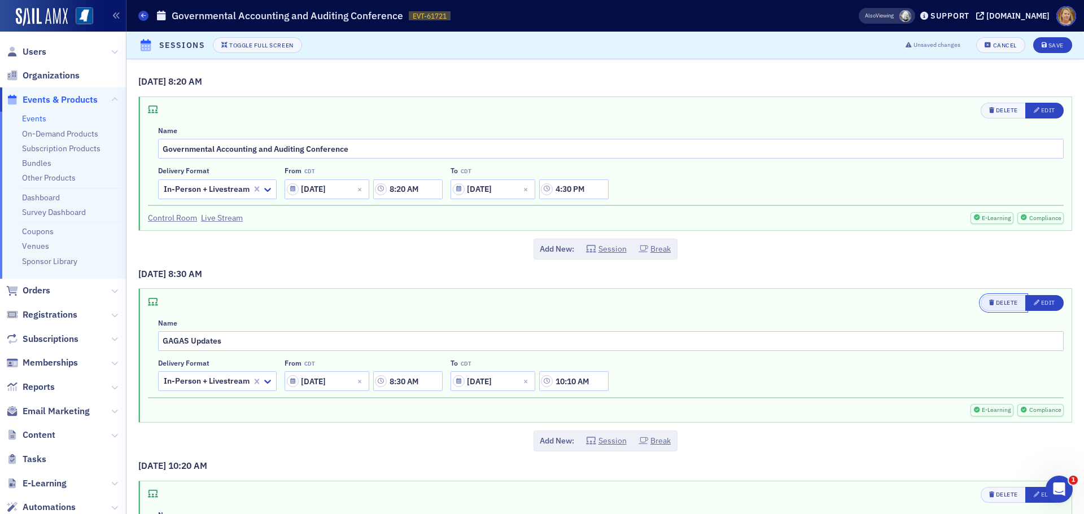
click at [996, 302] on div "Delete" at bounding box center [1007, 303] width 22 height 6
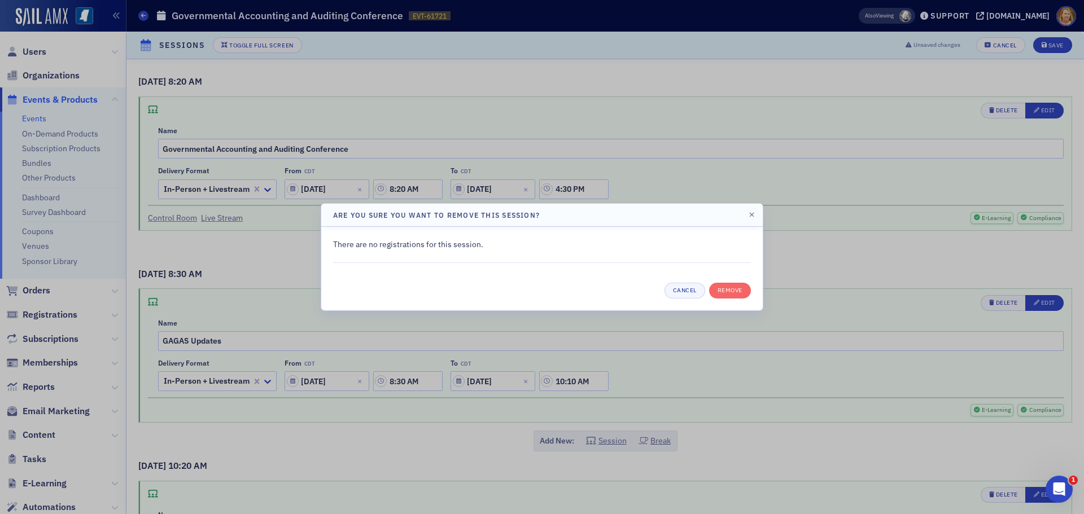
click at [774, 296] on div at bounding box center [542, 257] width 1084 height 514
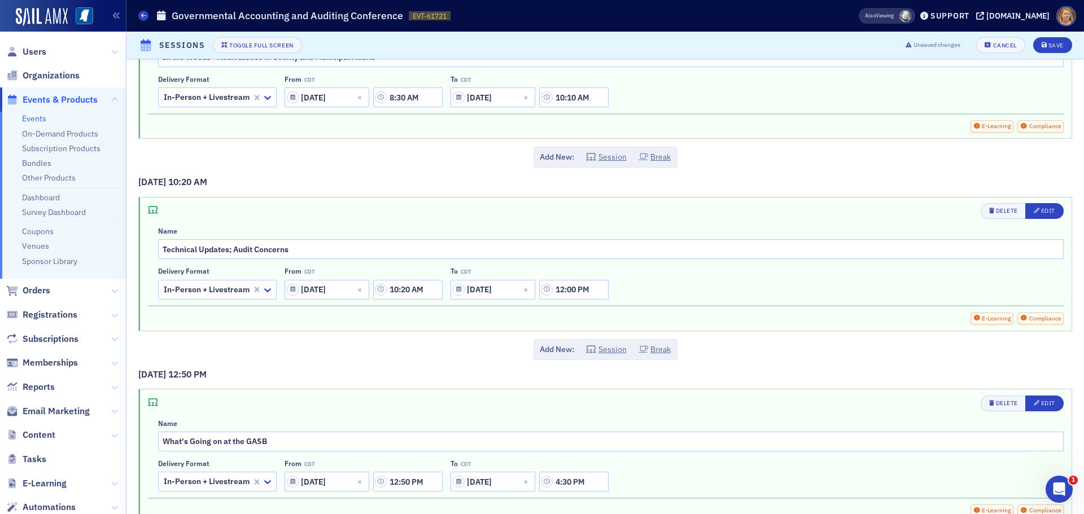
scroll to position [1073, 0]
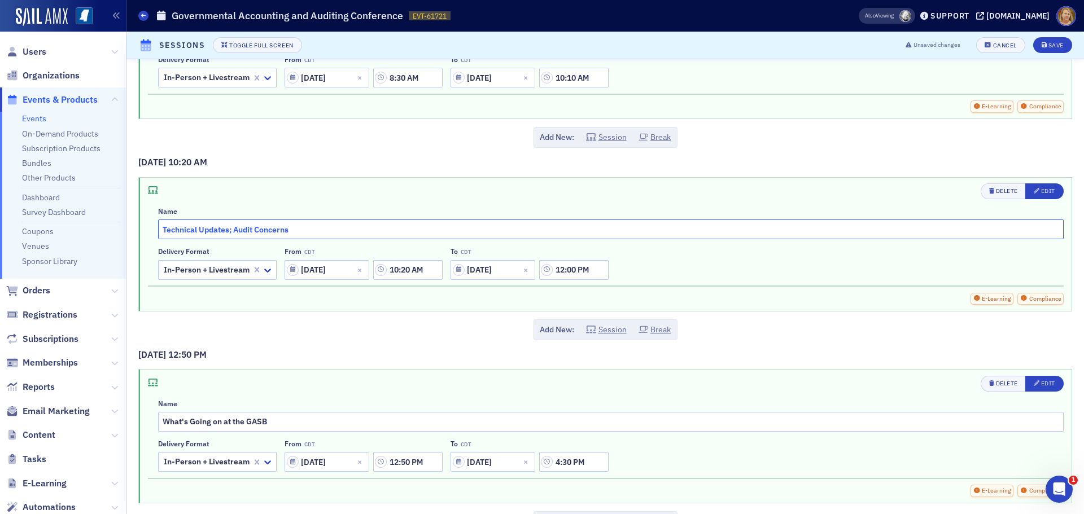
click at [299, 230] on input "Technical Updates; Audit Concerns" at bounding box center [611, 230] width 906 height 20
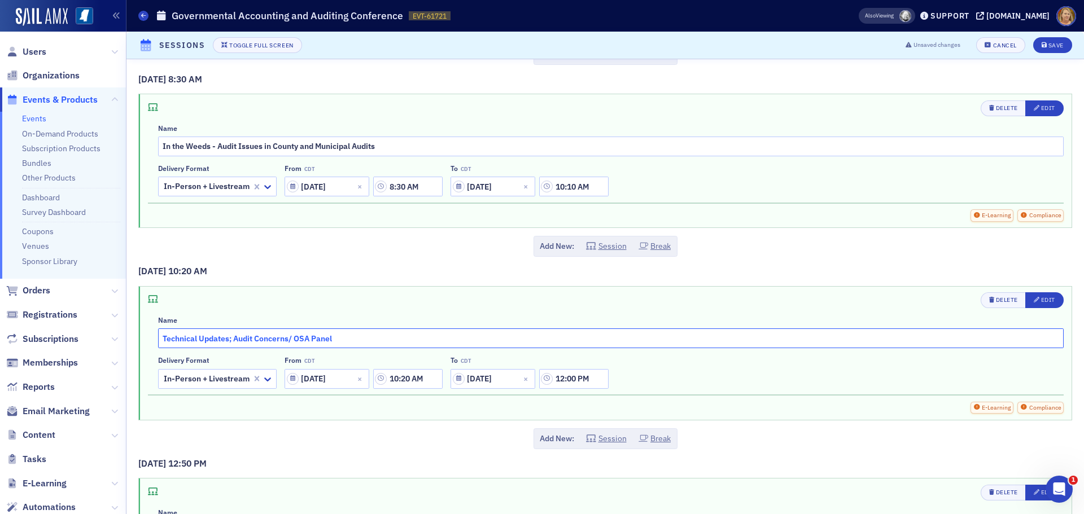
scroll to position [960, 0]
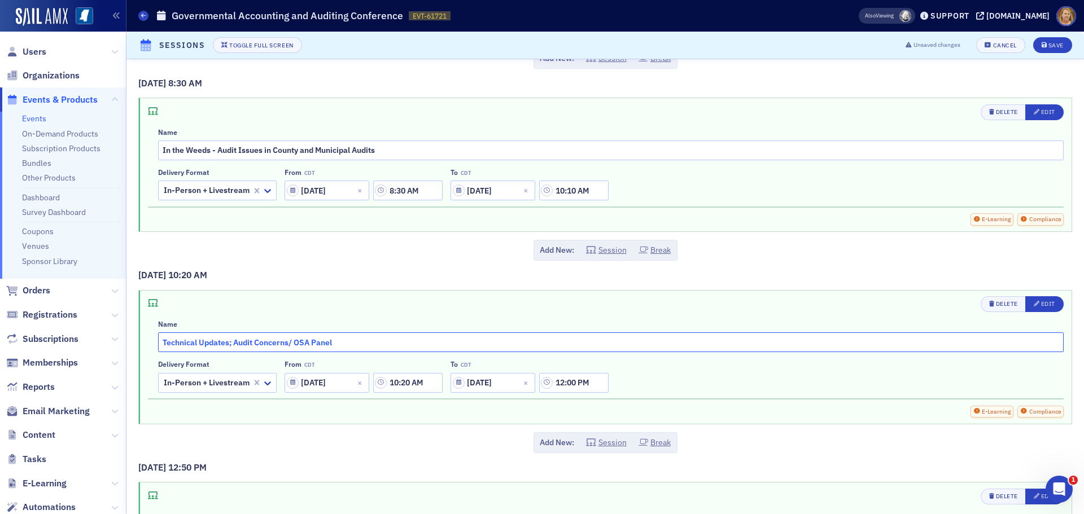
type input "Technical Updates; Audit Concerns/ OSA Panel"
click at [383, 155] on input "In the Weeds - Audit Issues in County and Municipal Audits" at bounding box center [611, 151] width 906 height 20
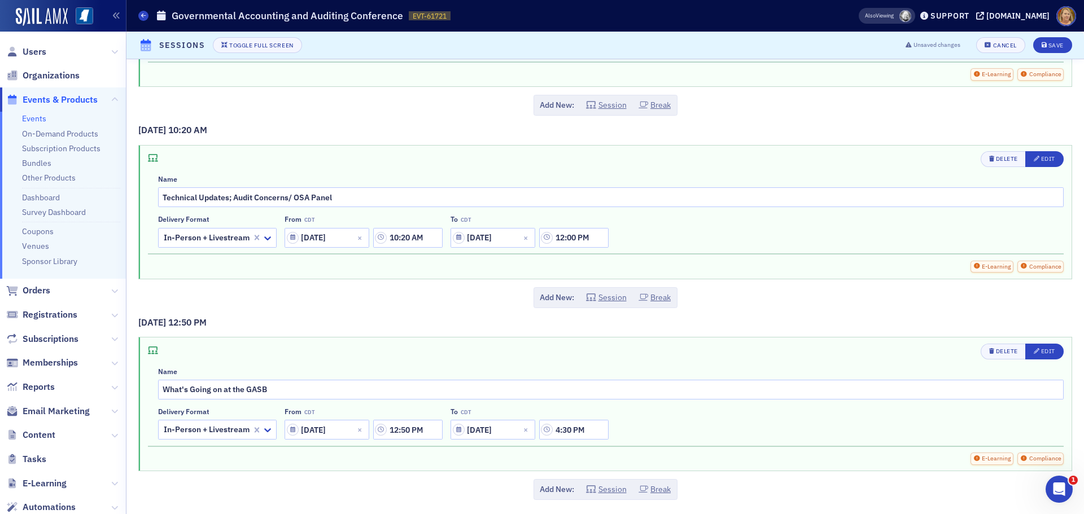
scroll to position [1107, 0]
type input "In the Weeds - Audit Issues in County and Municipal Audits/ Stephanie Palmertree"
click at [272, 390] on input "What's Going on at the GASB" at bounding box center [611, 388] width 906 height 20
click at [311, 387] on input "What's Going on at the GASB/ Melisa Gallasso" at bounding box center [611, 388] width 906 height 20
click at [337, 391] on input "What's Going on at the GASB/ Melisa Galasso" at bounding box center [611, 388] width 906 height 20
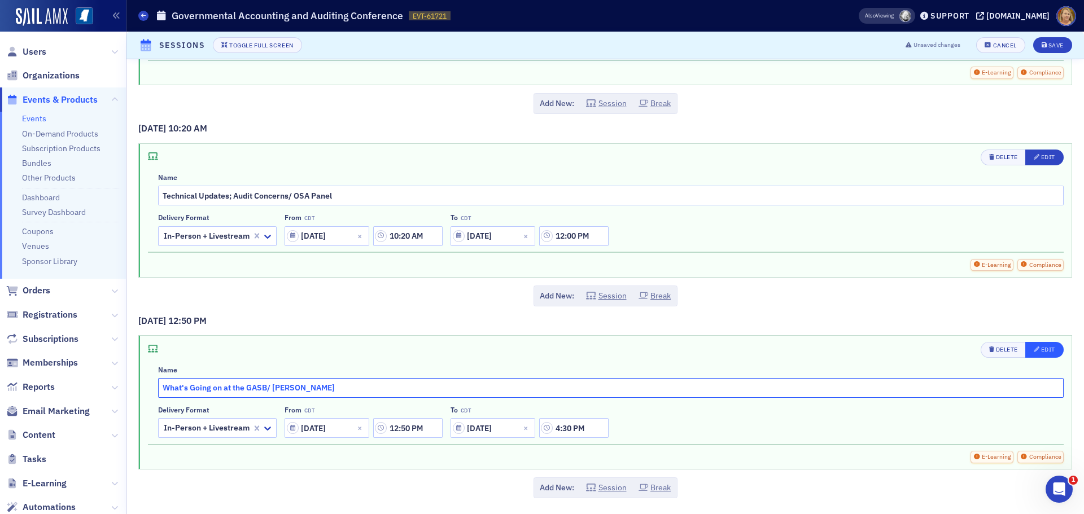
type input "What's Going on at the GASB/ Melisa Galasso"
click at [1041, 348] on div "Edit" at bounding box center [1048, 350] width 14 height 6
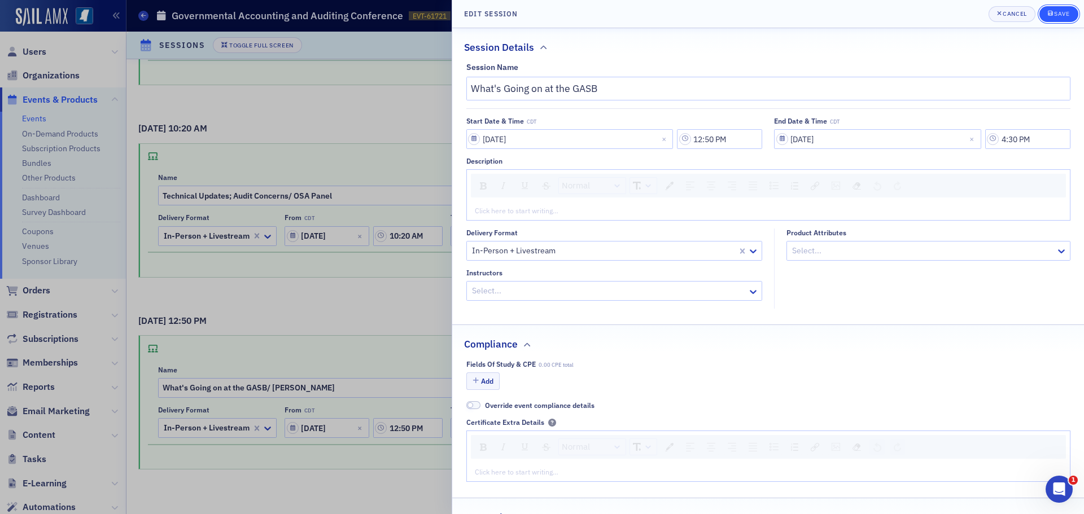
type input "What's Going on at the GASB/ Melisa Galasso"
click at [1051, 16] on icon "submit" at bounding box center [1050, 13] width 5 height 6
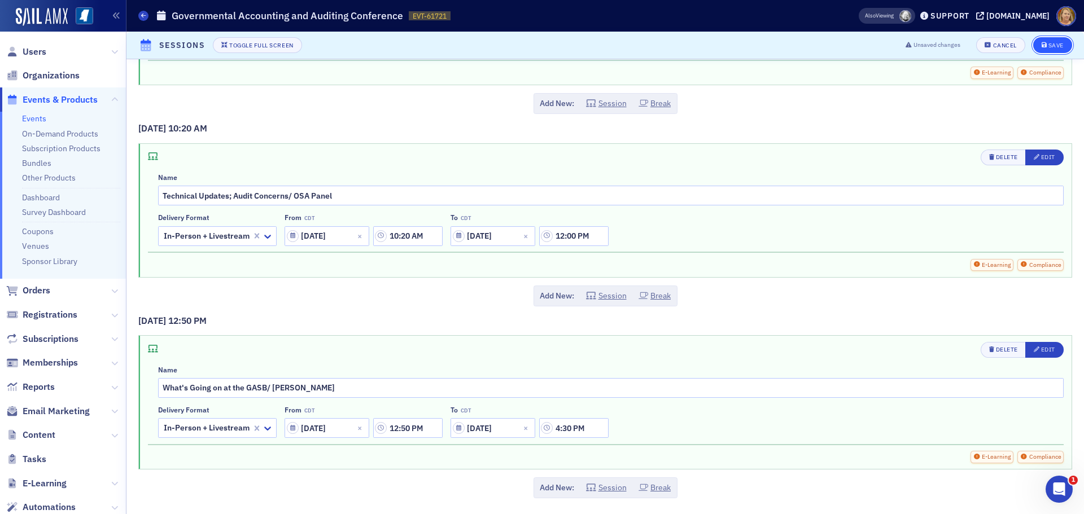
click at [1049, 43] on div "Save" at bounding box center [1056, 45] width 15 height 6
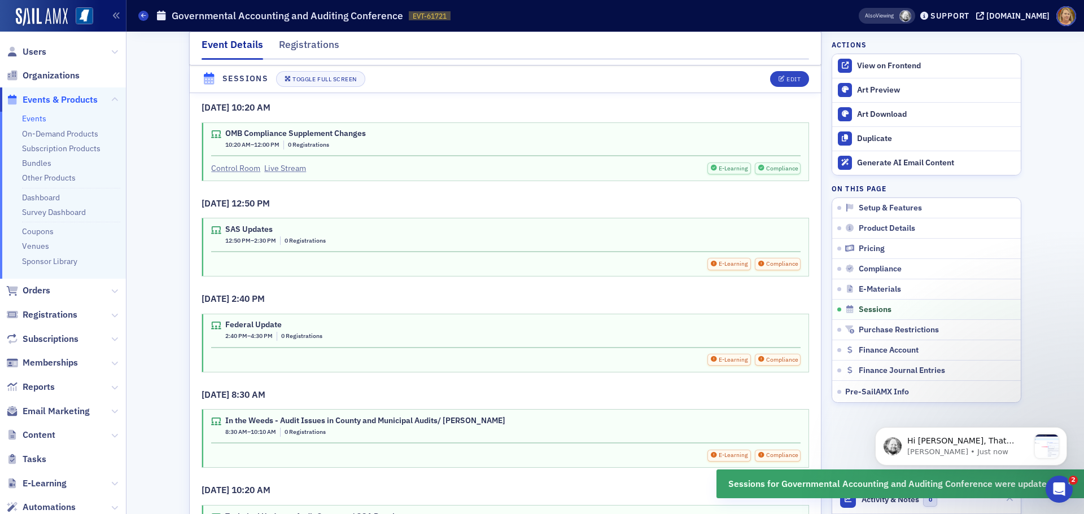
scroll to position [2644, 0]
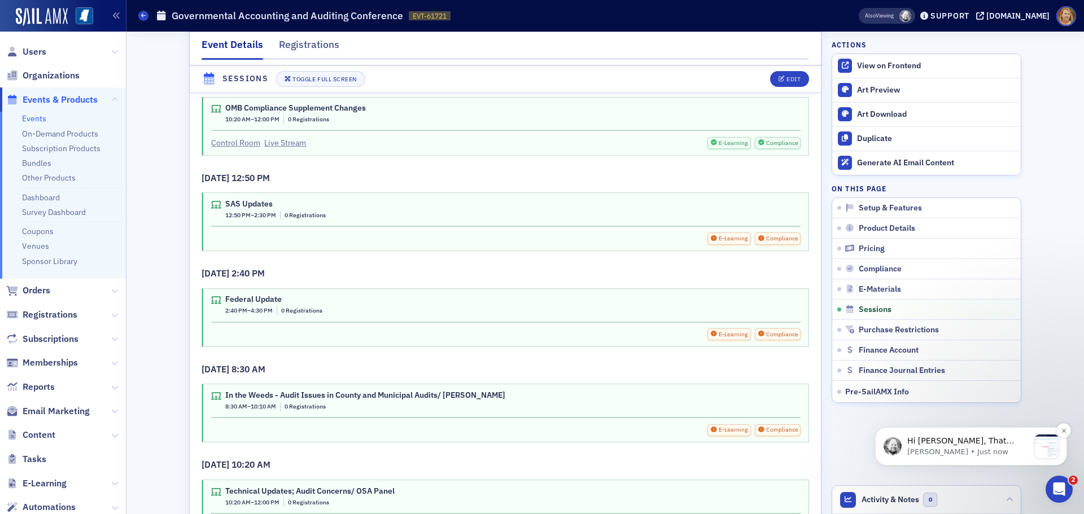
click at [970, 437] on p "Hi Ellen, That depends on this setting. Since it's bundled it will only be 1 su…" at bounding box center [969, 441] width 122 height 11
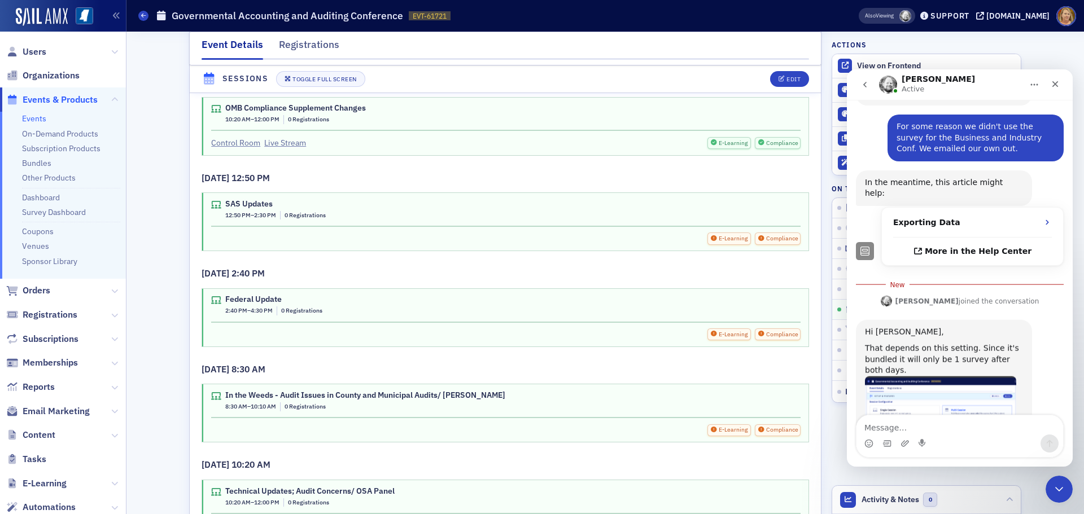
scroll to position [250, 0]
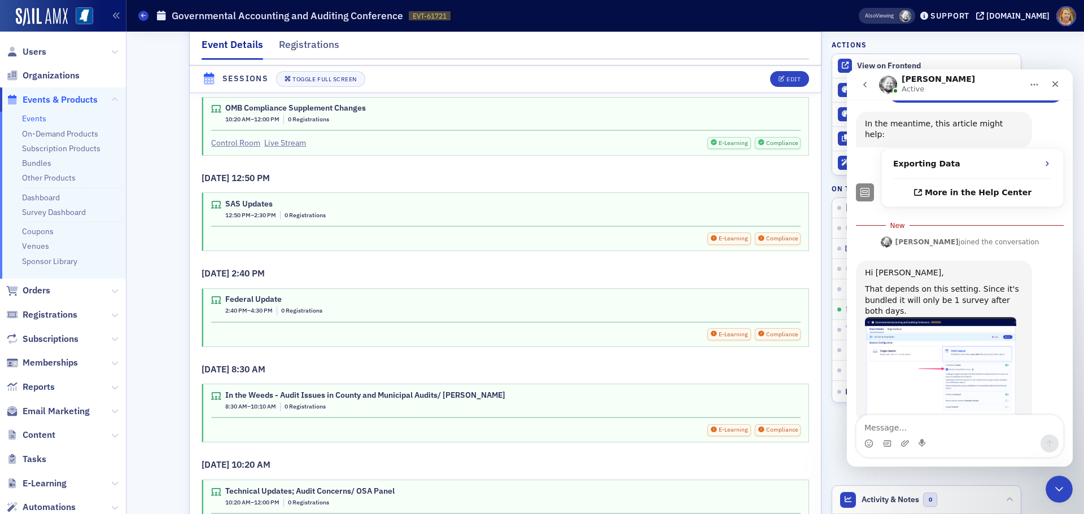
click at [925, 338] on img "Aidan says…" at bounding box center [940, 366] width 151 height 99
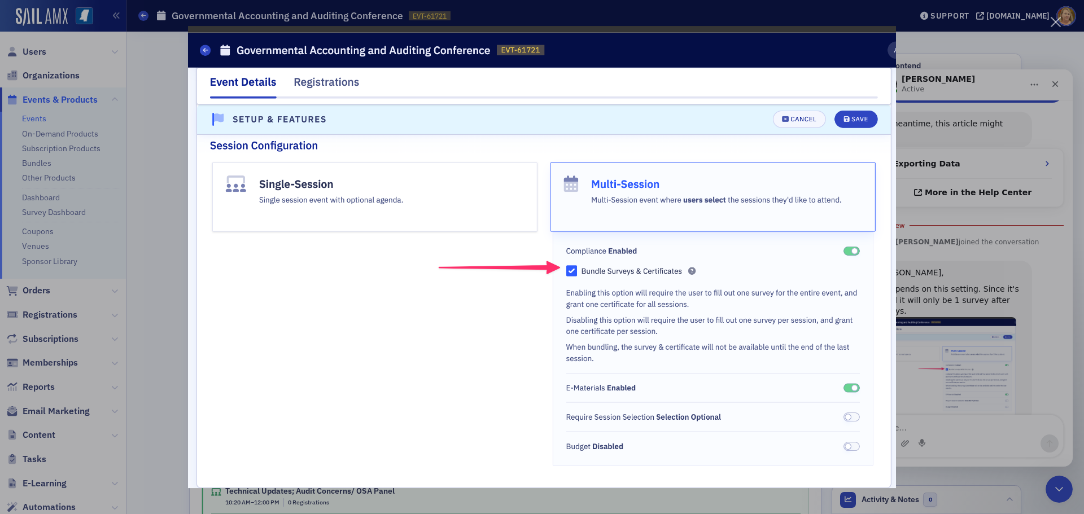
click at [906, 152] on div "Intercom messenger" at bounding box center [542, 257] width 1084 height 514
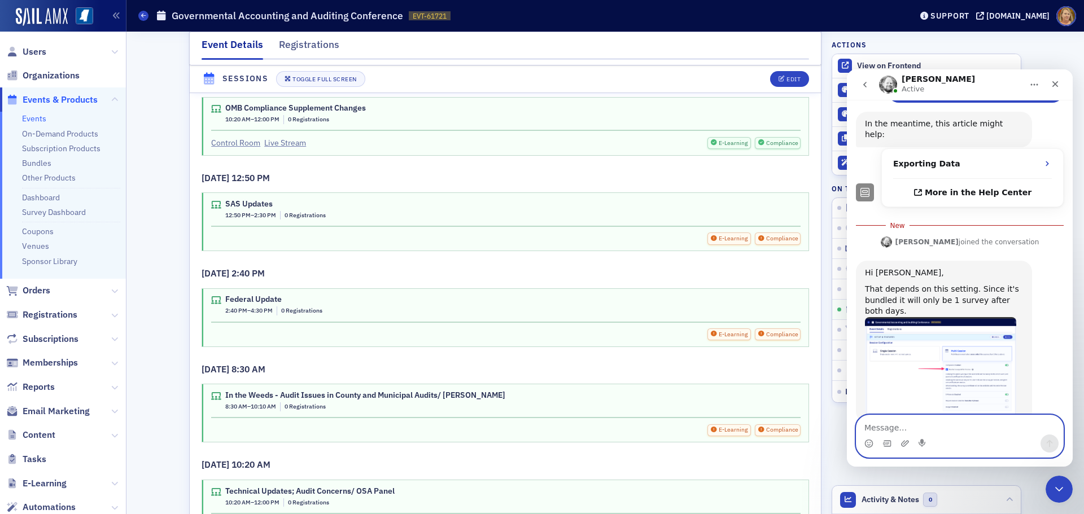
click at [887, 425] on textarea "Message…" at bounding box center [960, 425] width 207 height 19
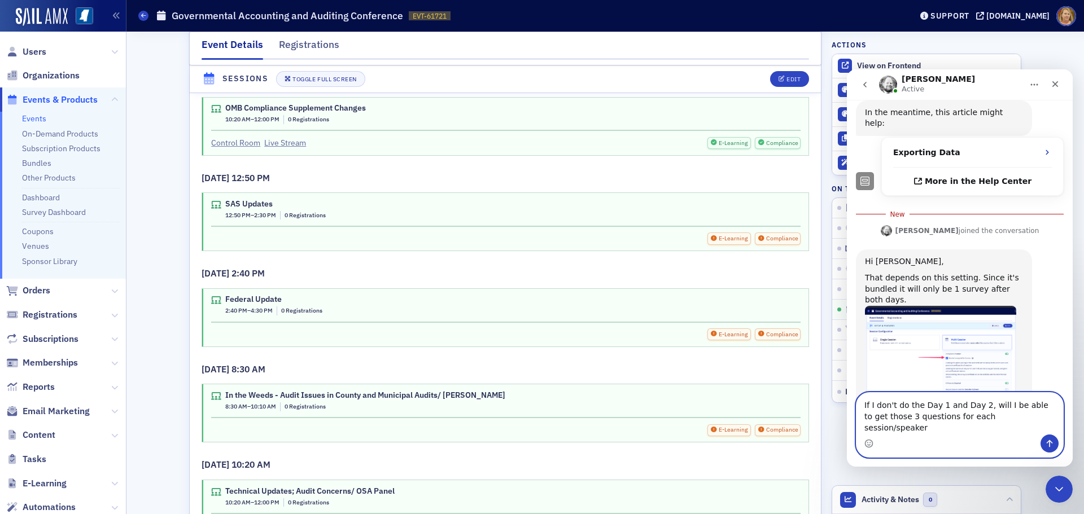
type textarea "If I don't do the Day 1 and Day 2, will I be able to get those 3 questions for …"
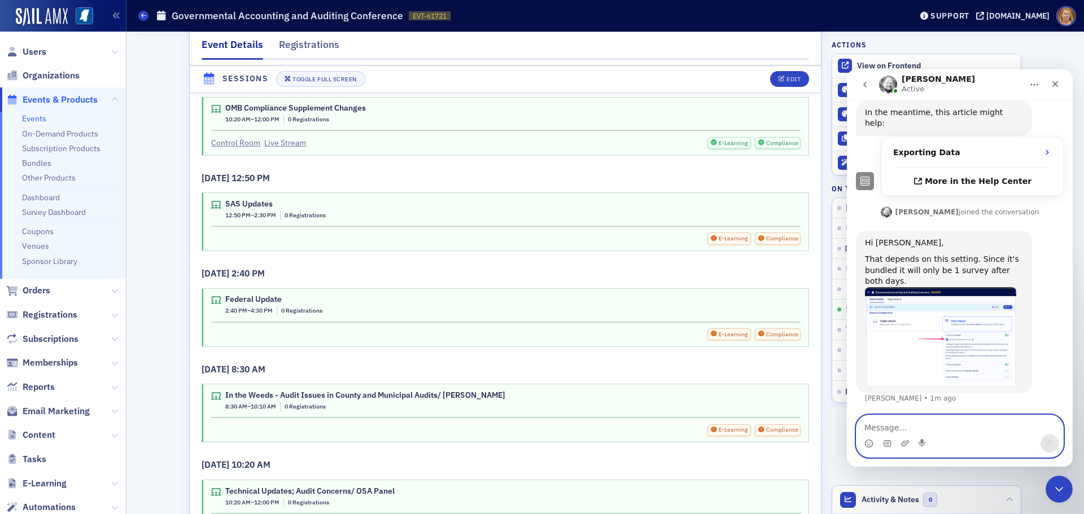
scroll to position [287, 0]
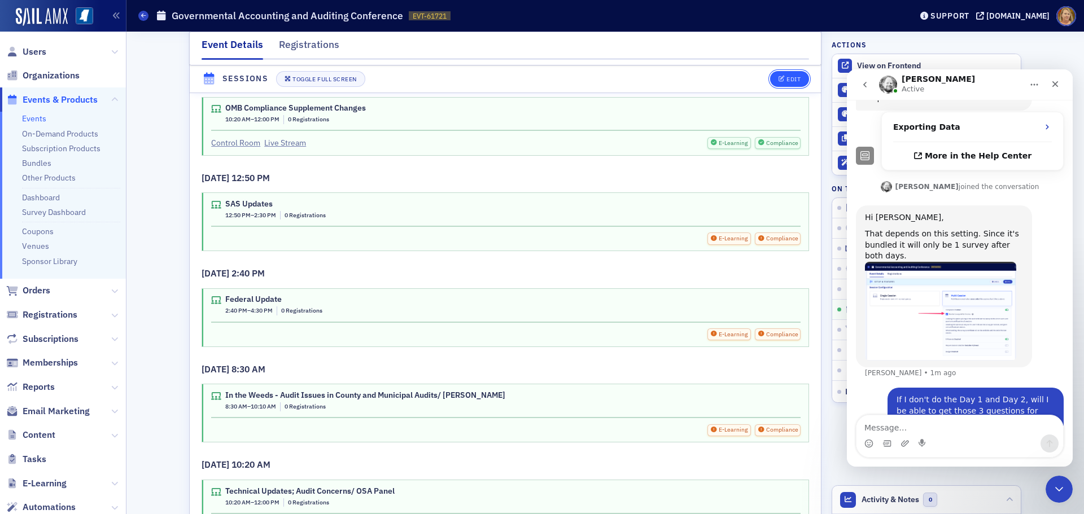
click at [788, 82] on div "Edit" at bounding box center [794, 79] width 14 height 6
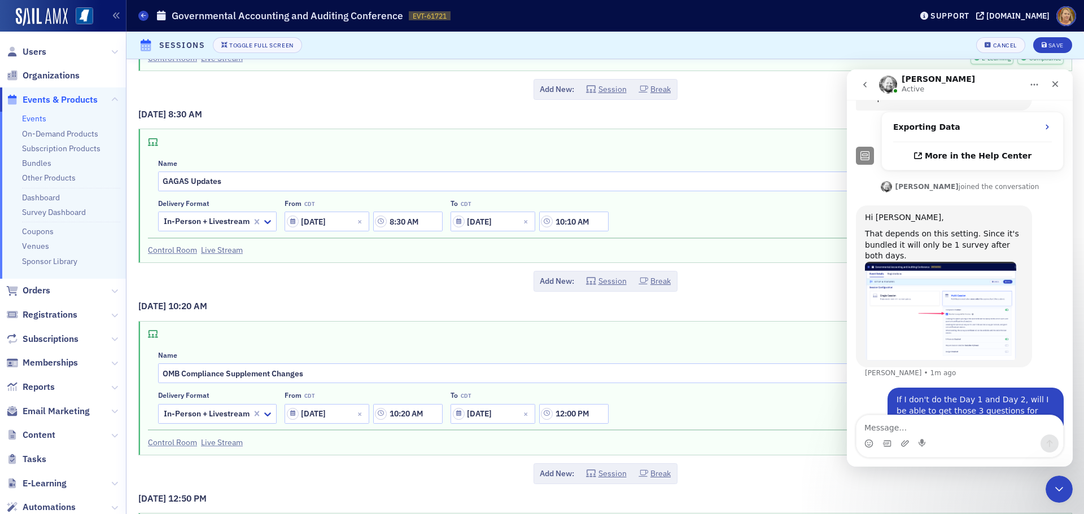
scroll to position [169, 0]
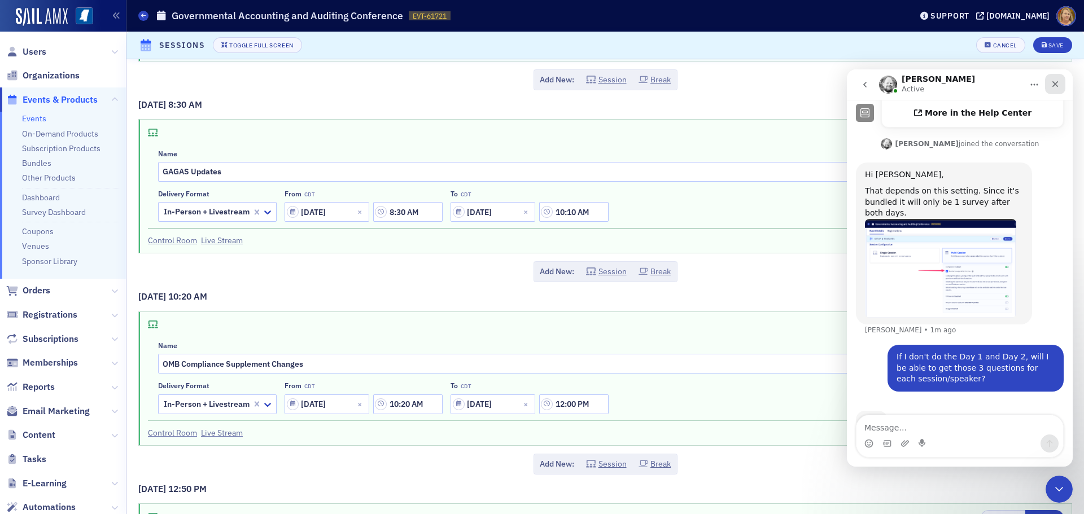
click at [1049, 88] on div "Close" at bounding box center [1055, 84] width 20 height 20
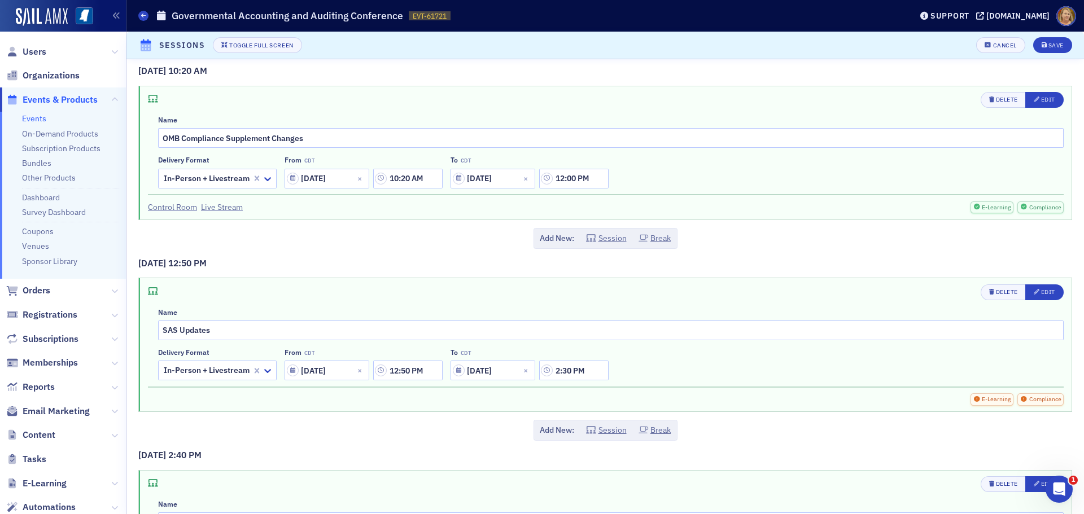
scroll to position [452, 0]
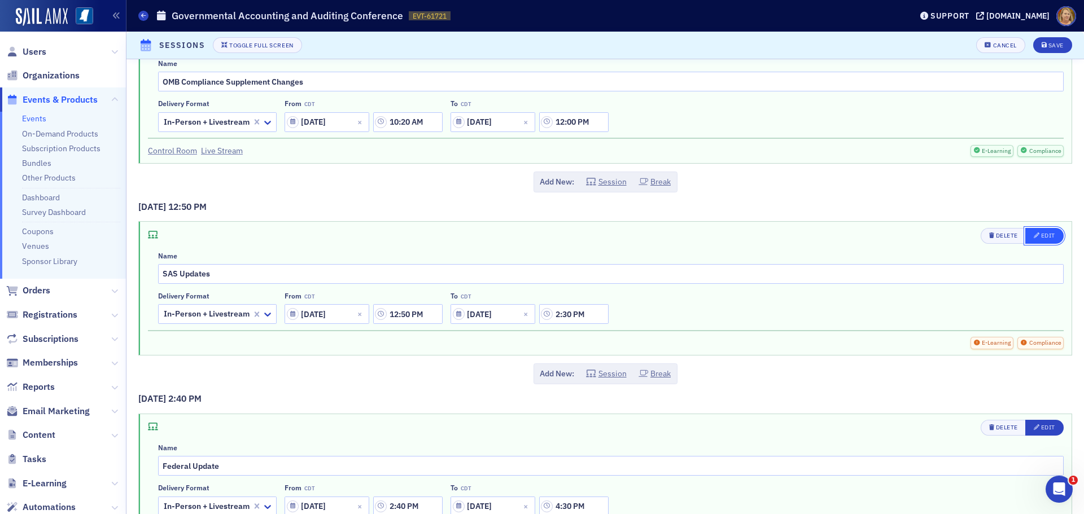
click at [1041, 233] on div "Edit" at bounding box center [1048, 236] width 14 height 6
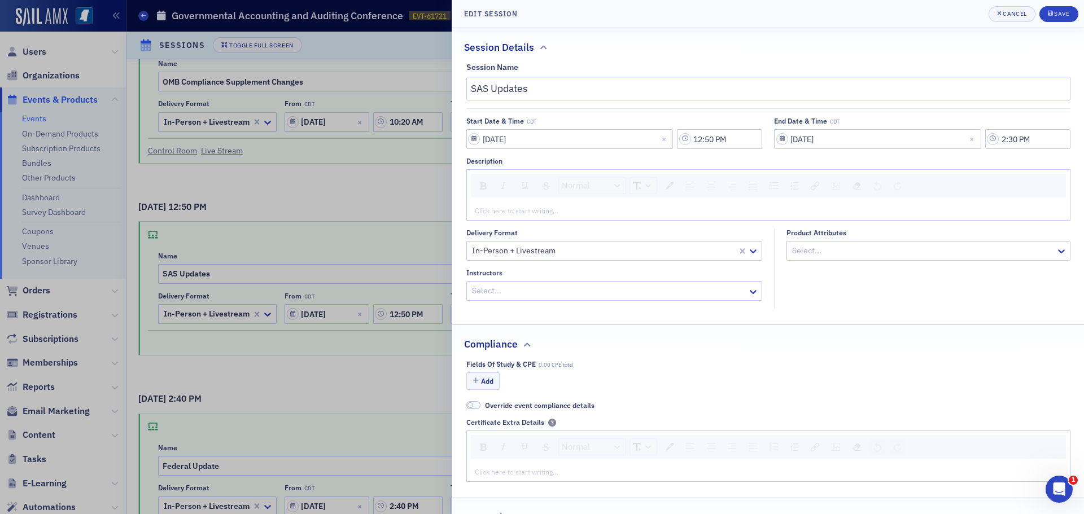
click at [833, 250] on div at bounding box center [923, 251] width 264 height 14
click at [832, 252] on div at bounding box center [923, 251] width 264 height 14
click at [647, 291] on div at bounding box center [609, 291] width 276 height 14
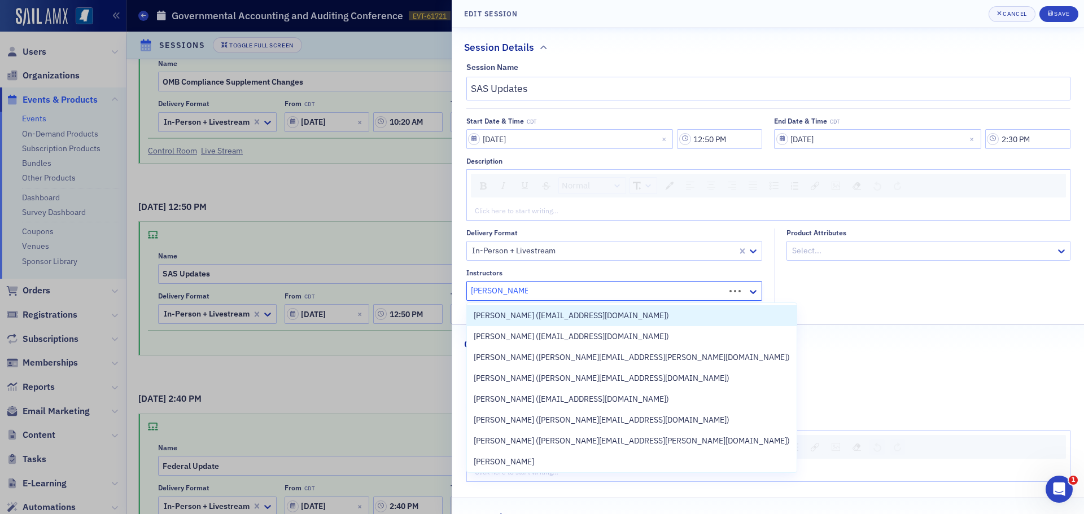
type input "Becky Hammond"
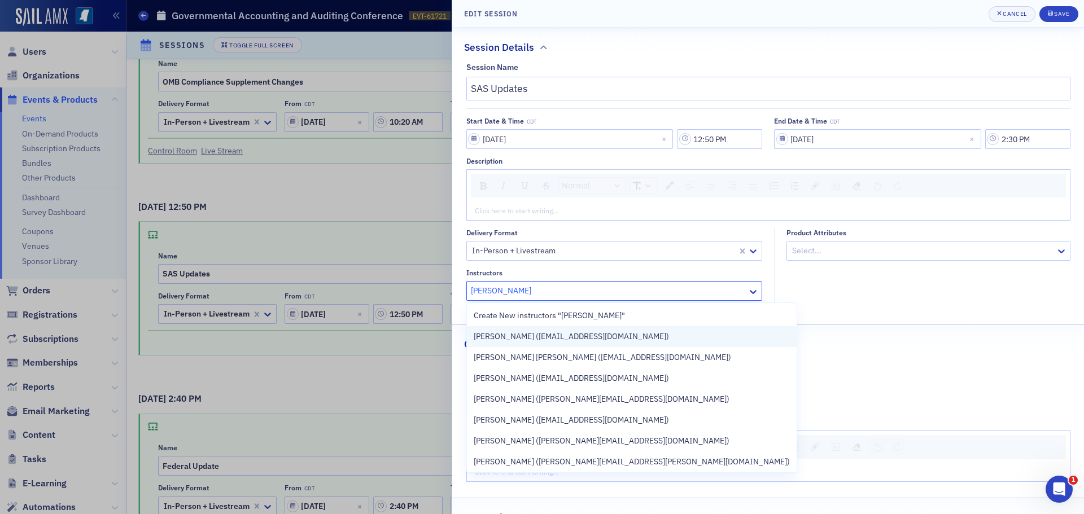
click at [632, 334] on div "Becky Hammond (bhammond@cricpa.com)" at bounding box center [632, 337] width 316 height 12
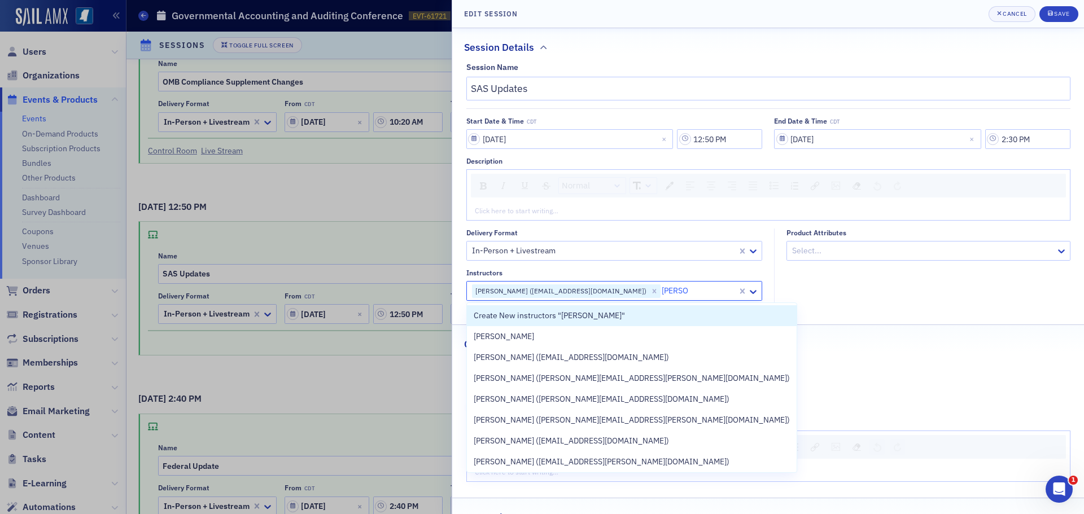
type input "Rob Auc"
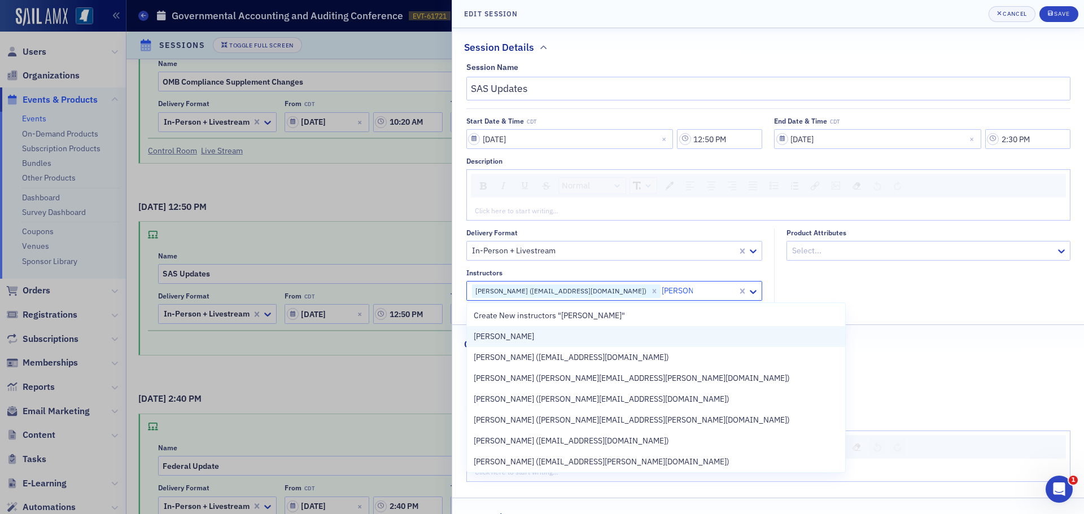
click at [620, 335] on div "Rob Aucoin" at bounding box center [656, 337] width 365 height 12
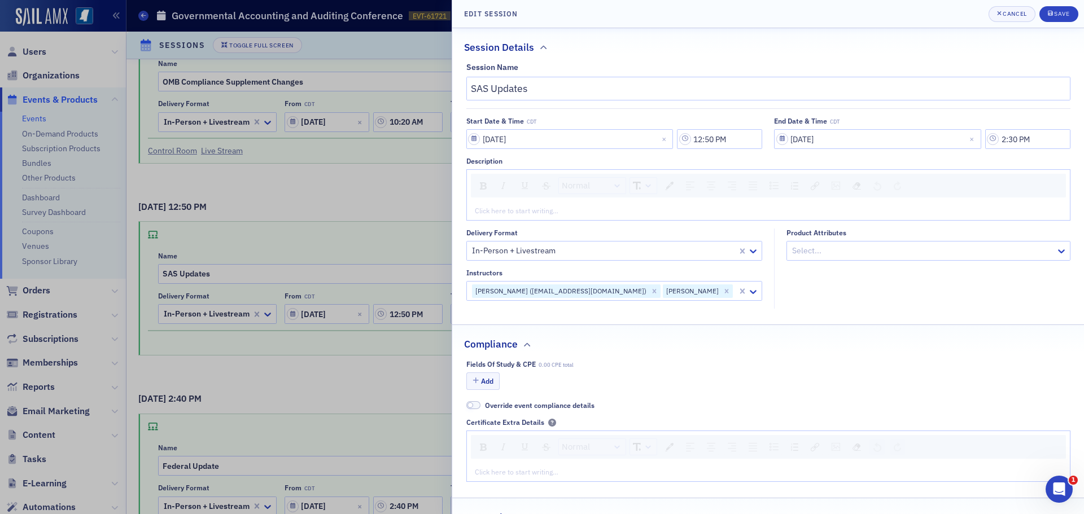
click at [777, 329] on div "Compliance" at bounding box center [768, 338] width 608 height 27
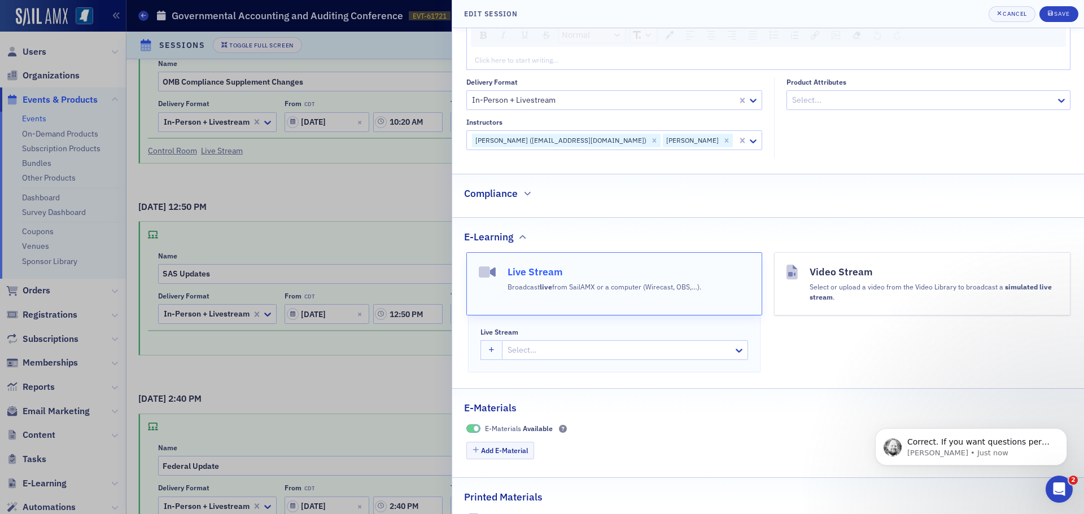
scroll to position [169, 0]
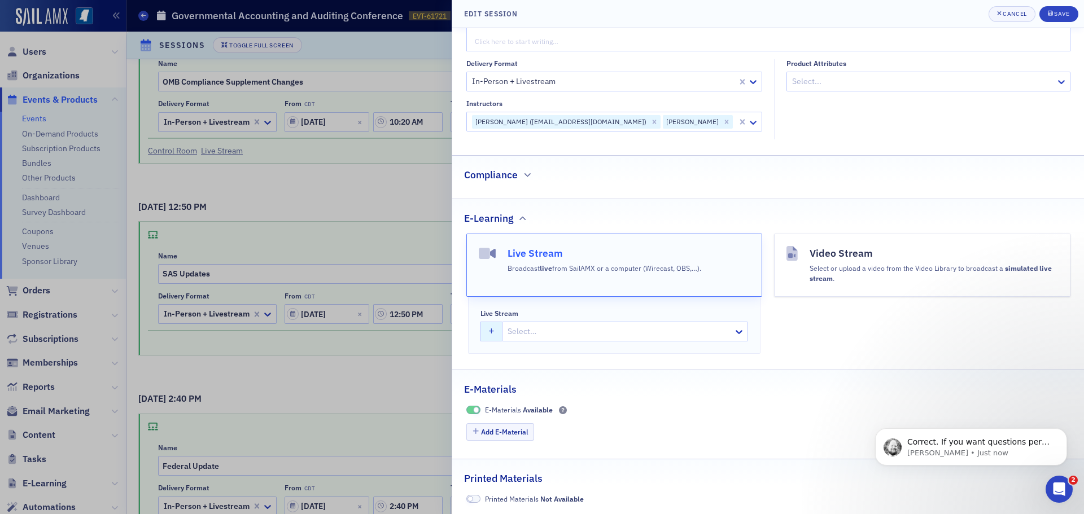
click at [496, 335] on button "button" at bounding box center [492, 332] width 22 height 20
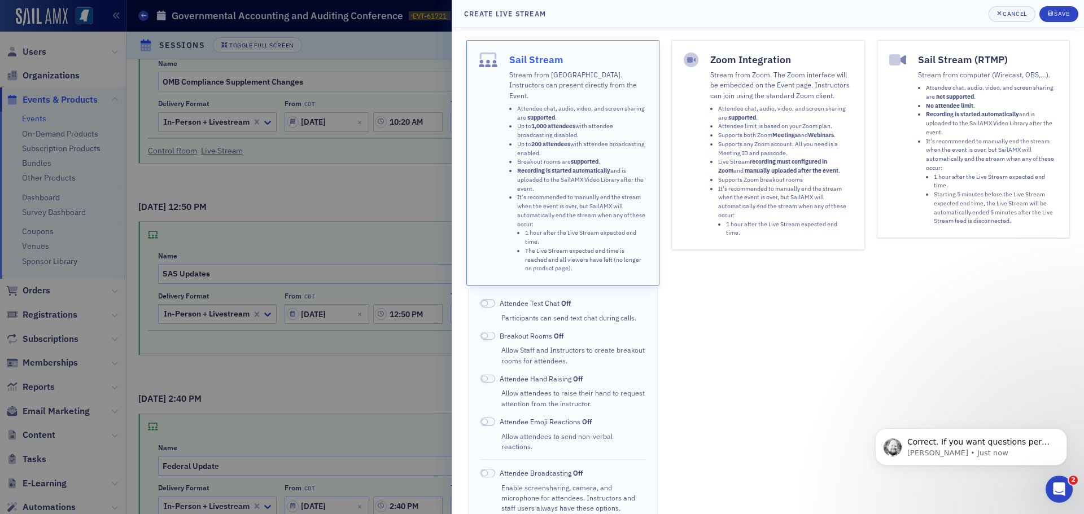
click at [492, 299] on span at bounding box center [488, 303] width 15 height 8
click at [493, 418] on span at bounding box center [488, 422] width 15 height 8
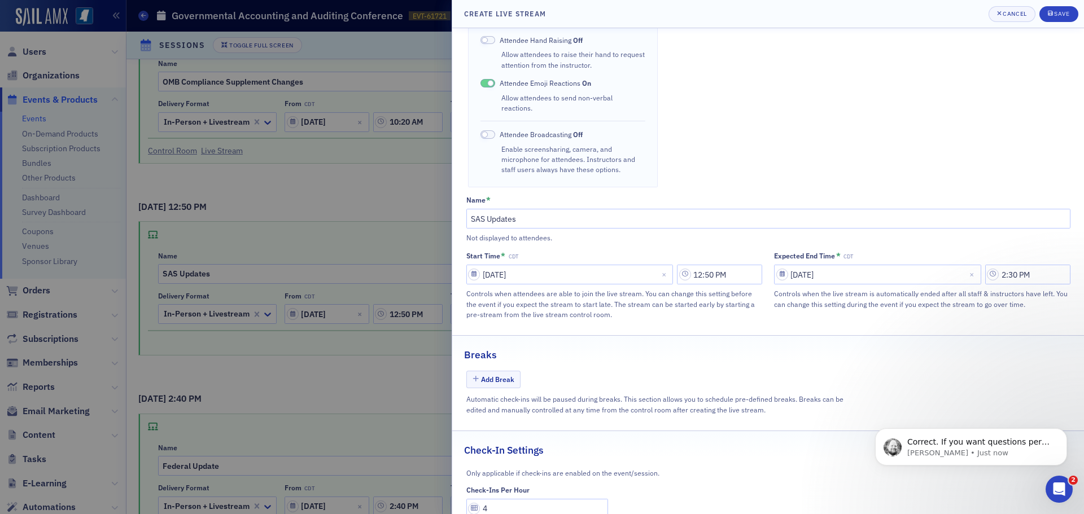
scroll to position [360, 0]
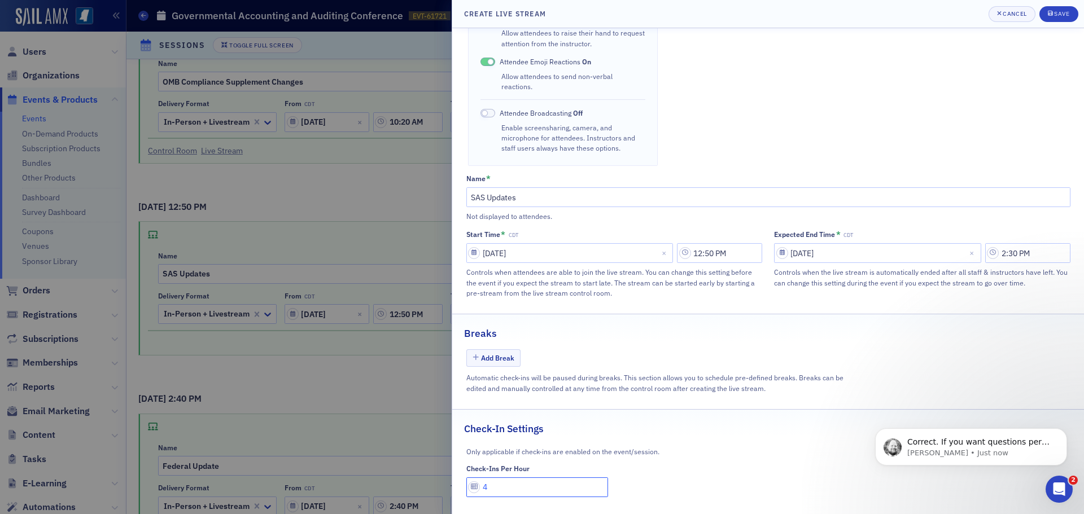
click at [490, 478] on input "4" at bounding box center [537, 488] width 142 height 20
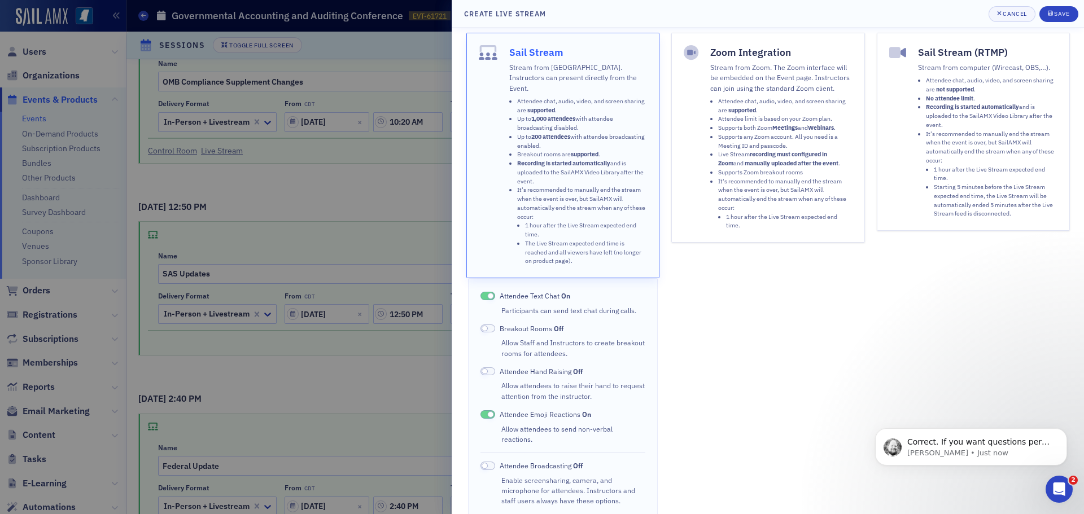
scroll to position [0, 0]
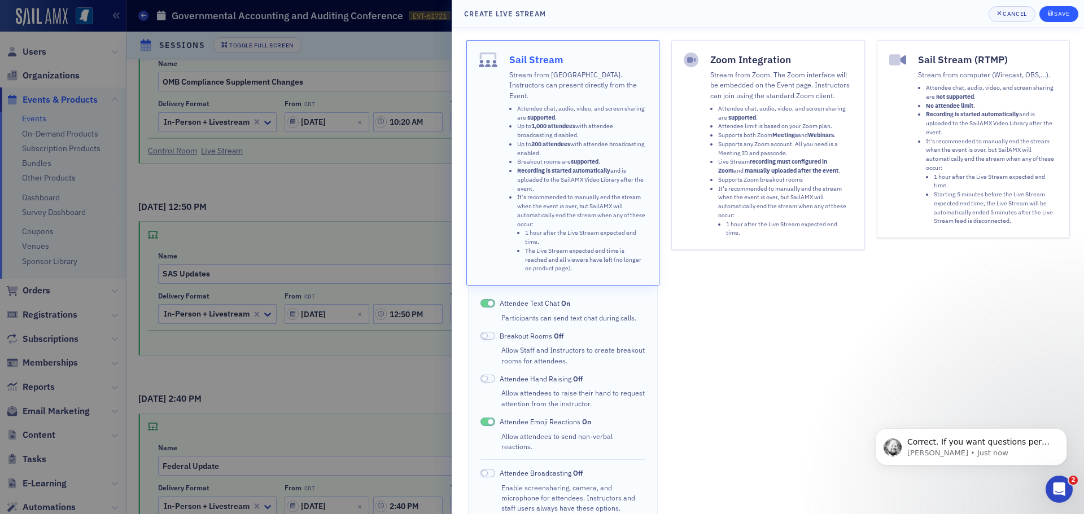
type input "1"
click at [1052, 13] on icon "submit" at bounding box center [1050, 13] width 5 height 5
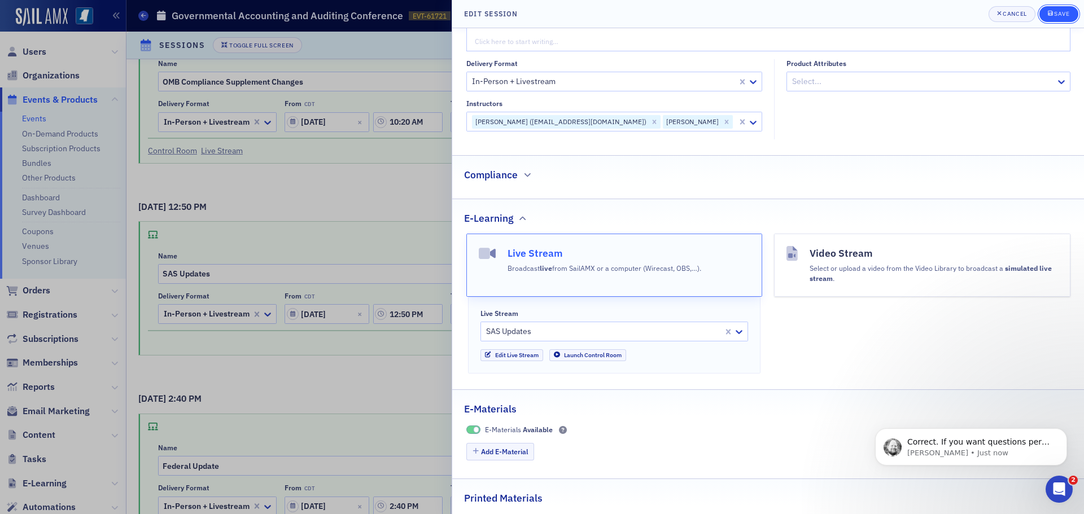
click at [1062, 11] on div "Save" at bounding box center [1061, 14] width 15 height 6
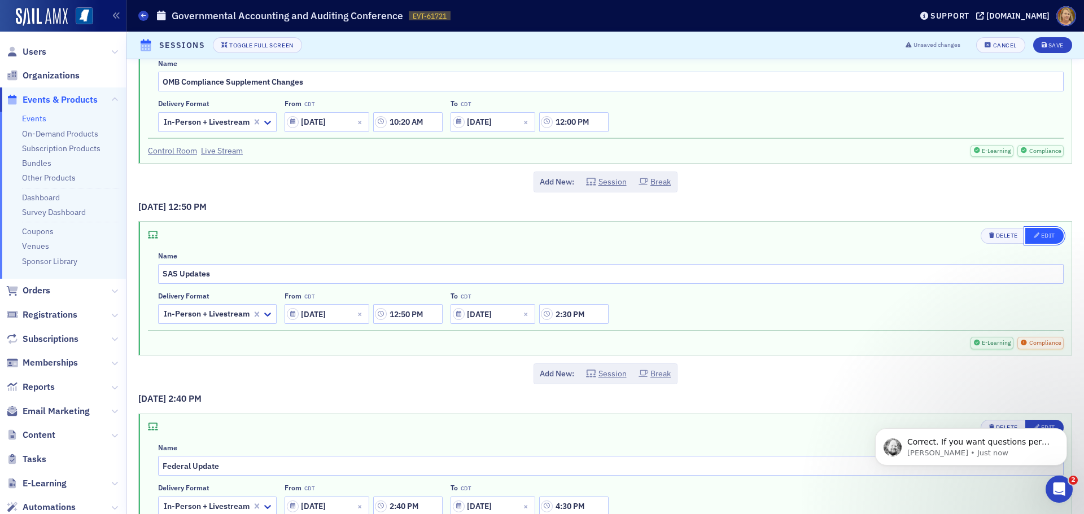
click at [1034, 237] on icon "button" at bounding box center [1037, 236] width 6 height 6
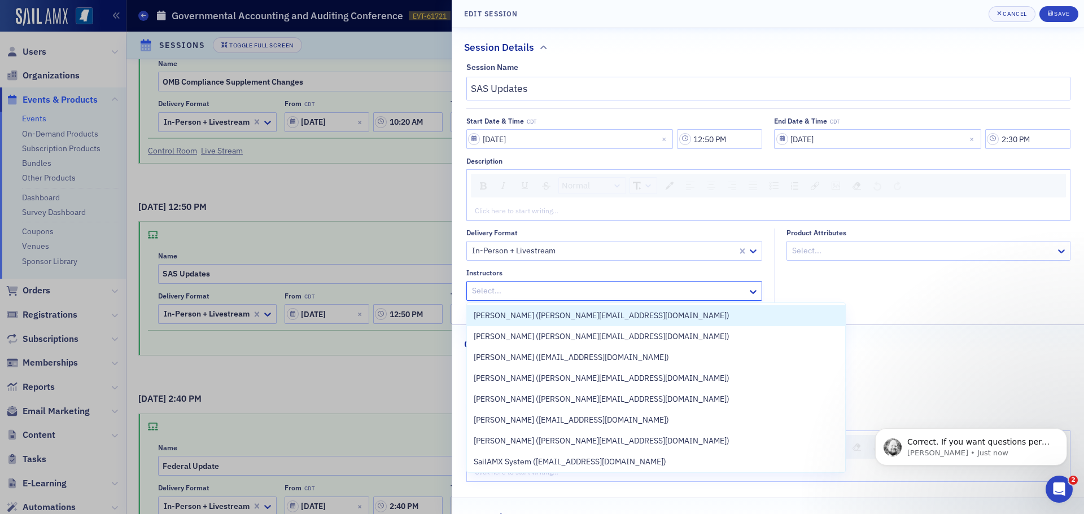
click at [739, 290] on div at bounding box center [609, 291] width 276 height 14
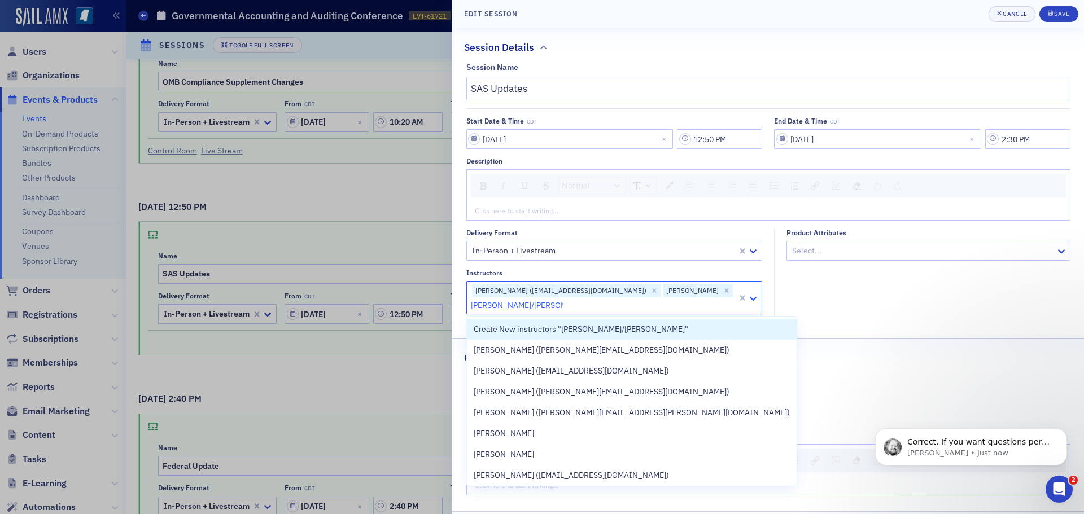
type input "Becky Hammond/Rob auco"
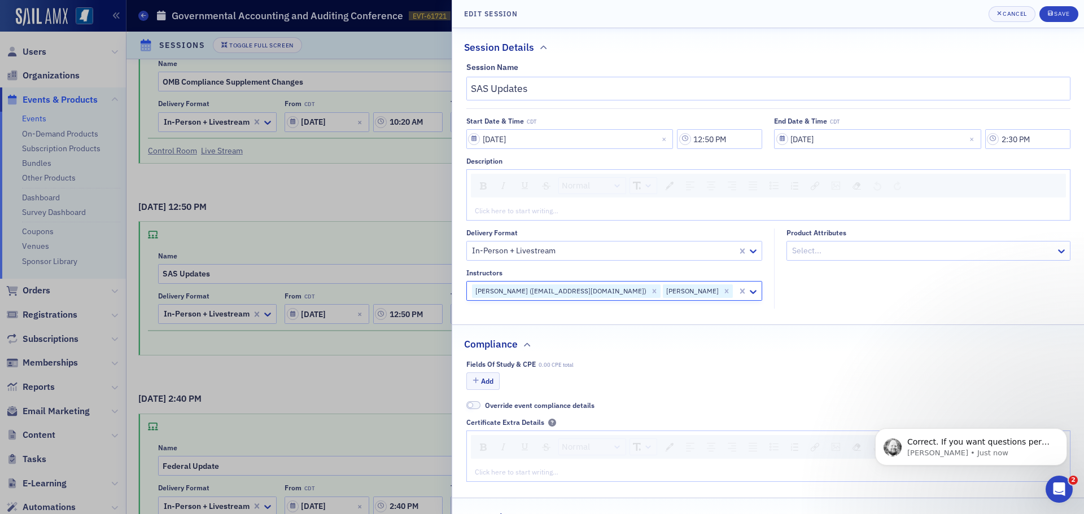
drag, startPoint x: 572, startPoint y: 307, endPoint x: 561, endPoint y: 307, distance: 11.3
click at [559, 307] on fieldset "Delivery format In-Person + Livestream Instructors Becky Hammond (bhammond@cric…" at bounding box center [614, 269] width 296 height 81
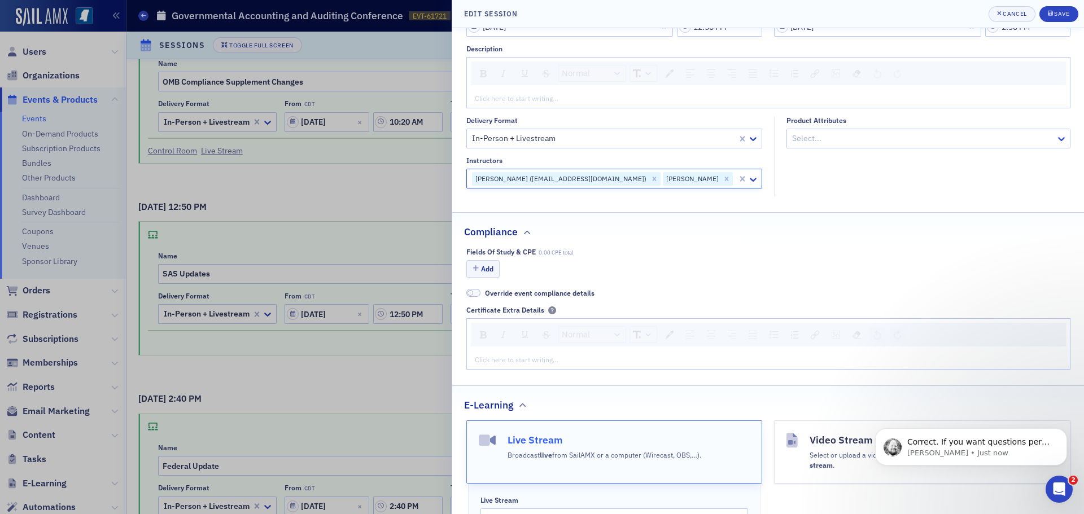
scroll to position [113, 0]
click at [489, 267] on button "Add" at bounding box center [483, 269] width 34 height 18
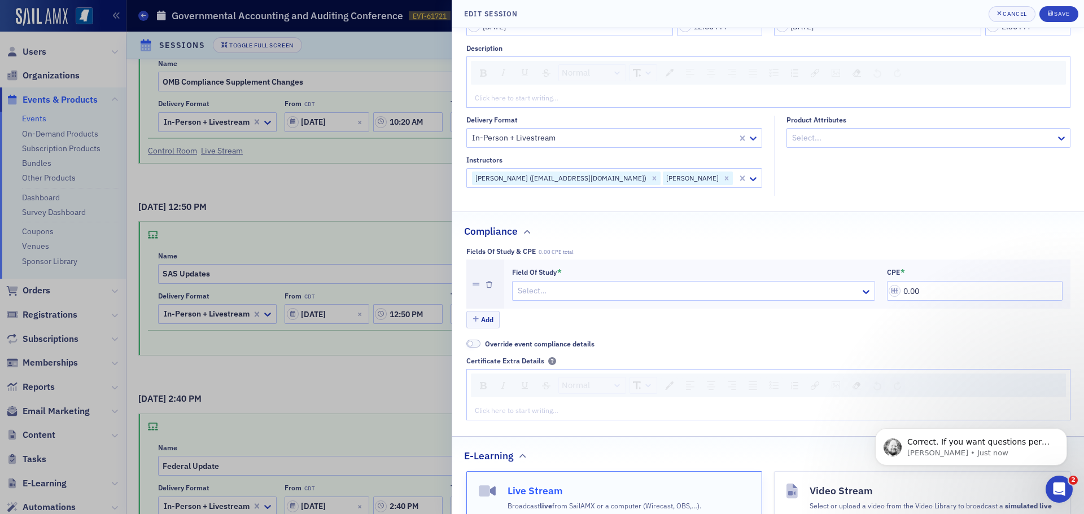
click at [595, 293] on div at bounding box center [688, 291] width 343 height 14
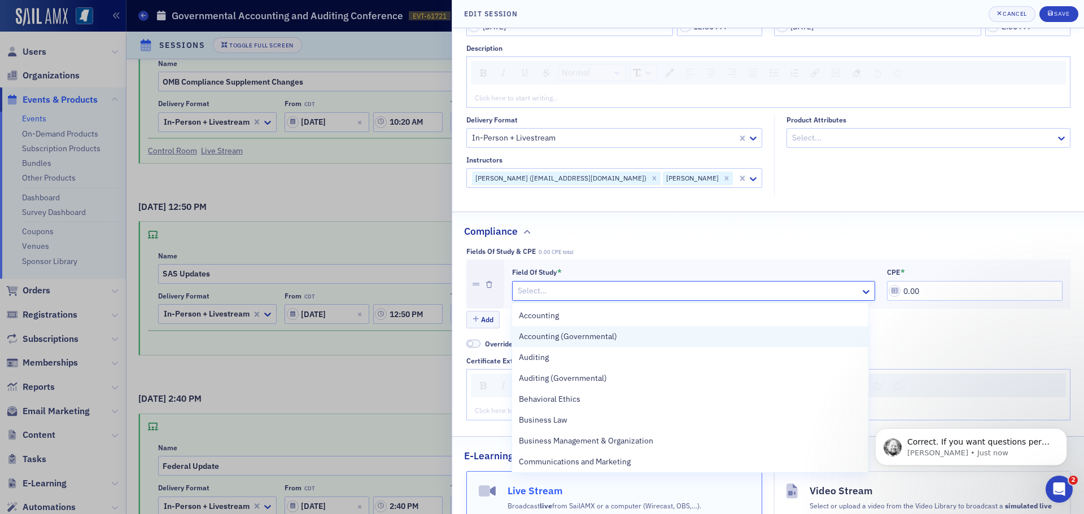
click at [598, 333] on span "Accounting (Governmental)" at bounding box center [568, 337] width 98 height 12
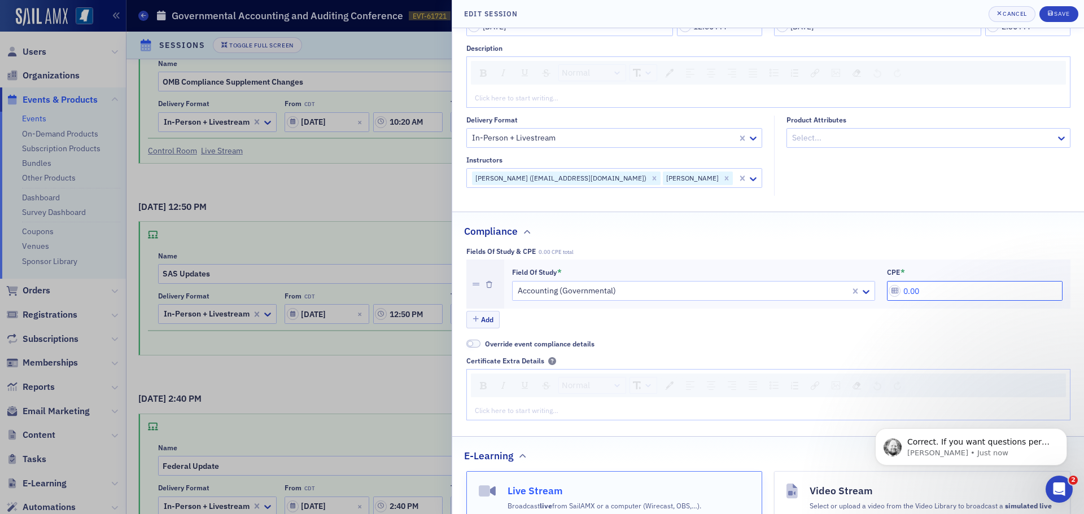
drag, startPoint x: 912, startPoint y: 291, endPoint x: 893, endPoint y: 293, distance: 18.7
click at [893, 293] on input "0.00" at bounding box center [975, 291] width 176 height 20
type input "2.00"
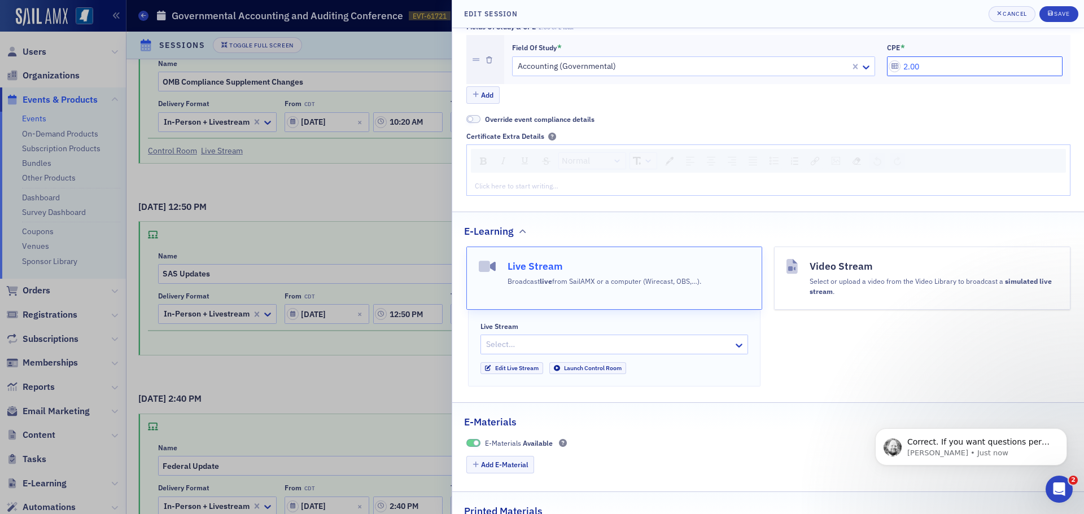
scroll to position [372, 0]
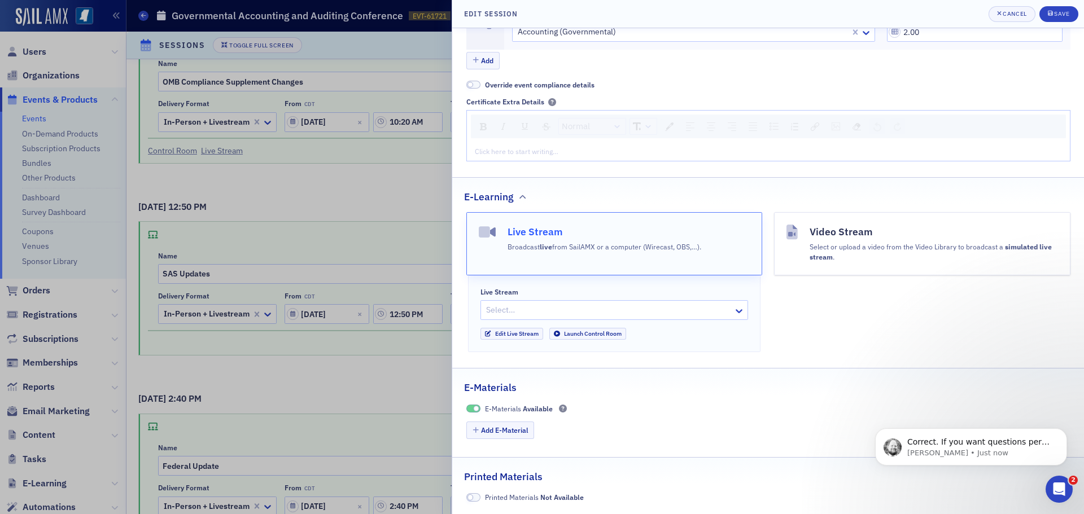
click at [592, 307] on div at bounding box center [608, 310] width 247 height 14
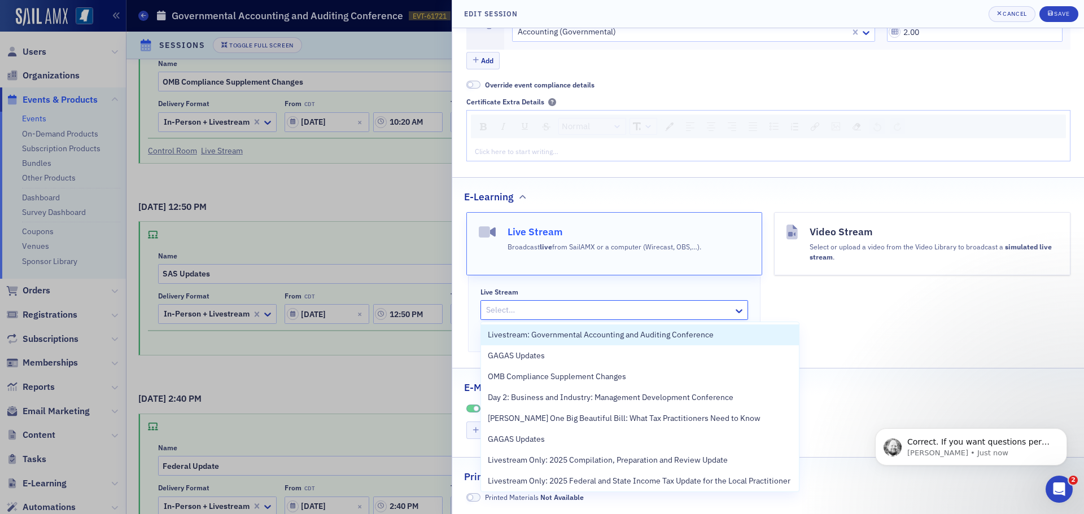
click at [604, 332] on span "Livestream: Governmental Accounting and Auditing Conference" at bounding box center [601, 335] width 226 height 12
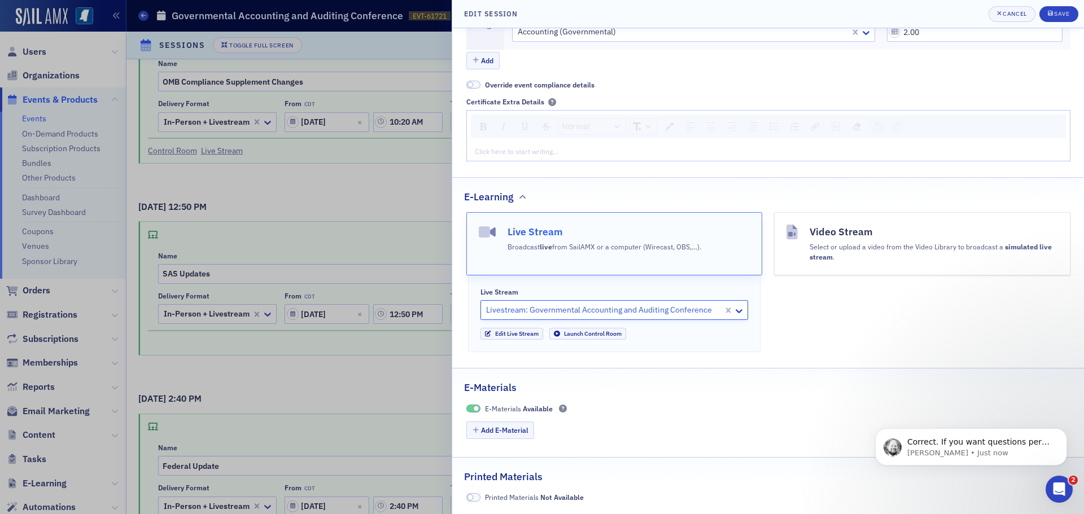
click at [626, 316] on div at bounding box center [603, 310] width 237 height 14
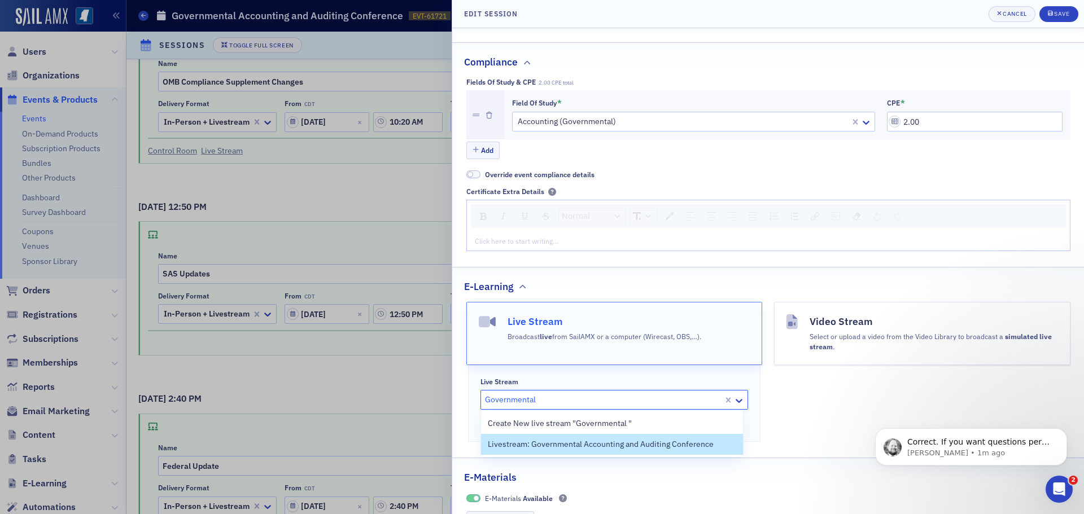
scroll to position [339, 0]
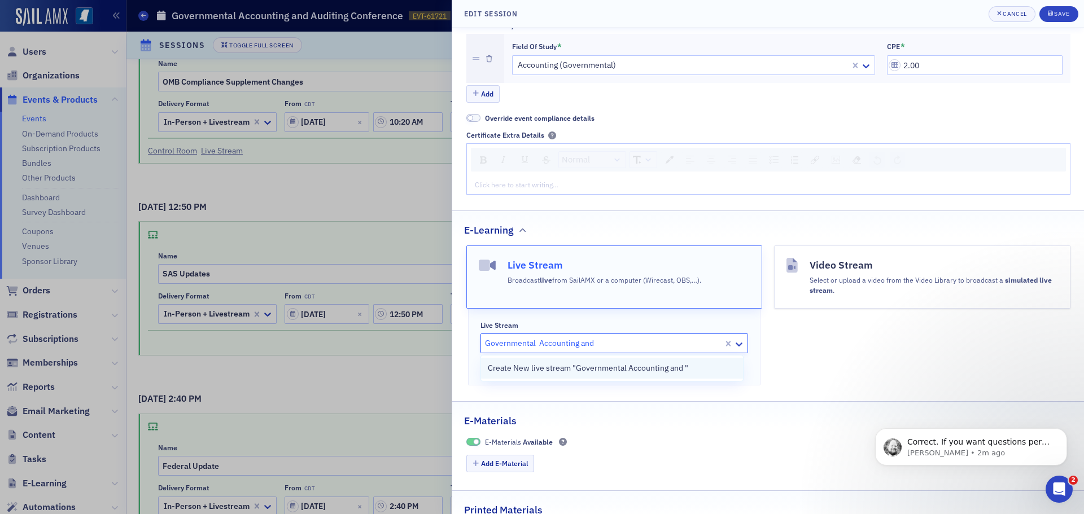
click at [678, 368] on span "Create New live stream "Governmental Accounting and "" at bounding box center [588, 369] width 200 height 12
type input "Governmental Accounting and"
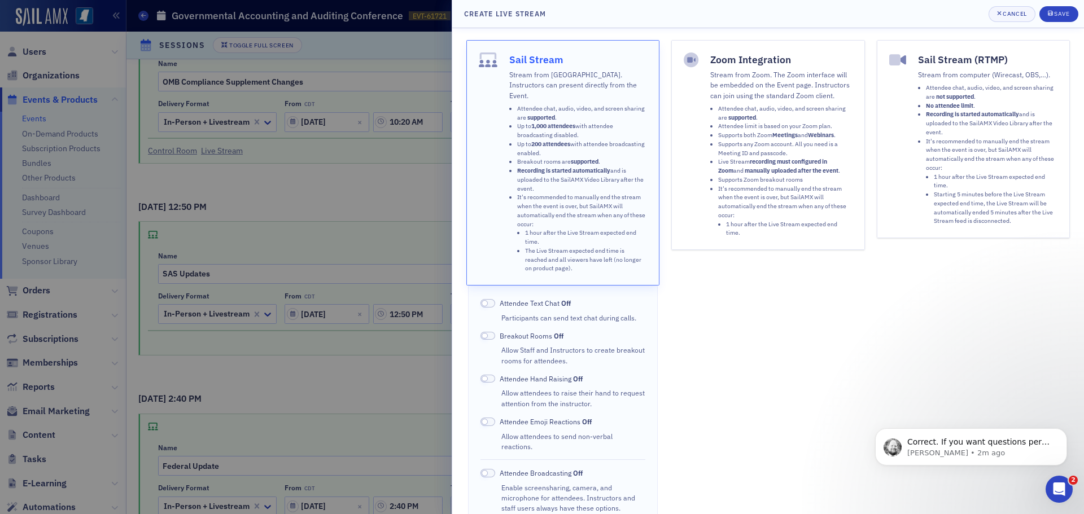
click at [492, 299] on span at bounding box center [488, 303] width 15 height 8
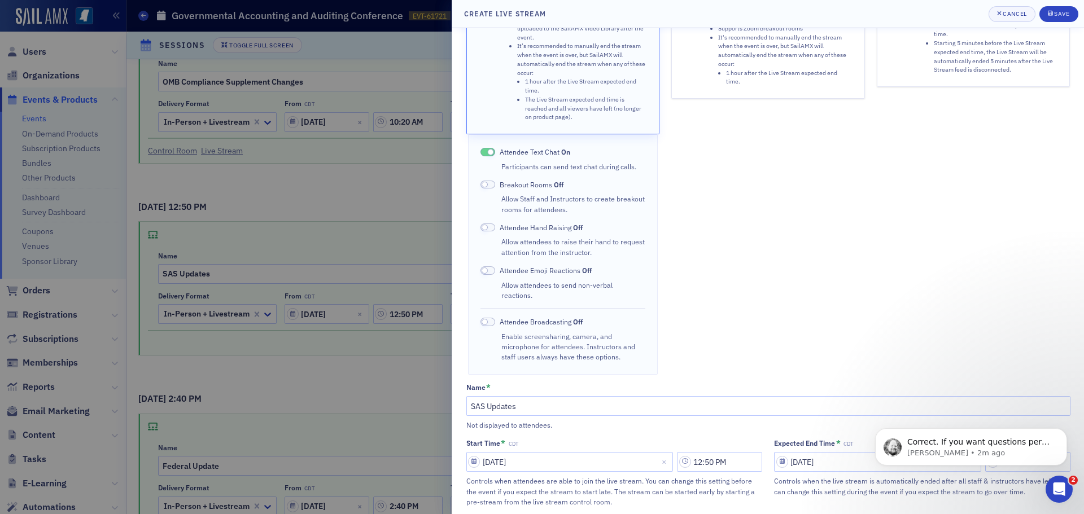
scroll to position [169, 0]
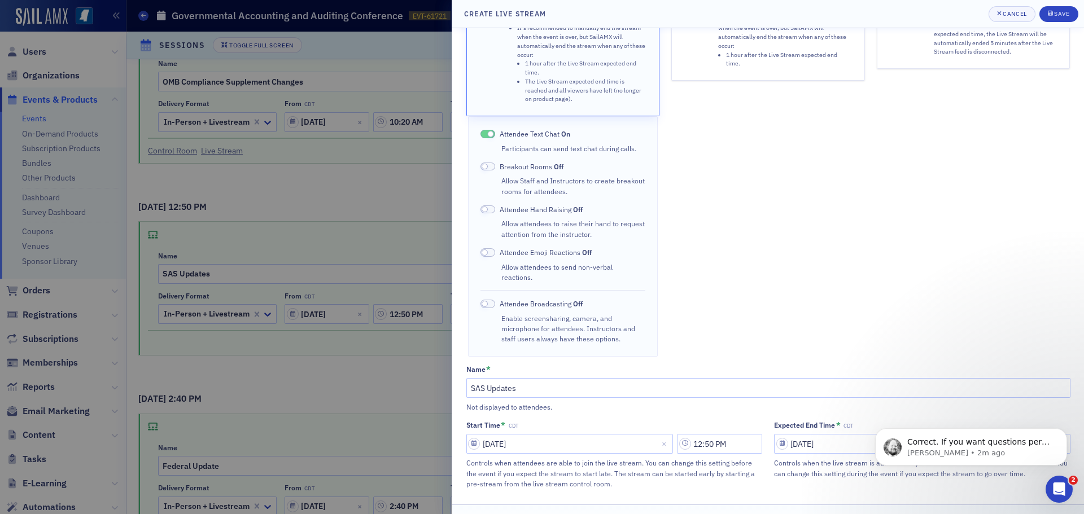
click at [489, 248] on span at bounding box center [488, 252] width 15 height 8
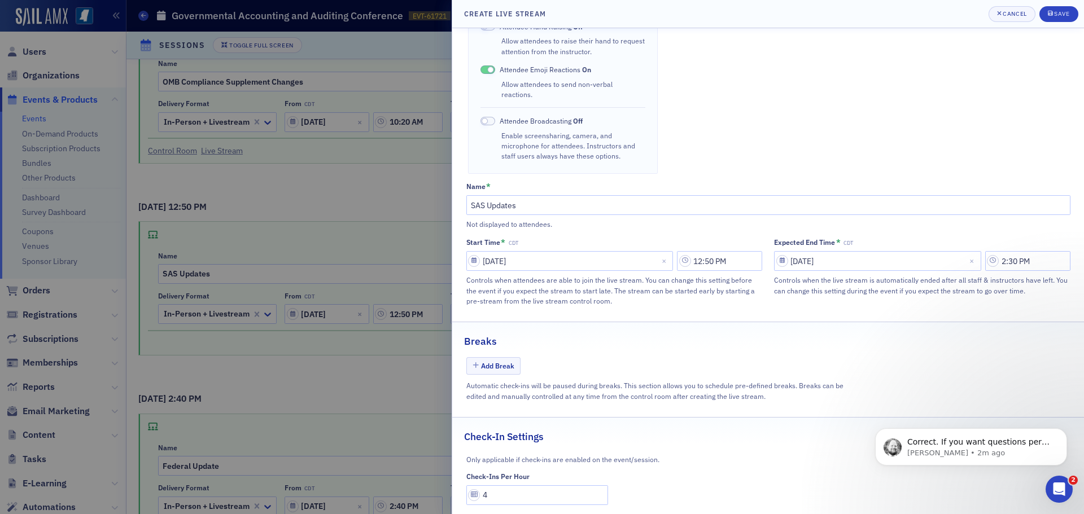
scroll to position [360, 0]
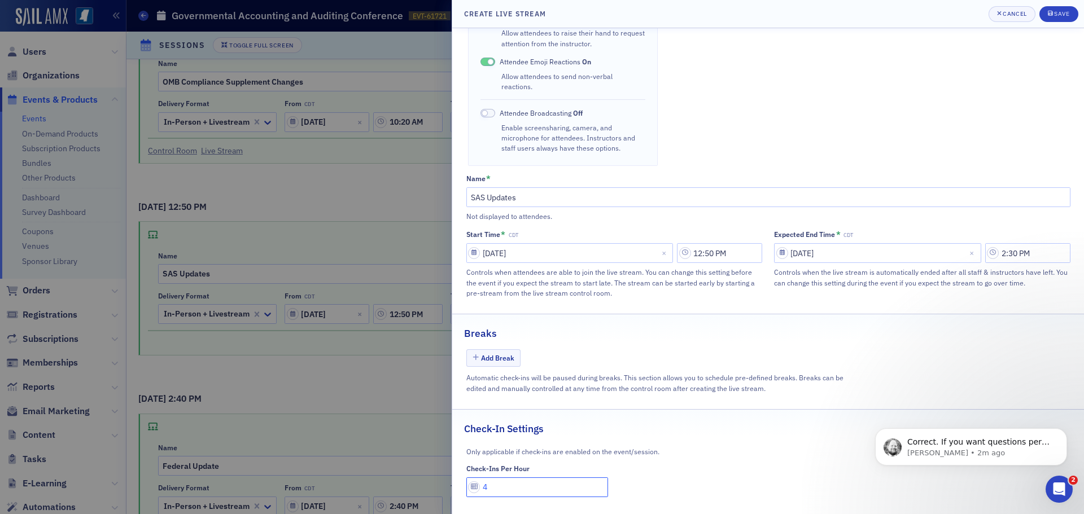
click at [491, 478] on input "4" at bounding box center [537, 488] width 142 height 20
type input "1"
click at [1053, 18] on div "submit" at bounding box center [1051, 14] width 7 height 9
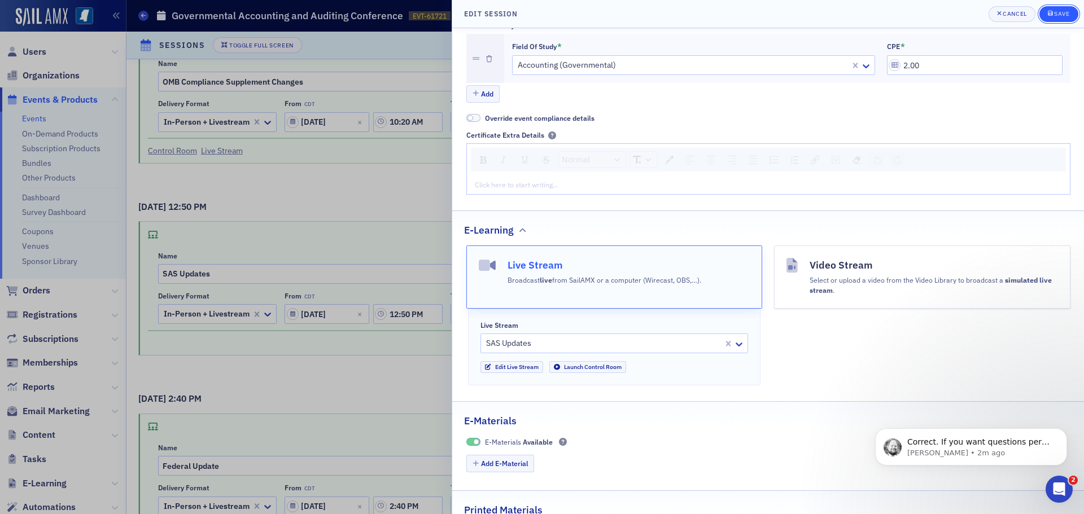
click at [1056, 16] on div "Save" at bounding box center [1061, 14] width 15 height 6
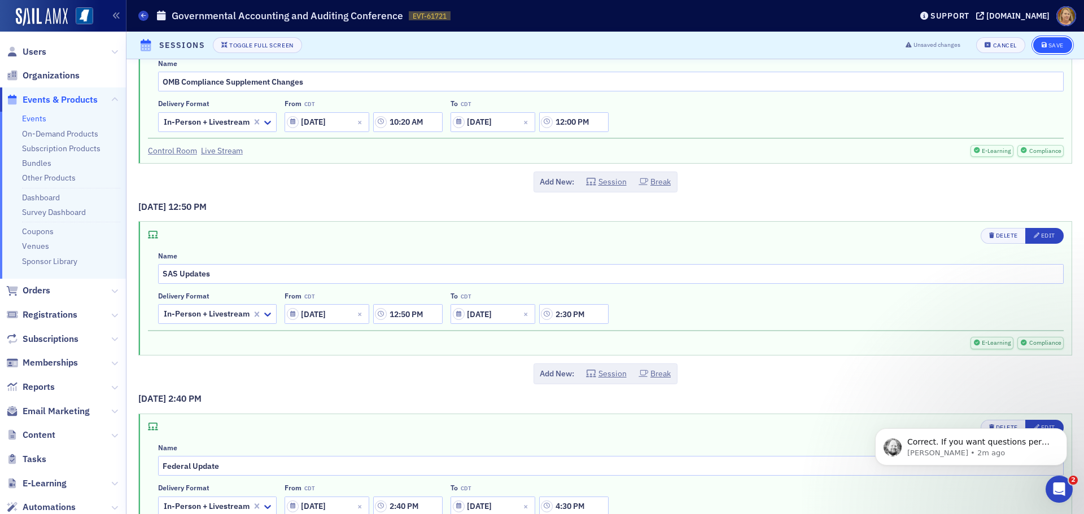
click at [1049, 47] on div "Save" at bounding box center [1056, 45] width 15 height 6
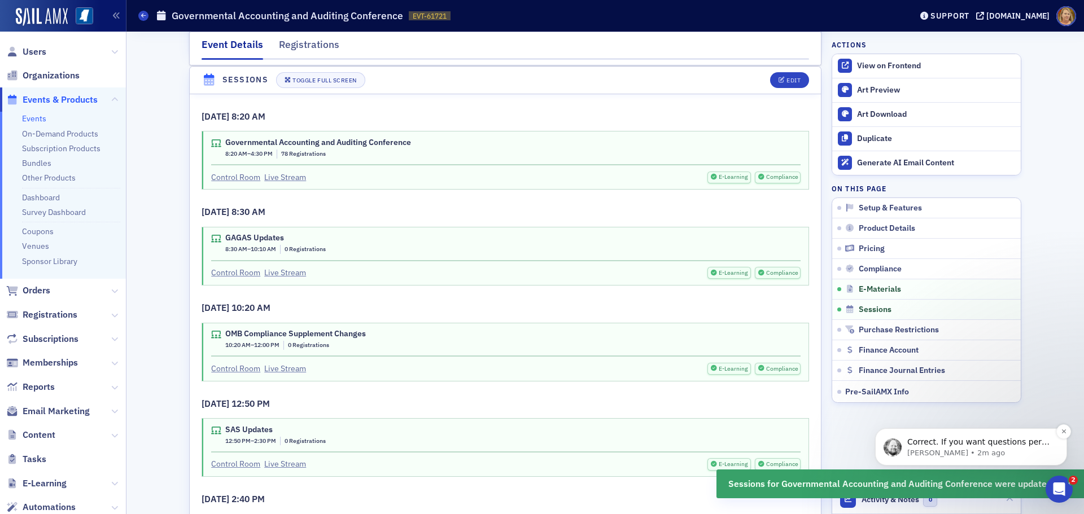
click at [921, 444] on p "Correct. If you want questions per session, uncheck that option and add each se…" at bounding box center [981, 442] width 146 height 11
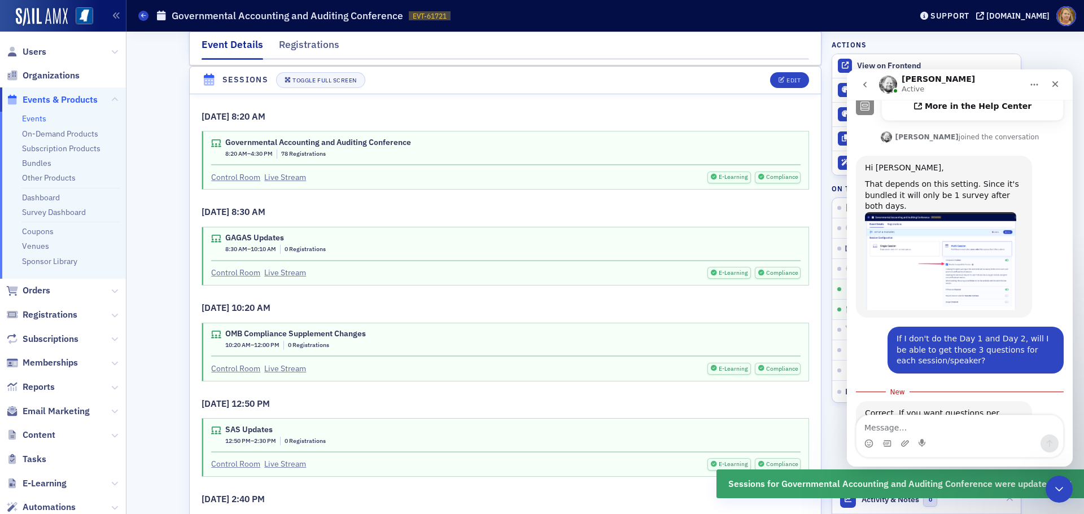
scroll to position [361, 0]
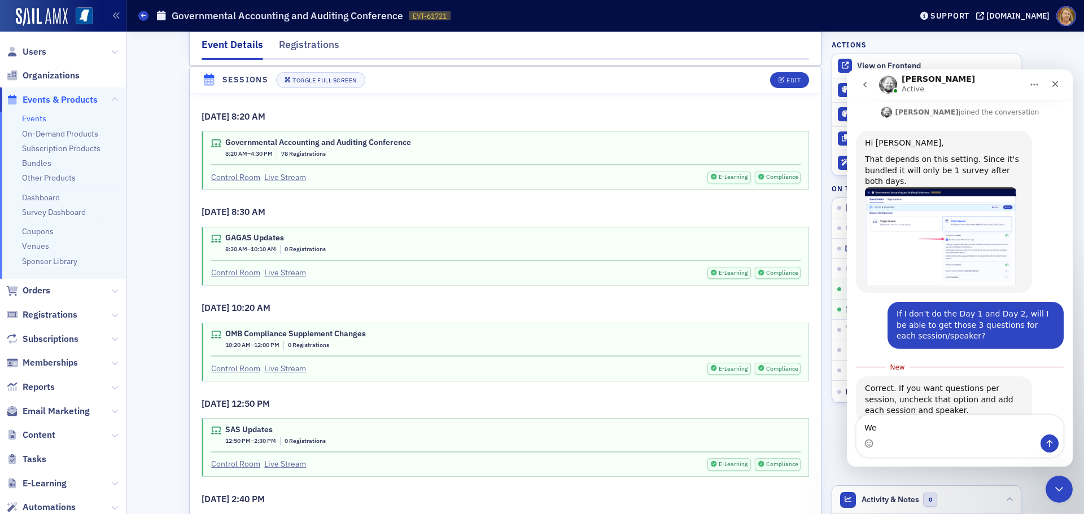
type textarea "W"
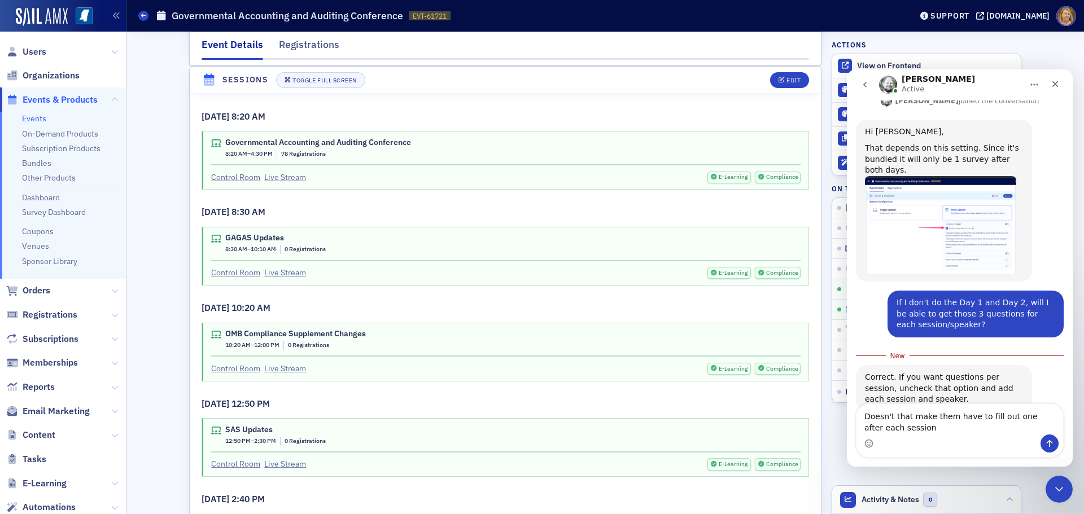
type textarea "Doesn't that make them have to fill out one after each session?"
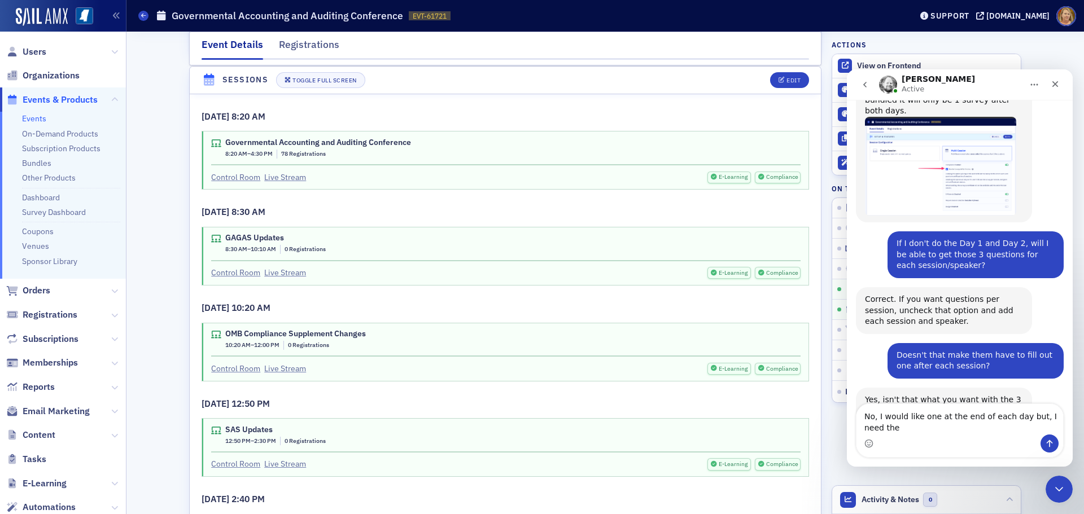
scroll to position [443, 0]
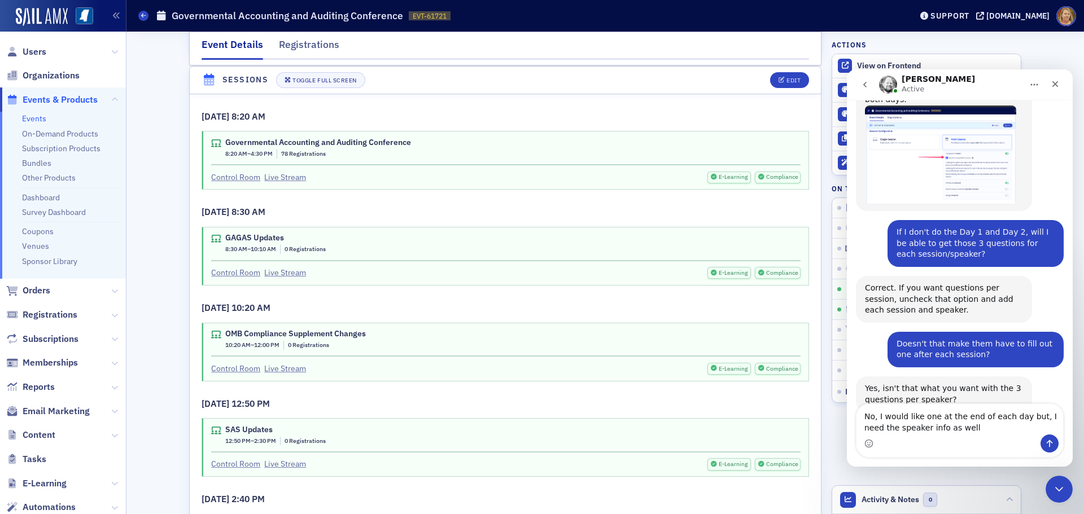
type textarea "No, I would like one at the end of each day but, I need the speaker info as wel…"
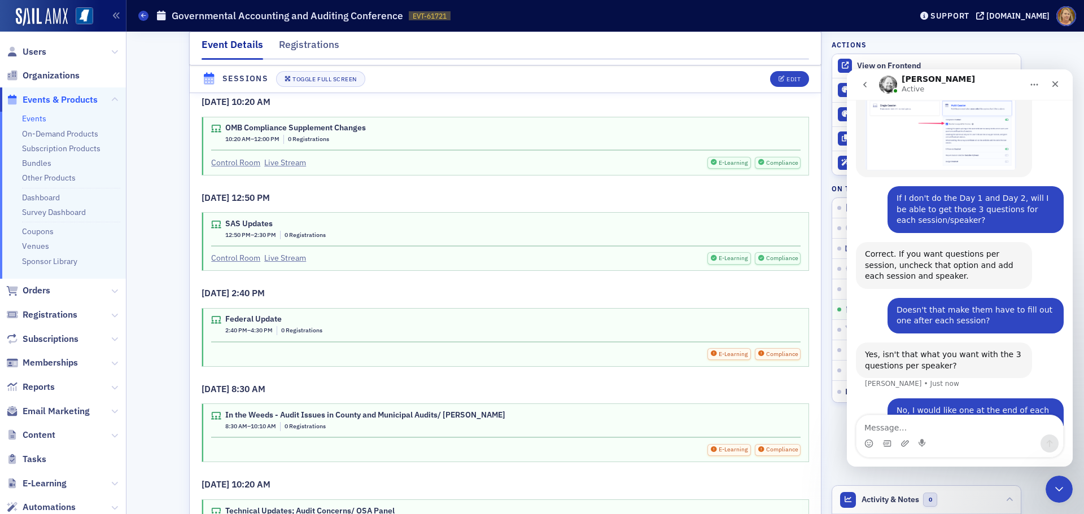
scroll to position [2644, 0]
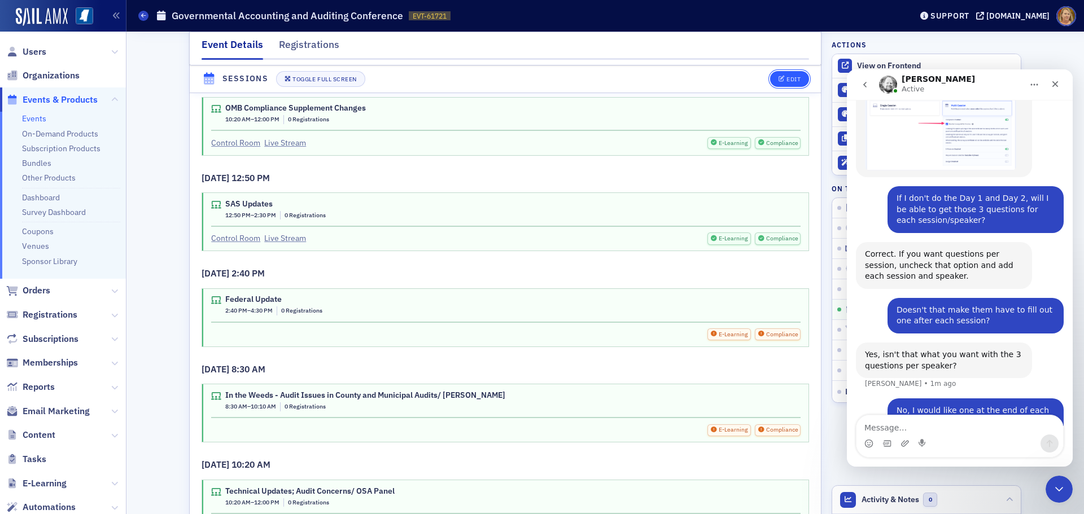
click at [787, 79] on div "Edit" at bounding box center [794, 79] width 14 height 6
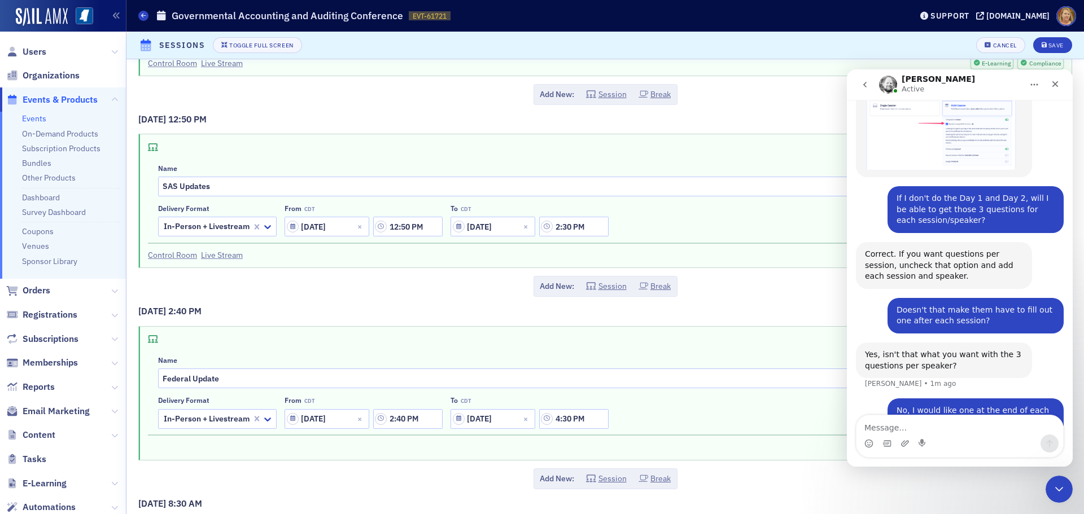
scroll to position [565, 0]
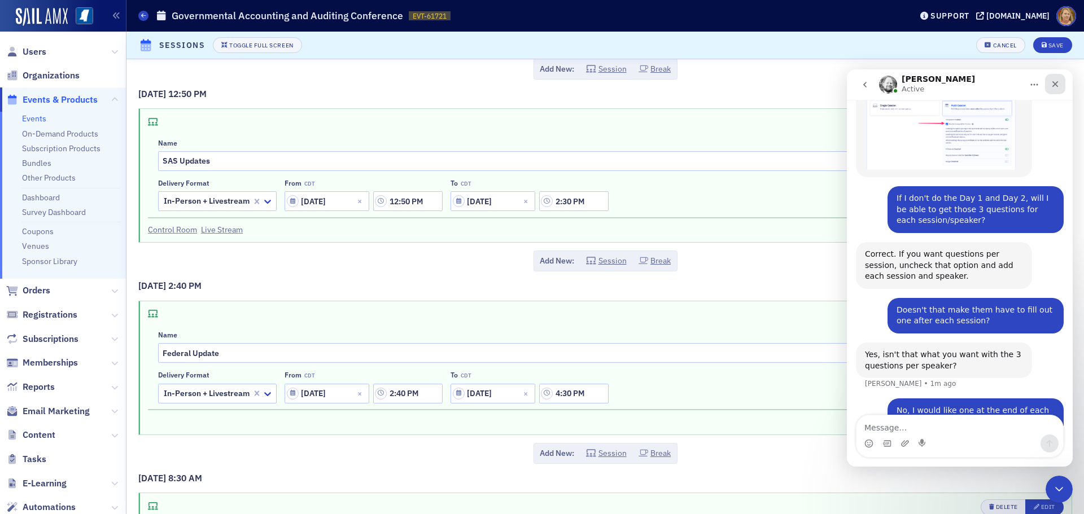
click at [1053, 88] on icon "Close" at bounding box center [1055, 84] width 9 height 9
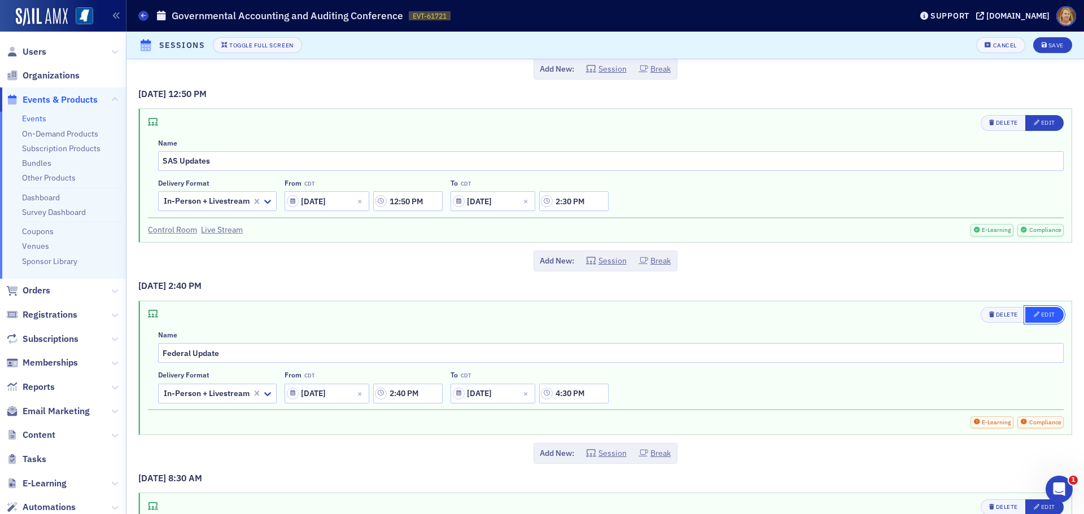
click at [1030, 310] on button "Edit" at bounding box center [1045, 315] width 38 height 16
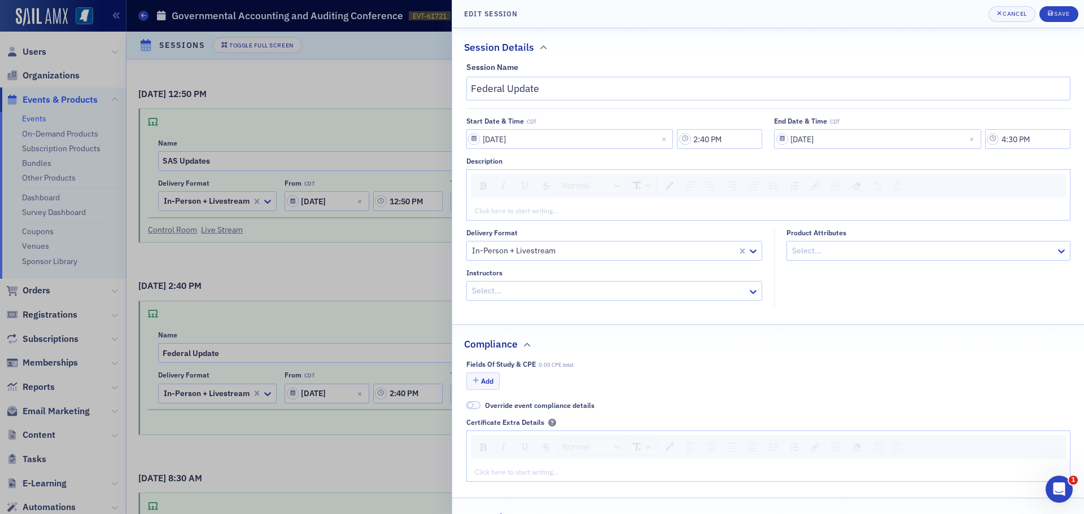
click at [644, 295] on div at bounding box center [609, 291] width 276 height 14
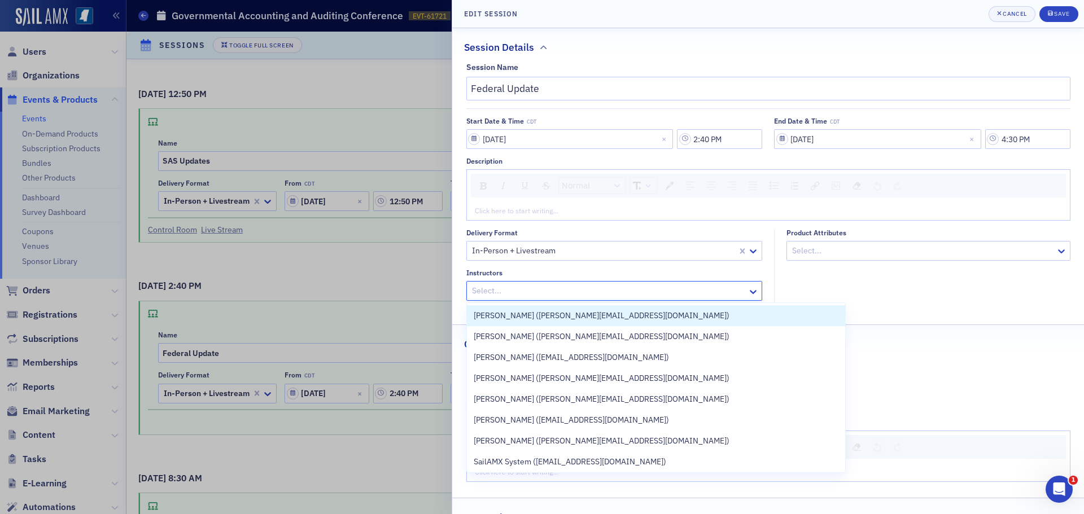
scroll to position [521, 0]
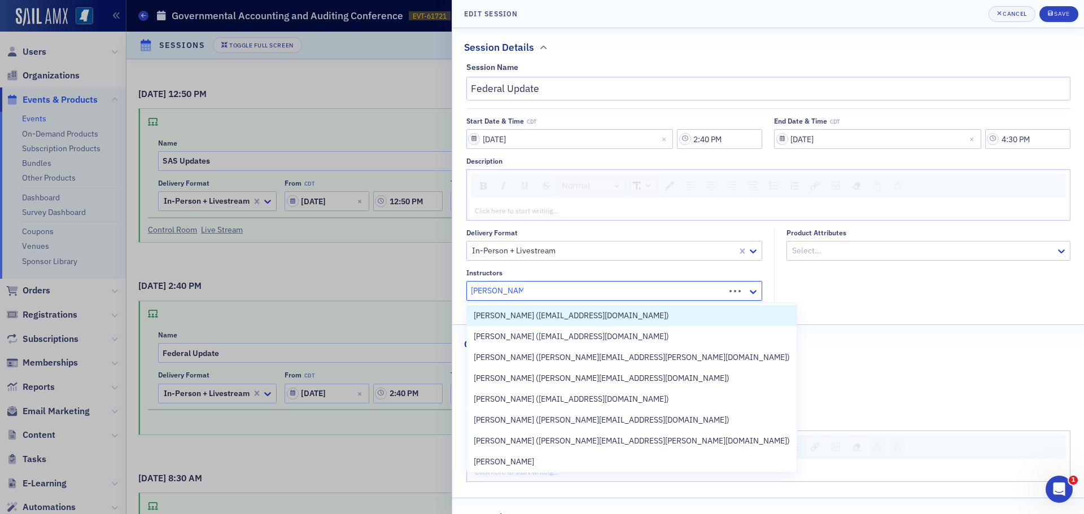
type input "Becky Hammon"
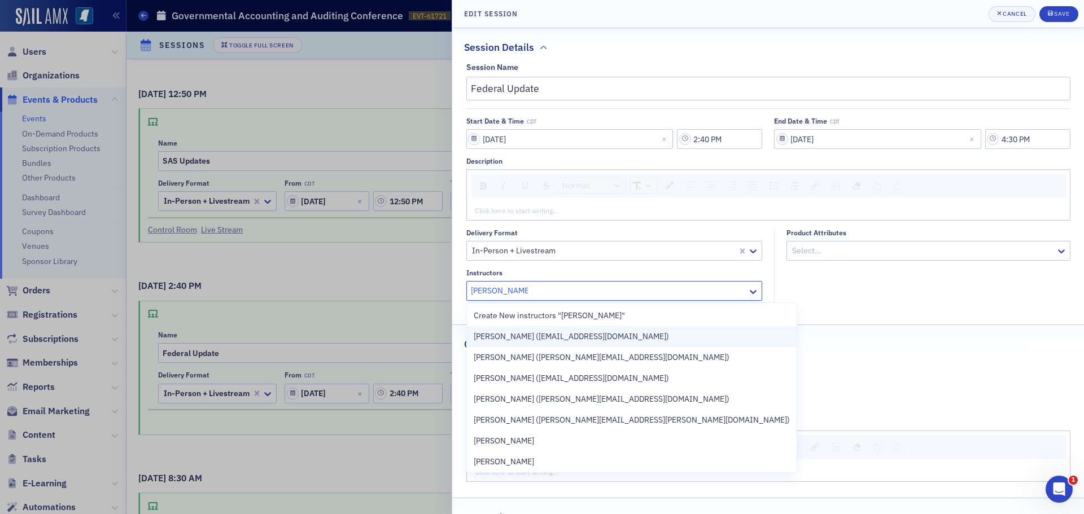
click at [628, 332] on div "Becky Hammond (bhammond@cricpa.com)" at bounding box center [632, 337] width 316 height 12
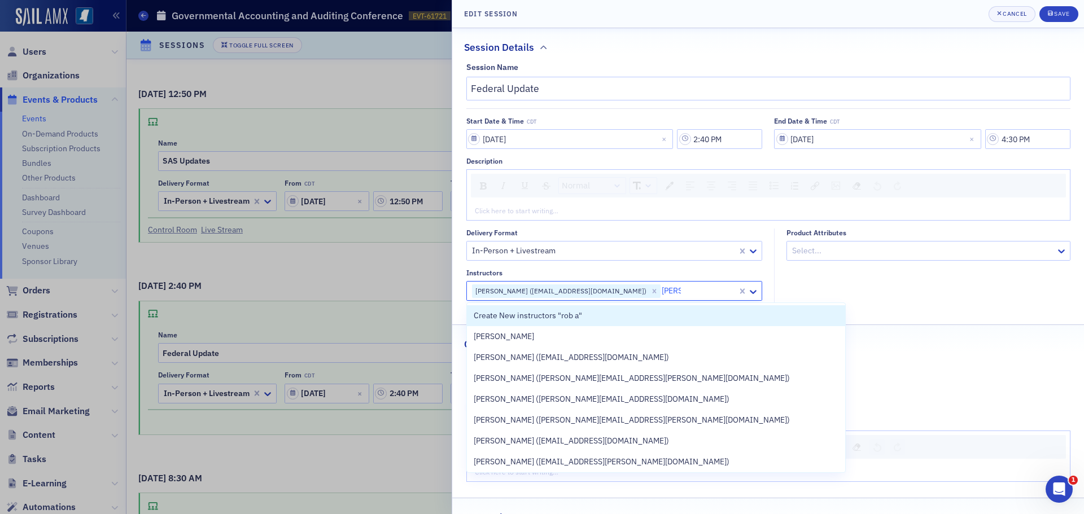
type input "rob au"
click at [628, 332] on div "Rob Aucoin" at bounding box center [632, 337] width 316 height 12
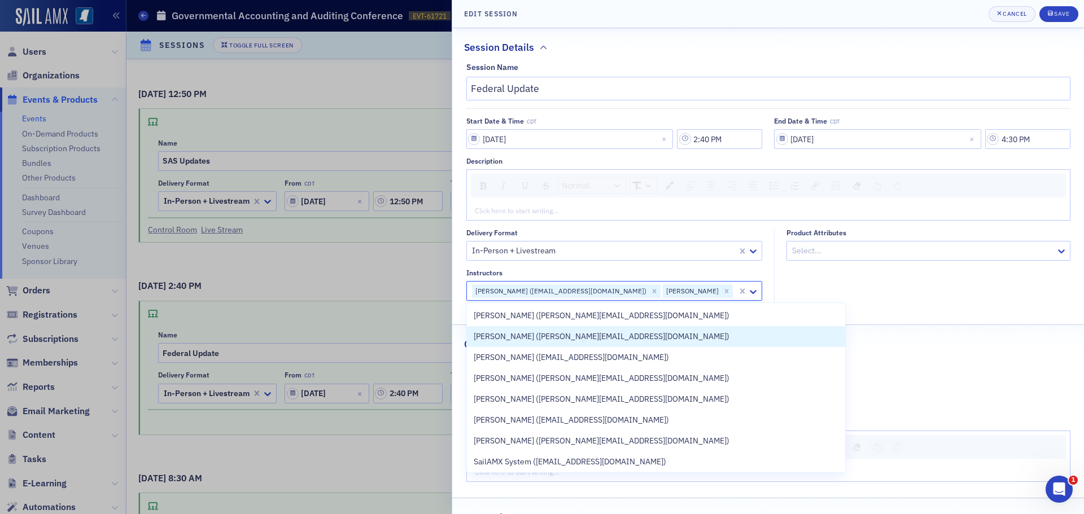
click at [791, 285] on fieldset "Product Attributes Select..." at bounding box center [925, 269] width 302 height 81
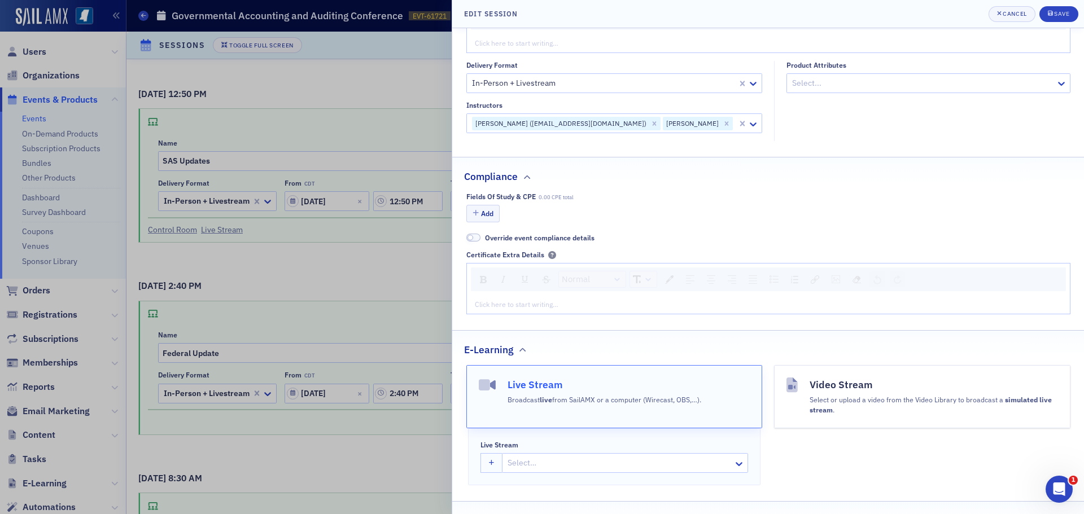
scroll to position [169, 0]
click at [494, 215] on button "Add" at bounding box center [483, 212] width 34 height 18
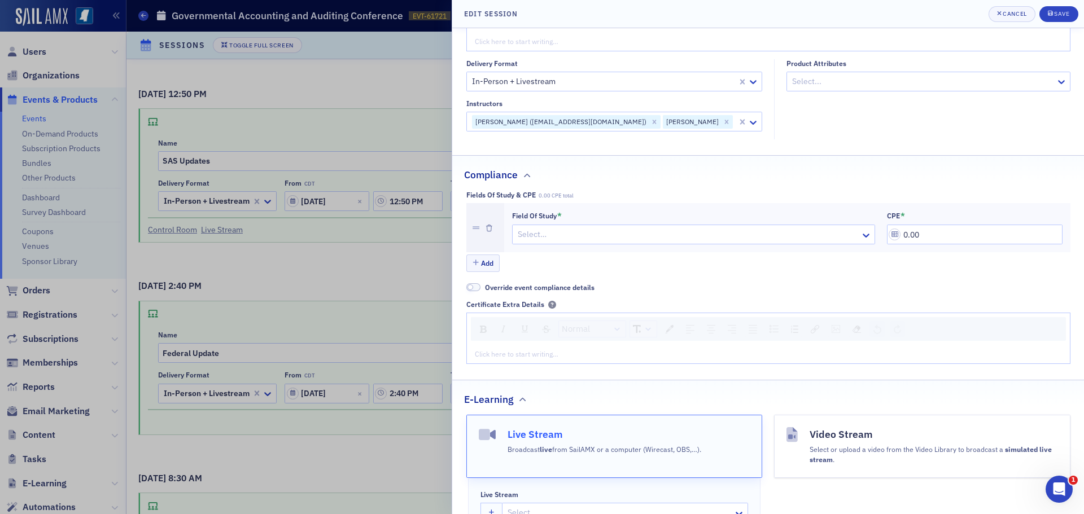
click at [531, 239] on div at bounding box center [688, 235] width 343 height 14
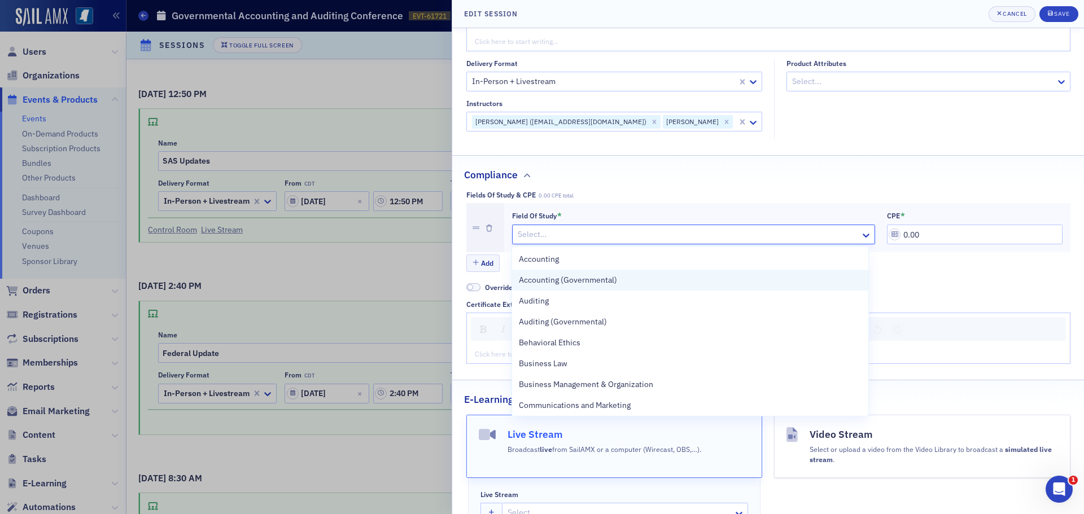
click at [540, 281] on span "Accounting (Governmental)" at bounding box center [568, 280] width 98 height 12
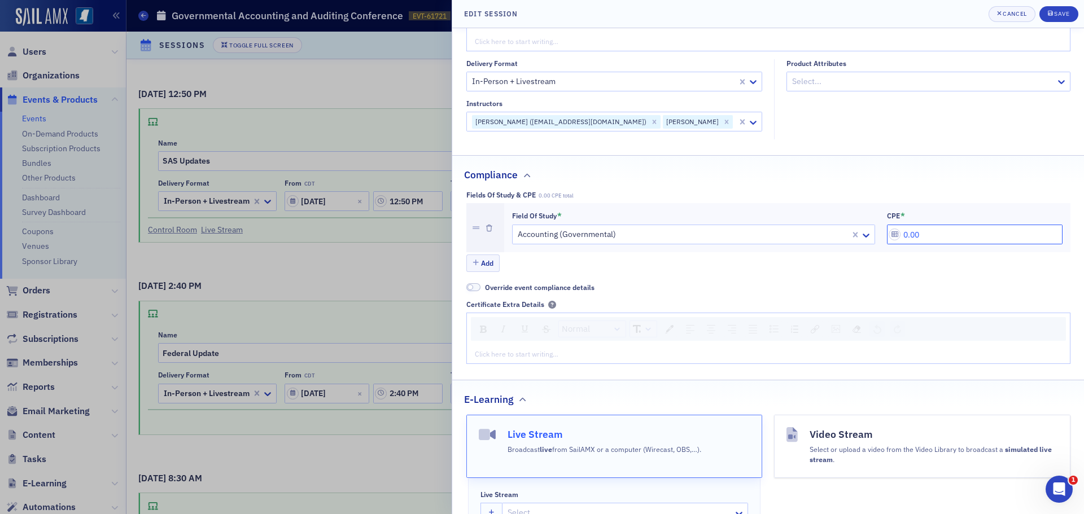
drag, startPoint x: 918, startPoint y: 235, endPoint x: 890, endPoint y: 233, distance: 28.3
click at [890, 233] on input "0.00" at bounding box center [975, 235] width 176 height 20
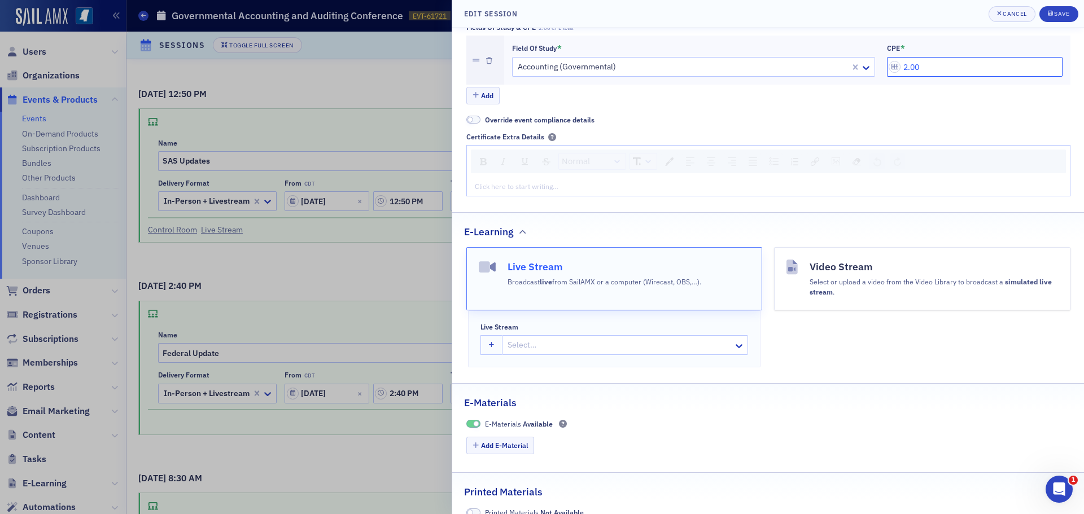
scroll to position [339, 0]
type input "2.00"
click at [651, 272] on h4 "Live Stream" at bounding box center [605, 265] width 194 height 15
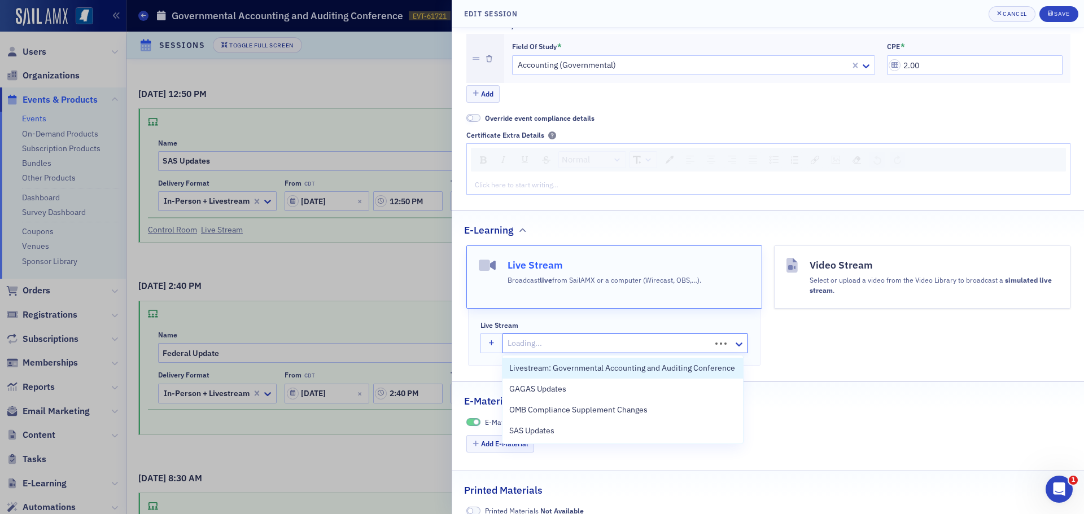
click at [603, 342] on div at bounding box center [608, 344] width 203 height 14
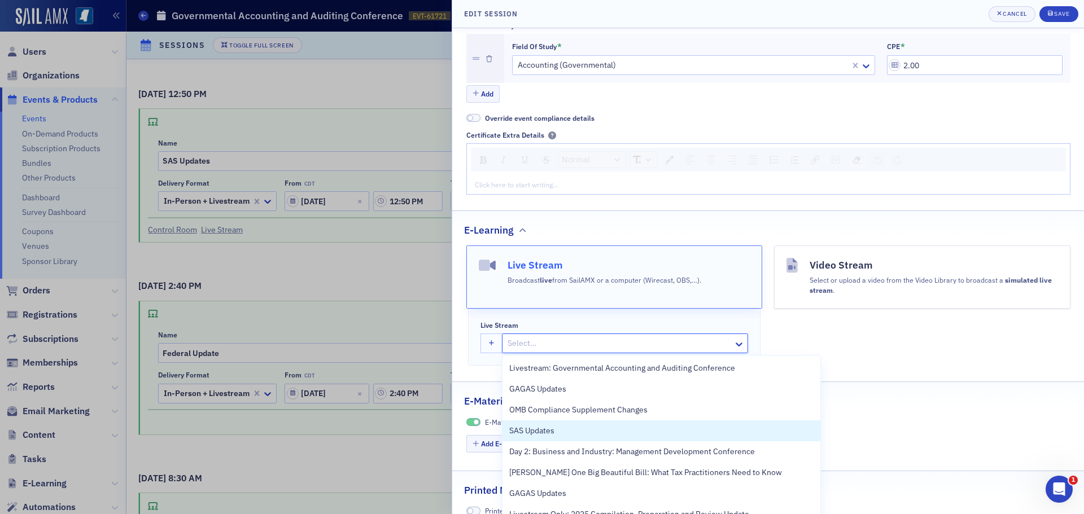
click at [587, 425] on div "SAS Updates" at bounding box center [662, 431] width 318 height 21
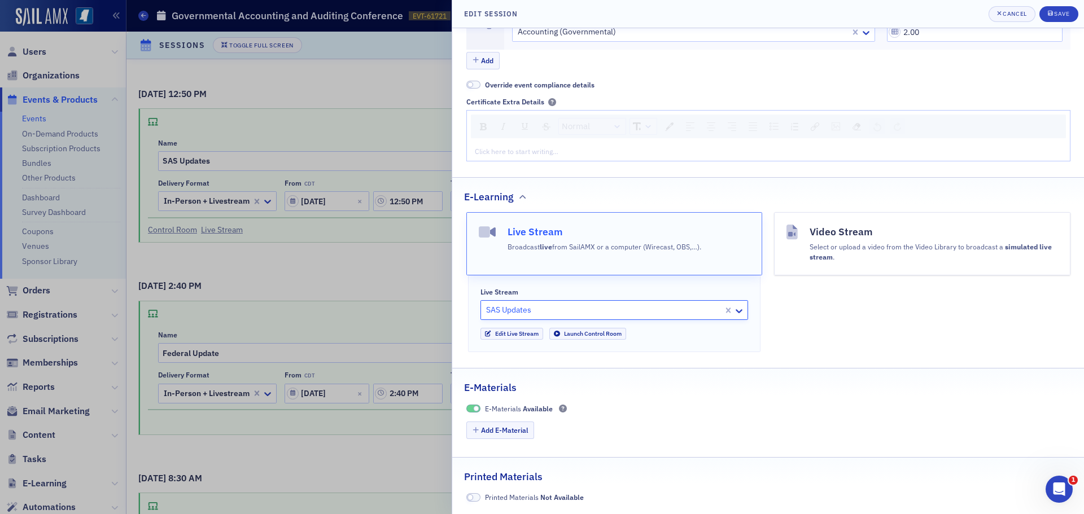
scroll to position [521, 0]
click at [1058, 16] on div "Save" at bounding box center [1061, 14] width 15 height 6
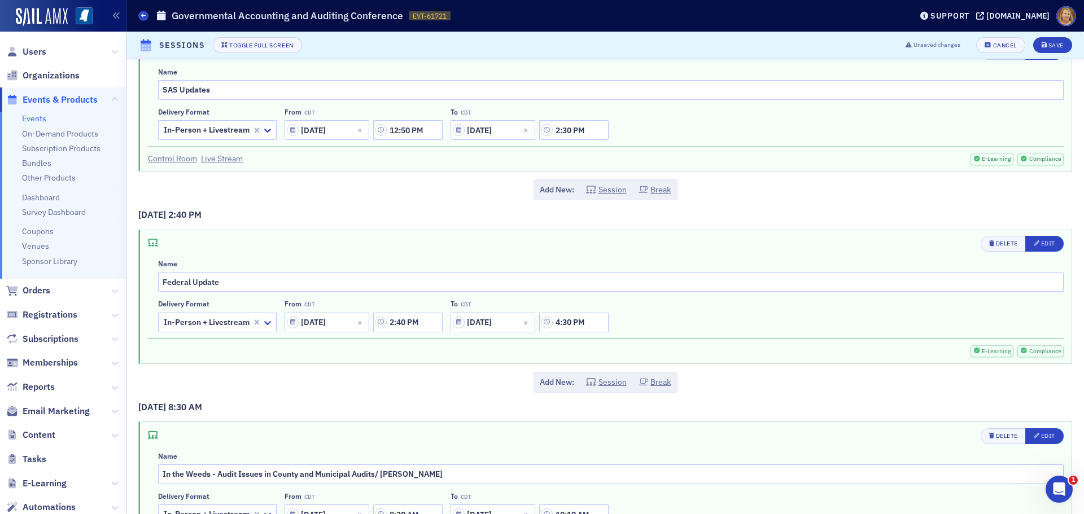
scroll to position [678, 0]
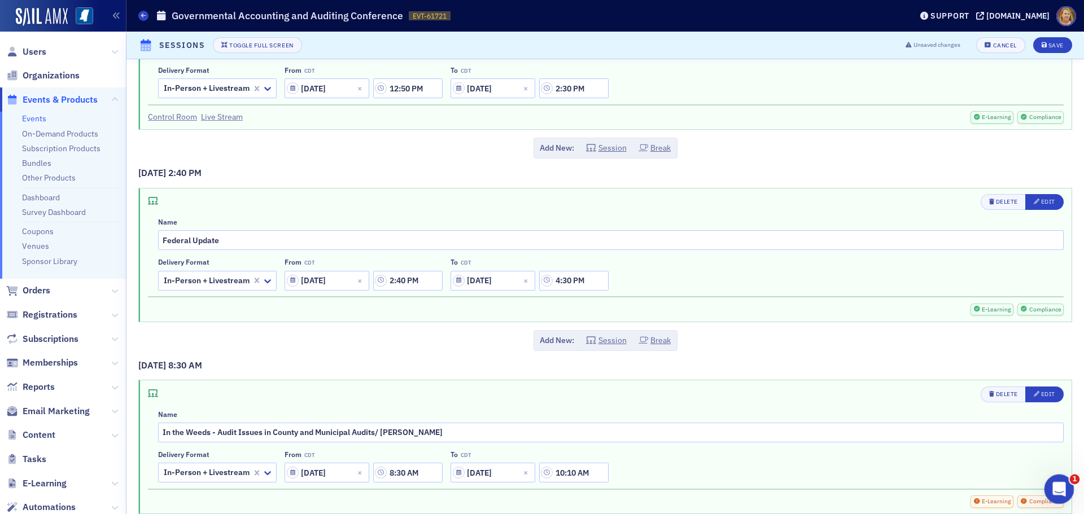
click at [1062, 482] on div "Open Intercom Messenger" at bounding box center [1057, 487] width 37 height 37
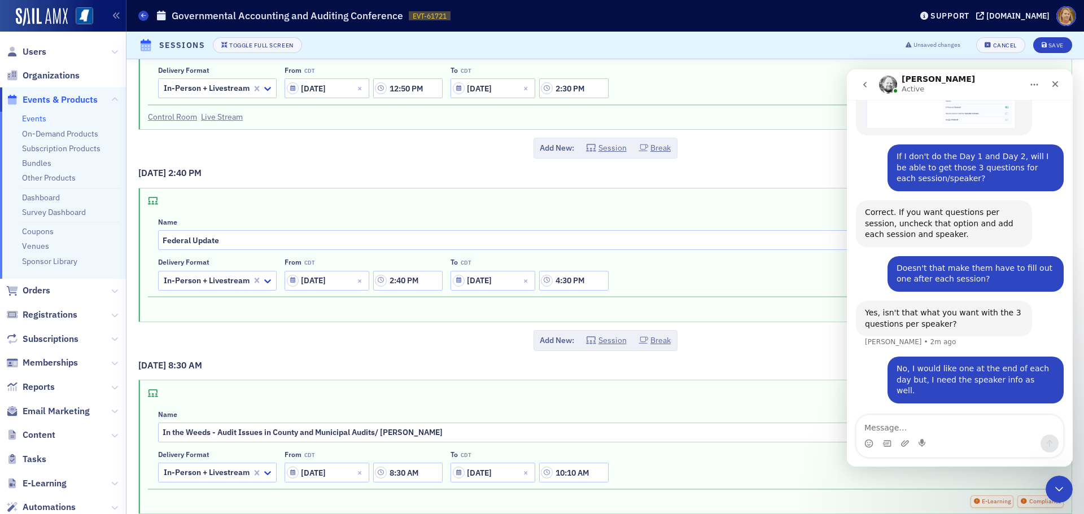
scroll to position [477, 0]
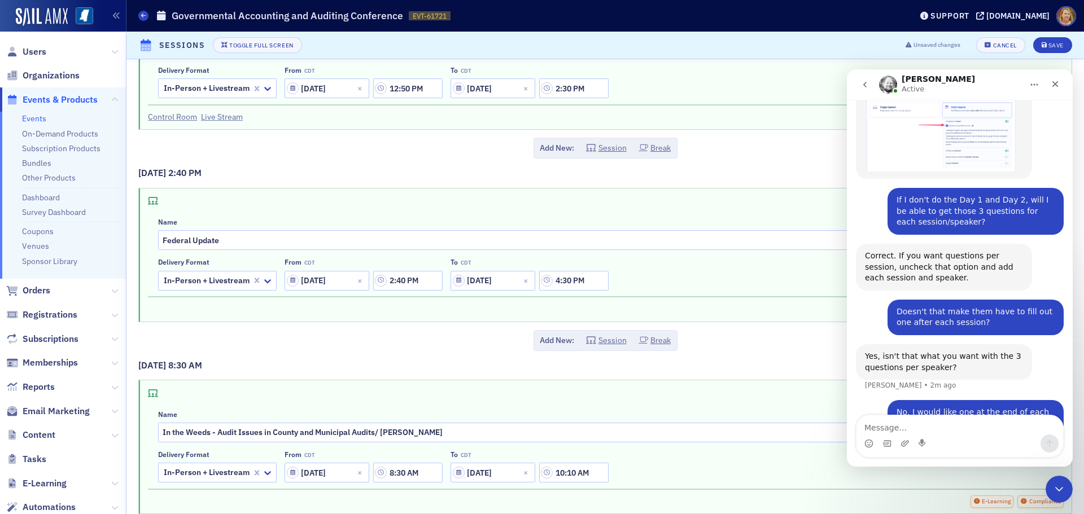
click at [829, 277] on div "Delivery format In-Person + Livestream From CDT 09/11/2025 2:40 PM To CDT 09/11…" at bounding box center [611, 274] width 906 height 32
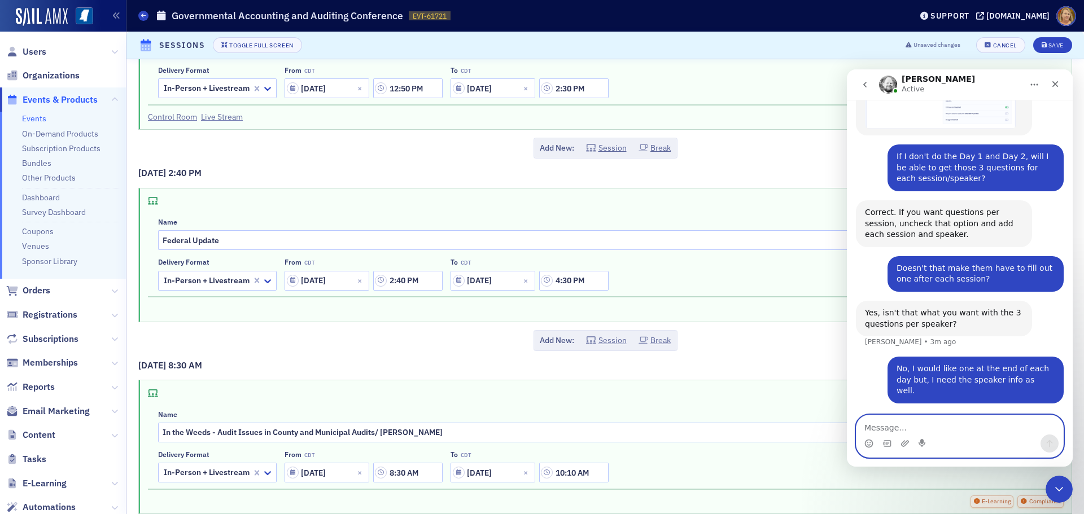
click at [899, 426] on textarea "Message…" at bounding box center [960, 425] width 207 height 19
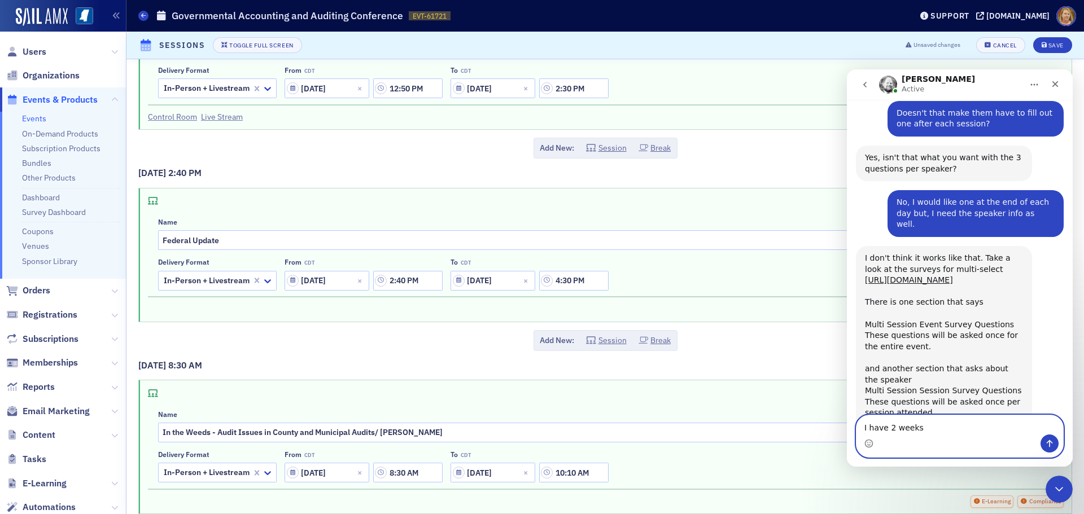
scroll to position [688, 0]
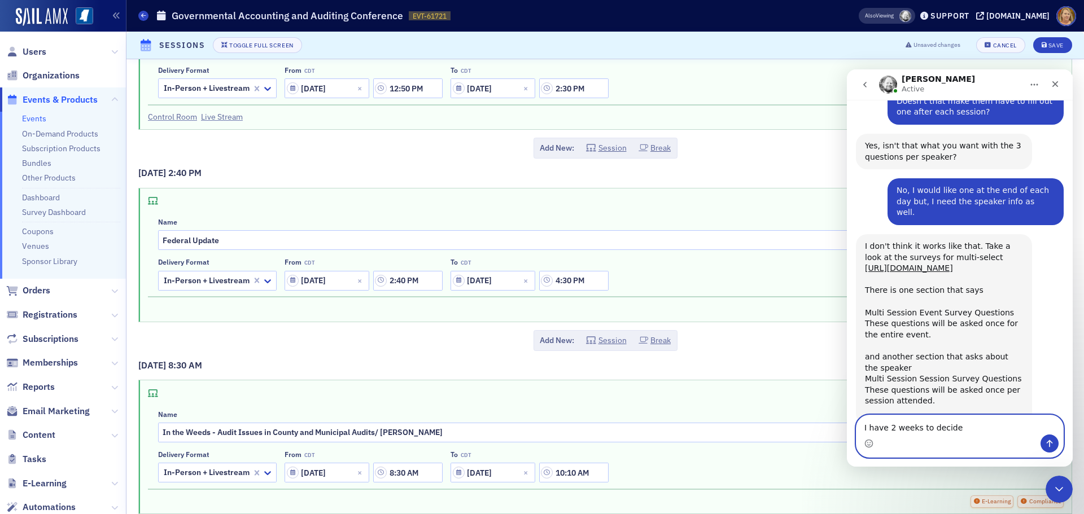
type textarea "I have 2 weeks to decide."
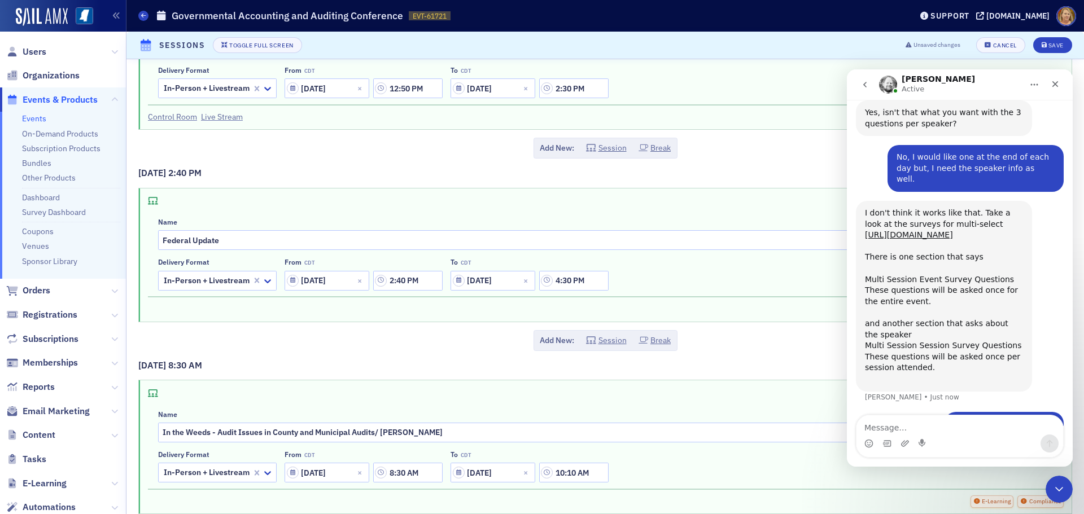
click at [1037, 90] on button "Home" at bounding box center [1034, 84] width 21 height 21
click at [999, 137] on div "Download transcript" at bounding box center [1005, 136] width 80 height 12
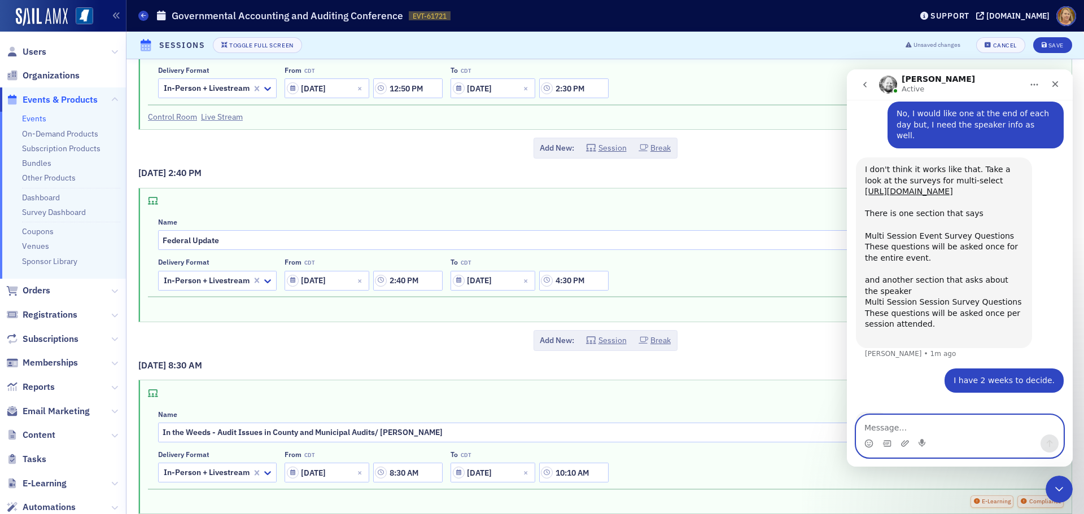
click at [917, 429] on textarea "Message…" at bounding box center [960, 425] width 207 height 19
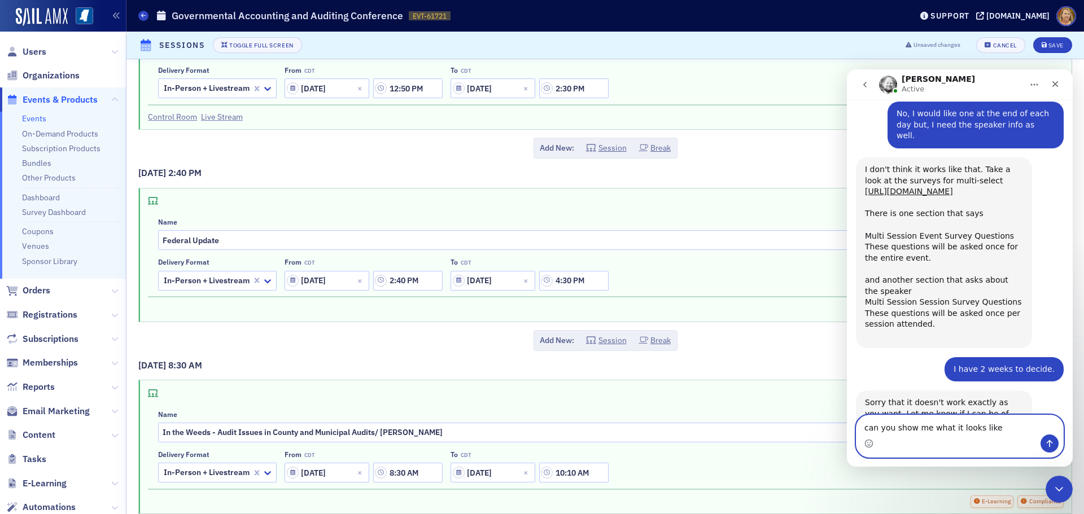
scroll to position [777, 0]
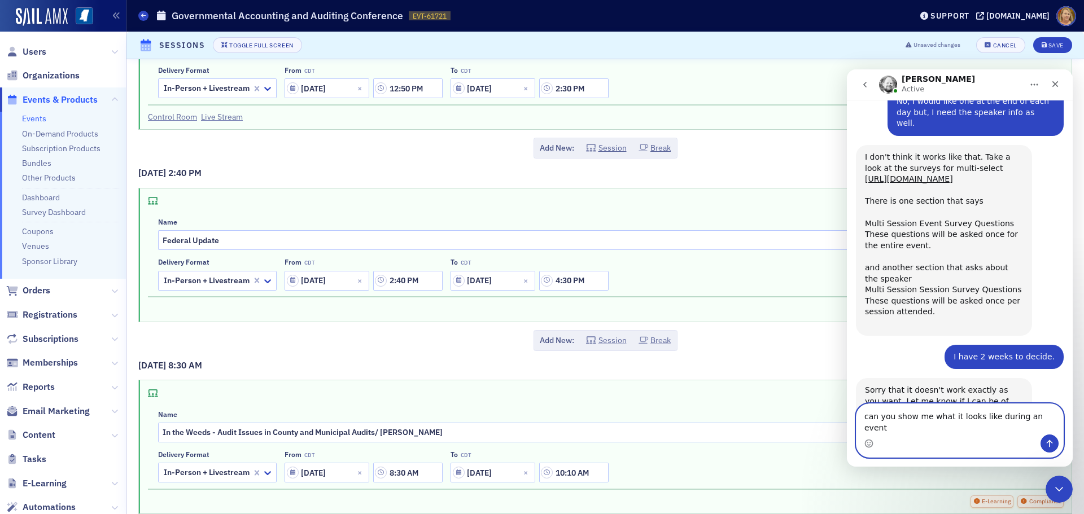
type textarea "can you show me what it looks like during an event."
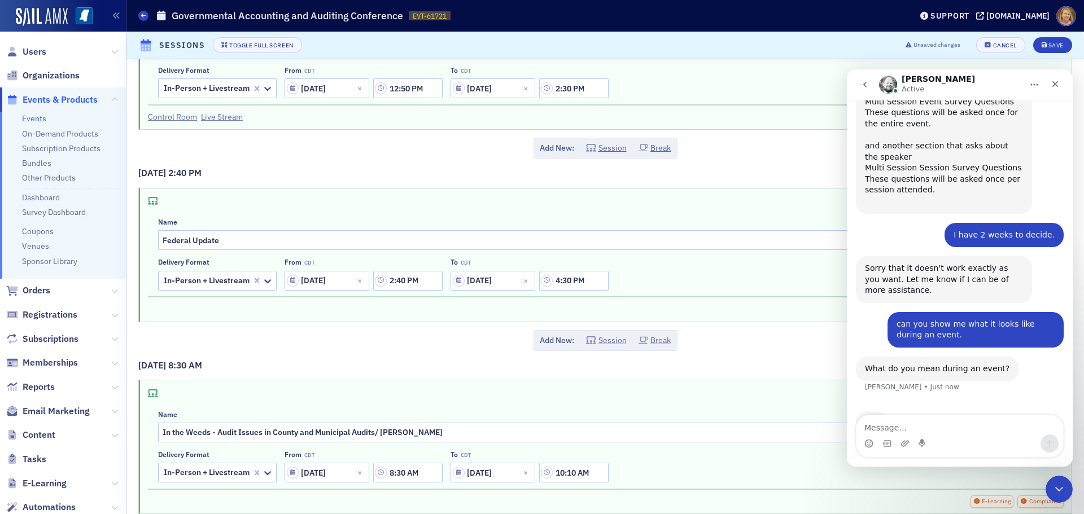
scroll to position [856, 0]
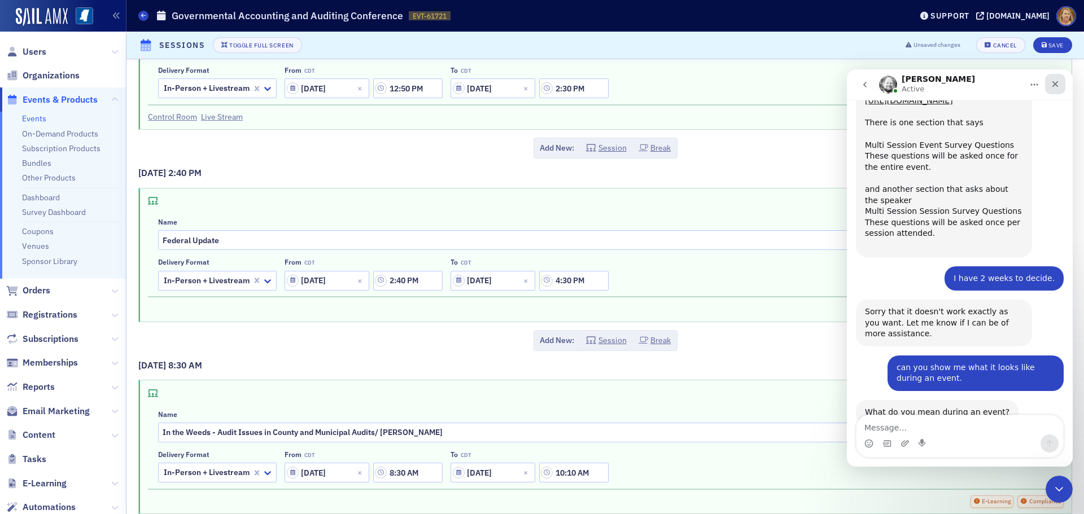
drag, startPoint x: 1054, startPoint y: 86, endPoint x: 1894, endPoint y: 157, distance: 842.2
click at [1054, 86] on icon "Close" at bounding box center [1056, 84] width 6 height 6
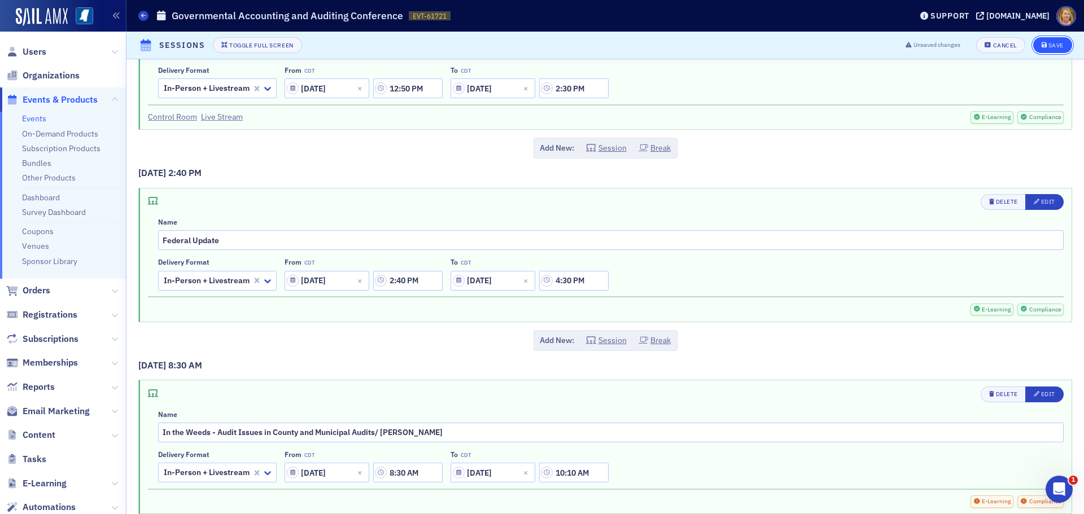
click at [1049, 44] on div "Save" at bounding box center [1056, 45] width 15 height 6
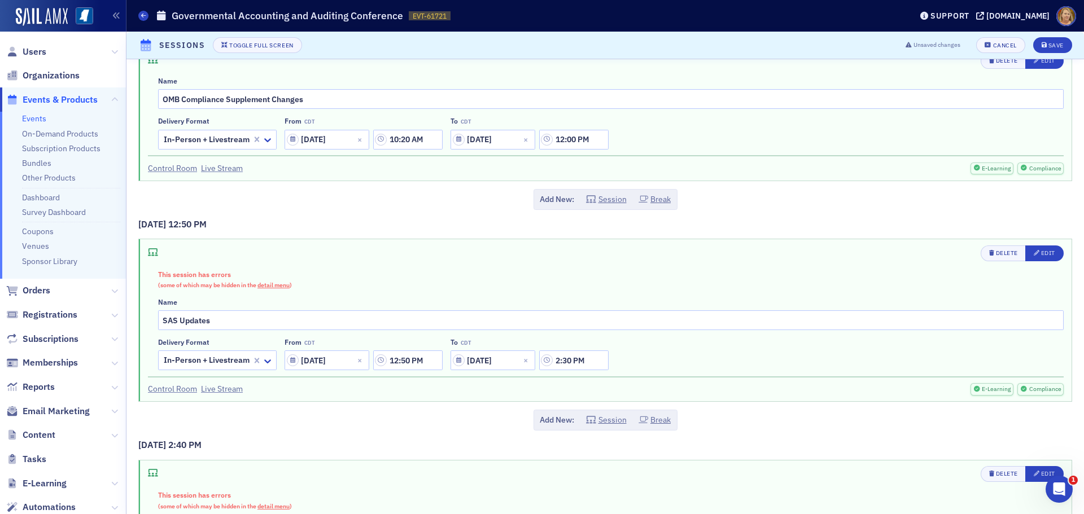
scroll to position [452, 0]
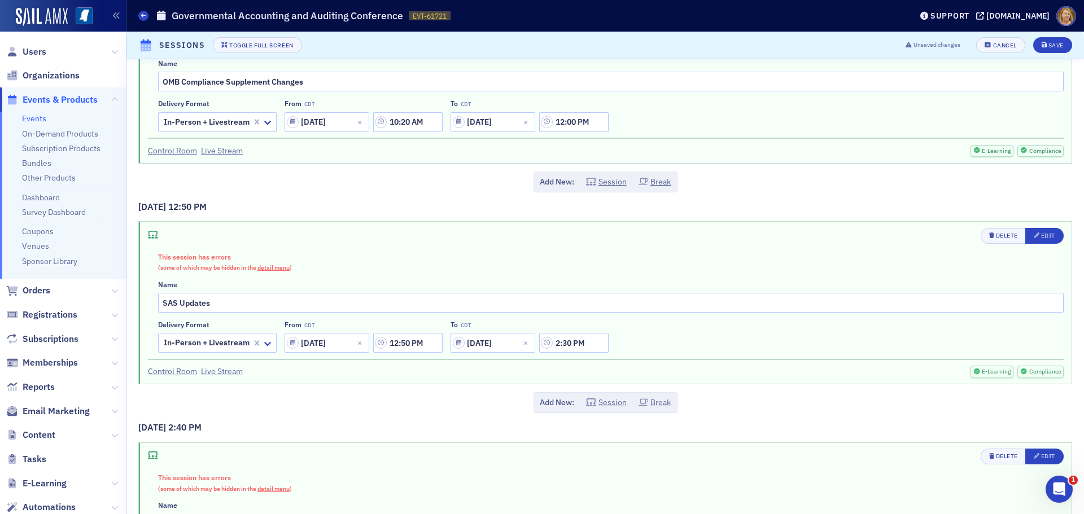
click at [283, 268] on span "detail menu" at bounding box center [274, 268] width 32 height 8
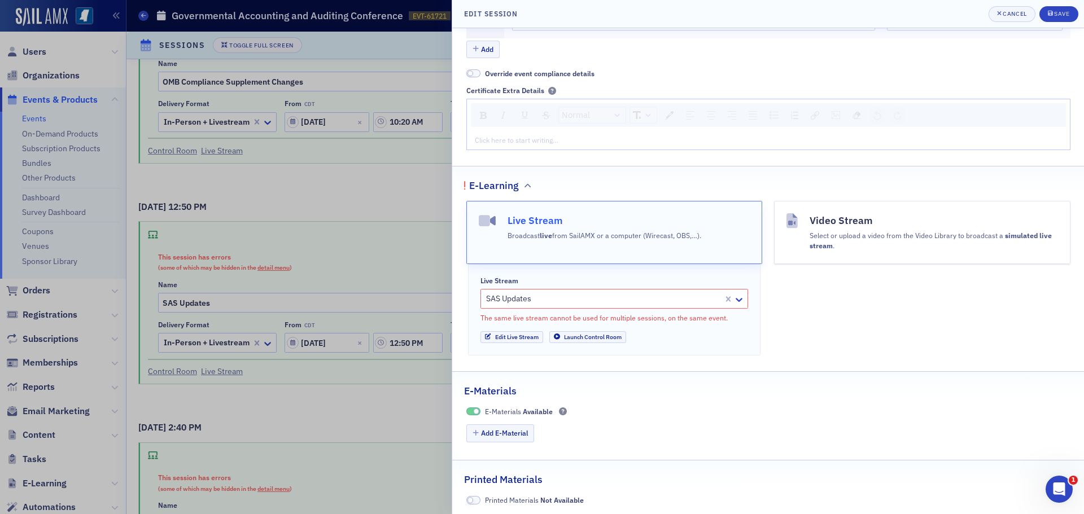
scroll to position [387, 0]
click at [668, 345] on div "Live Stream SAS Updates The same live stream cannot be used for multiple sessio…" at bounding box center [614, 306] width 293 height 91
click at [420, 239] on div at bounding box center [542, 257] width 1084 height 514
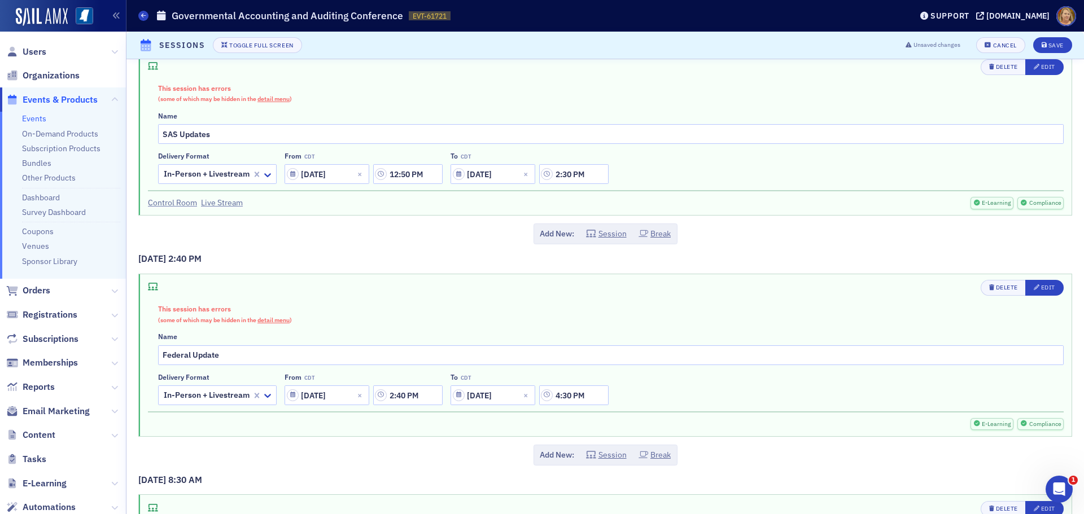
scroll to position [621, 0]
click at [271, 319] on span "detail menu" at bounding box center [274, 320] width 32 height 8
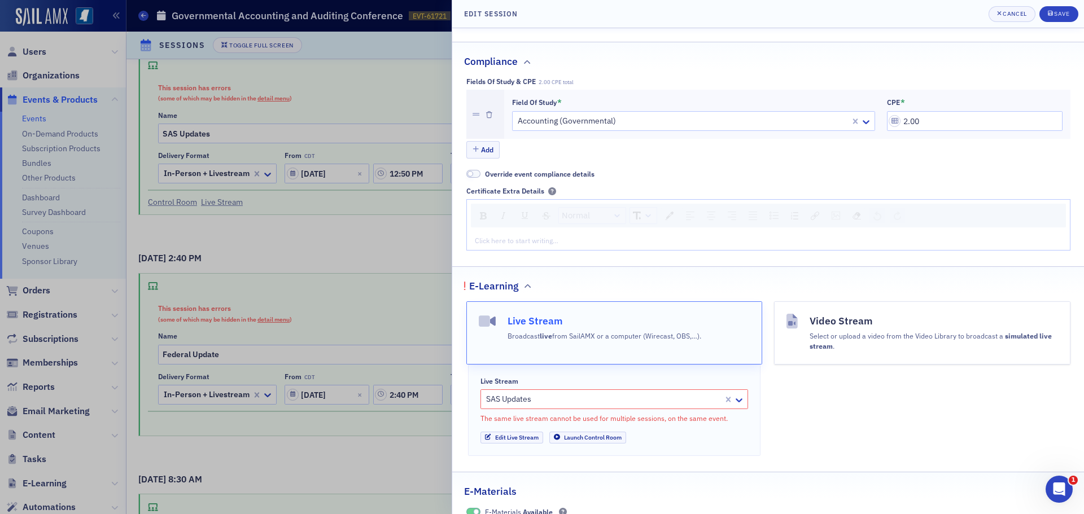
scroll to position [339, 0]
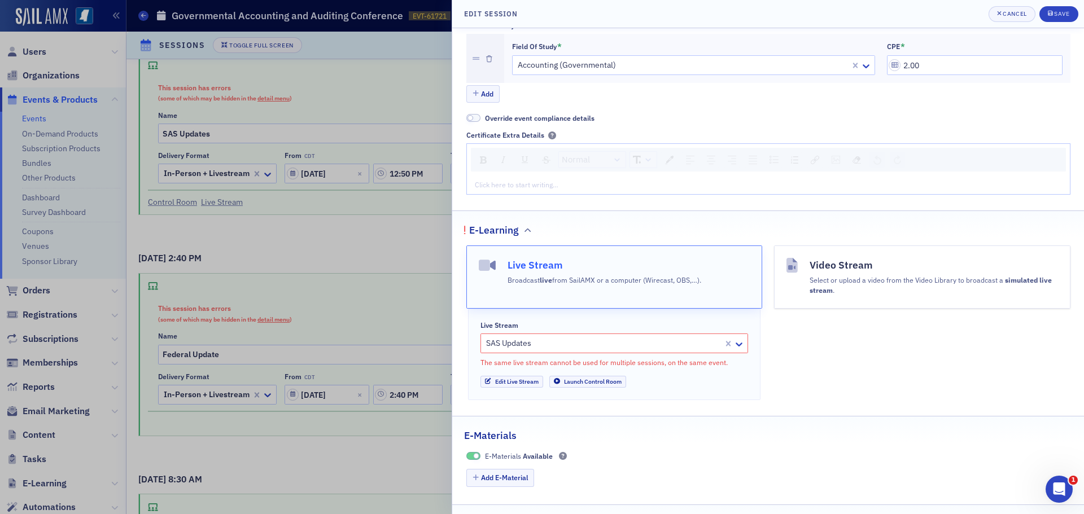
click at [665, 342] on div at bounding box center [603, 344] width 237 height 14
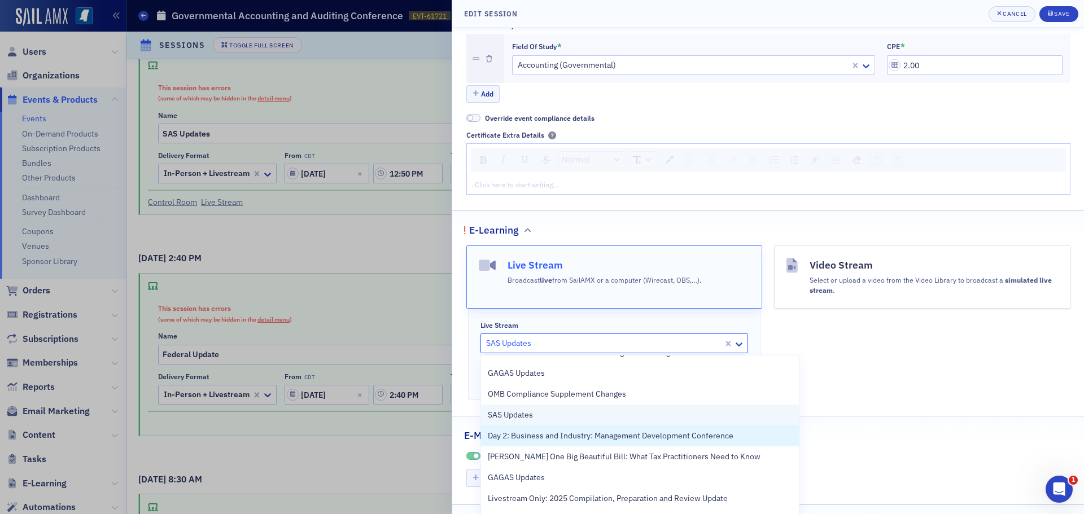
scroll to position [0, 0]
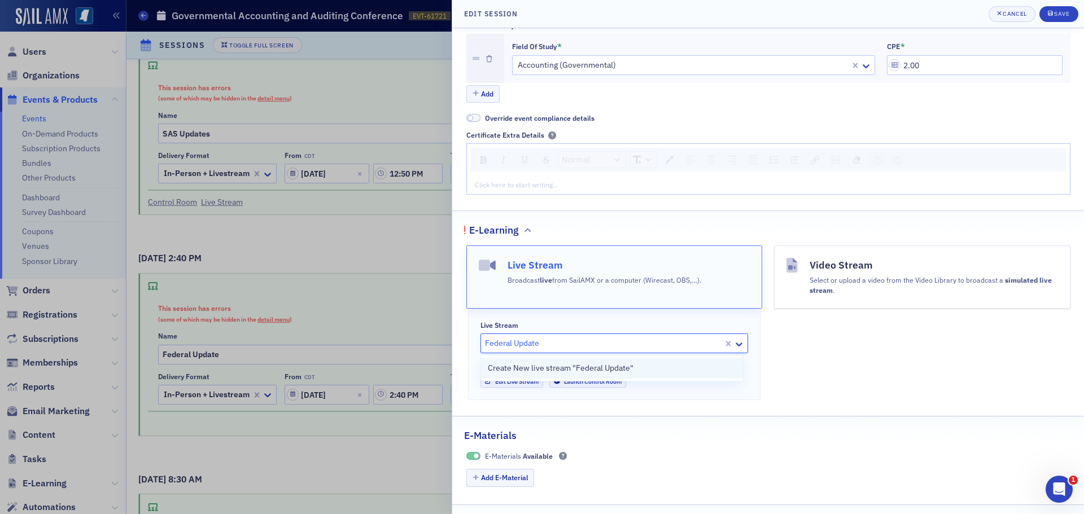
click at [573, 372] on span "Create New live stream "Federal Update"" at bounding box center [561, 369] width 146 height 12
type input "Federal Update"
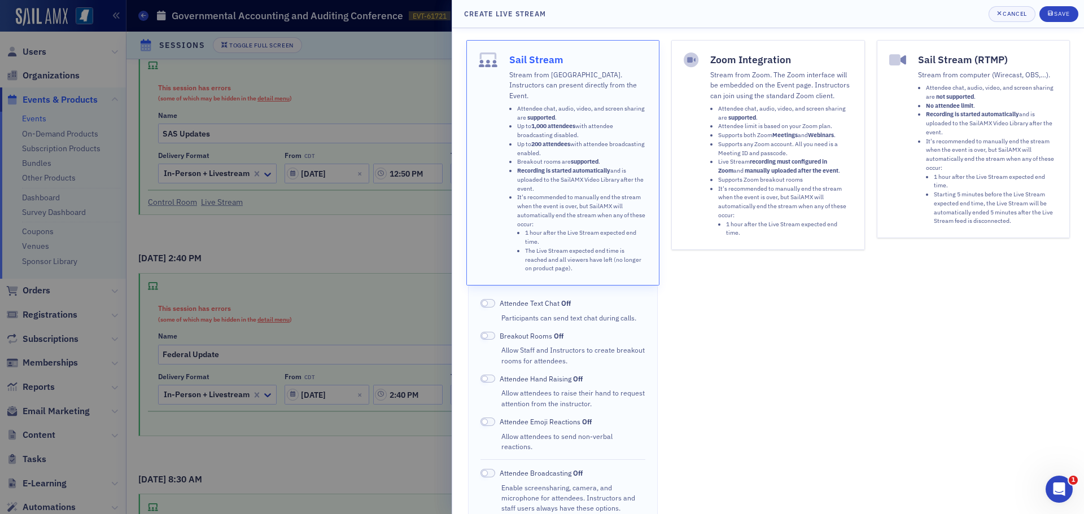
click at [493, 299] on span at bounding box center [488, 303] width 15 height 8
click at [494, 418] on span at bounding box center [488, 422] width 15 height 8
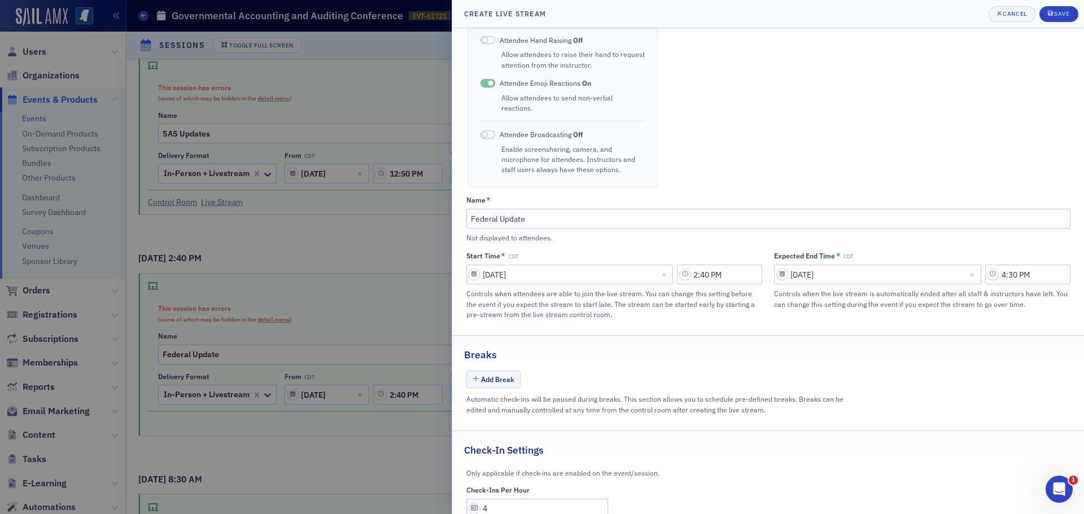
scroll to position [360, 0]
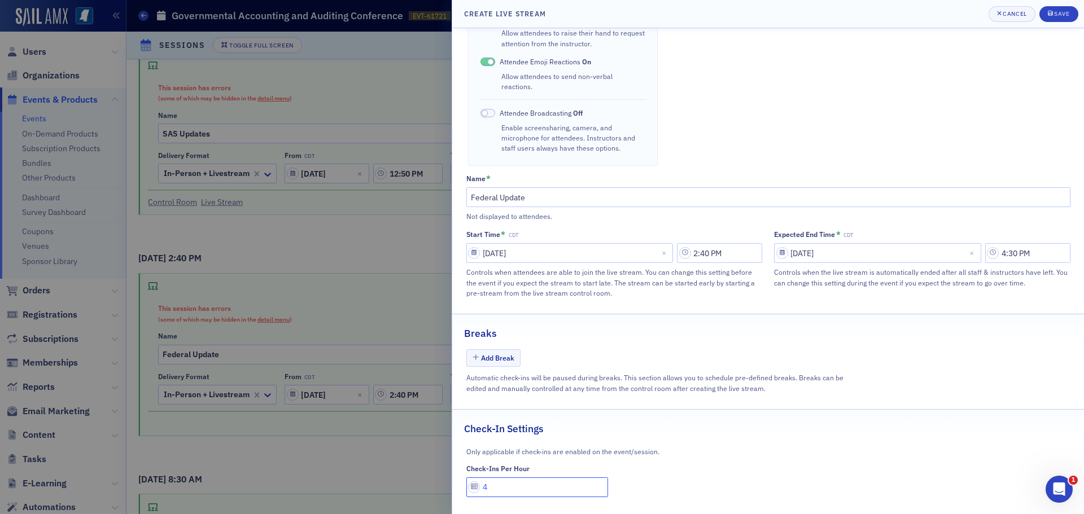
click at [489, 478] on input "4" at bounding box center [537, 488] width 142 height 20
type input "1"
click at [1056, 15] on div "Save" at bounding box center [1061, 14] width 15 height 6
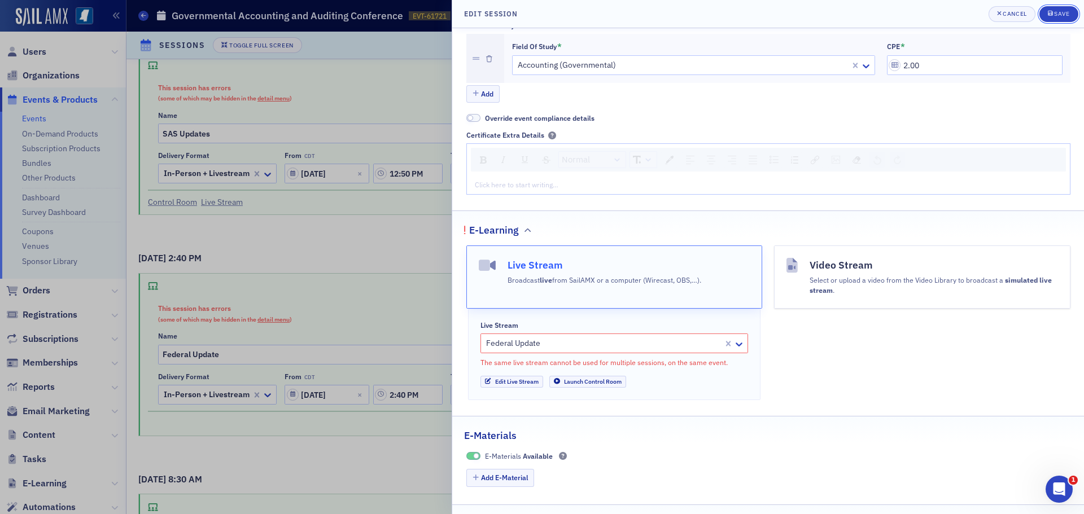
click at [1056, 15] on div "Save" at bounding box center [1061, 14] width 15 height 6
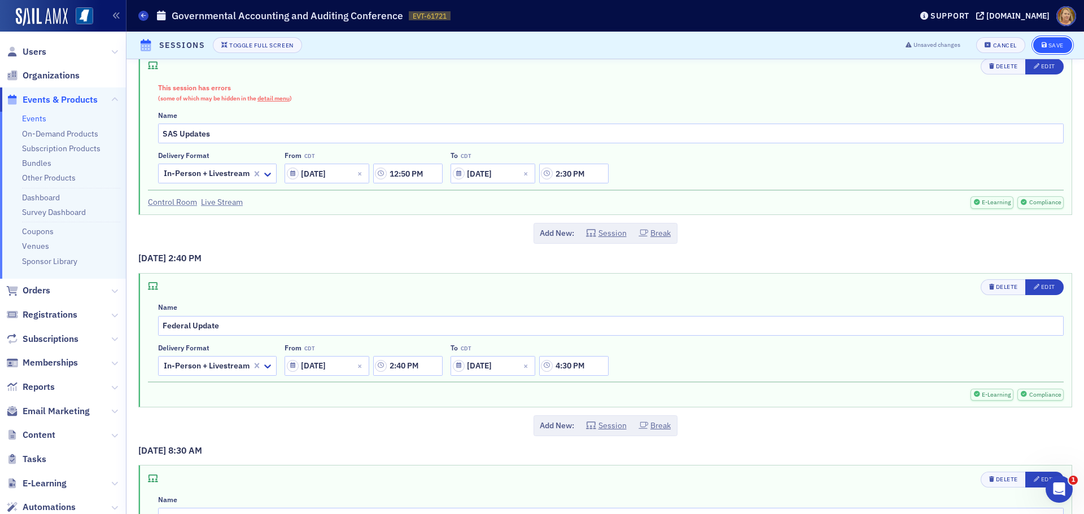
click at [1045, 40] on button "Save" at bounding box center [1053, 45] width 39 height 16
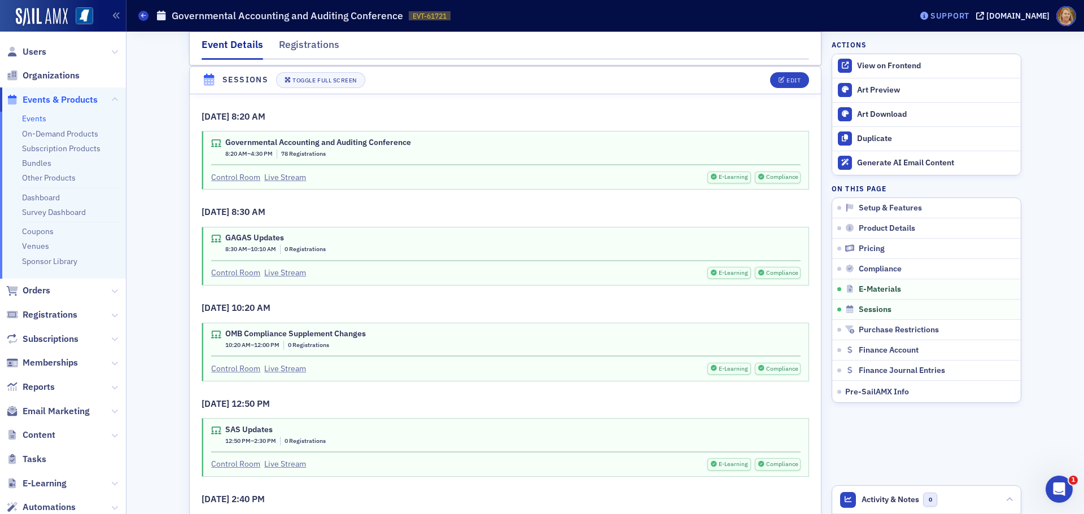
click at [970, 16] on div "Support" at bounding box center [950, 16] width 39 height 10
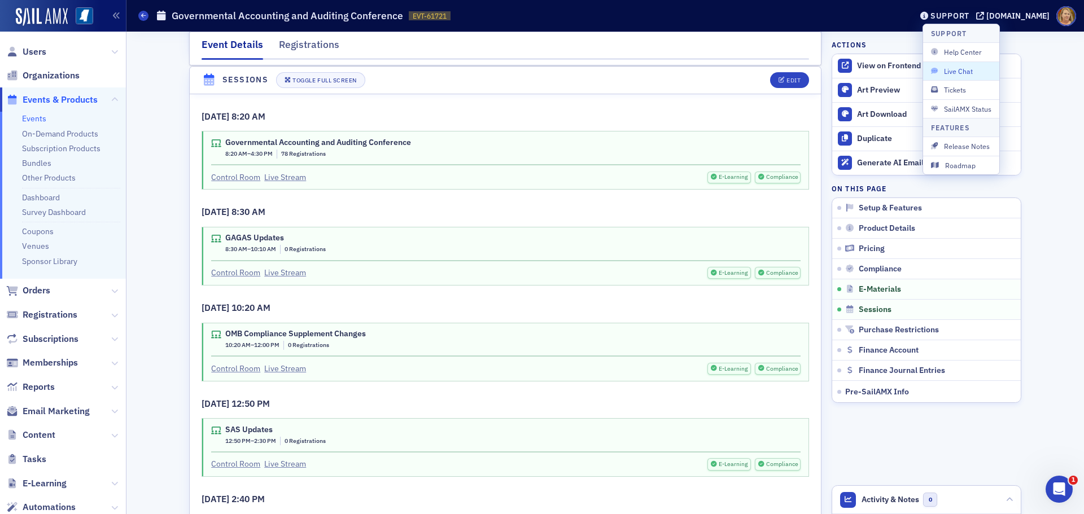
click at [963, 70] on span "Live Chat" at bounding box center [961, 71] width 60 height 10
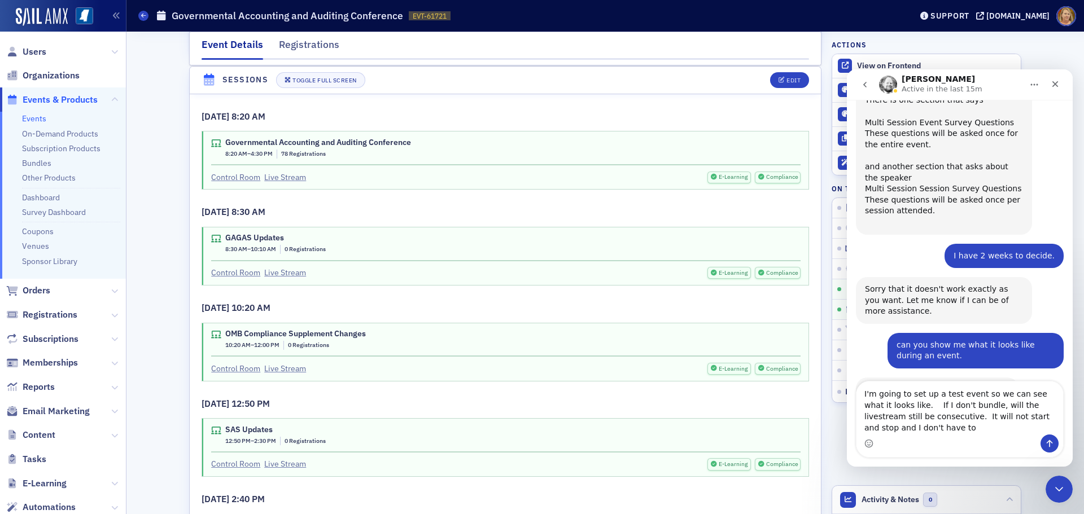
scroll to position [889, 0]
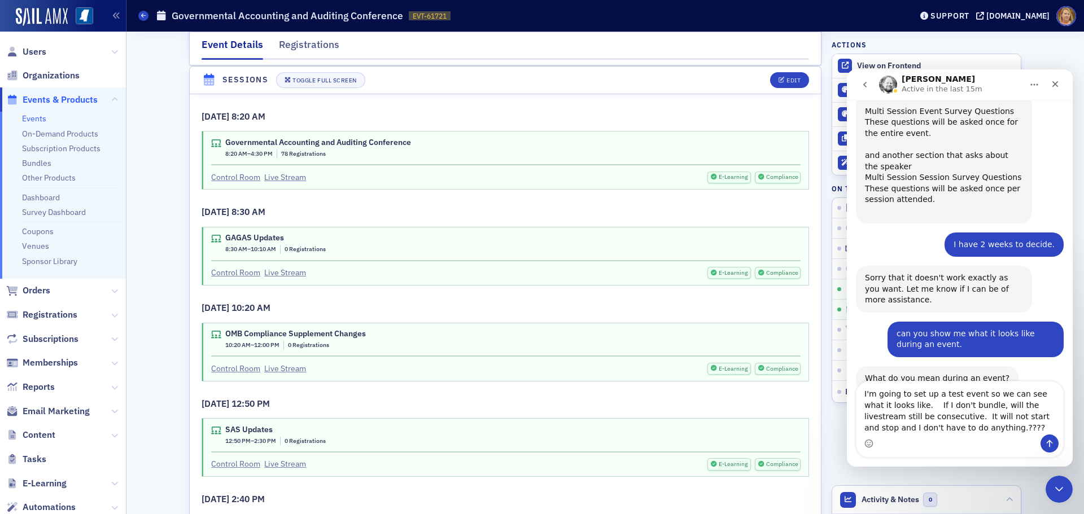
type textarea "I'm going to set up a test event so we can see what it looks like. If I don't b…"
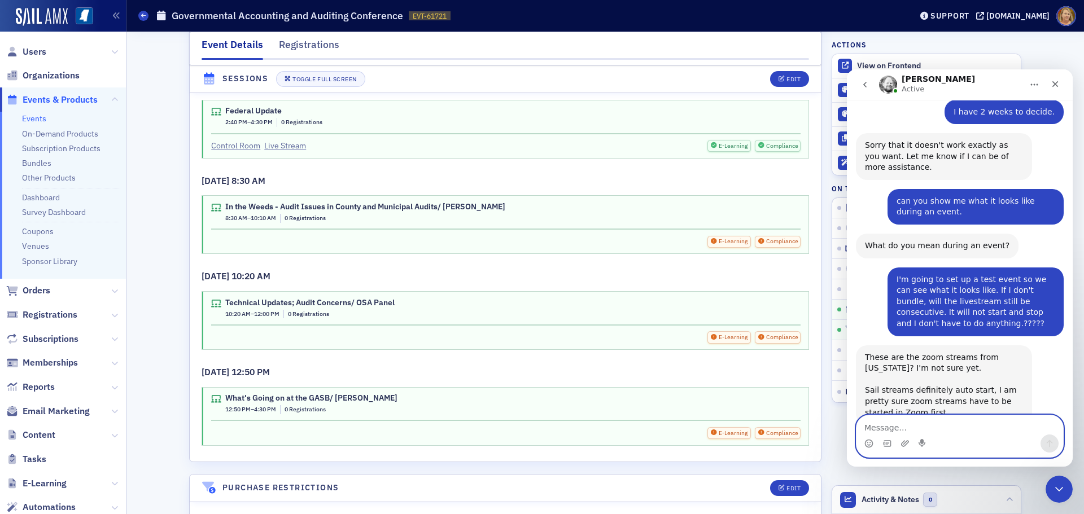
scroll to position [2870, 0]
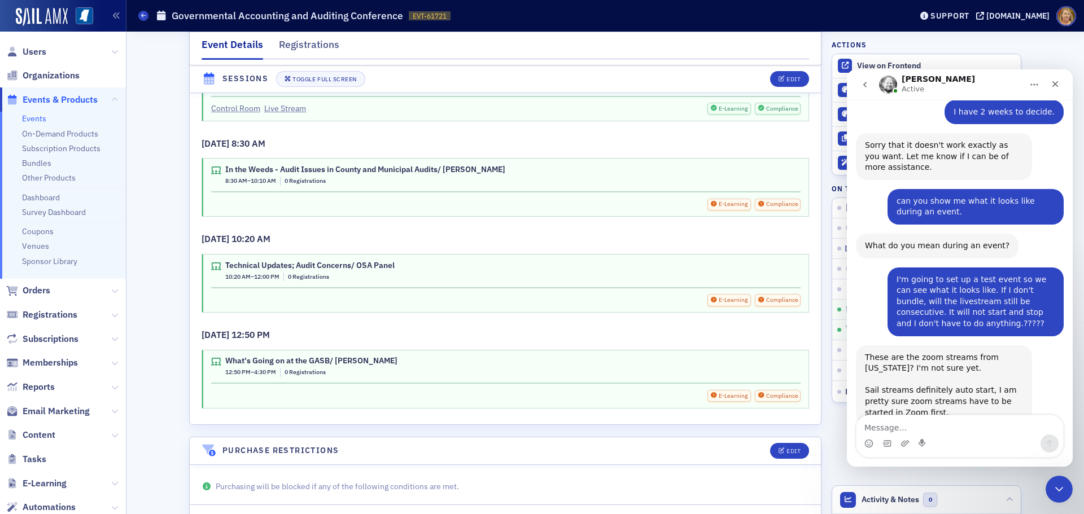
click at [668, 188] on div "In the Weeds - Audit Issues in County and Municipal Audits/ Stephanie Palmertre…" at bounding box center [506, 177] width 590 height 25
click at [718, 204] on span "E-Learning" at bounding box center [733, 204] width 30 height 9
click at [765, 202] on span "Compliance" at bounding box center [781, 204] width 33 height 9
click at [789, 77] on div "Edit" at bounding box center [794, 79] width 14 height 6
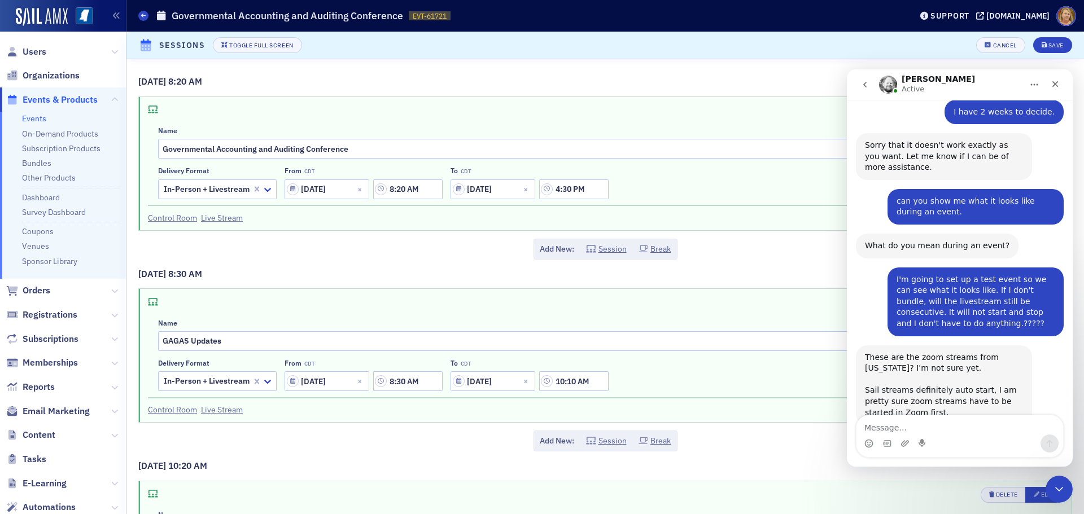
scroll to position [2418, 0]
click at [874, 422] on textarea "Message…" at bounding box center [960, 425] width 207 height 19
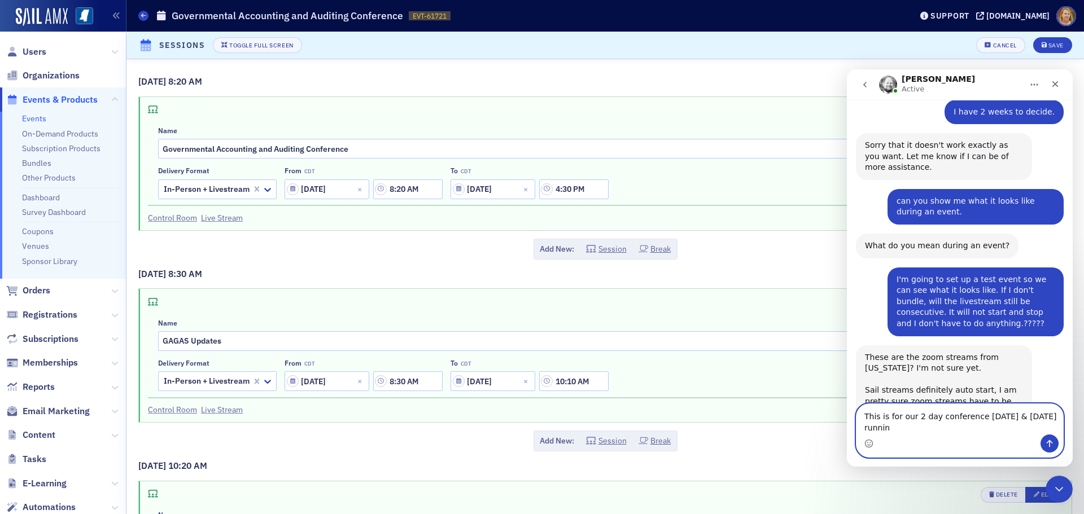
scroll to position [1034, 0]
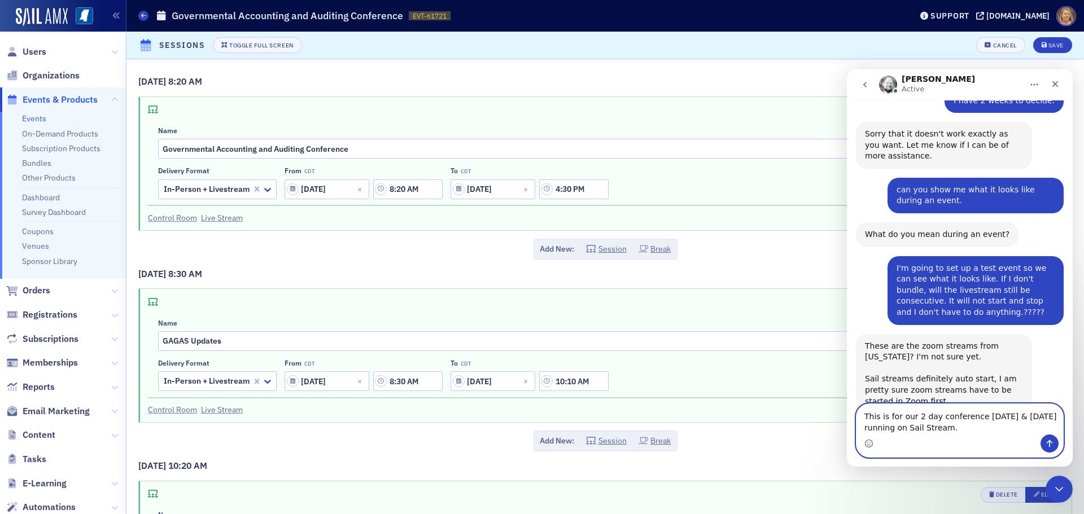
type textarea "This is for our 2 day conference Sept. 11th & 12th running on Sail Stream."
click at [1048, 442] on icon "Send a message…" at bounding box center [1049, 443] width 9 height 9
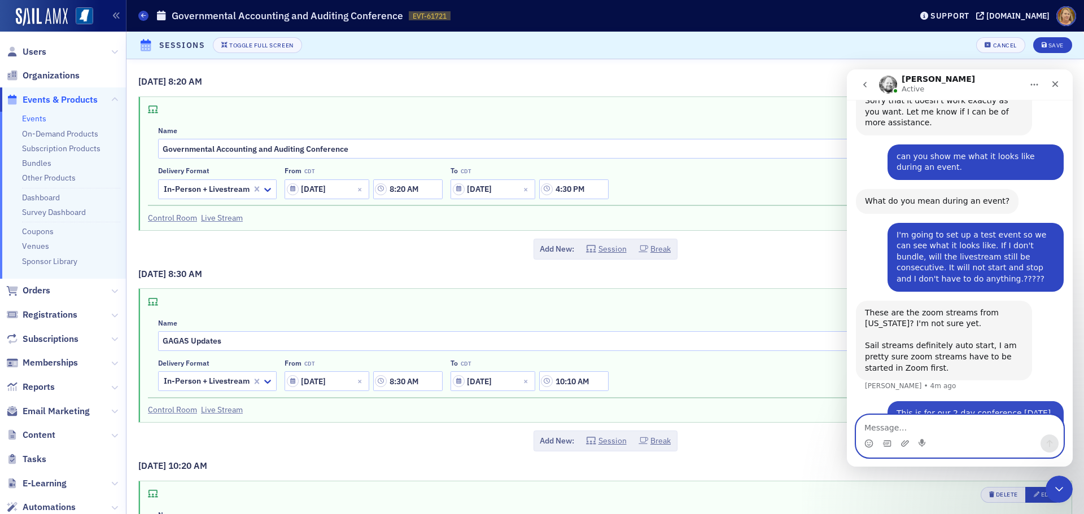
scroll to position [1067, 0]
click at [896, 428] on textarea "Message…" at bounding box center [960, 425] width 207 height 19
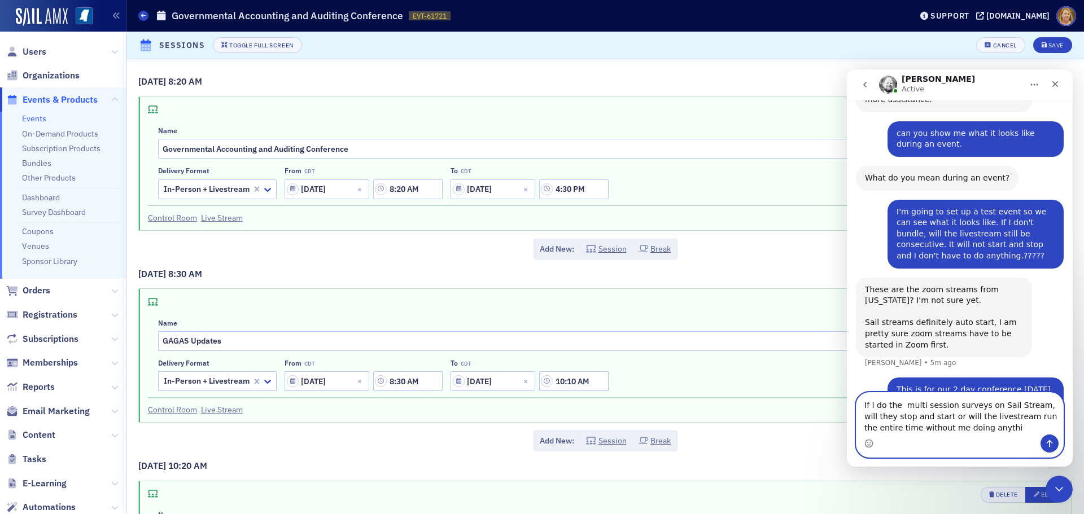
scroll to position [1133, 0]
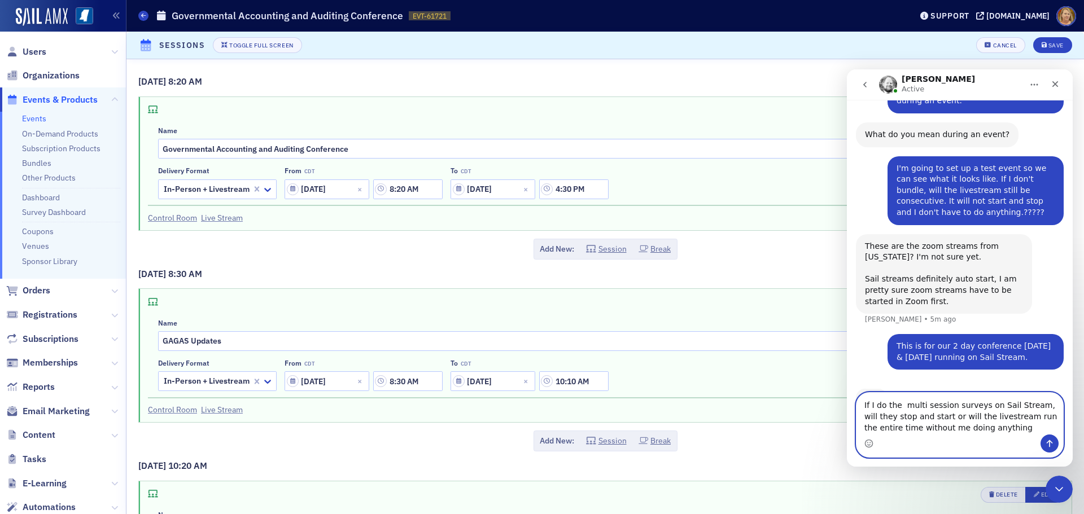
type textarea "If I do the multi session surveys on Sail Stream, will they stop and start or w…"
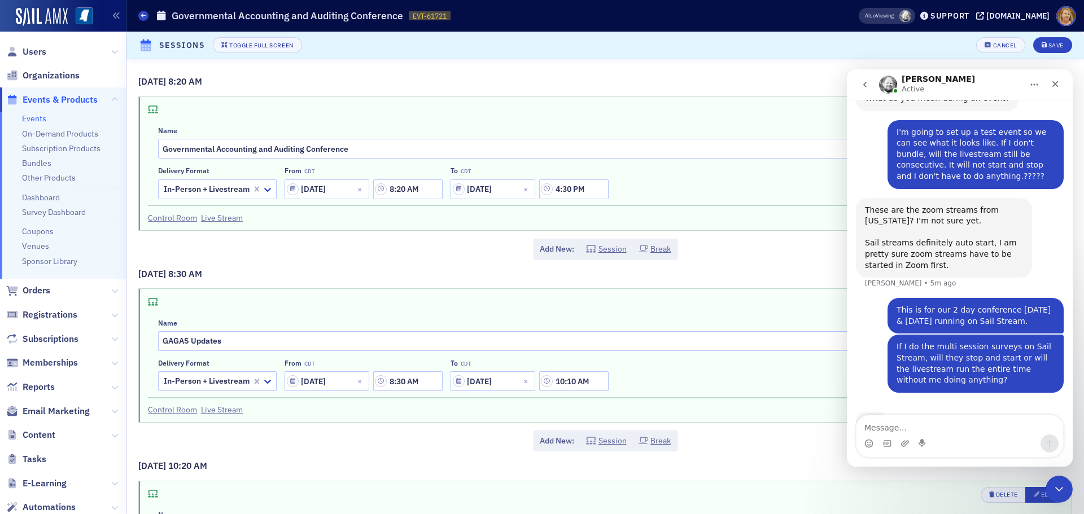
scroll to position [1126, 0]
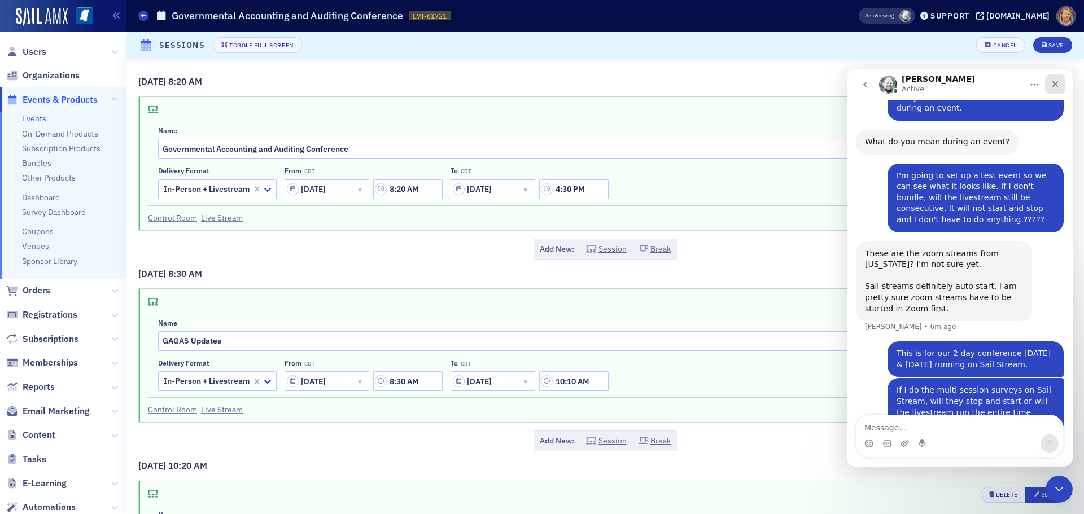
click at [1059, 84] on icon "Close" at bounding box center [1055, 84] width 9 height 9
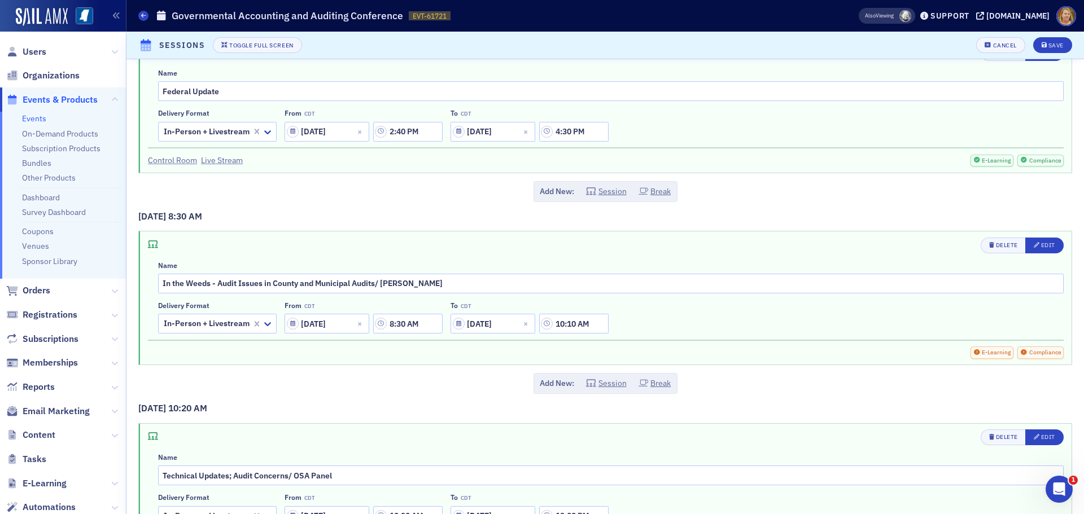
scroll to position [847, 0]
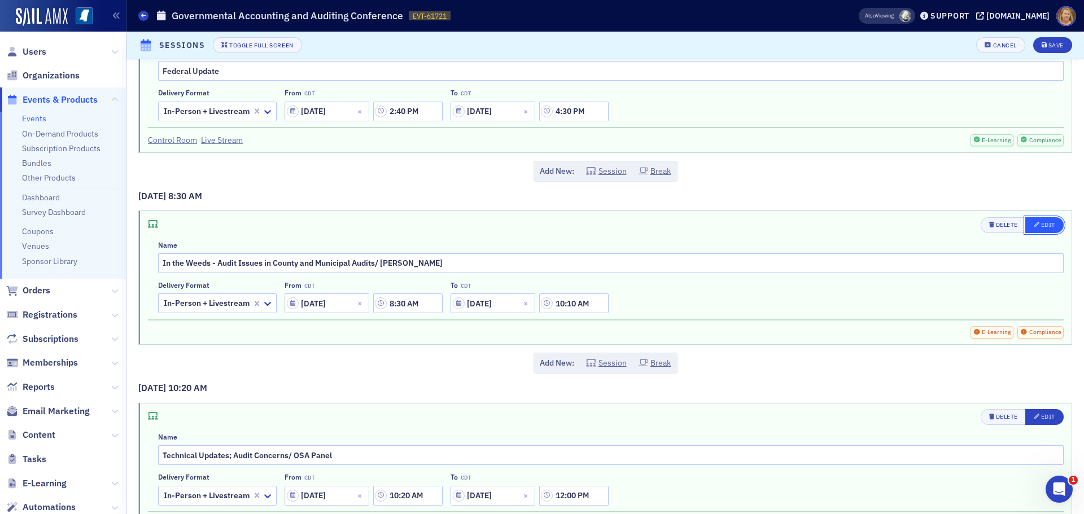
click at [1031, 220] on button "Edit" at bounding box center [1045, 225] width 38 height 16
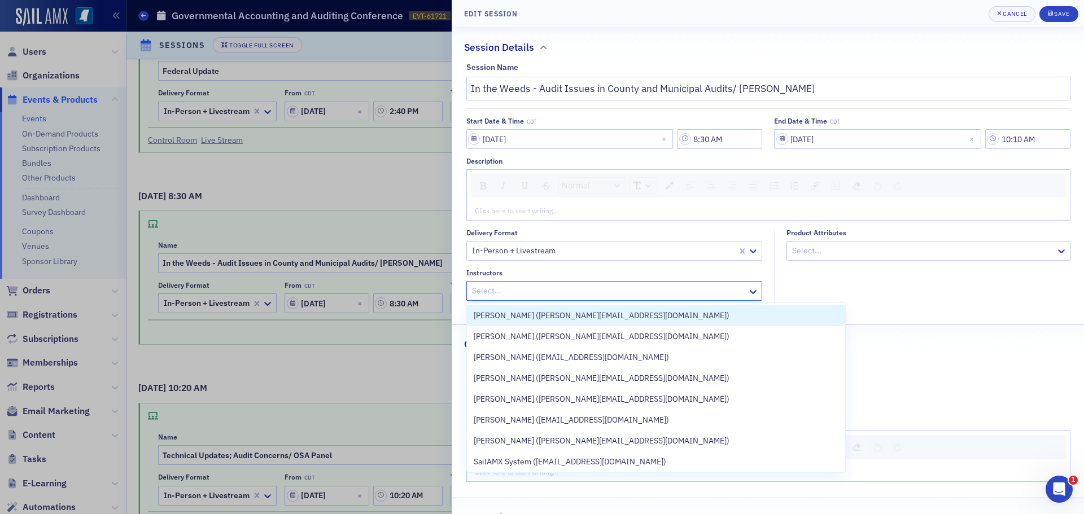
click at [634, 286] on div at bounding box center [609, 291] width 276 height 14
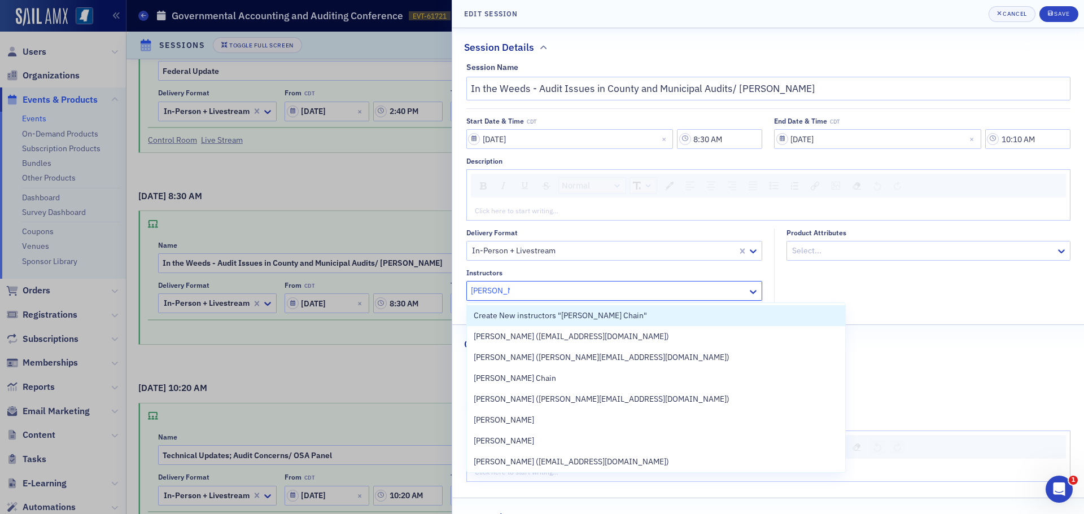
type input "Tom Chain"
click at [810, 306] on fieldset "Product Attributes Select..." at bounding box center [925, 269] width 302 height 81
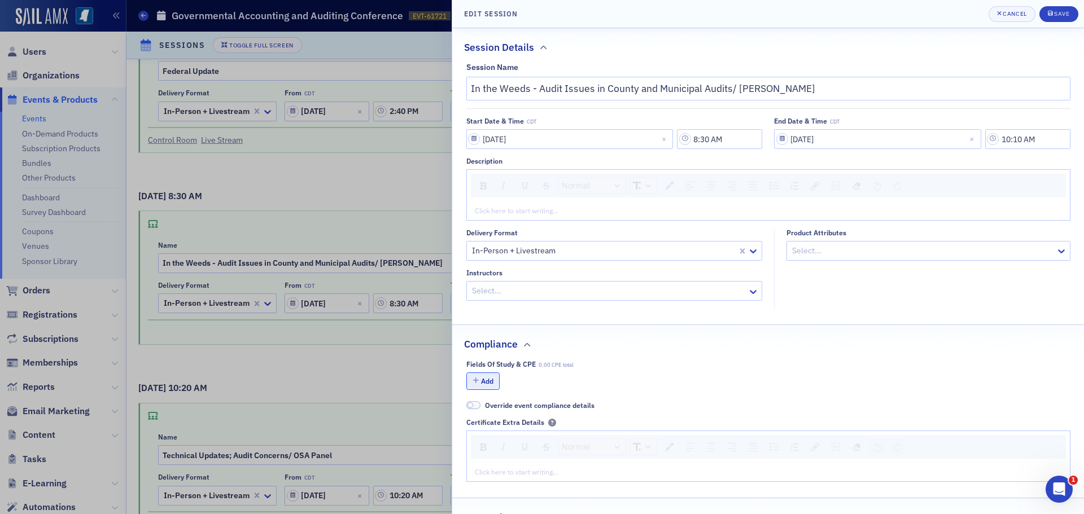
click at [490, 379] on button "Add" at bounding box center [483, 382] width 34 height 18
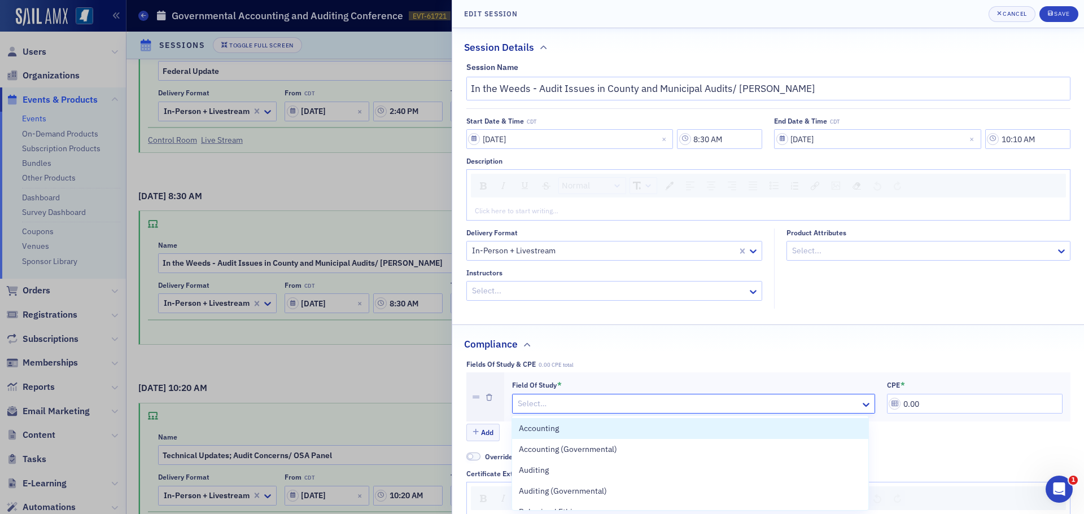
click at [538, 397] on div at bounding box center [688, 404] width 343 height 14
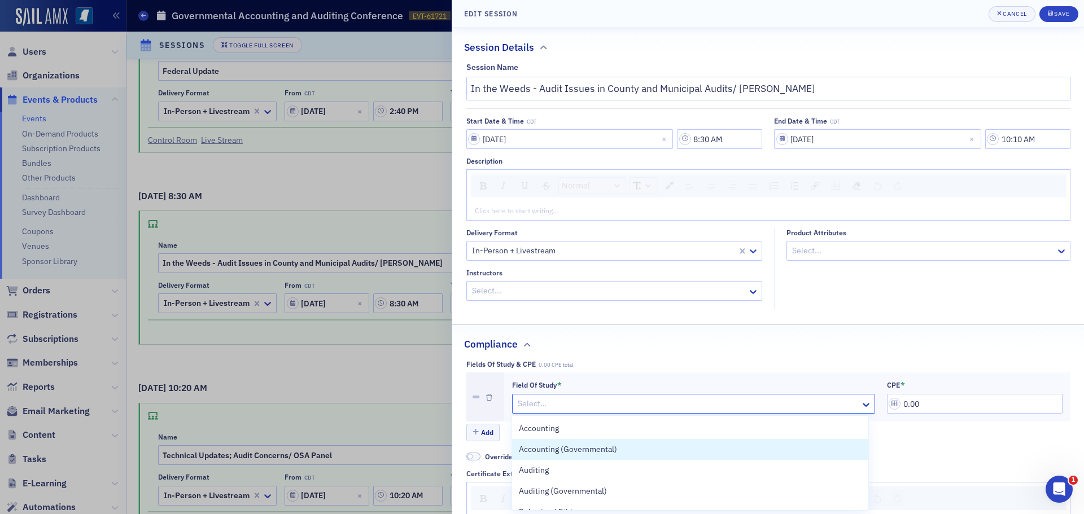
click at [553, 447] on span "Accounting (Governmental)" at bounding box center [568, 450] width 98 height 12
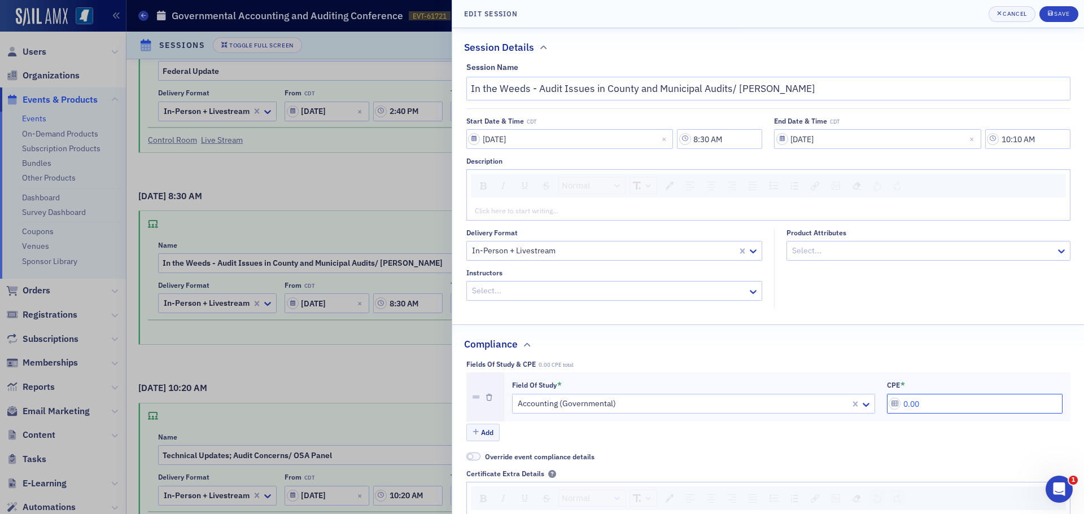
drag, startPoint x: 921, startPoint y: 406, endPoint x: 899, endPoint y: 408, distance: 22.1
click at [899, 408] on input "0.00" at bounding box center [975, 404] width 176 height 20
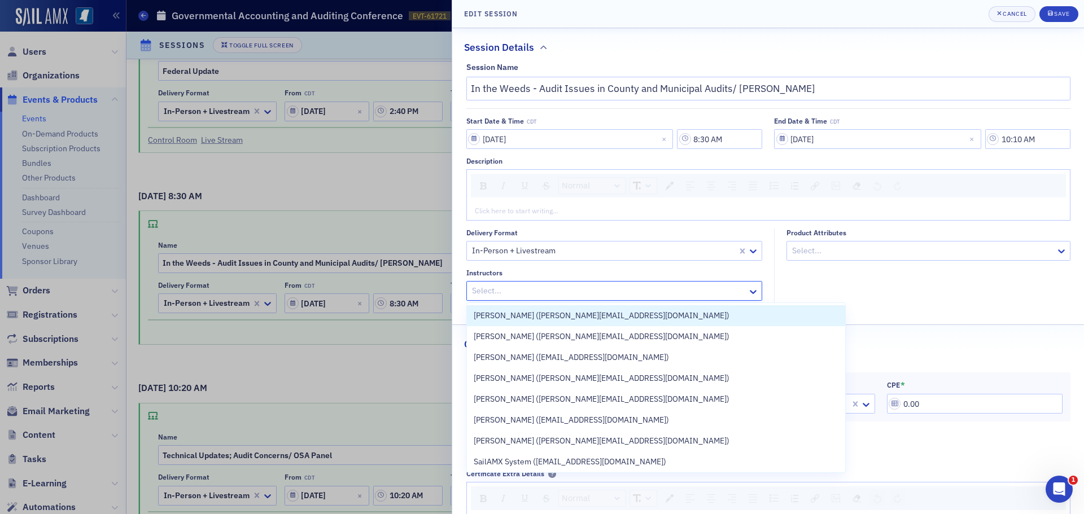
click at [537, 290] on div at bounding box center [609, 291] width 276 height 14
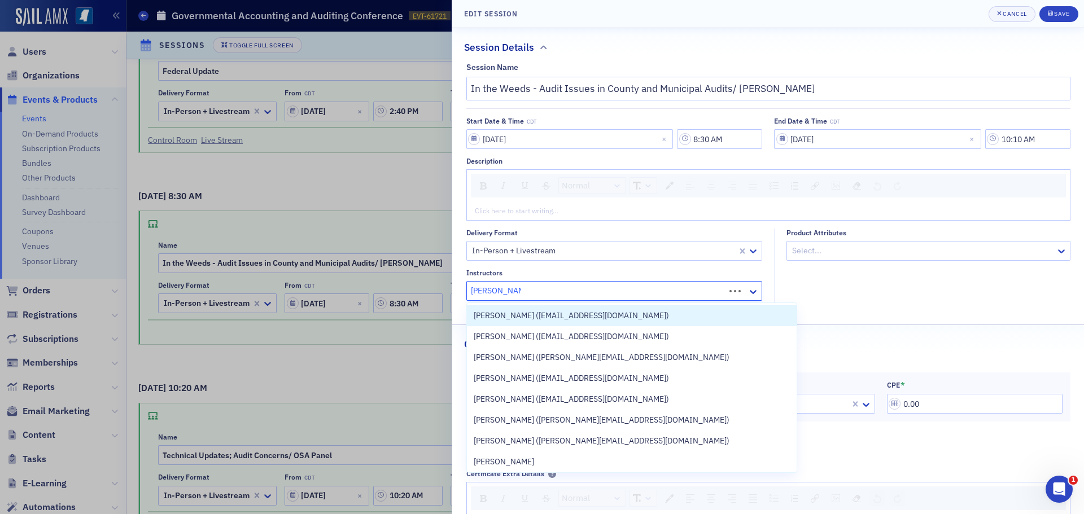
type input "Stephanie Palm"
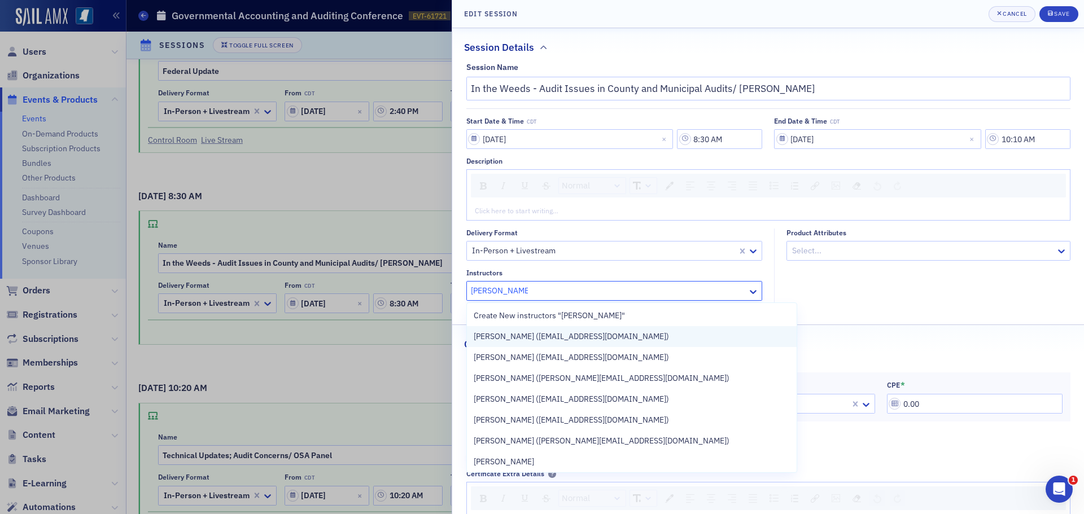
click at [547, 338] on span "Stephanie Palmertree (spalmertree@gmail.com)" at bounding box center [571, 337] width 195 height 12
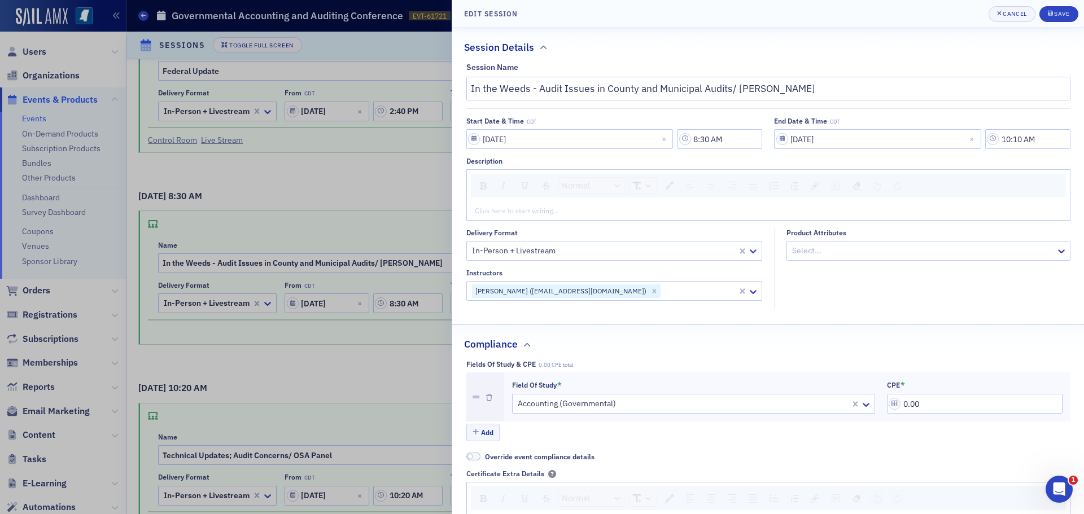
click at [822, 347] on div "Compliance" at bounding box center [768, 338] width 608 height 27
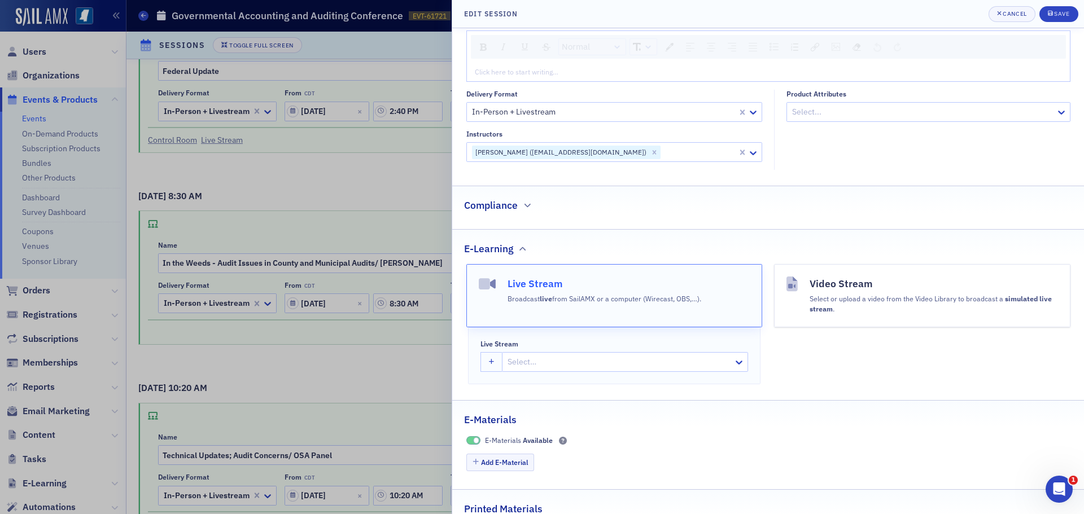
scroll to position [171, 0]
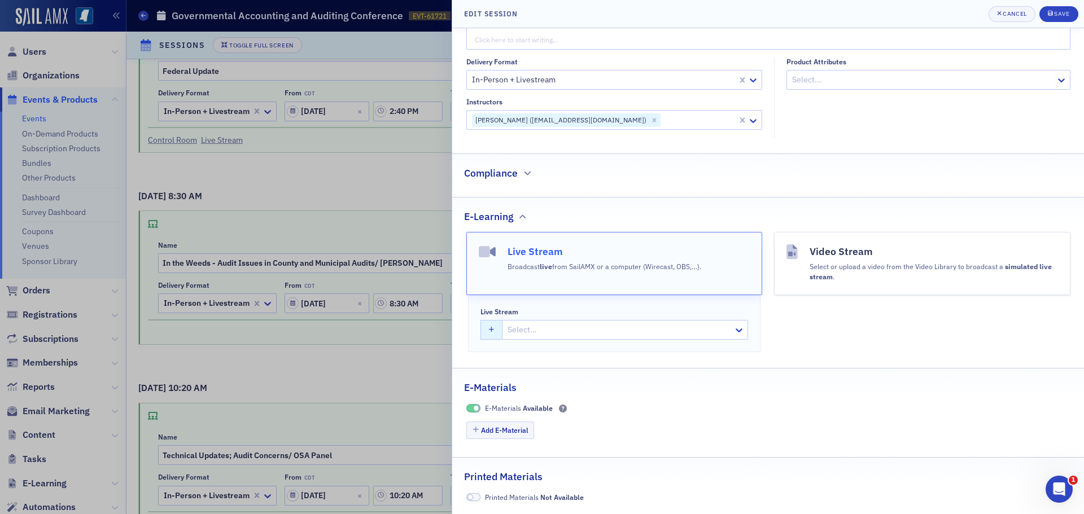
click at [494, 326] on button "button" at bounding box center [492, 330] width 22 height 20
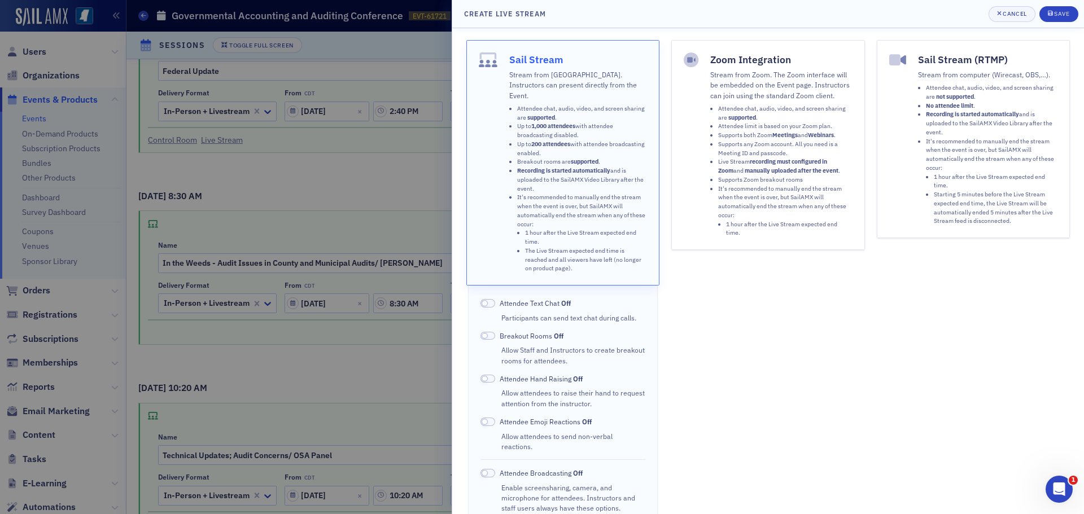
click at [492, 299] on span at bounding box center [488, 303] width 15 height 8
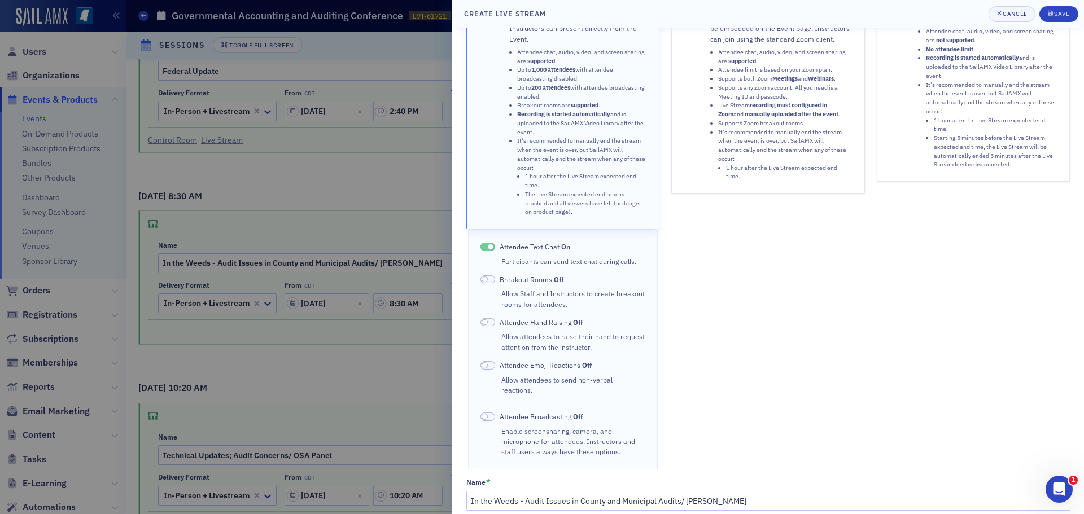
click at [491, 361] on span at bounding box center [488, 365] width 15 height 8
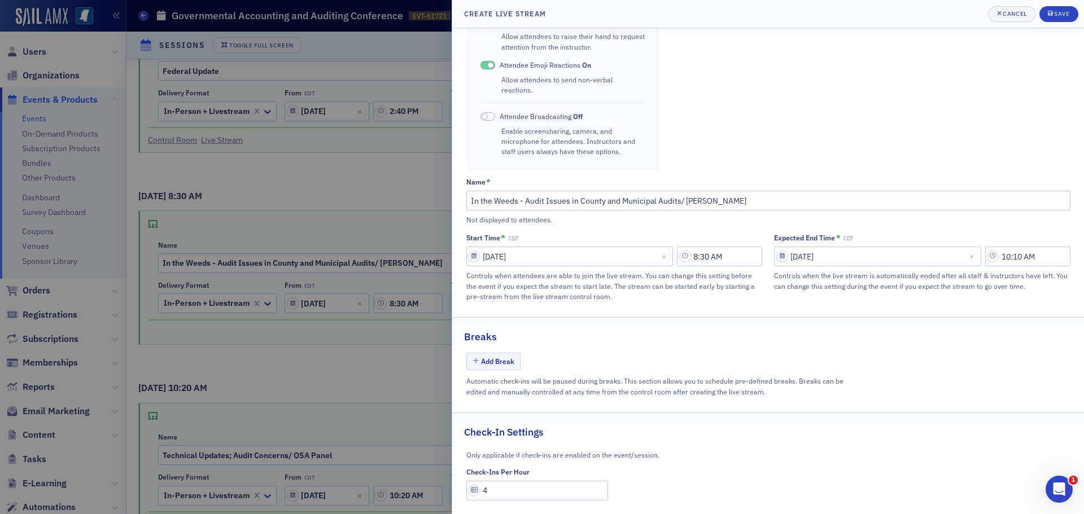
scroll to position [360, 0]
click at [489, 478] on input "4" at bounding box center [537, 488] width 142 height 20
type input "1"
click at [1058, 13] on div "Save" at bounding box center [1061, 14] width 15 height 6
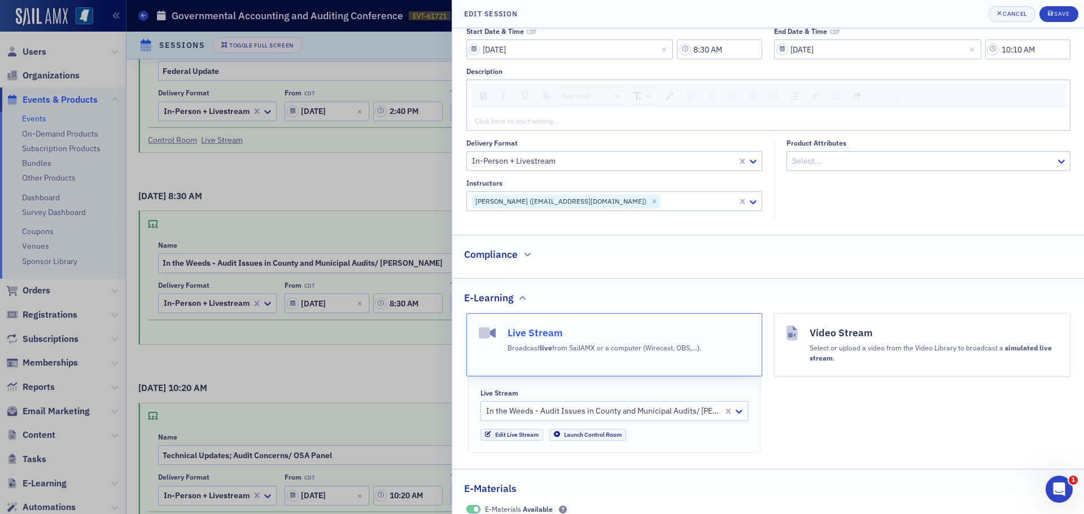
scroll to position [78, 0]
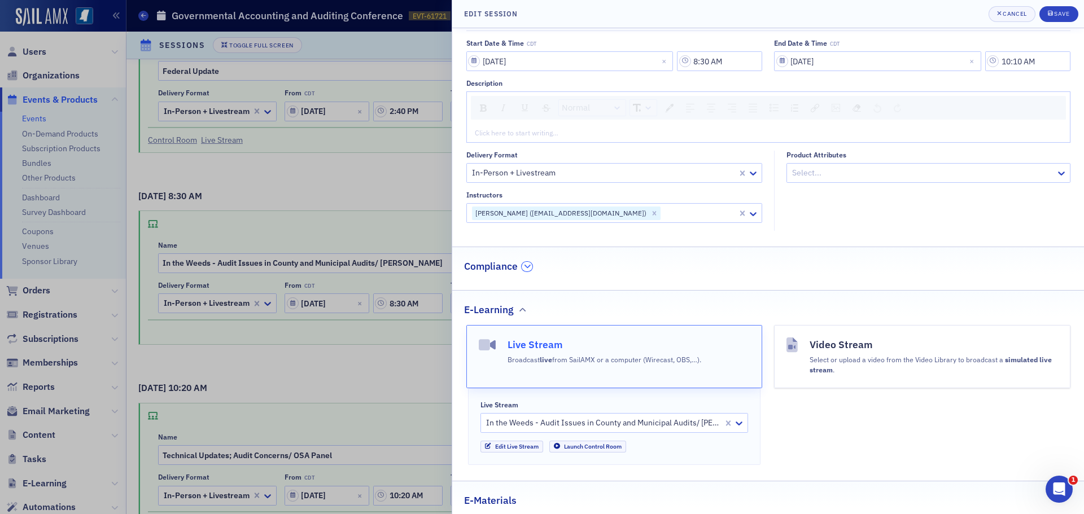
click at [525, 266] on icon "button" at bounding box center [527, 266] width 7 height 7
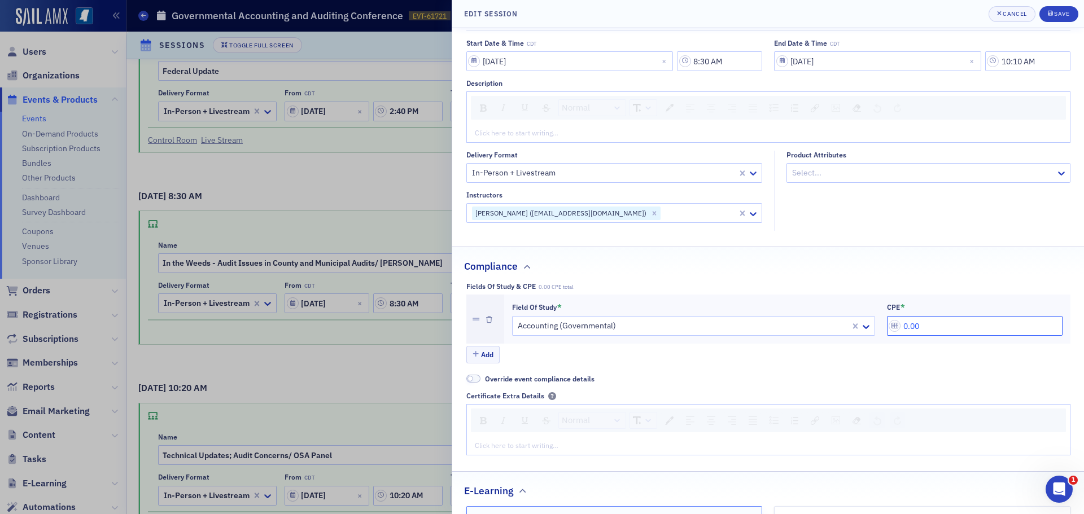
drag, startPoint x: 915, startPoint y: 325, endPoint x: 898, endPoint y: 326, distance: 17.5
click at [898, 326] on input "0.00" at bounding box center [975, 326] width 176 height 20
type input "2.00"
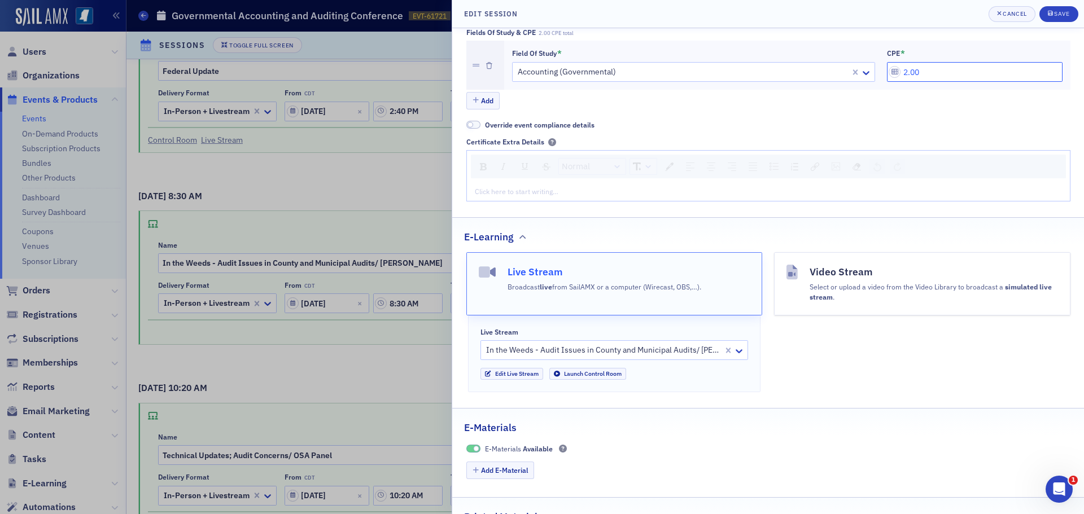
scroll to position [372, 0]
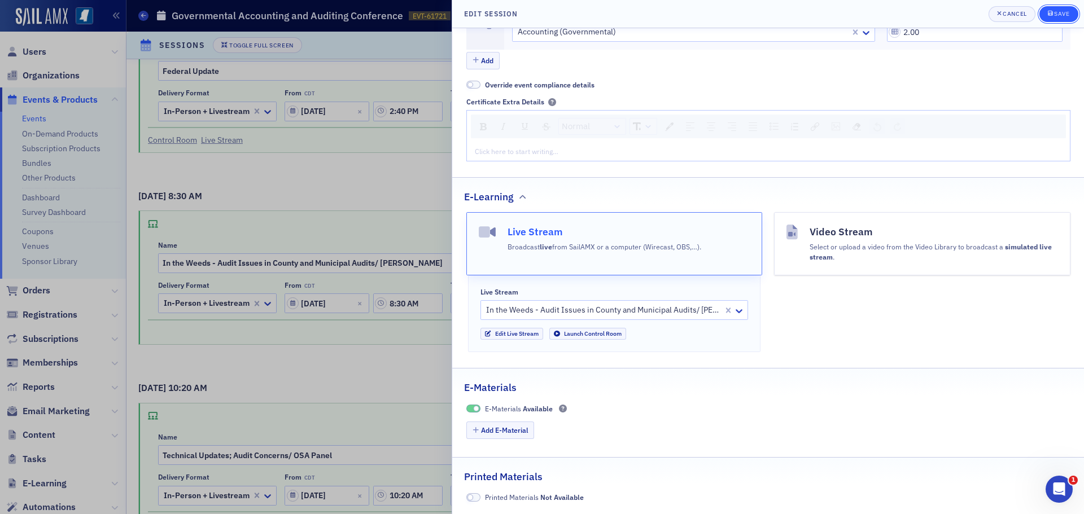
click at [1055, 14] on div "Save" at bounding box center [1061, 14] width 15 height 6
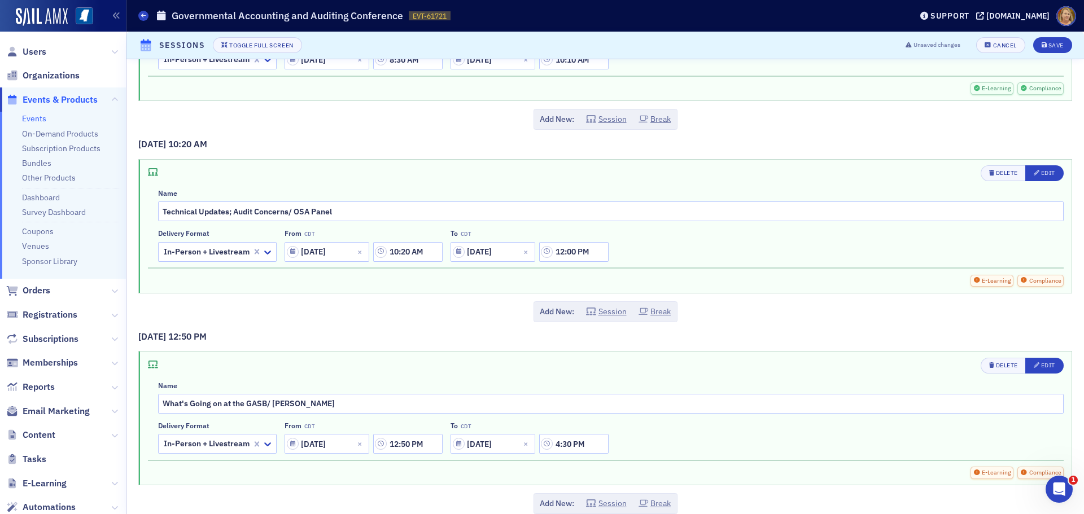
scroll to position [1107, 0]
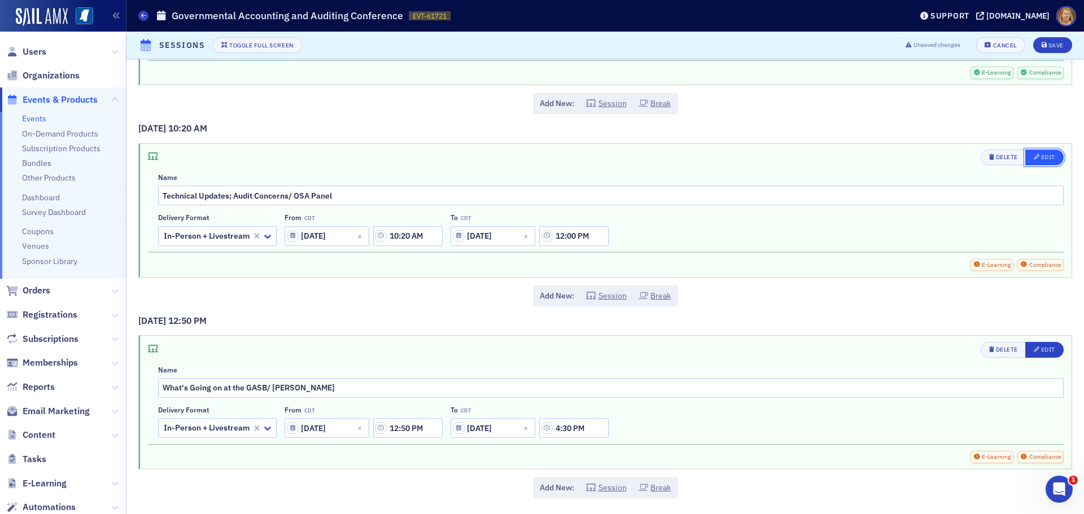
click at [1041, 156] on div "Edit" at bounding box center [1048, 157] width 14 height 6
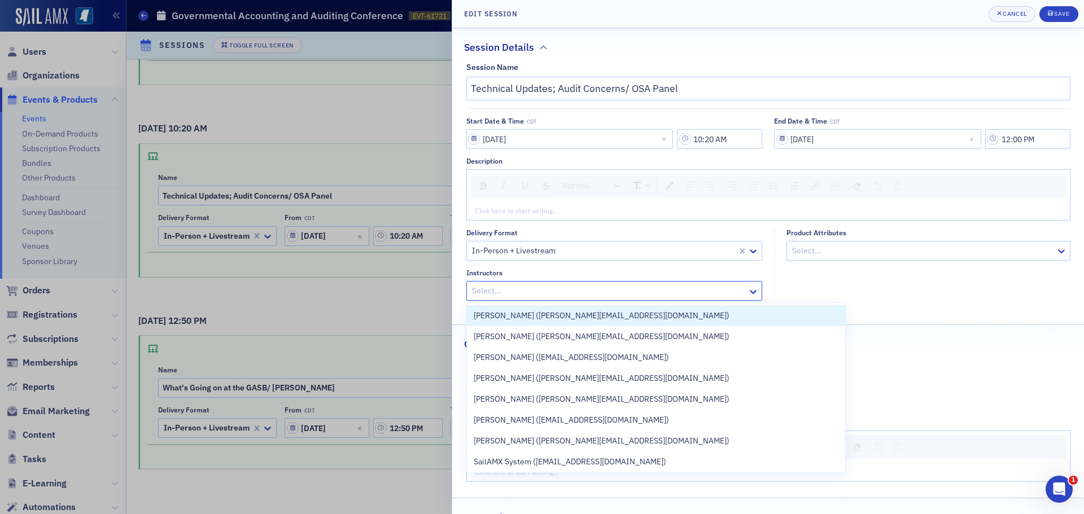
click at [629, 287] on div at bounding box center [609, 291] width 276 height 14
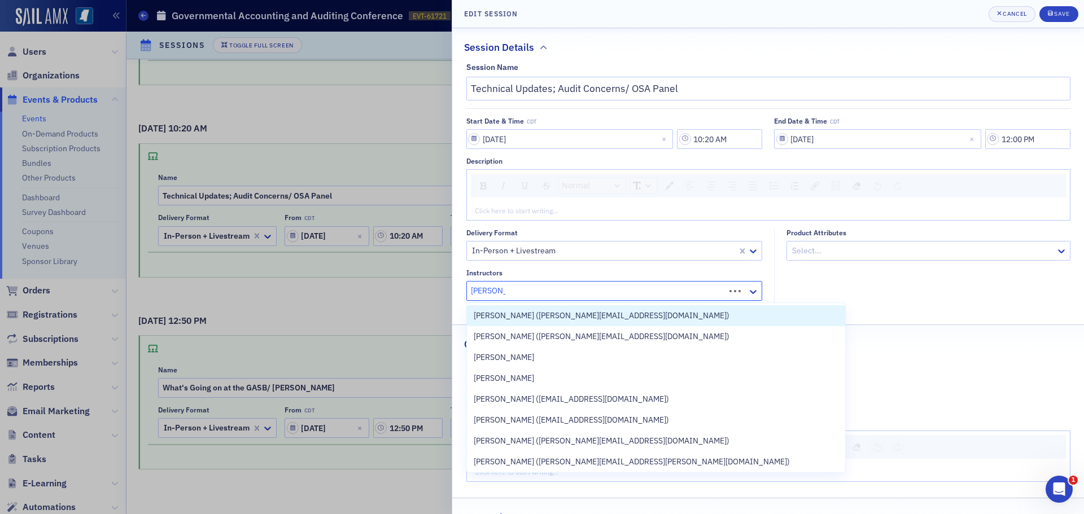
type input "Tom Chain"
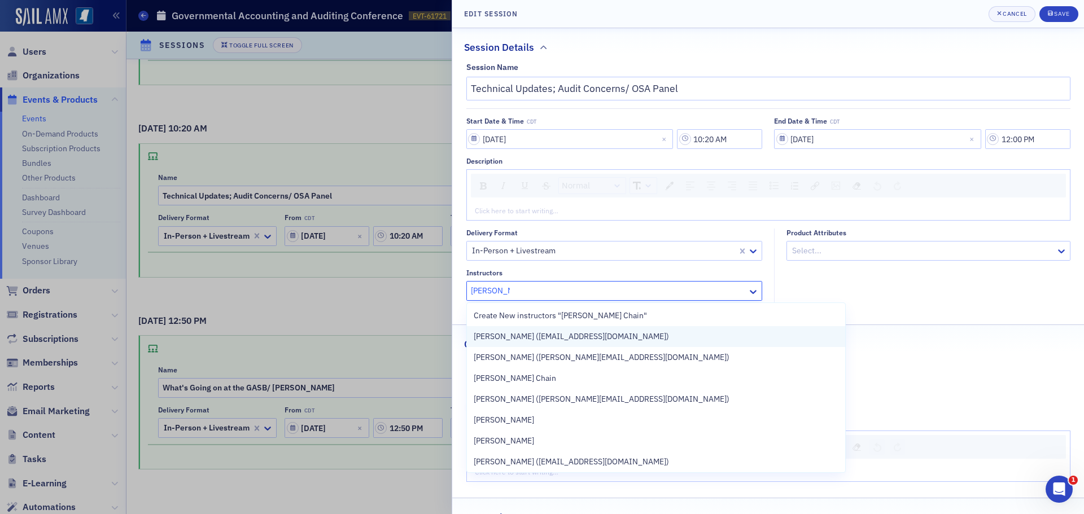
click at [566, 334] on span "Tom Chain (tchain@osa.ms.gov)" at bounding box center [571, 337] width 195 height 12
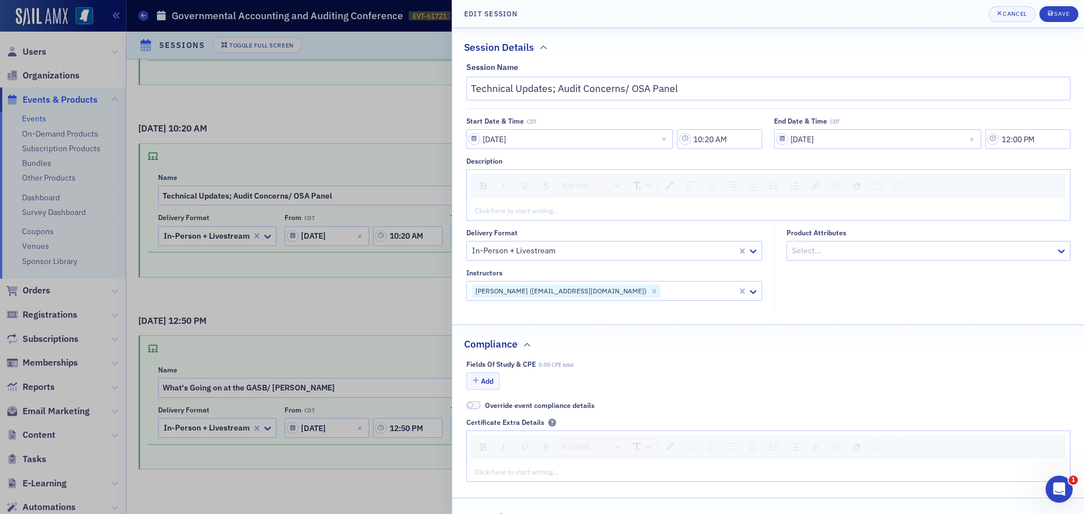
click at [829, 353] on fieldset "Compliance Fields of Study & CPE 0.00 CPE total Add Override event compliance d…" at bounding box center [768, 407] width 632 height 165
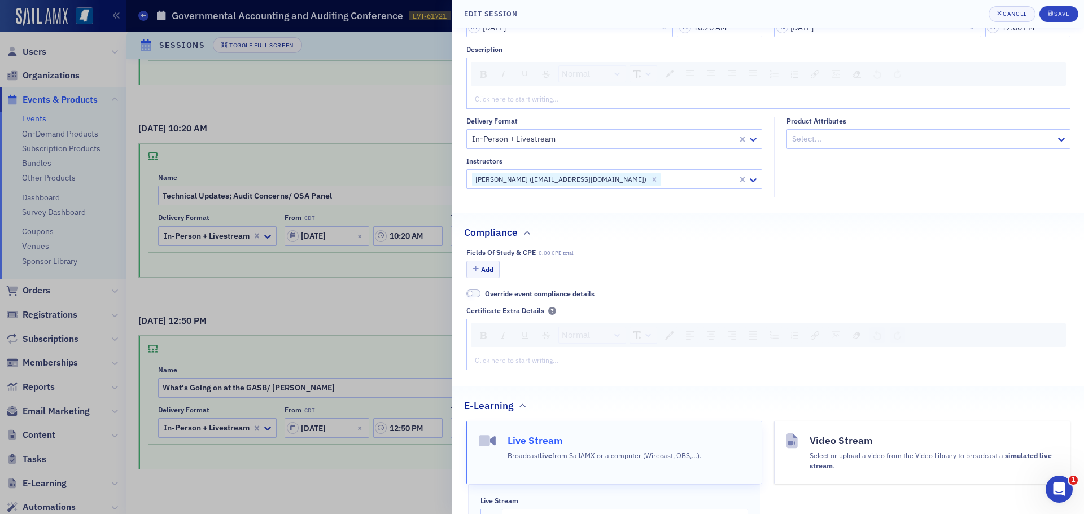
scroll to position [113, 0]
click at [489, 267] on button "Add" at bounding box center [483, 269] width 34 height 18
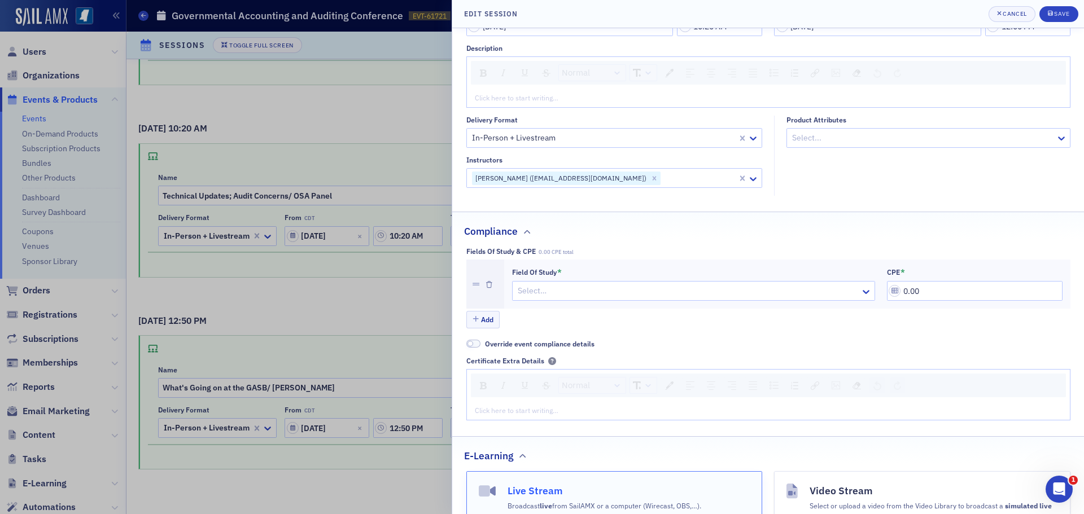
click at [528, 291] on div at bounding box center [688, 291] width 343 height 14
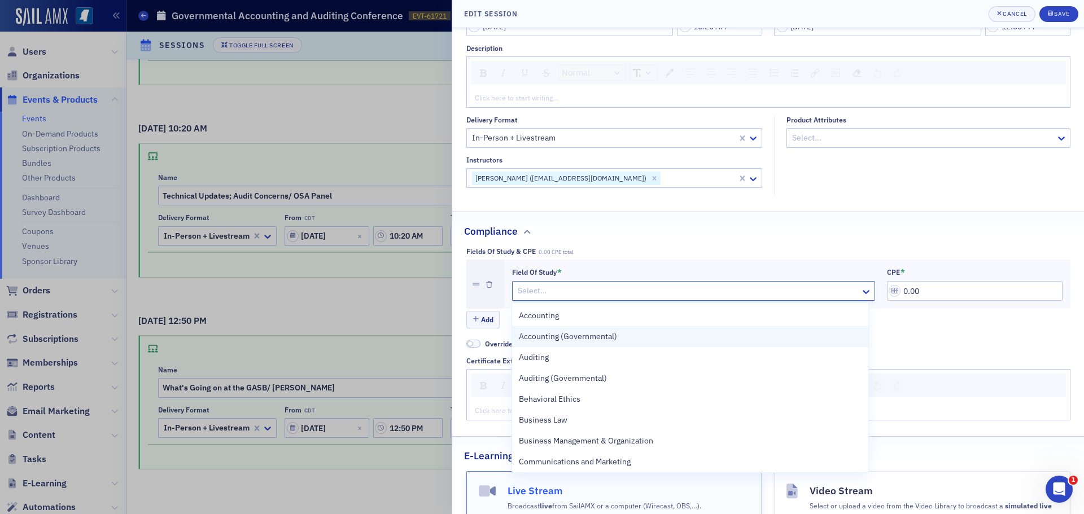
click at [548, 338] on span "Accounting (Governmental)" at bounding box center [568, 337] width 98 height 12
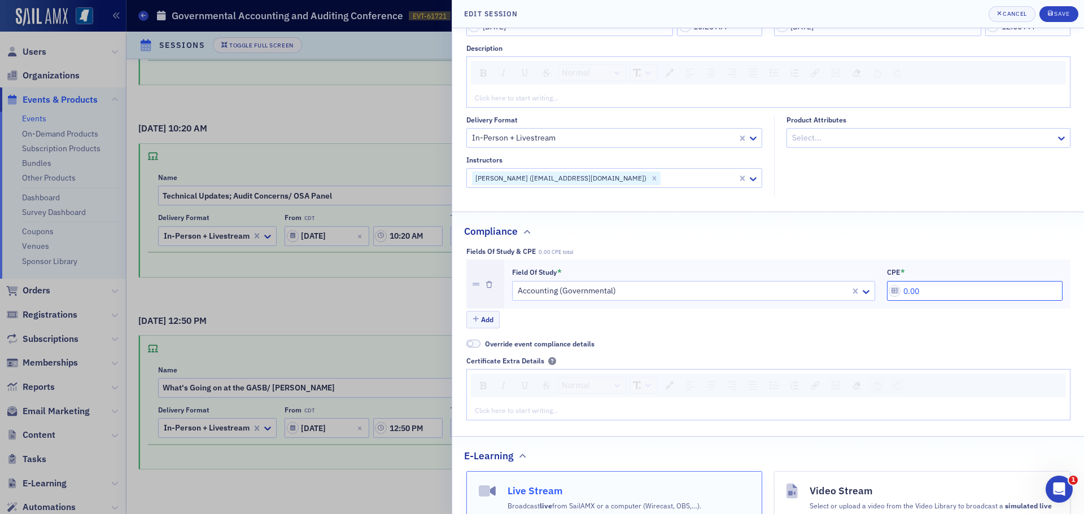
drag, startPoint x: 918, startPoint y: 291, endPoint x: 899, endPoint y: 291, distance: 19.2
click at [899, 291] on input "0.00" at bounding box center [975, 291] width 176 height 20
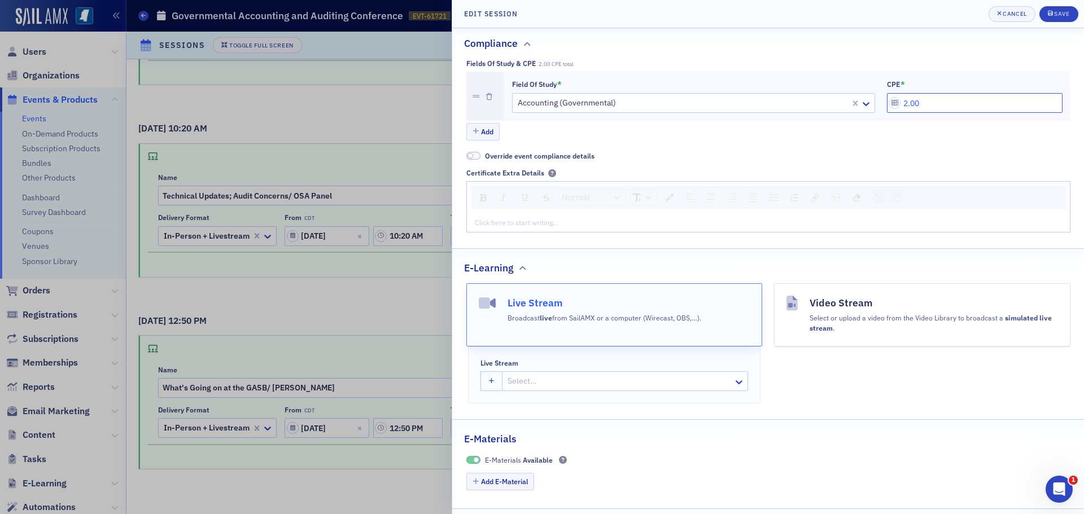
scroll to position [339, 0]
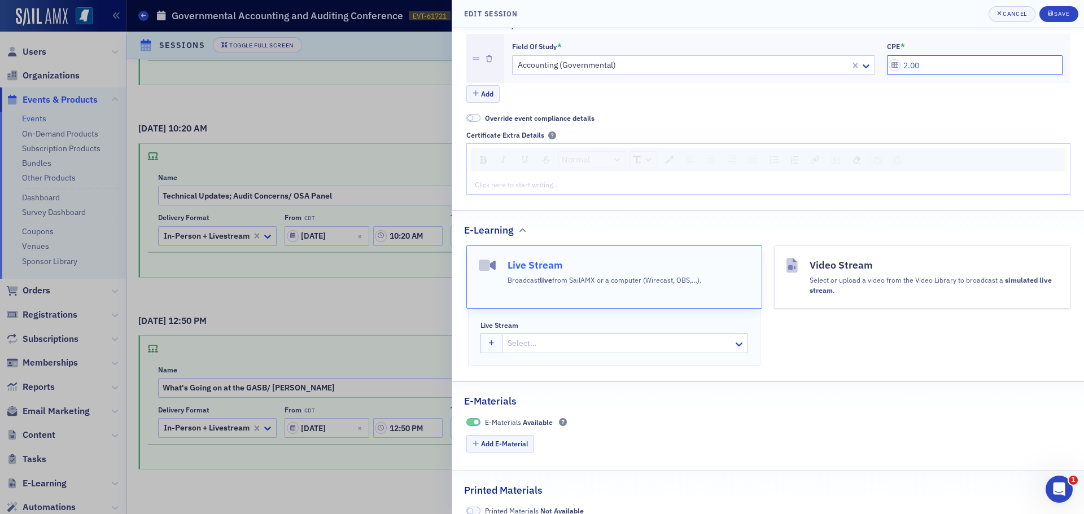
type input "2.00"
click at [585, 277] on div "Broadcast live from SailAMX or a computer (Wirecast, OBS,…)." at bounding box center [605, 279] width 194 height 12
click at [494, 342] on icon "button" at bounding box center [492, 344] width 6 height 6
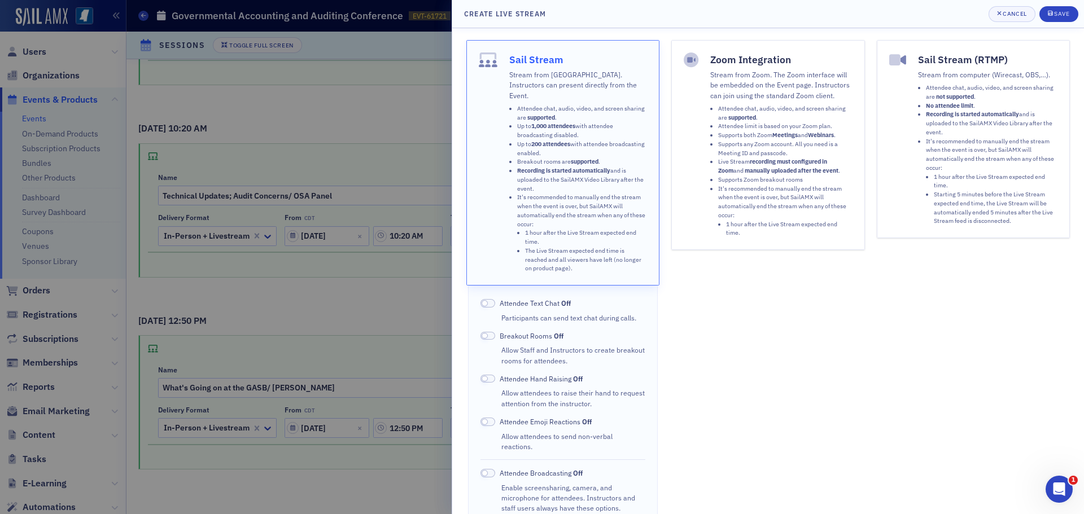
click at [492, 299] on span at bounding box center [488, 303] width 15 height 8
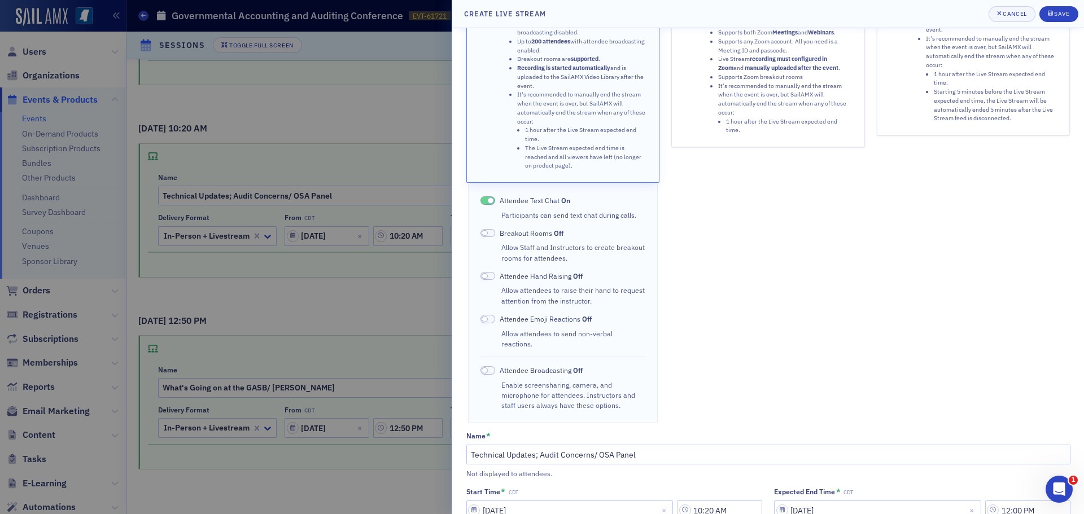
scroll to position [113, 0]
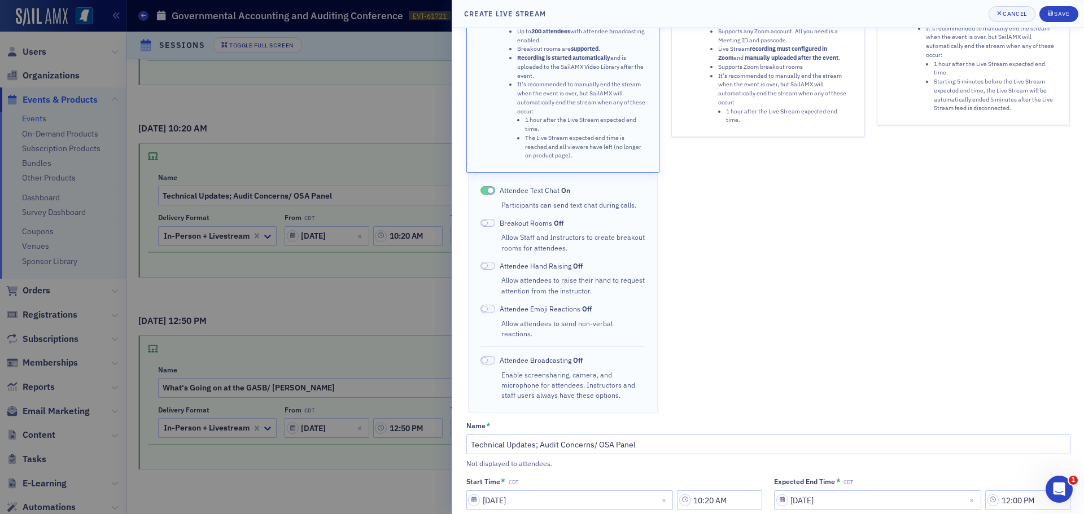
click at [489, 305] on span at bounding box center [488, 309] width 15 height 8
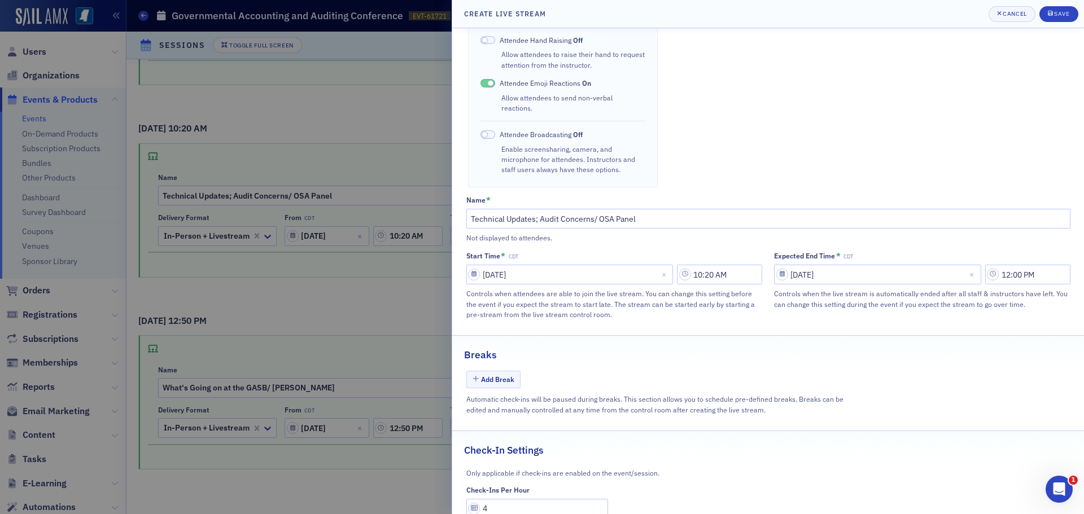
scroll to position [360, 0]
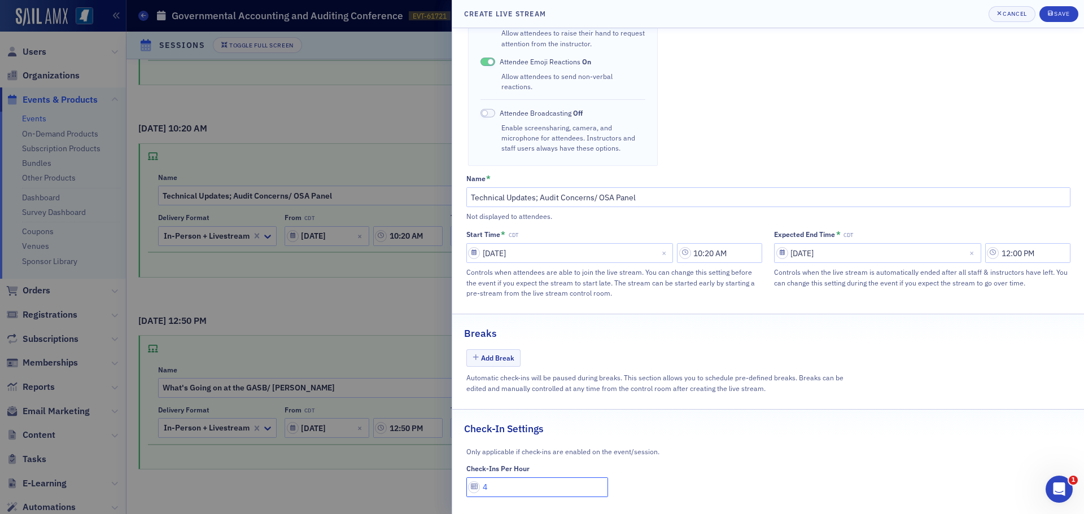
click at [492, 478] on input "4" at bounding box center [537, 488] width 142 height 20
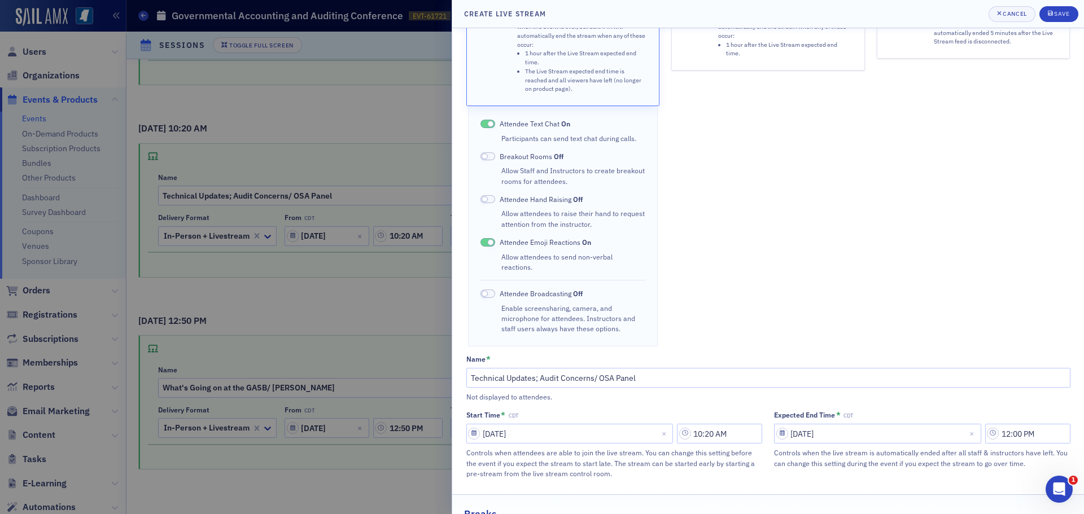
scroll to position [134, 0]
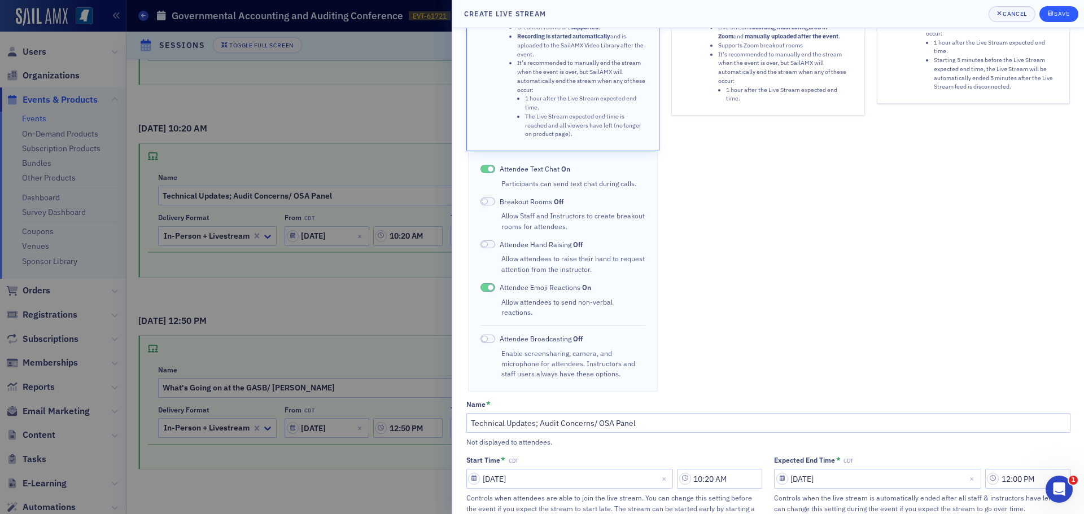
type input "1"
click at [1058, 14] on div "Save" at bounding box center [1061, 14] width 15 height 6
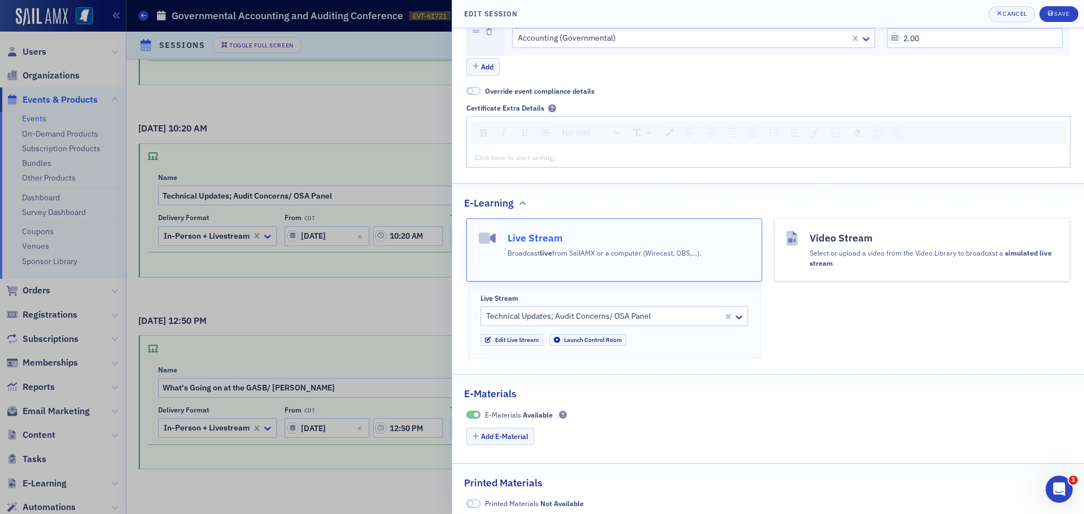
scroll to position [372, 0]
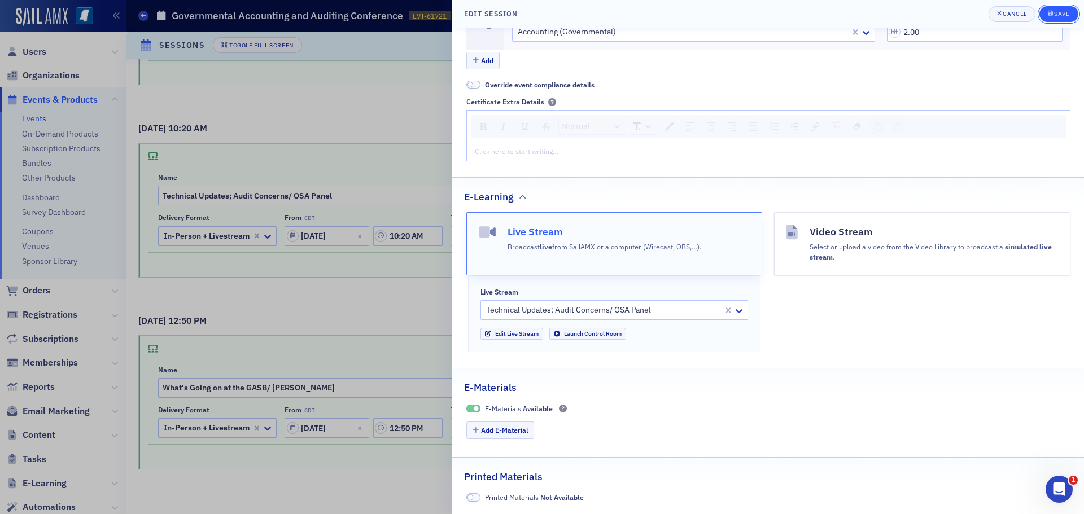
click at [1057, 16] on div "Save" at bounding box center [1061, 14] width 15 height 6
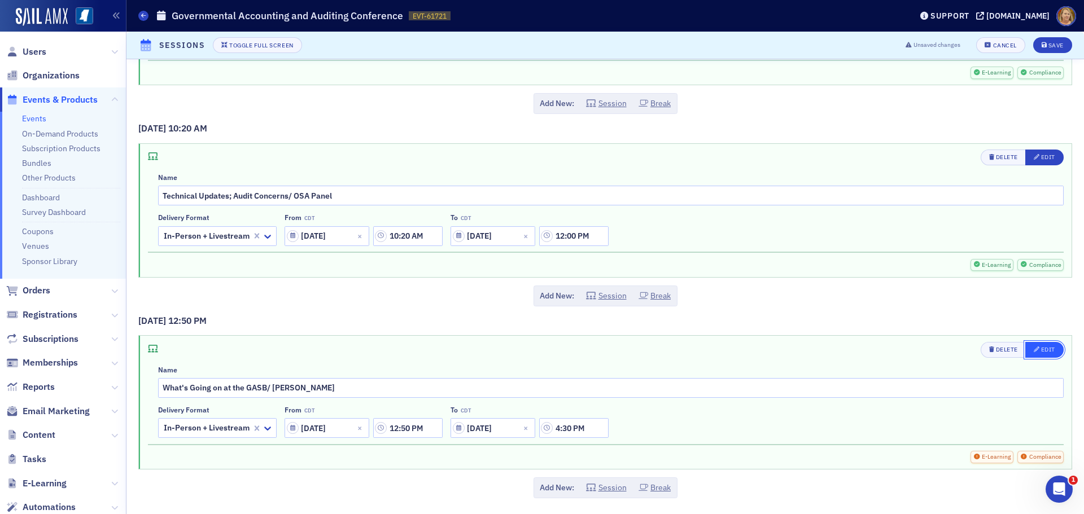
click at [1041, 347] on div "Edit" at bounding box center [1048, 350] width 14 height 6
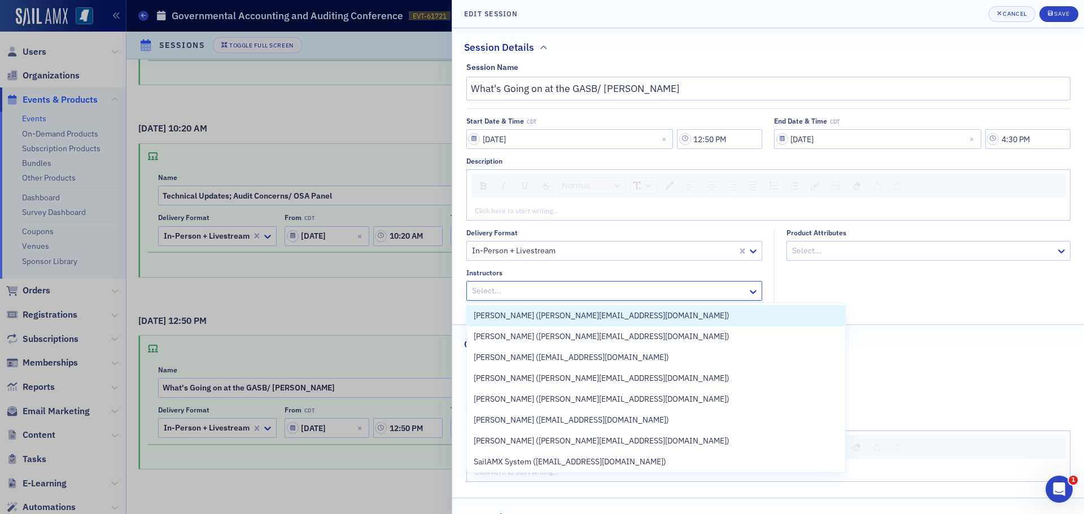
click at [729, 292] on div at bounding box center [609, 291] width 276 height 14
type input "Melisa"
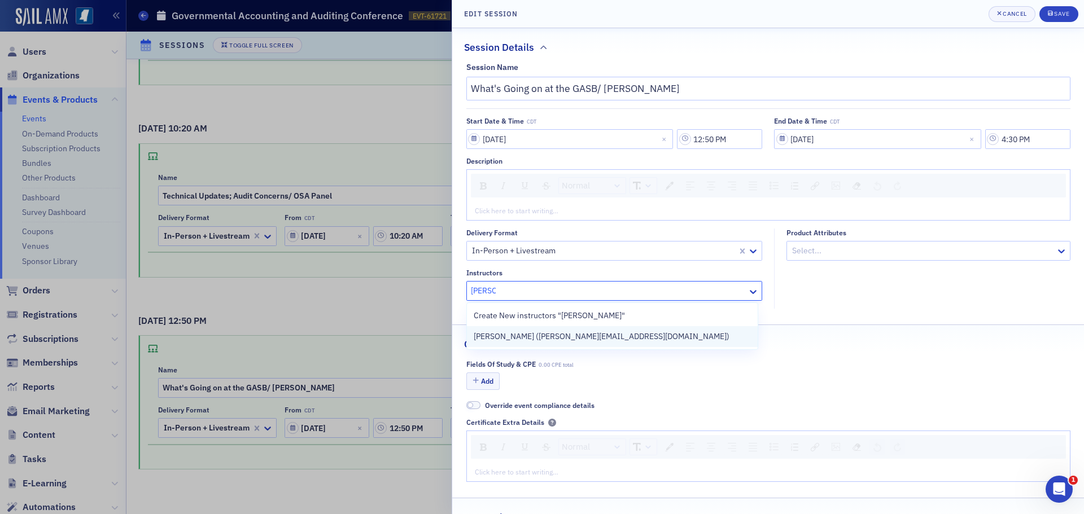
click at [660, 333] on span "Melisa Galasso (teresa@galassolearningsoulutions.com)" at bounding box center [602, 337] width 256 height 12
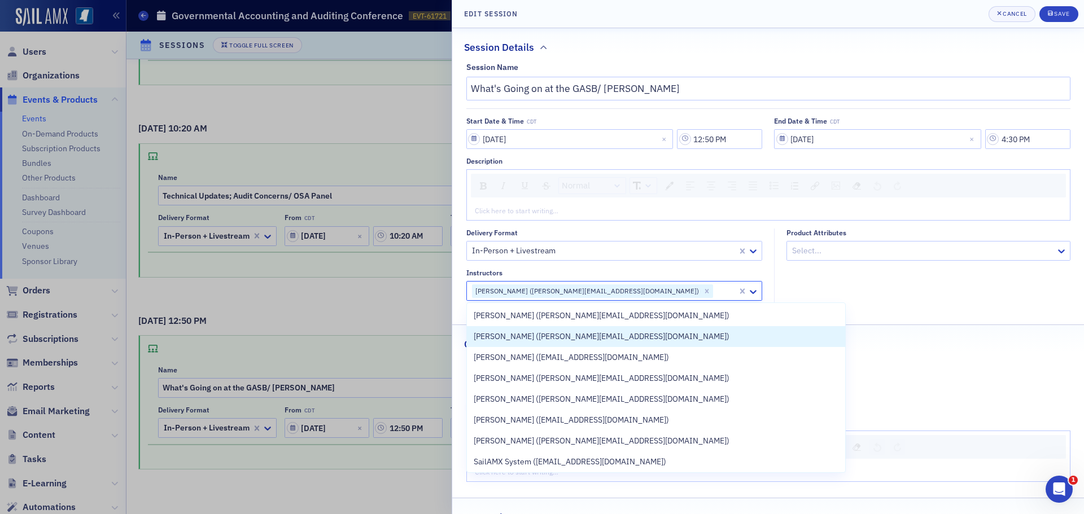
click at [838, 337] on div "Compliance" at bounding box center [768, 338] width 608 height 27
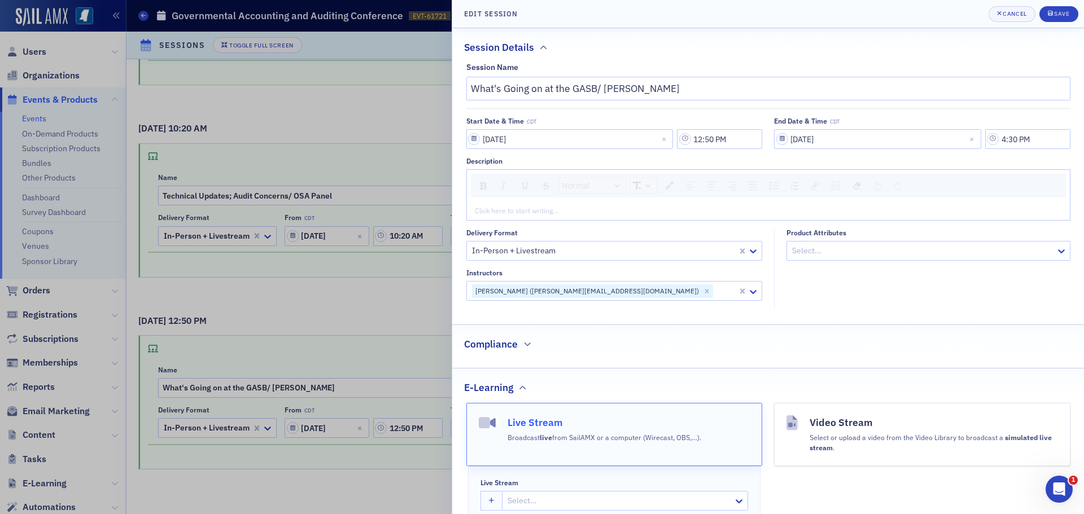
click at [523, 339] on div "Compliance" at bounding box center [768, 338] width 608 height 27
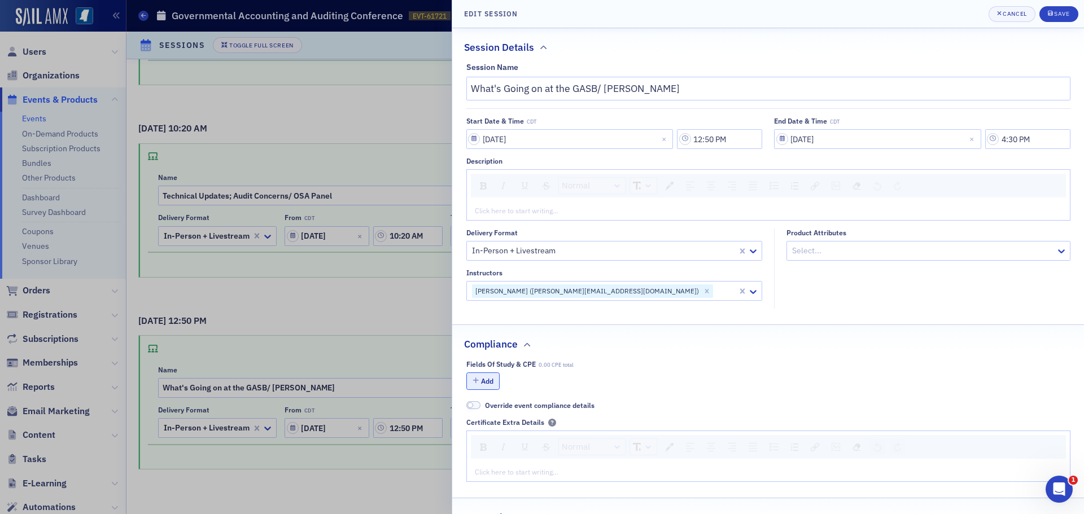
click at [489, 383] on button "Add" at bounding box center [483, 382] width 34 height 18
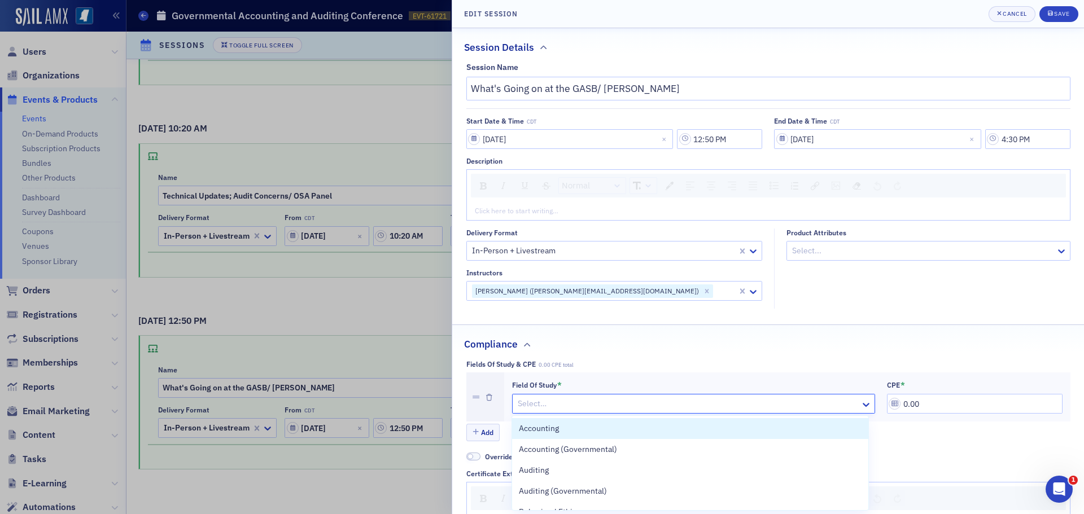
click at [526, 401] on div at bounding box center [688, 404] width 343 height 14
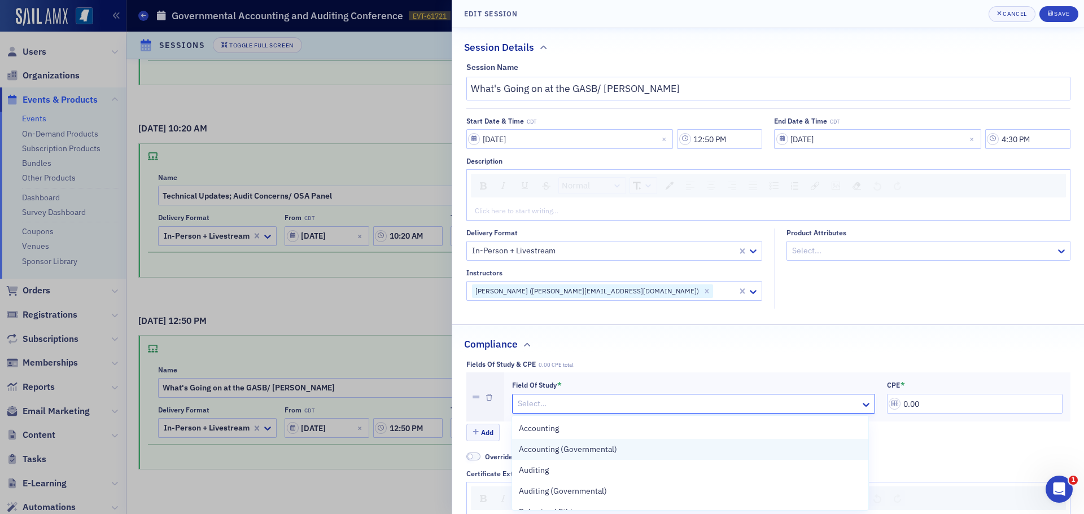
click at [553, 450] on span "Accounting (Governmental)" at bounding box center [568, 450] width 98 height 12
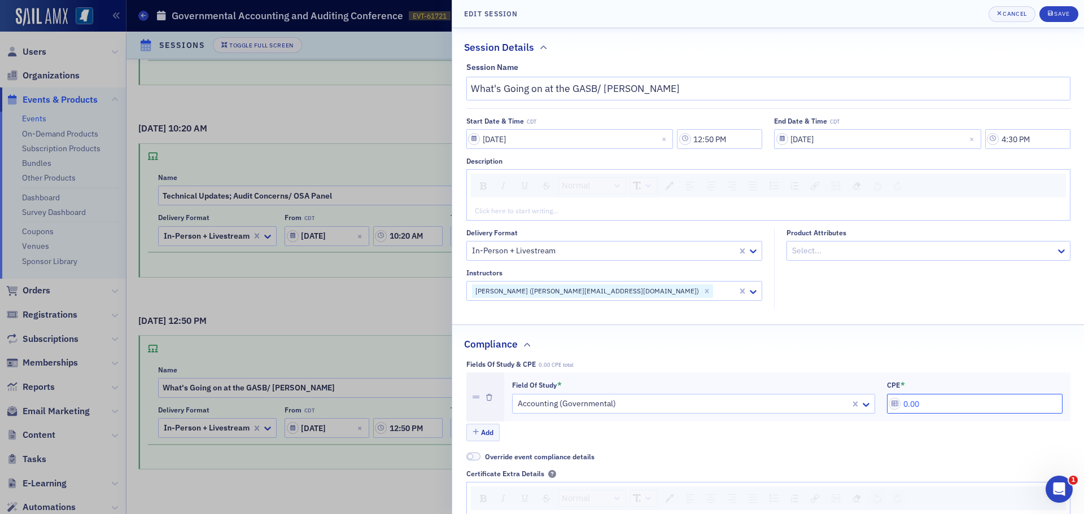
drag, startPoint x: 930, startPoint y: 406, endPoint x: 897, endPoint y: 407, distance: 32.8
click at [897, 407] on input "0.00" at bounding box center [975, 404] width 176 height 20
type input "4.00"
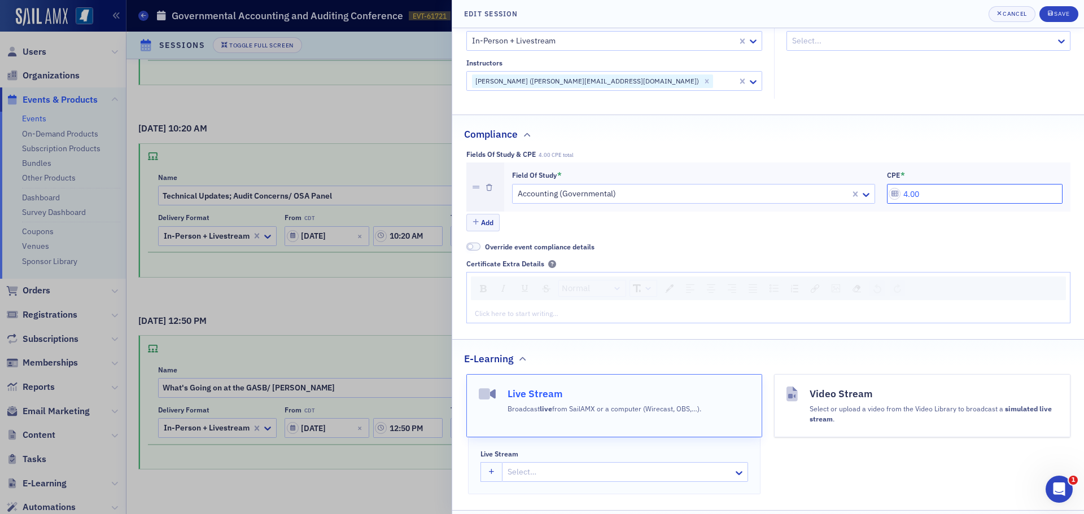
scroll to position [226, 0]
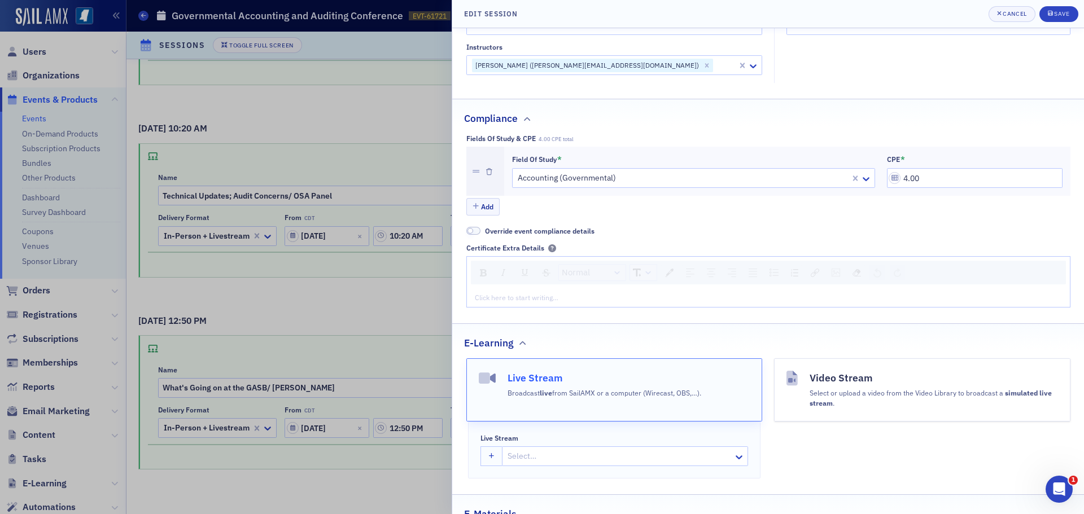
click at [570, 380] on h4 "Live Stream" at bounding box center [605, 378] width 194 height 15
click at [492, 457] on icon "button" at bounding box center [492, 457] width 6 height 6
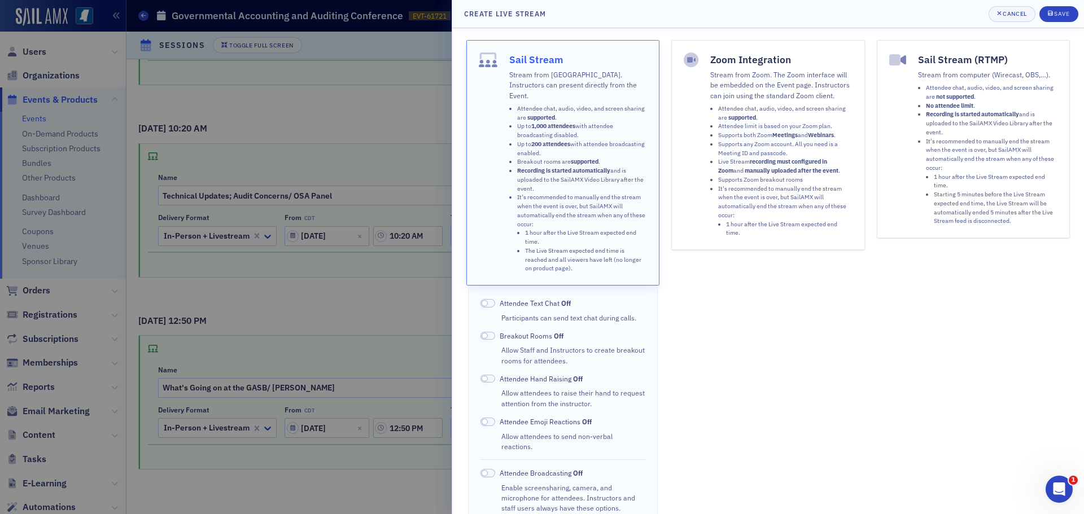
click at [492, 298] on label "Attendee Text Chat Off" at bounding box center [526, 303] width 90 height 10
click at [494, 299] on span at bounding box center [488, 303] width 15 height 8
click at [491, 418] on span at bounding box center [488, 422] width 15 height 8
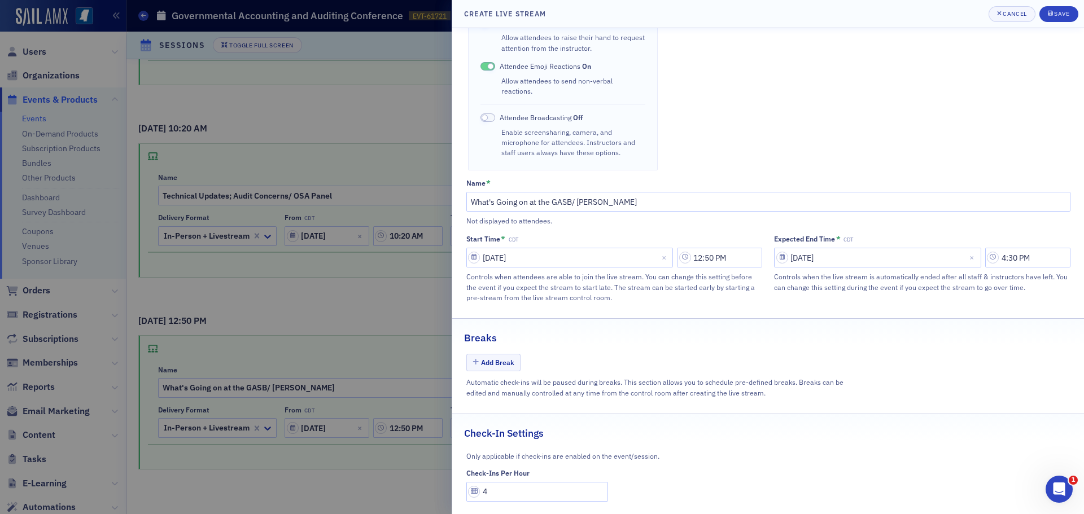
scroll to position [360, 0]
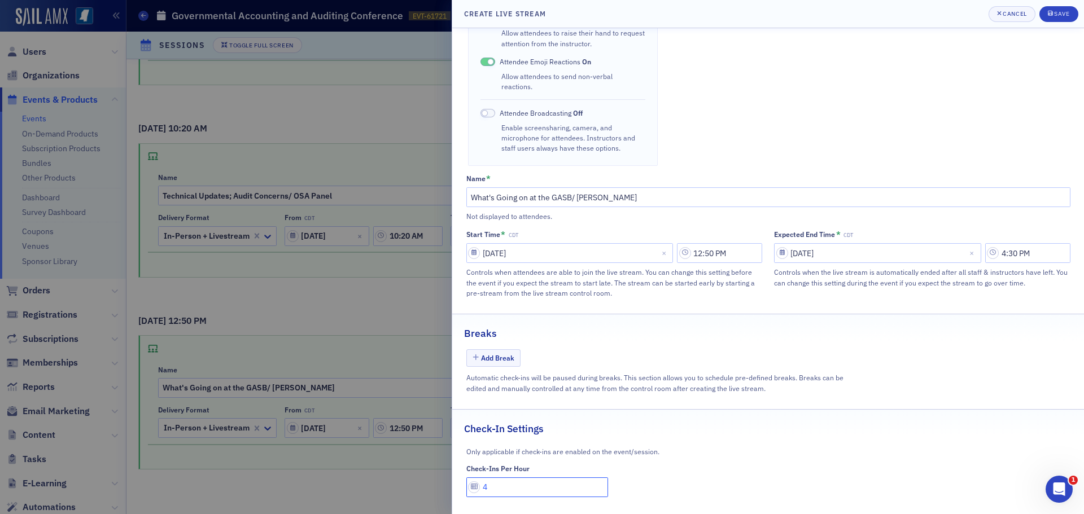
click at [489, 478] on input "4" at bounding box center [537, 488] width 142 height 20
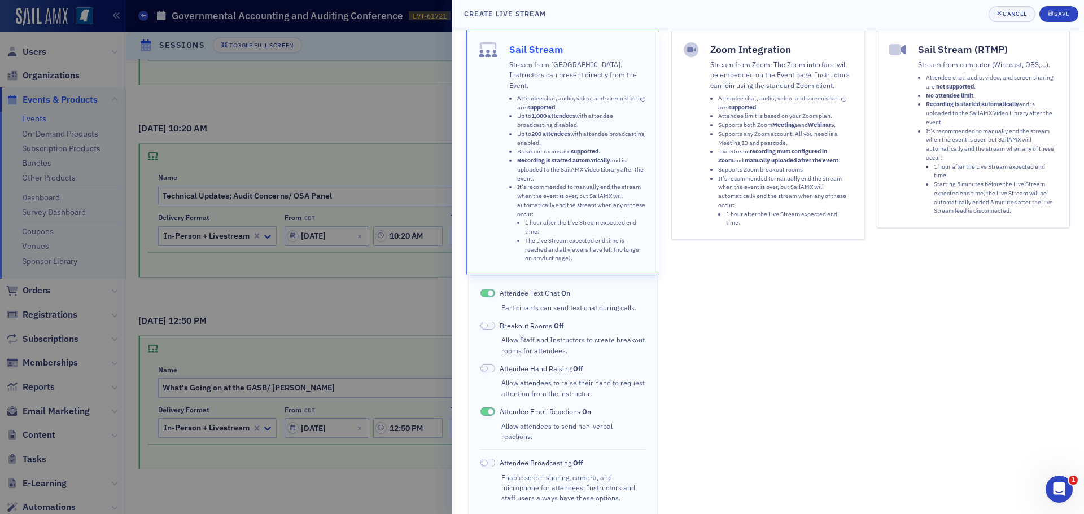
scroll to position [0, 0]
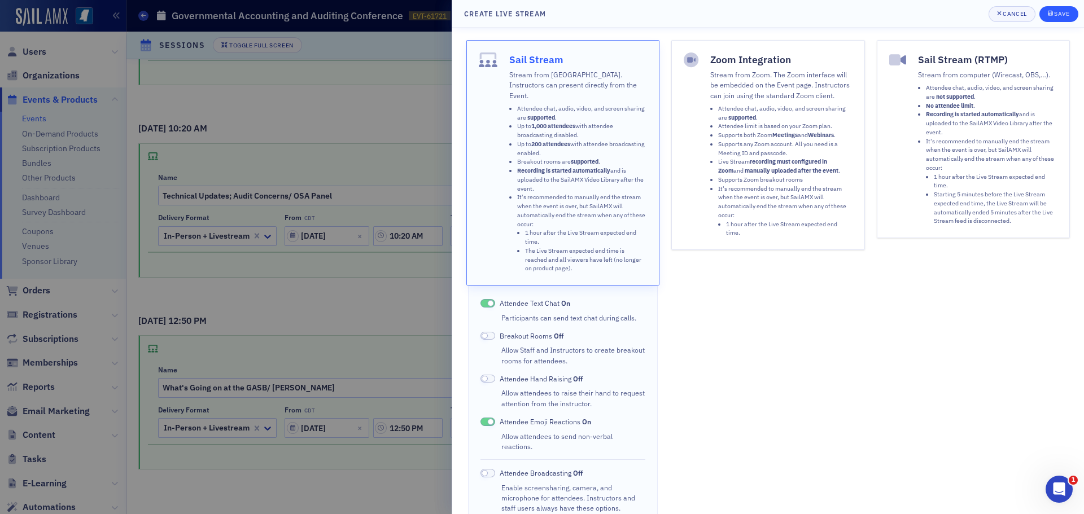
type input "1"
click at [1058, 13] on div "Save" at bounding box center [1061, 14] width 15 height 6
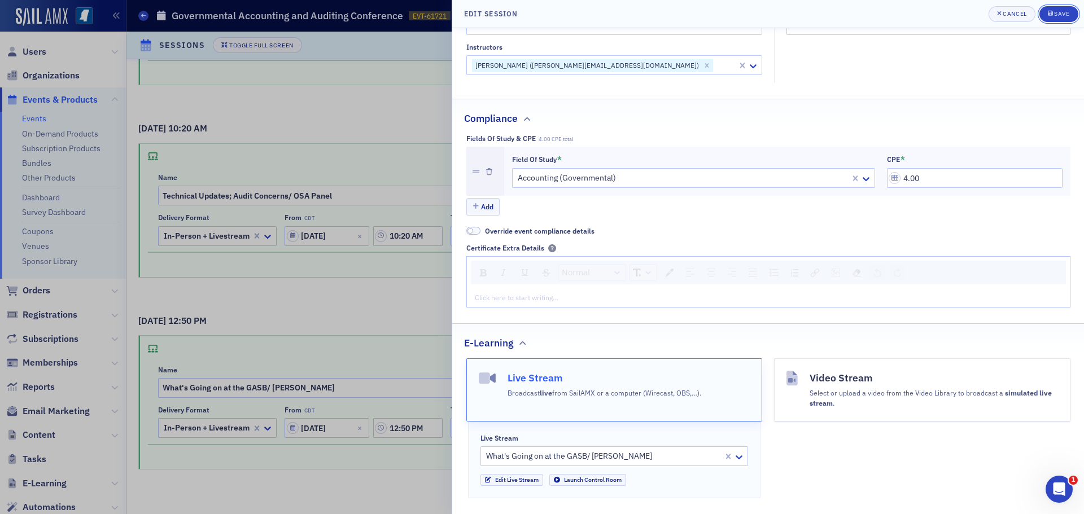
click at [1058, 13] on div "Save" at bounding box center [1061, 14] width 15 height 6
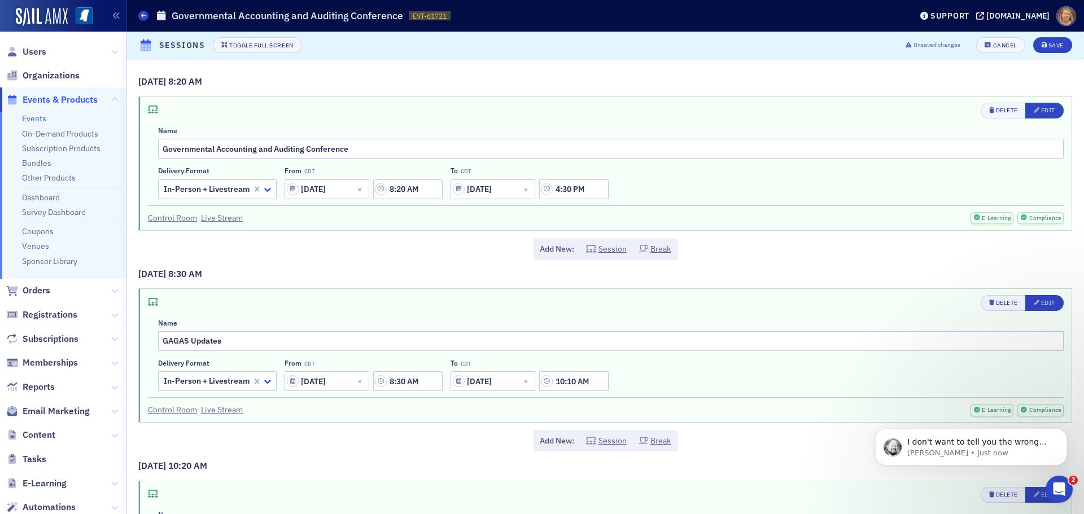
scroll to position [1182, 0]
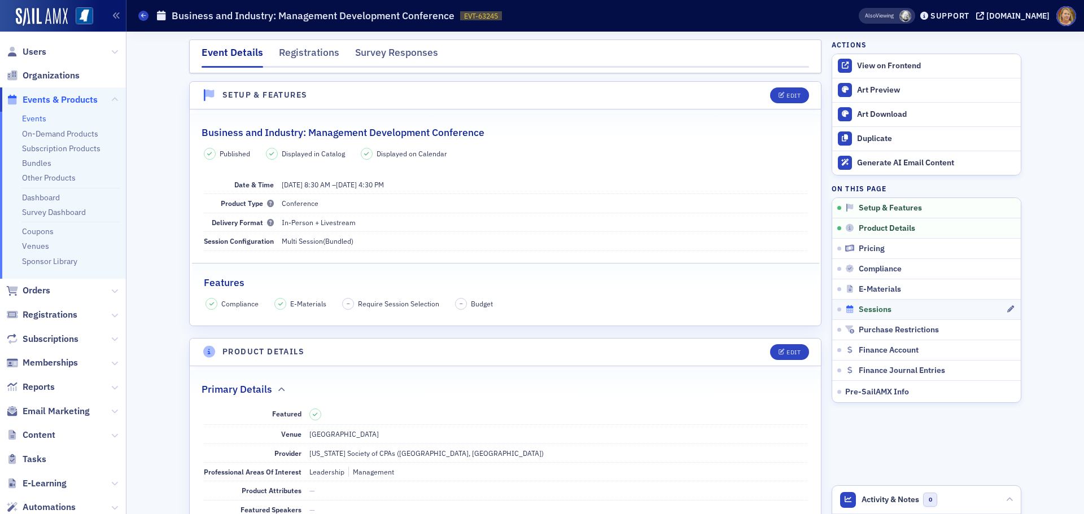
click at [870, 309] on span "Sessions" at bounding box center [875, 310] width 33 height 10
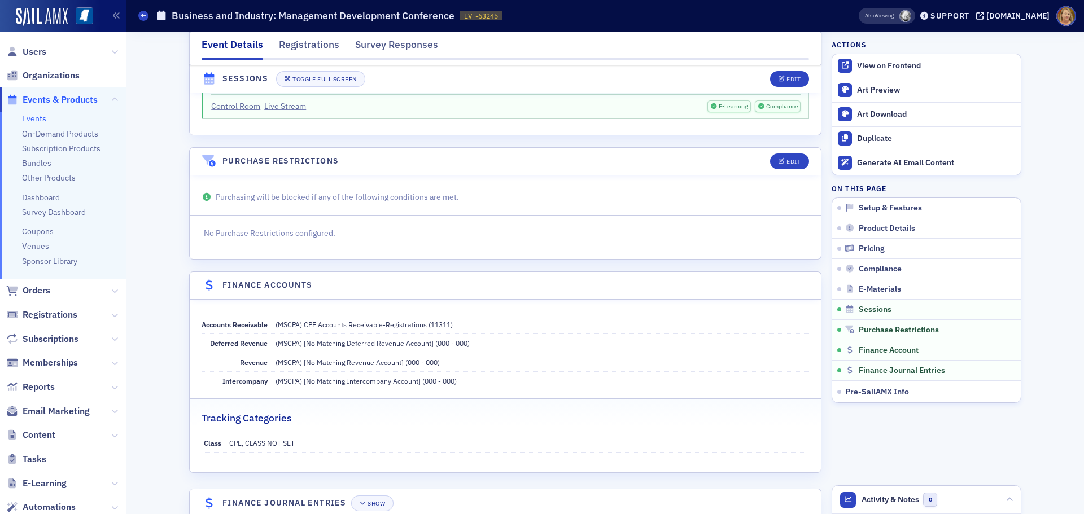
scroll to position [2383, 0]
click at [888, 19] on span "Also Viewing" at bounding box center [879, 16] width 29 height 8
click at [956, 13] on div "Support" at bounding box center [950, 16] width 39 height 10
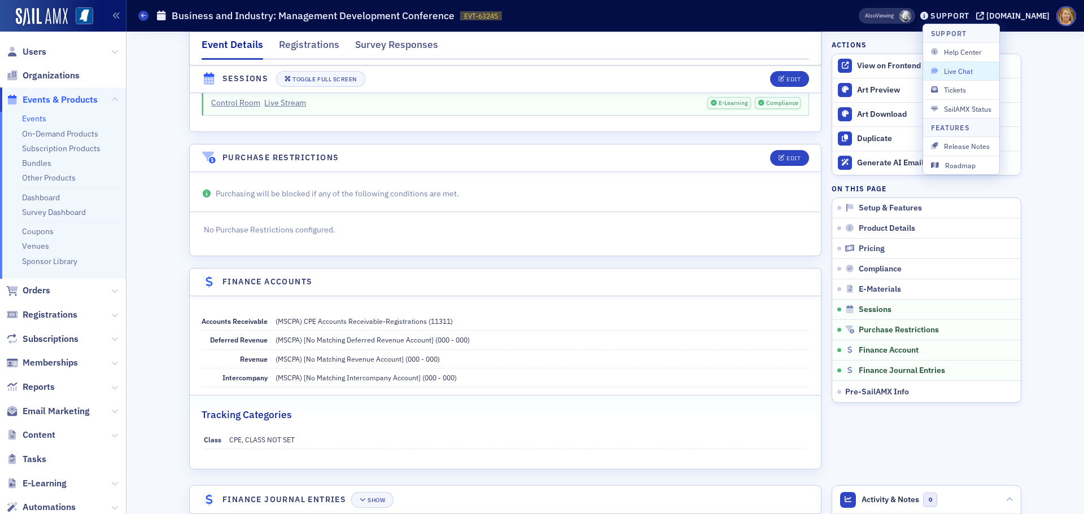
click at [956, 66] on button "Live Chat" at bounding box center [961, 71] width 76 height 19
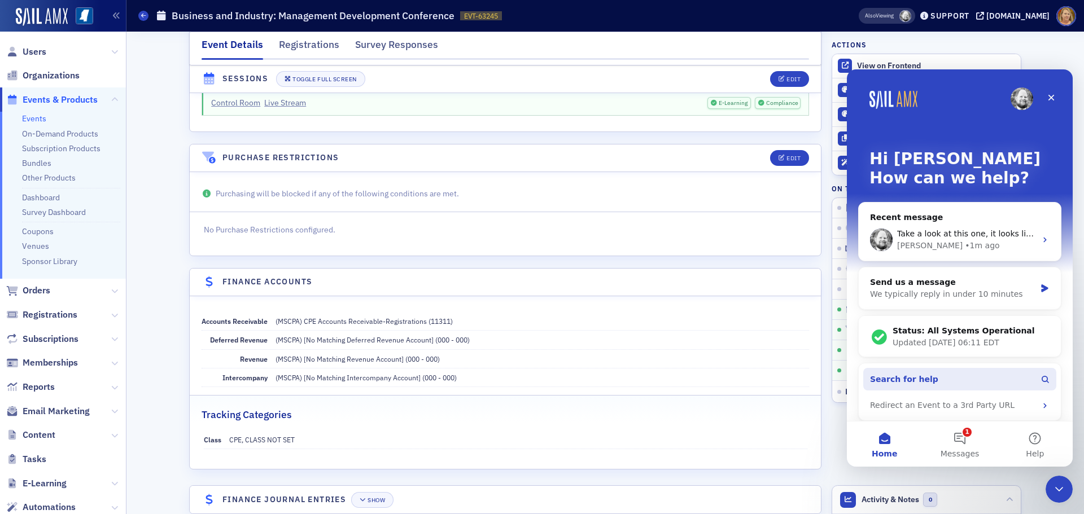
scroll to position [6, 0]
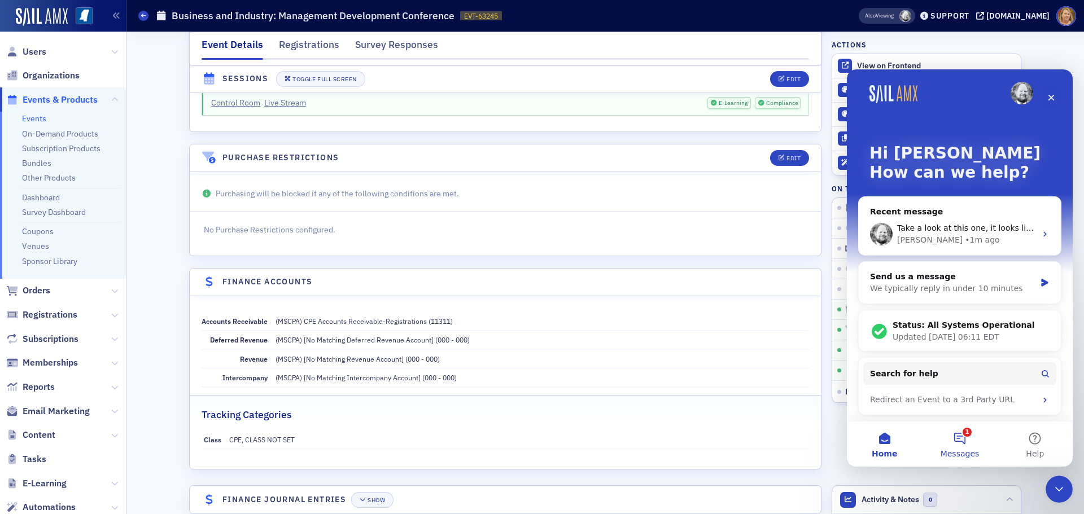
click at [964, 437] on button "1 Messages" at bounding box center [959, 444] width 75 height 45
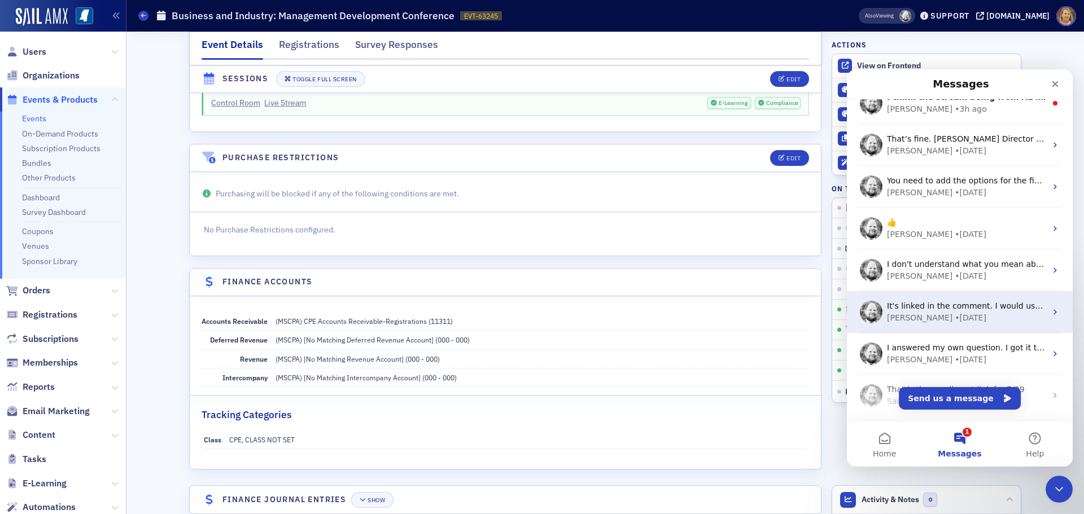
scroll to position [141, 0]
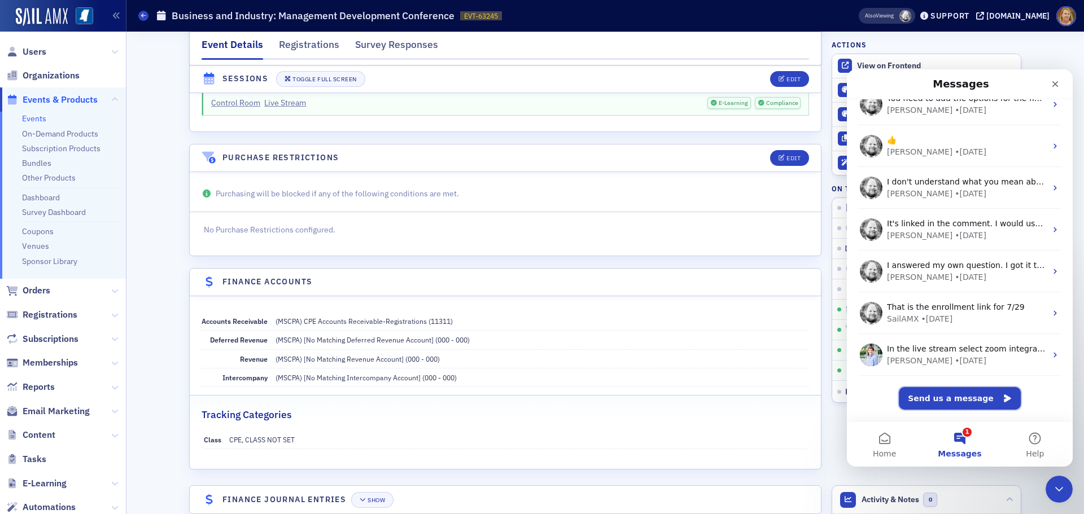
click at [958, 395] on button "Send us a message" at bounding box center [960, 398] width 122 height 23
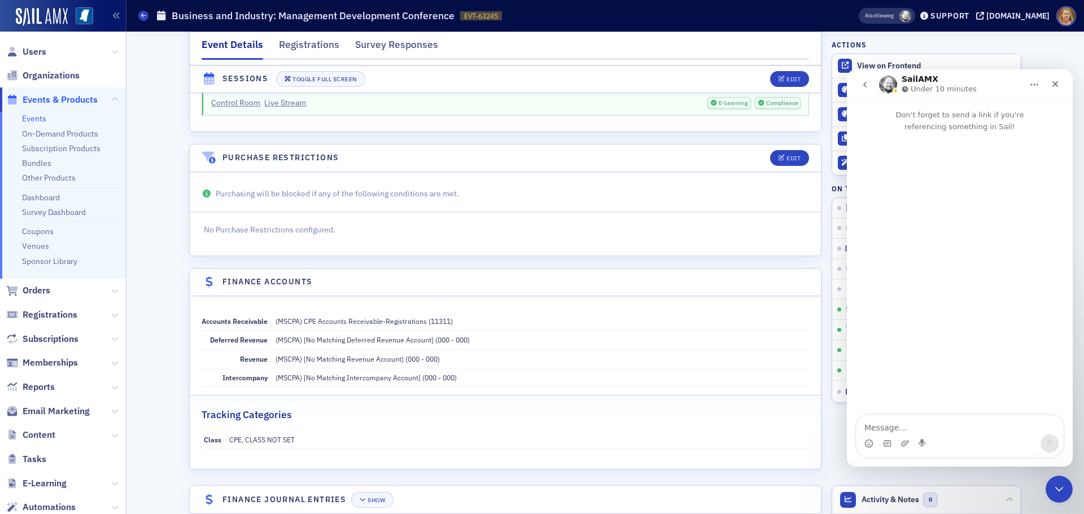
scroll to position [95, 0]
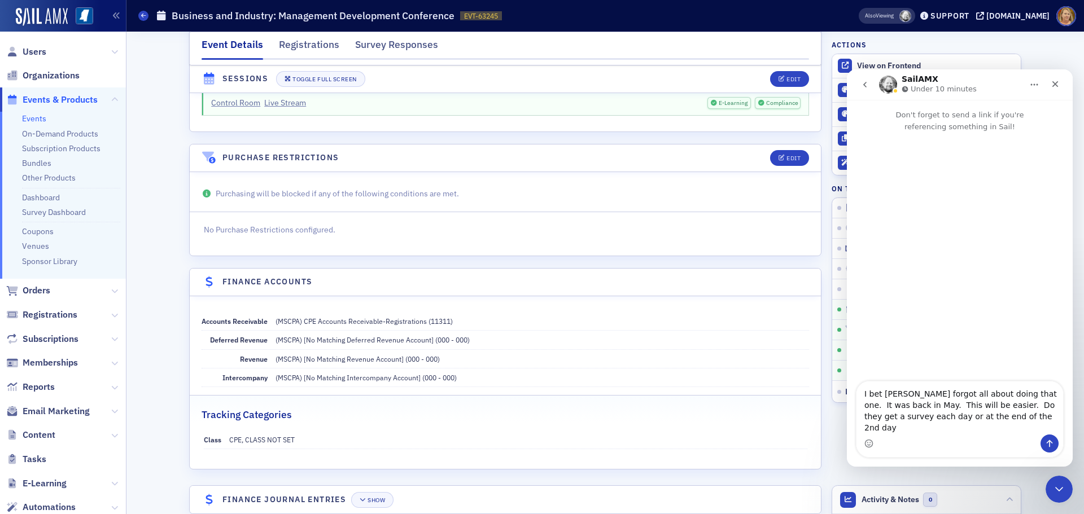
type textarea "I bet [PERSON_NAME] forgot all about doing that one. It was back in May. This w…"
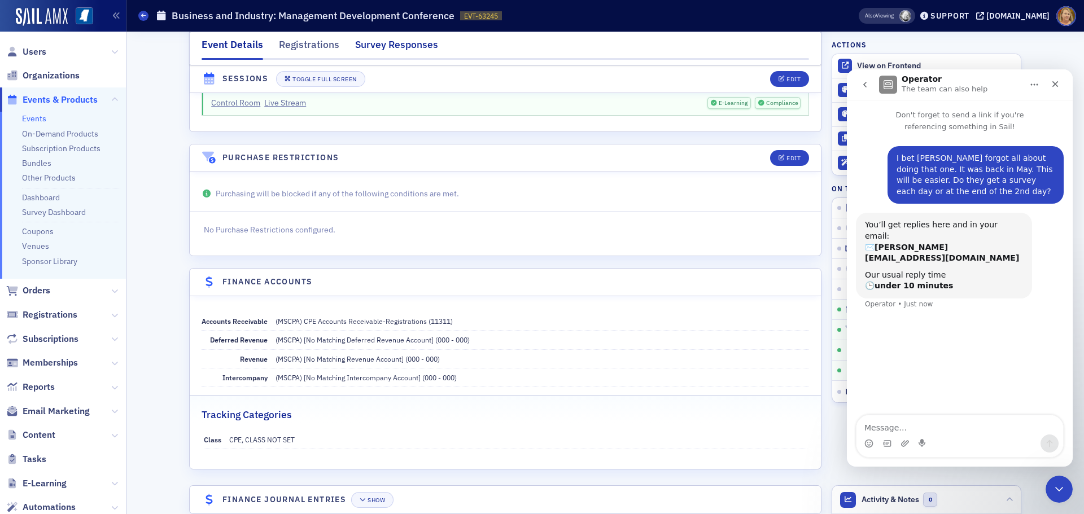
click at [370, 48] on div "Survey Responses" at bounding box center [396, 47] width 83 height 21
